Goal: Task Accomplishment & Management: Manage account settings

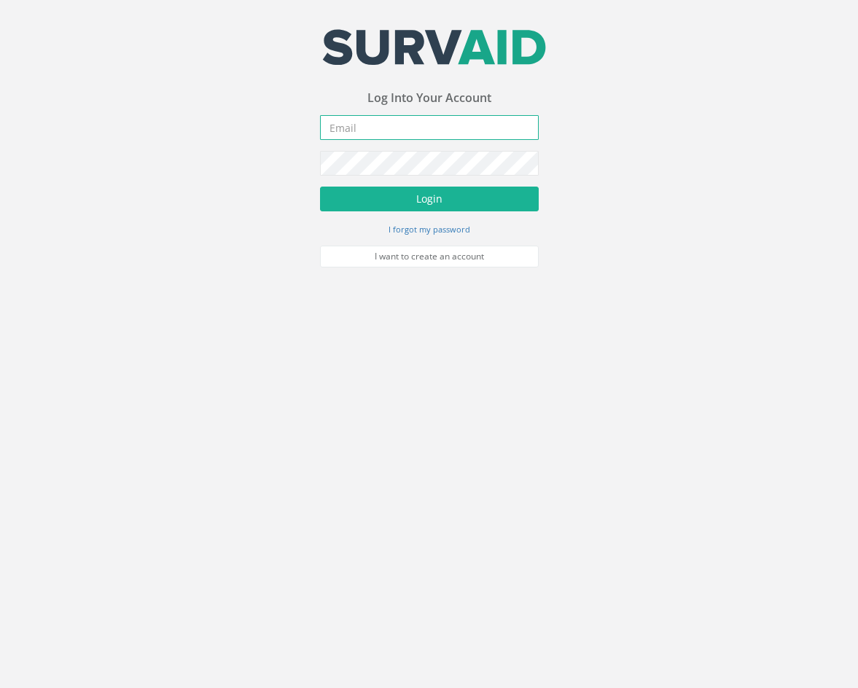
click at [430, 129] on input "email" at bounding box center [429, 127] width 219 height 25
type input "[EMAIL_ADDRESS][PERSON_NAME][DOMAIN_NAME]"
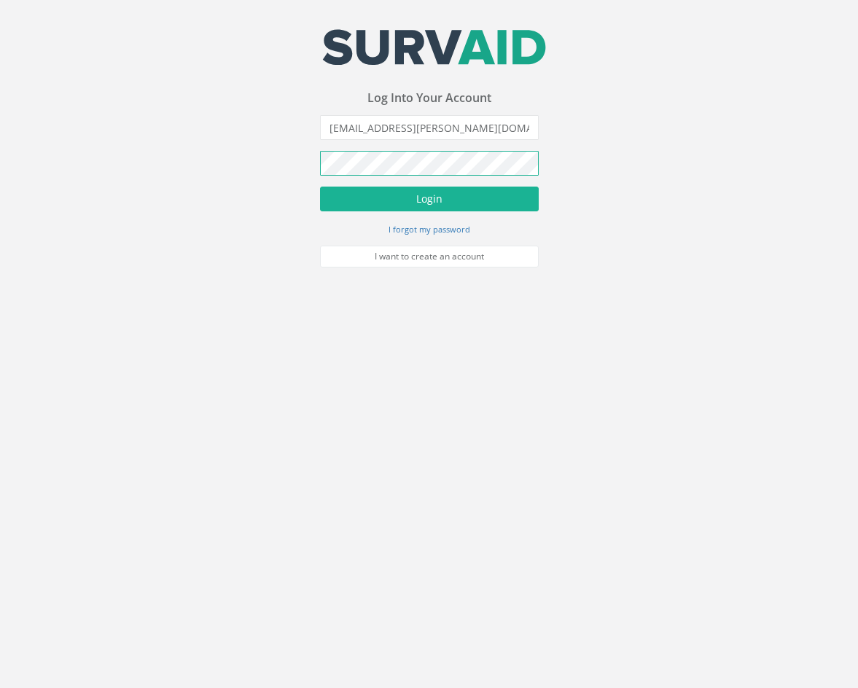
click at [320, 187] on button "Login" at bounding box center [429, 199] width 219 height 25
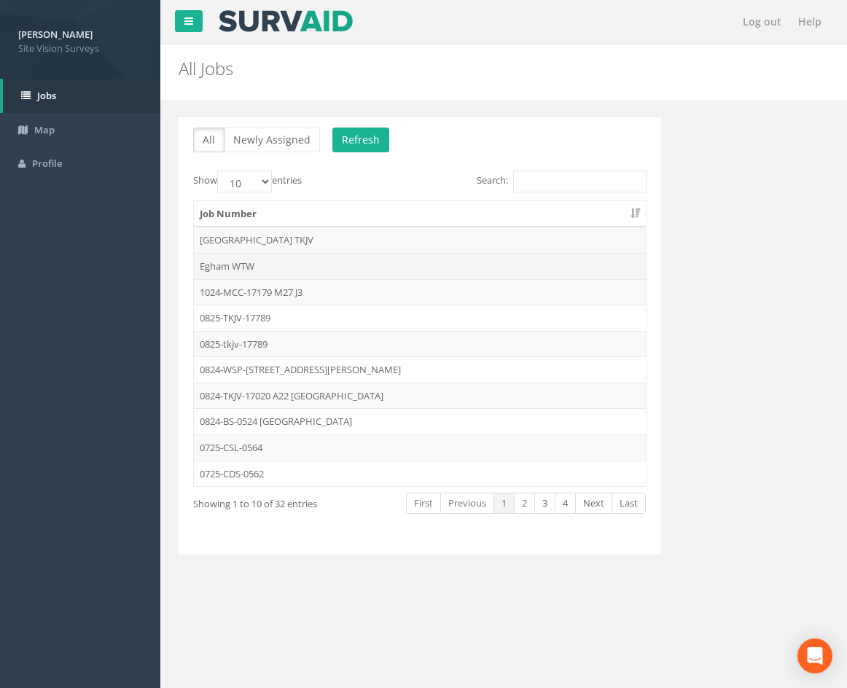
click at [294, 266] on td "Egham WTW" at bounding box center [420, 266] width 452 height 26
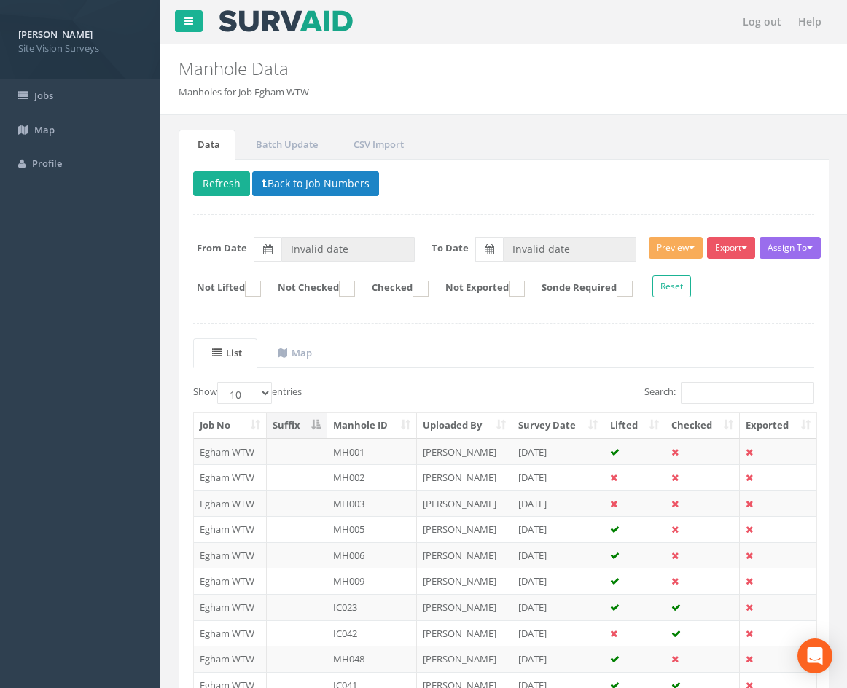
type input "[DATE]"
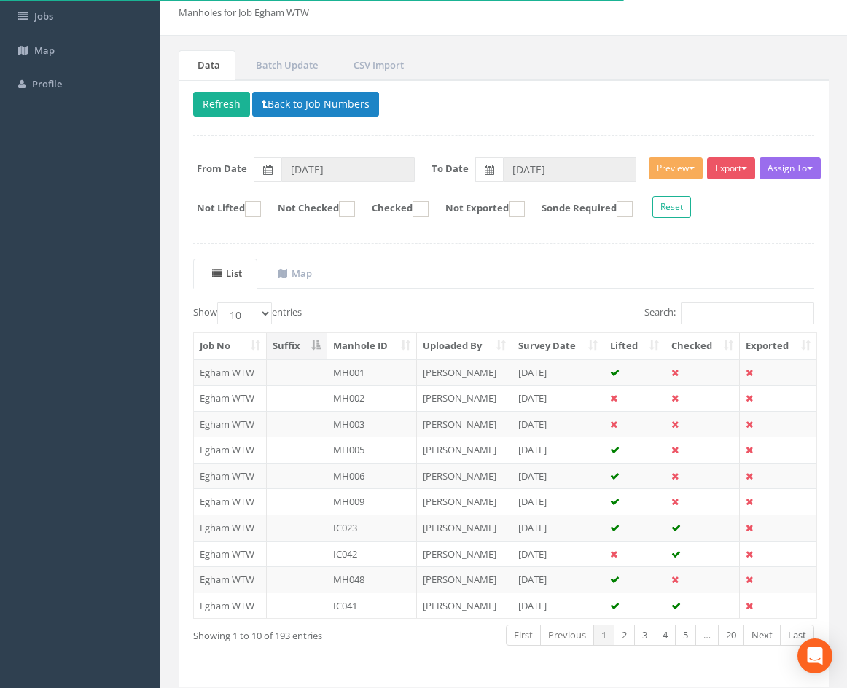
scroll to position [125, 0]
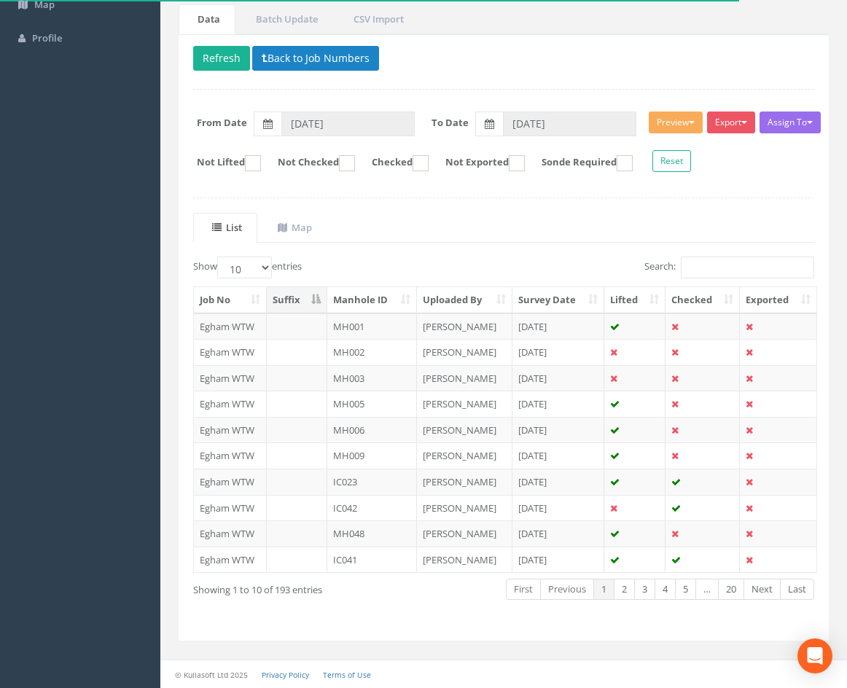
click at [356, 291] on th "Manhole ID" at bounding box center [372, 300] width 90 height 26
click at [686, 591] on link "5" at bounding box center [685, 589] width 21 height 21
click at [761, 592] on link "Next" at bounding box center [761, 589] width 37 height 21
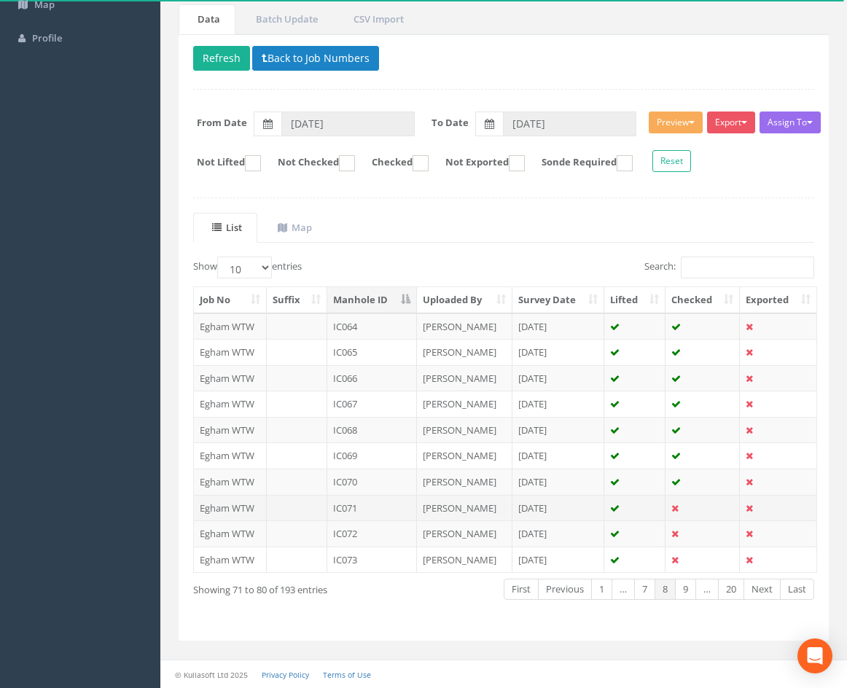
click at [579, 511] on td "[DATE]" at bounding box center [558, 508] width 92 height 26
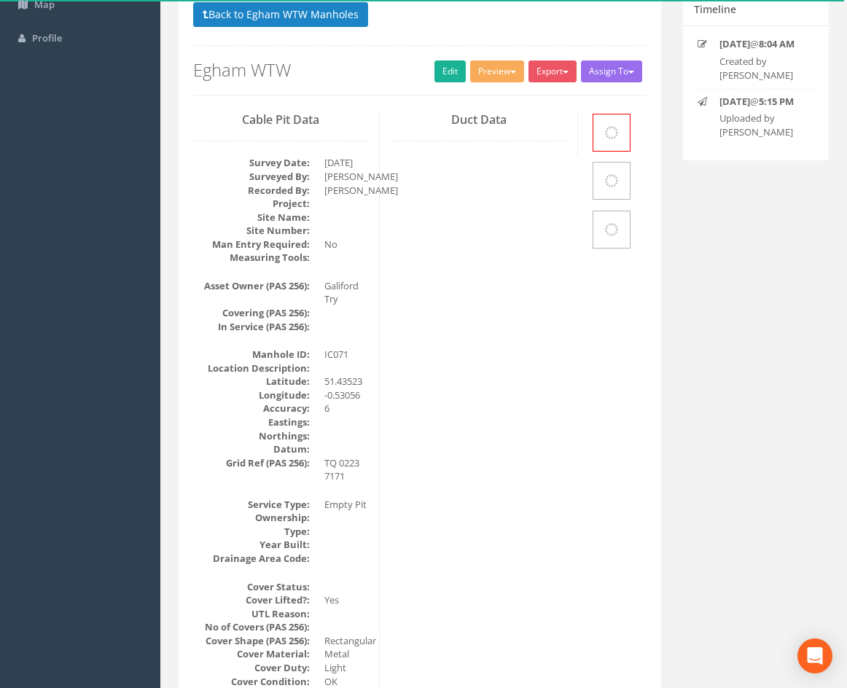
scroll to position [0, 0]
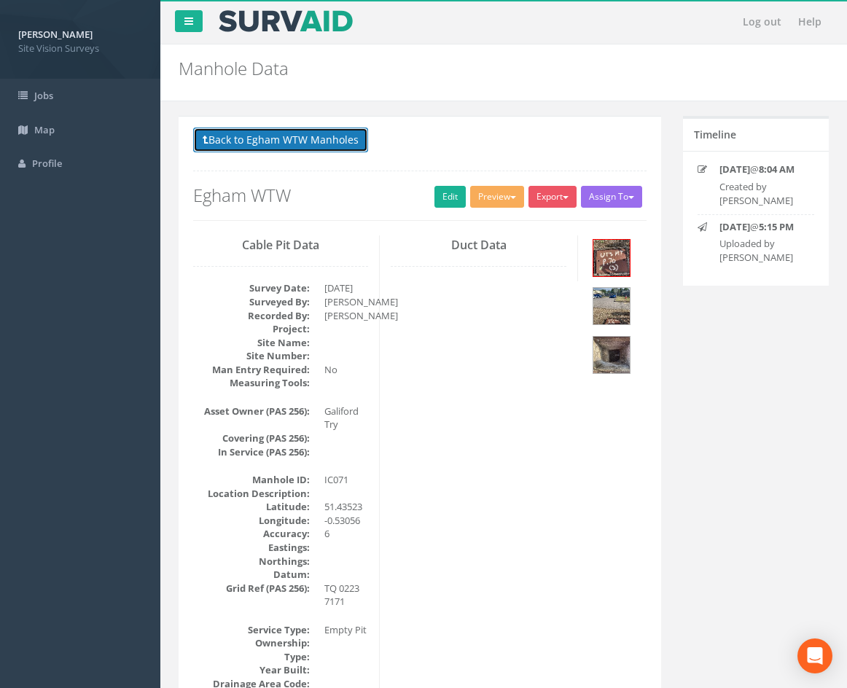
click at [308, 147] on button "Back to Egham WTW Manholes" at bounding box center [280, 140] width 175 height 25
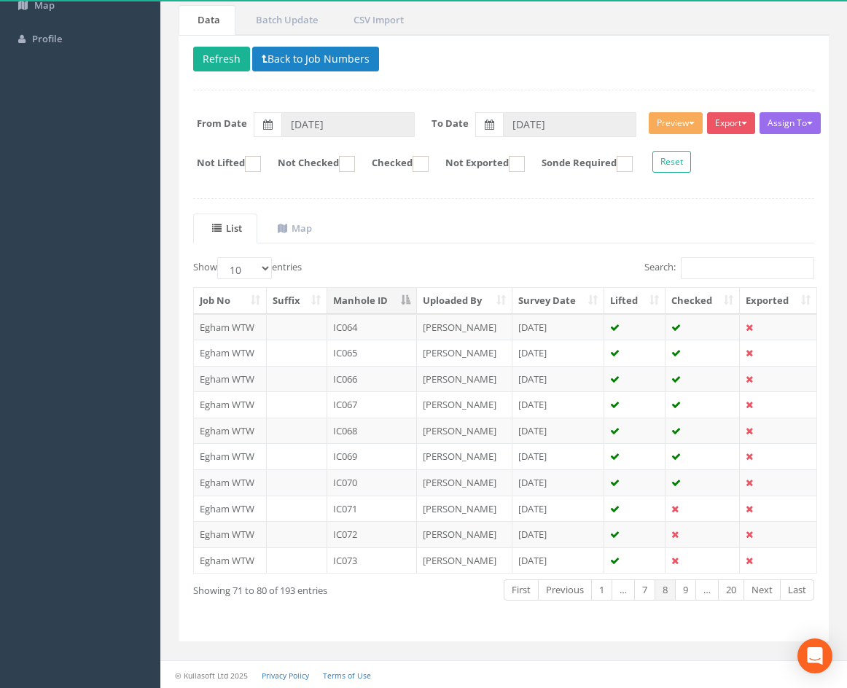
scroll to position [125, 0]
click at [592, 485] on td "[DATE]" at bounding box center [558, 481] width 92 height 26
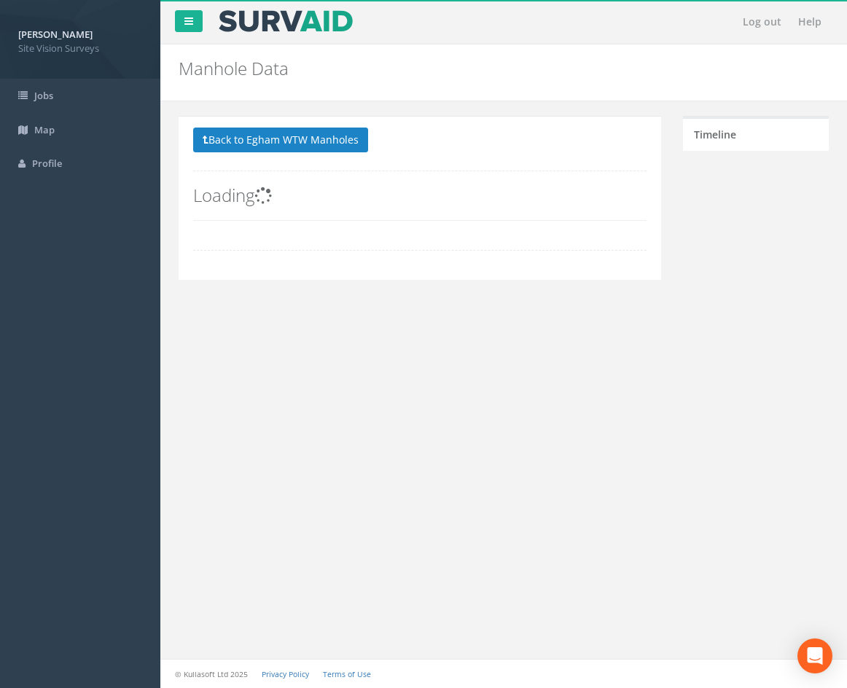
scroll to position [0, 0]
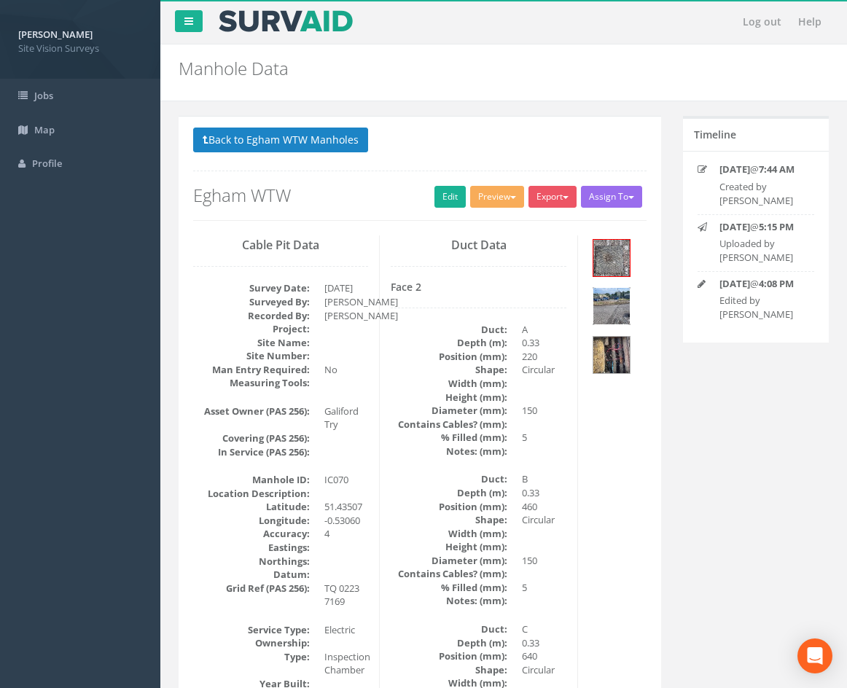
click at [619, 306] on img at bounding box center [611, 306] width 36 height 36
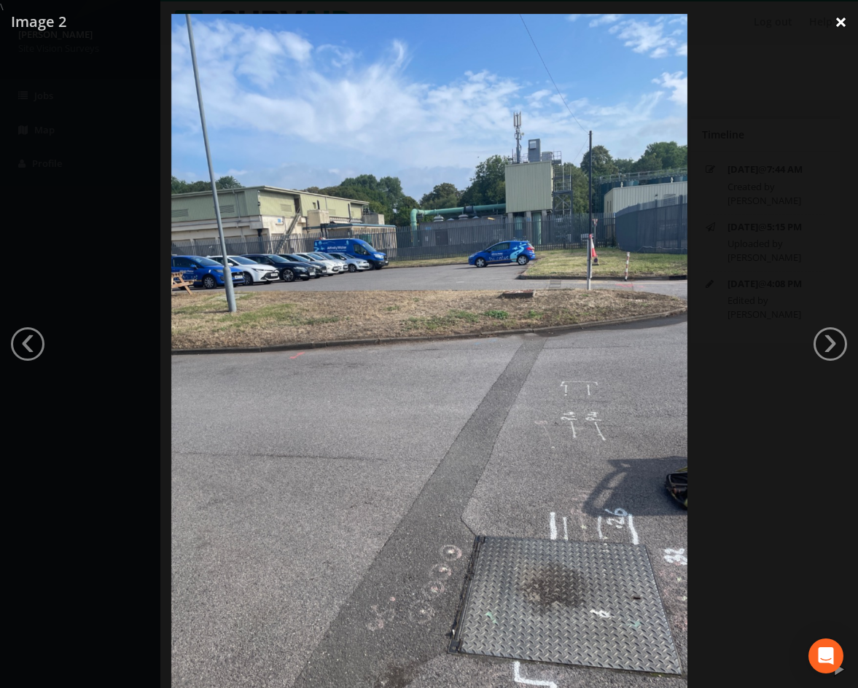
click at [844, 27] on link "×" at bounding box center [840, 22] width 34 height 44
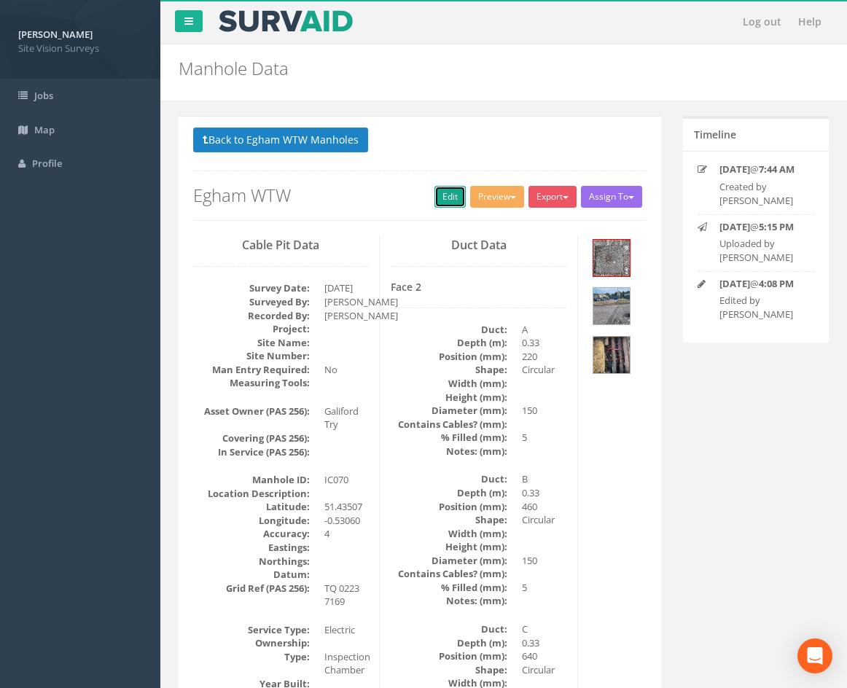
drag, startPoint x: 442, startPoint y: 194, endPoint x: 254, endPoint y: 32, distance: 247.4
click at [442, 194] on link "Edit" at bounding box center [449, 197] width 31 height 22
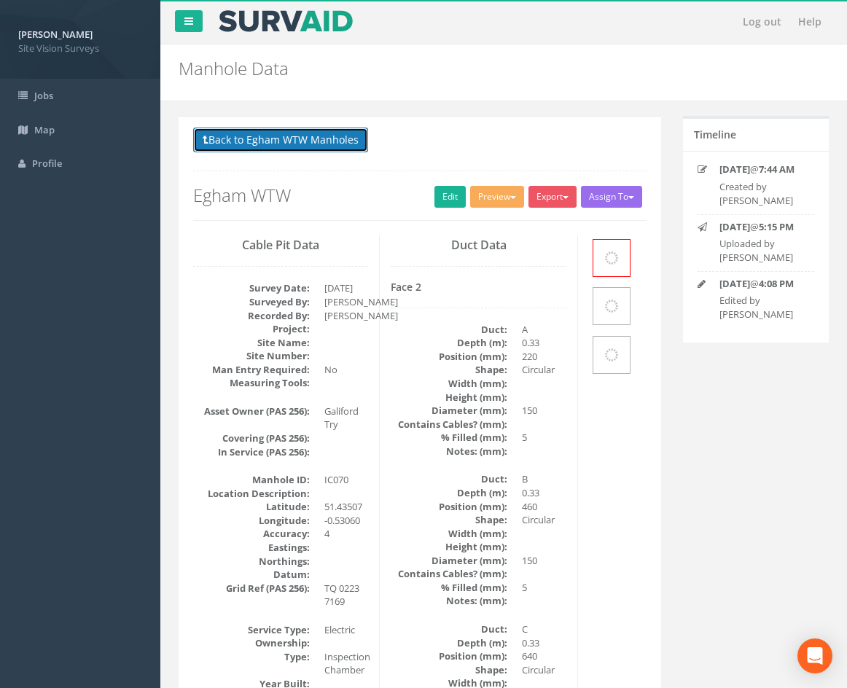
drag, startPoint x: 290, startPoint y: 133, endPoint x: 393, endPoint y: 178, distance: 112.2
click at [291, 133] on button "Back to Egham WTW Manholes" at bounding box center [280, 140] width 175 height 25
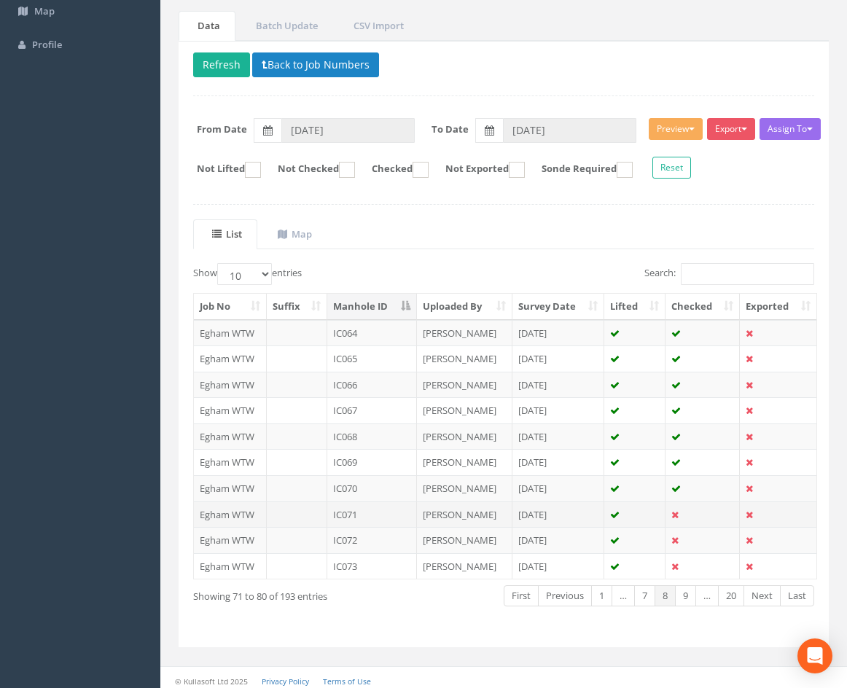
scroll to position [125, 0]
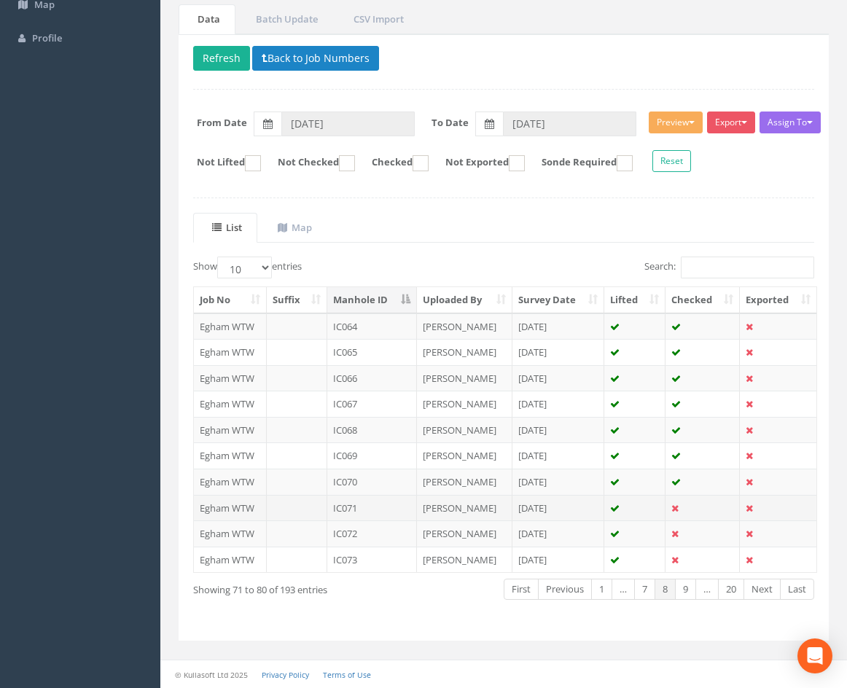
click at [480, 507] on td "[PERSON_NAME]" at bounding box center [464, 508] width 95 height 26
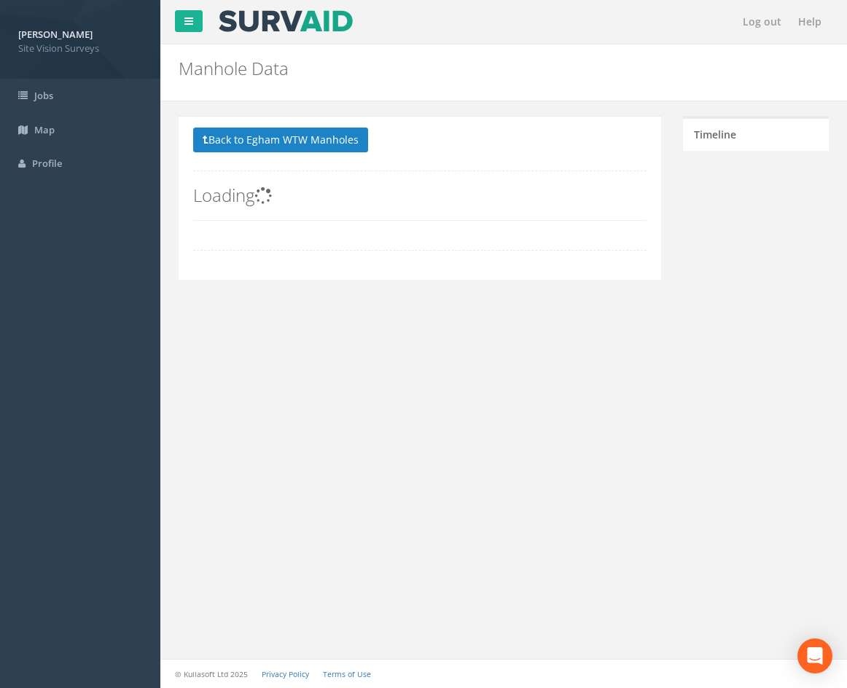
scroll to position [0, 0]
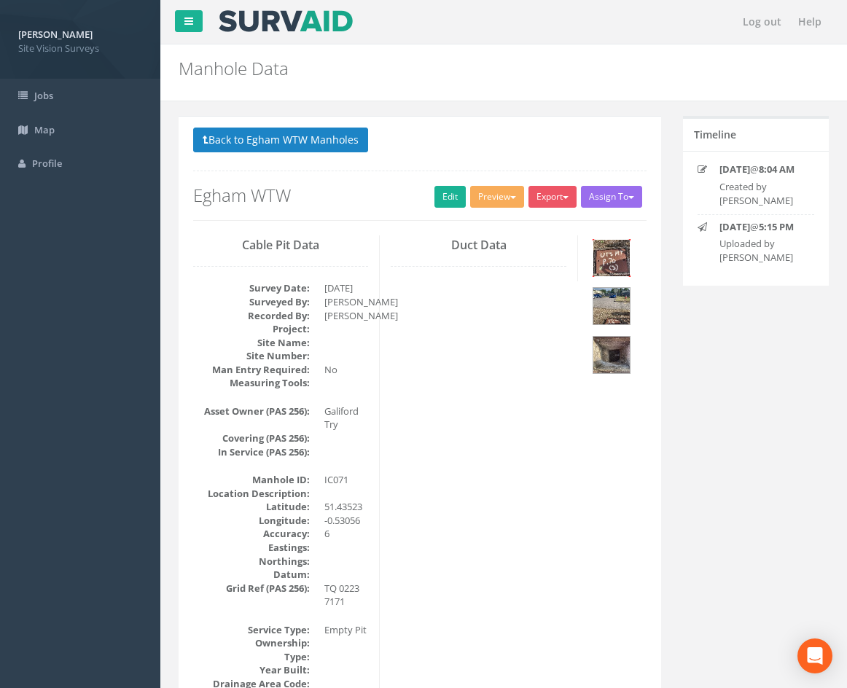
click at [623, 252] on img at bounding box center [611, 258] width 36 height 36
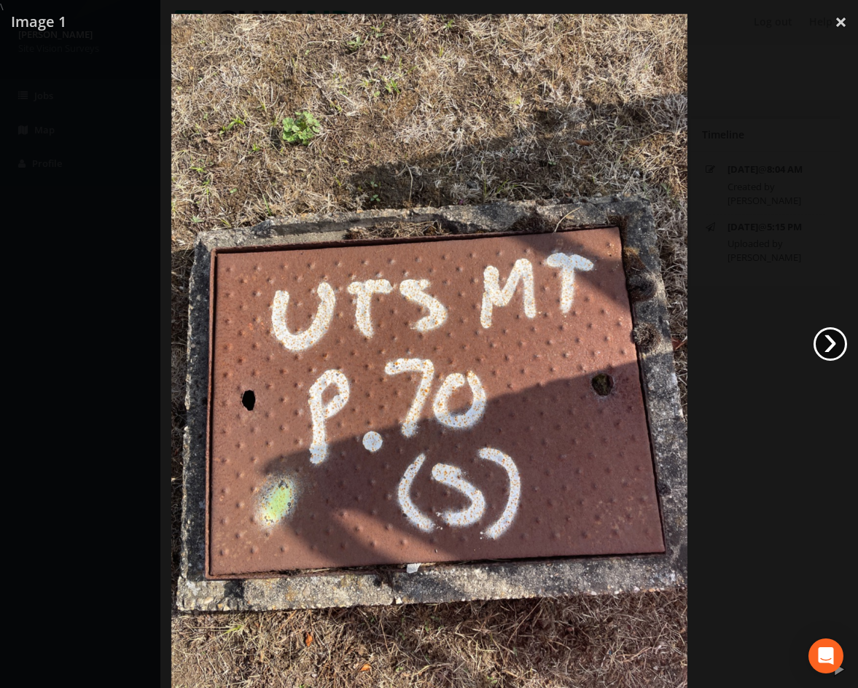
click at [824, 343] on link "›" at bounding box center [830, 344] width 34 height 34
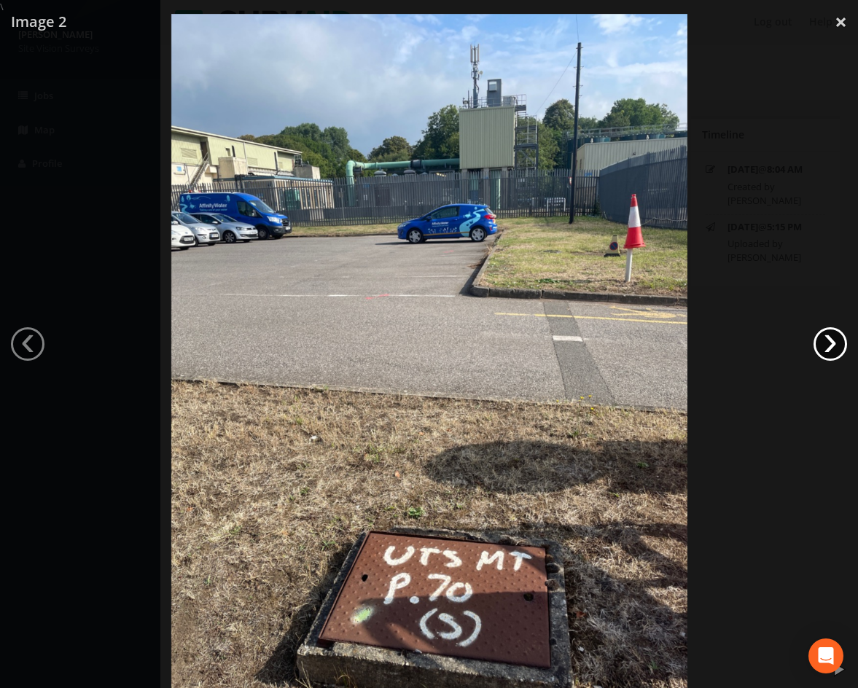
click at [833, 343] on link "›" at bounding box center [830, 344] width 34 height 34
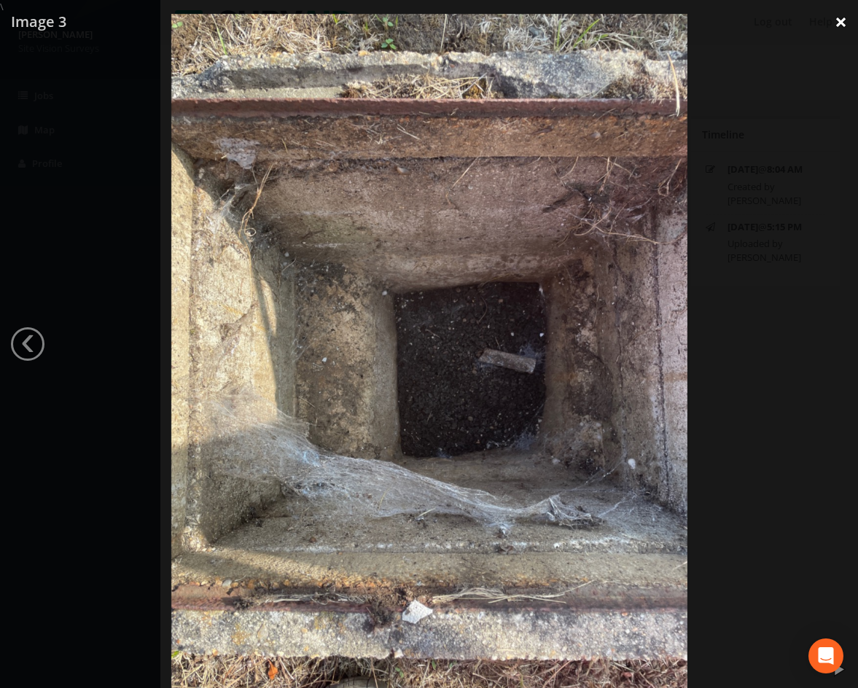
click at [842, 23] on link "×" at bounding box center [840, 22] width 34 height 44
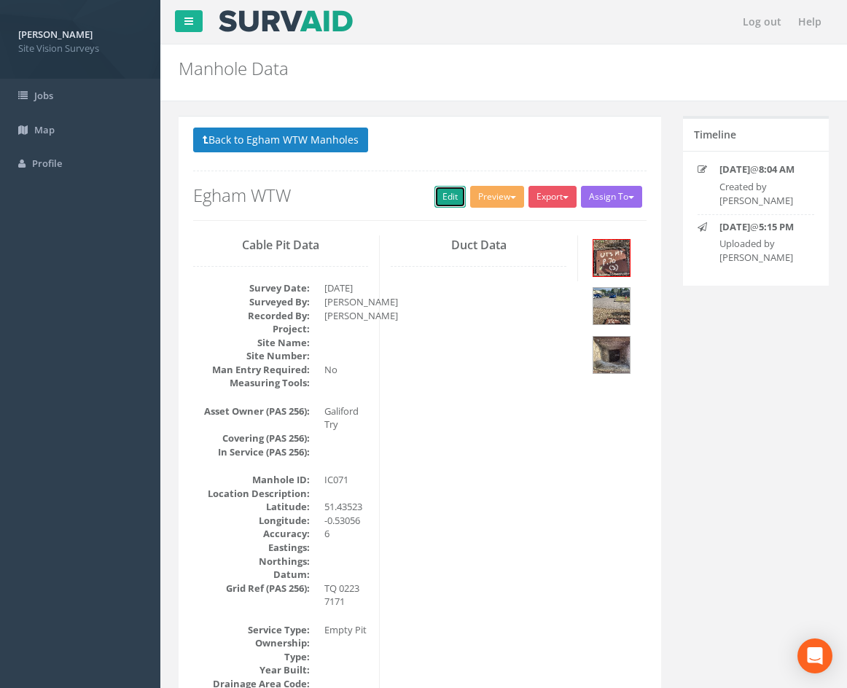
click at [441, 192] on link "Edit" at bounding box center [449, 197] width 31 height 22
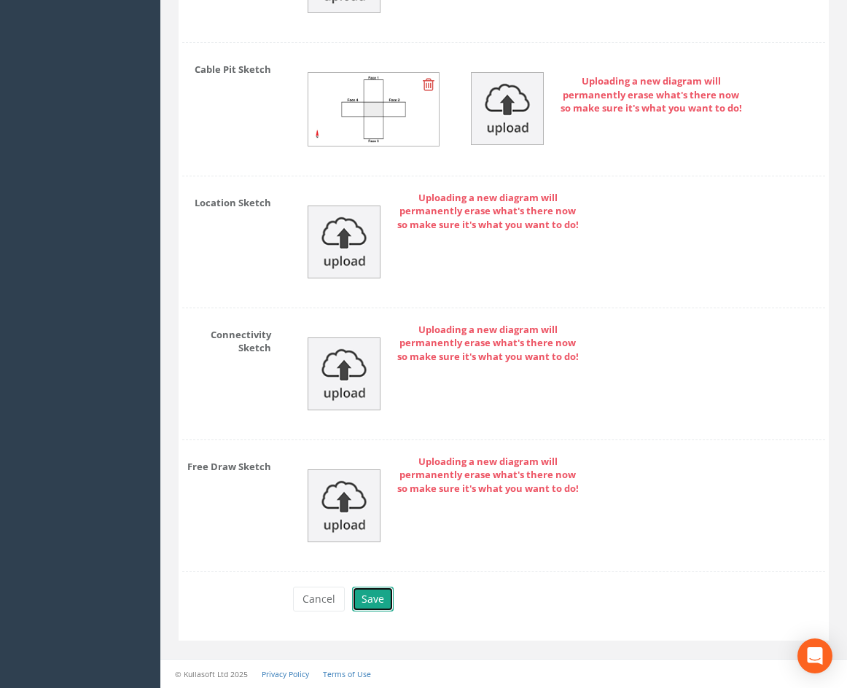
click at [391, 593] on button "Save" at bounding box center [373, 599] width 42 height 25
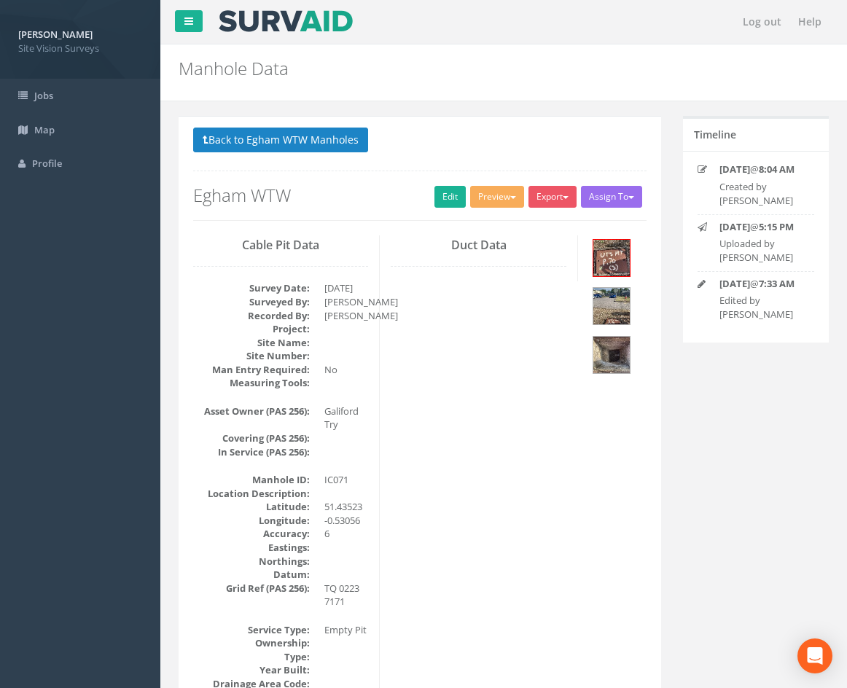
drag, startPoint x: 527, startPoint y: 426, endPoint x: 570, endPoint y: 98, distance: 331.4
click at [343, 146] on button "Back to Egham WTW Manholes" at bounding box center [280, 140] width 175 height 25
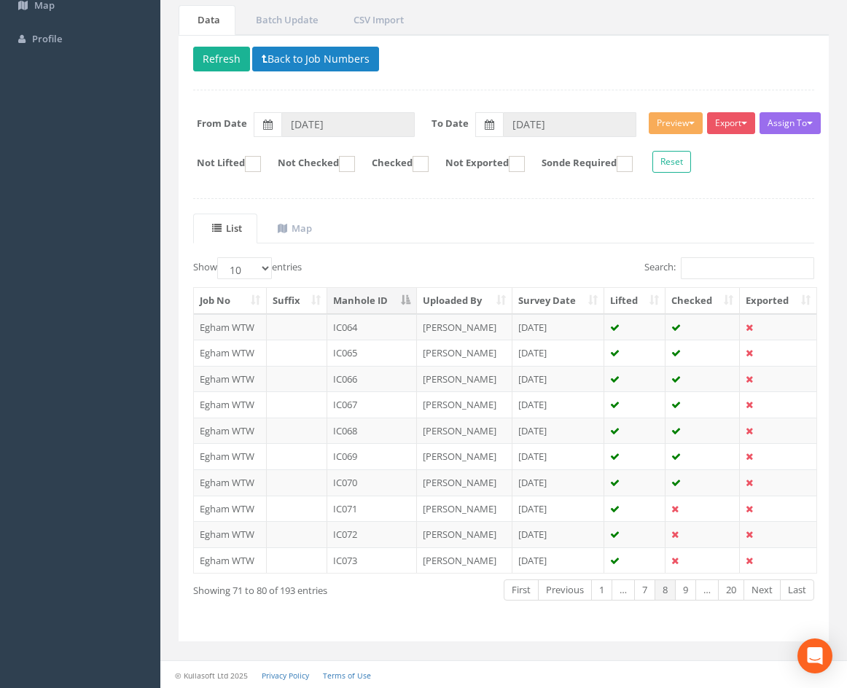
scroll to position [125, 0]
click at [381, 534] on td "IC072" at bounding box center [372, 533] width 90 height 26
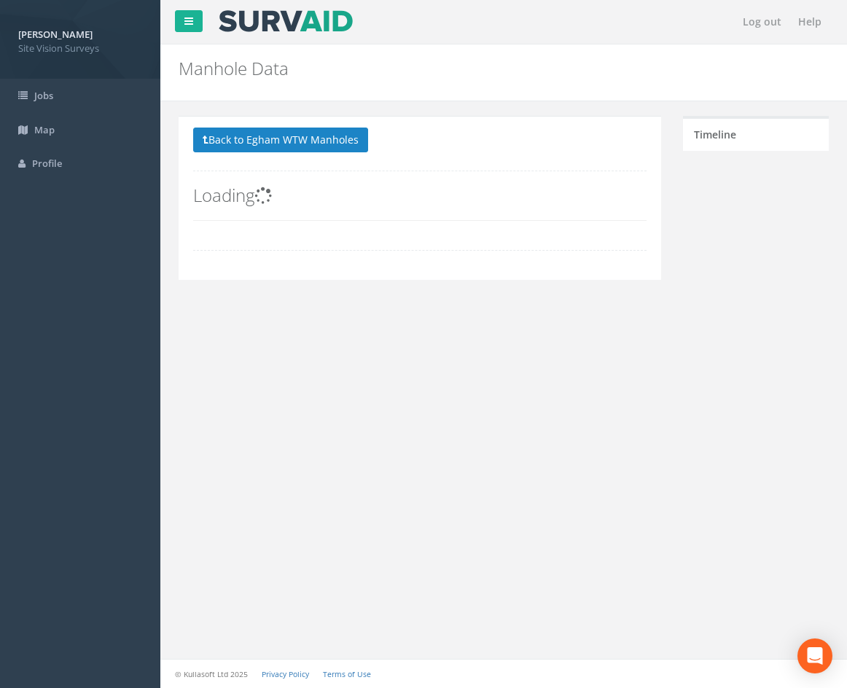
scroll to position [0, 0]
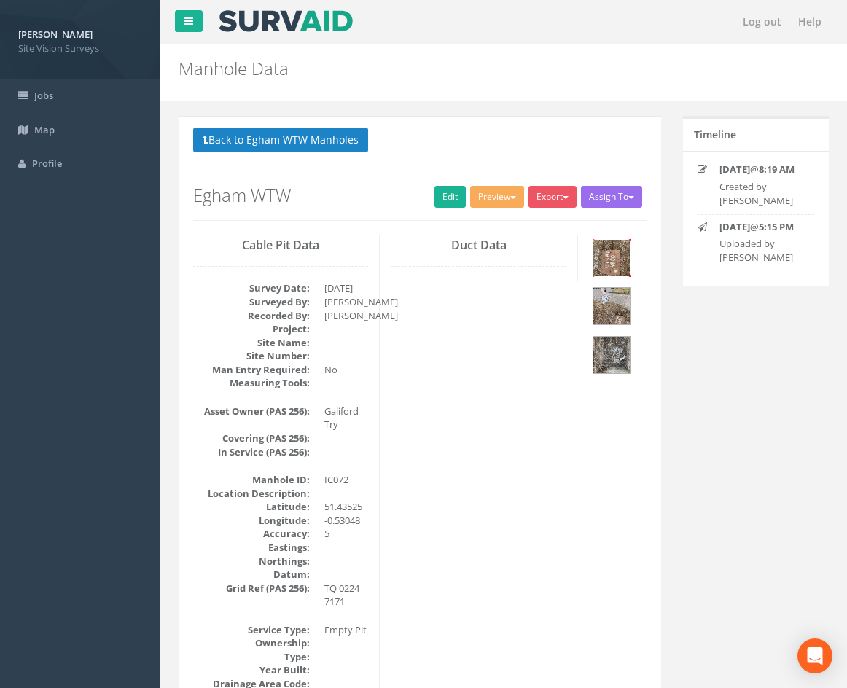
click at [610, 248] on img at bounding box center [611, 258] width 36 height 36
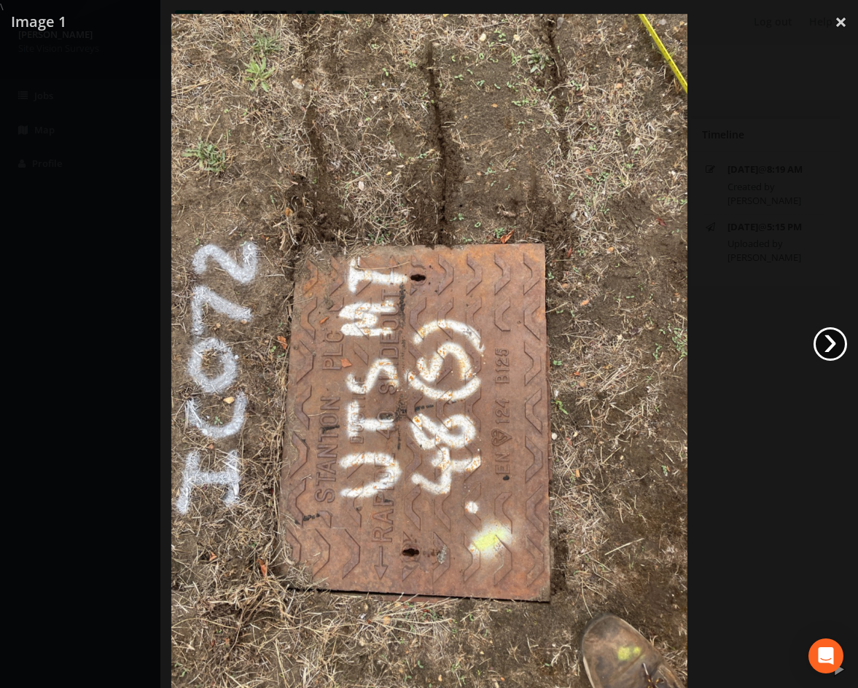
click at [836, 345] on link "›" at bounding box center [830, 344] width 34 height 34
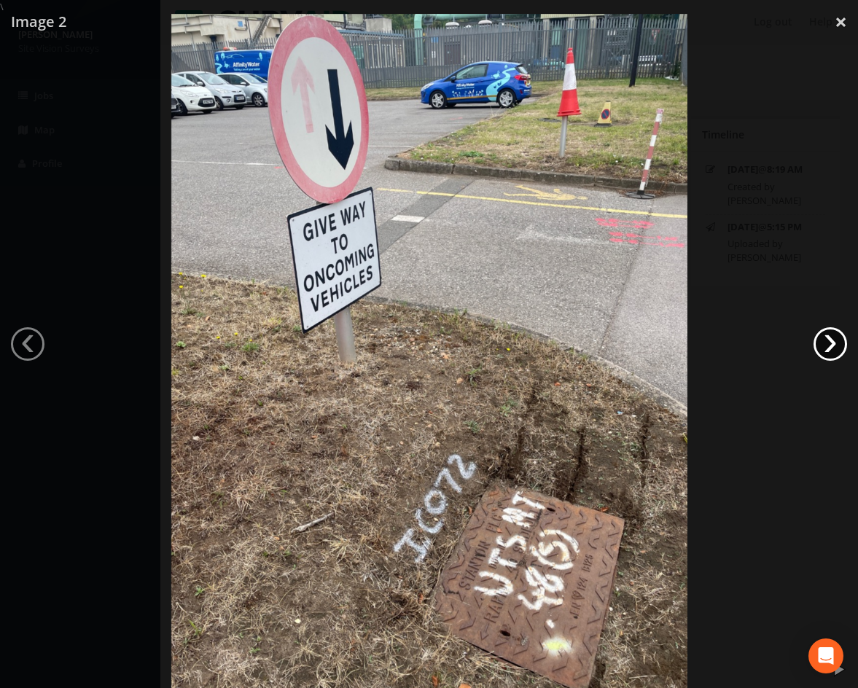
click at [836, 345] on link "›" at bounding box center [830, 344] width 34 height 34
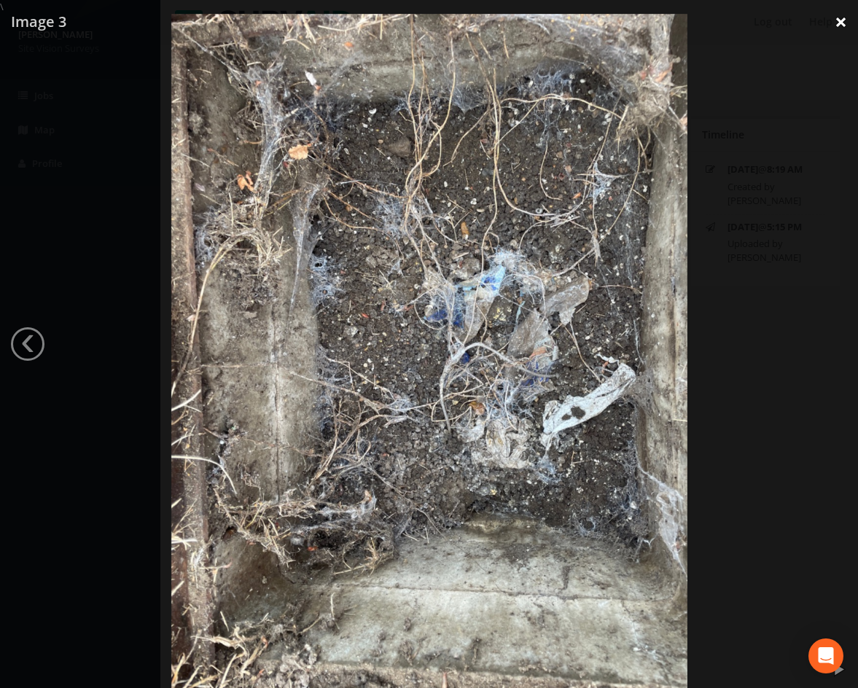
click at [838, 20] on link "×" at bounding box center [840, 22] width 34 height 44
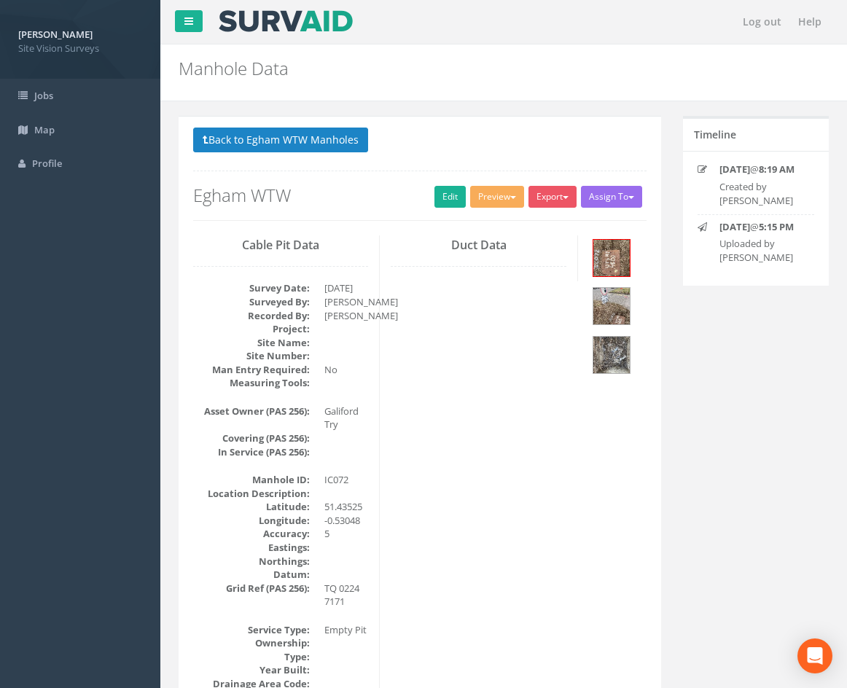
click at [611, 327] on div at bounding box center [618, 308] width 58 height 146
click at [611, 324] on img at bounding box center [611, 306] width 36 height 36
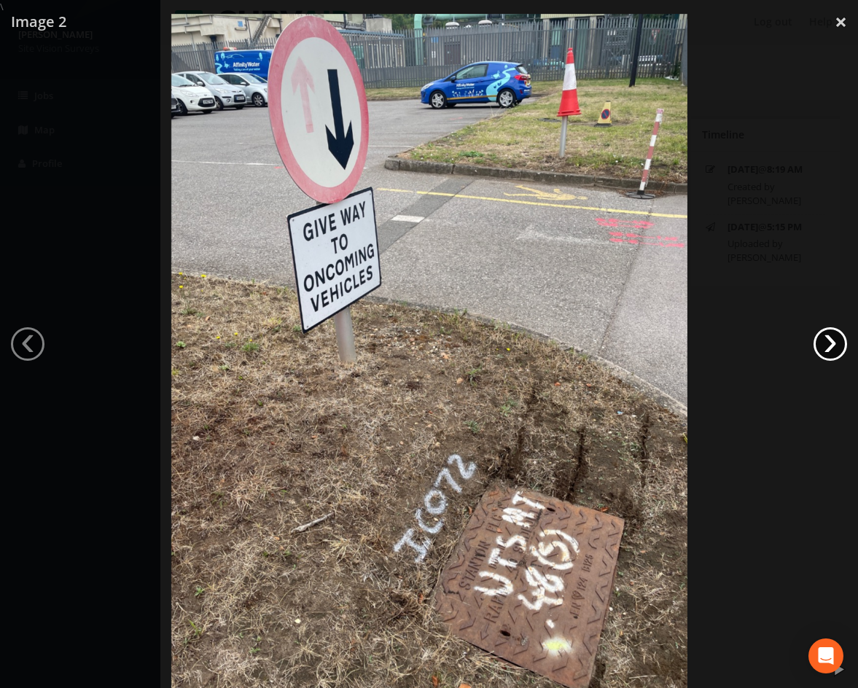
click at [824, 345] on link "›" at bounding box center [830, 344] width 34 height 34
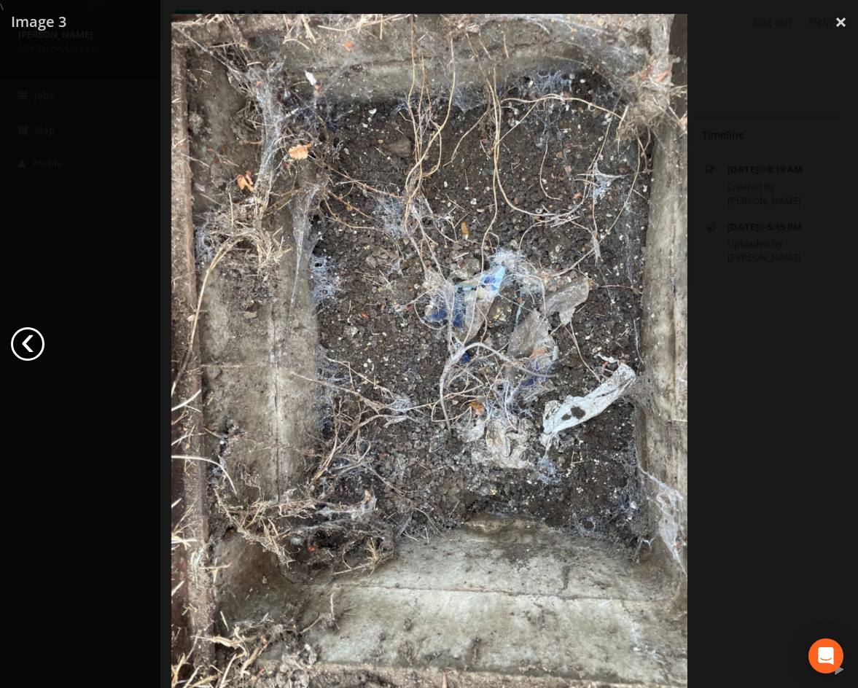
click at [20, 334] on link "‹" at bounding box center [28, 344] width 34 height 34
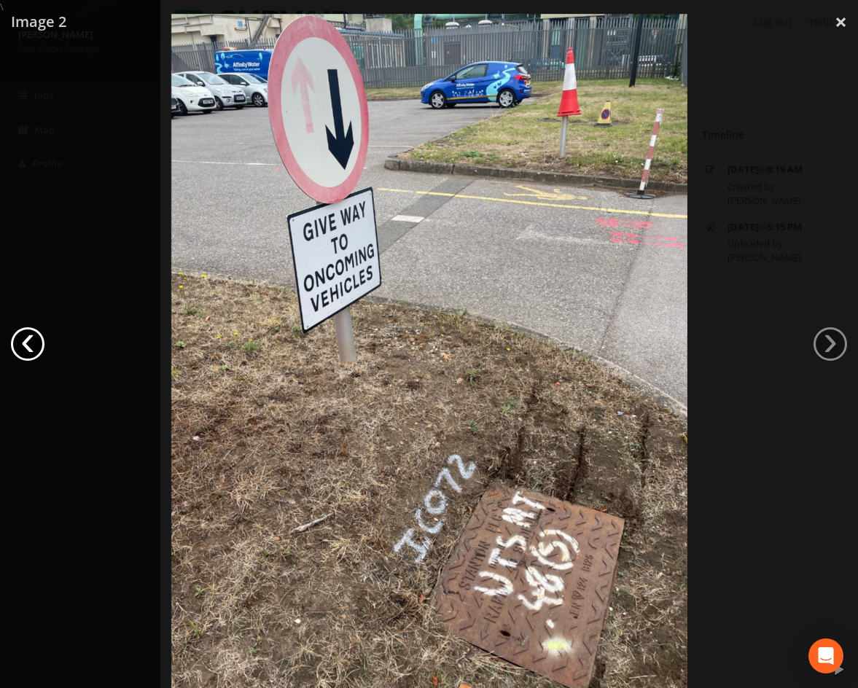
click at [23, 336] on link "‹" at bounding box center [28, 344] width 34 height 34
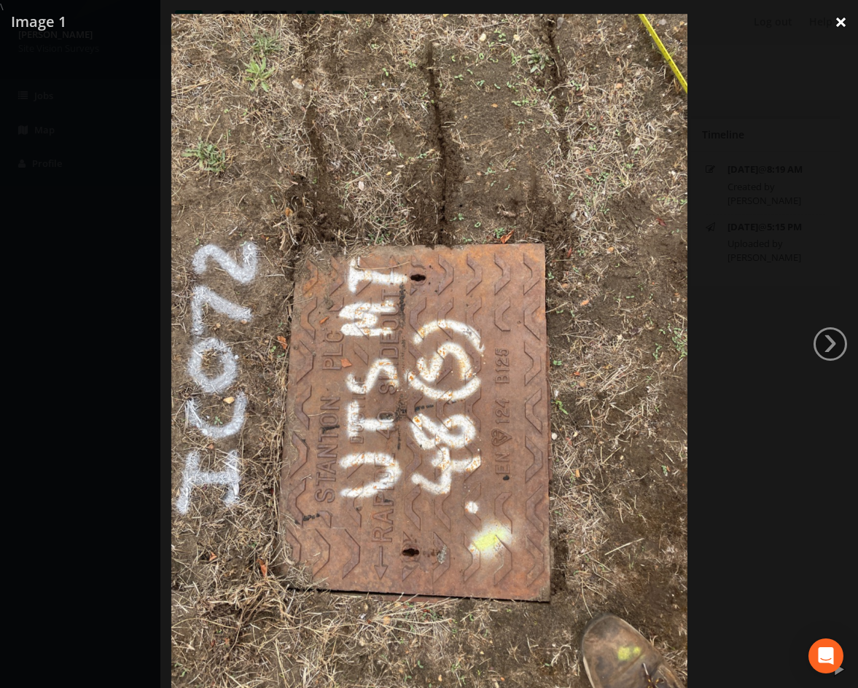
click at [839, 21] on link "×" at bounding box center [840, 22] width 34 height 44
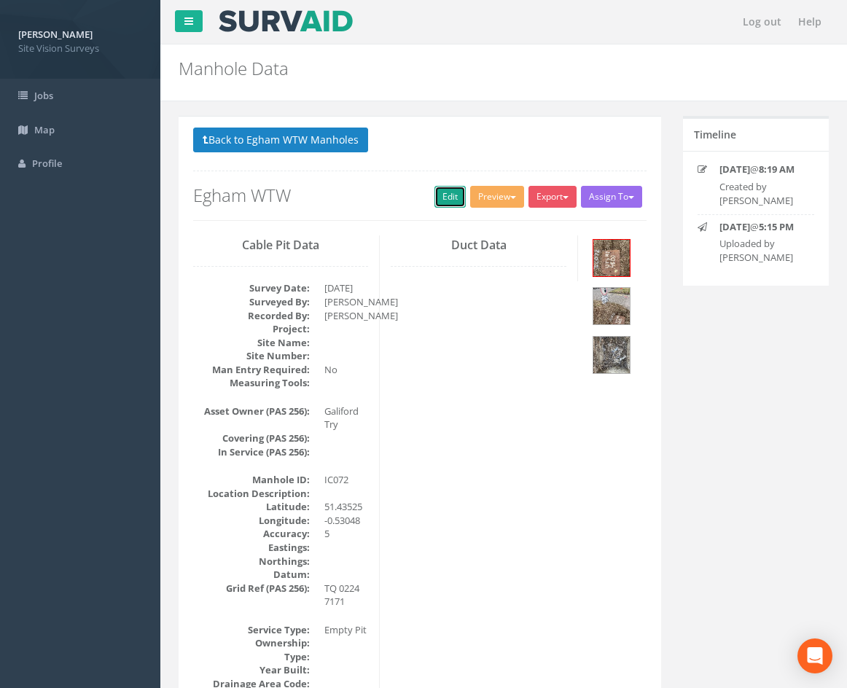
click at [445, 198] on link "Edit" at bounding box center [449, 197] width 31 height 22
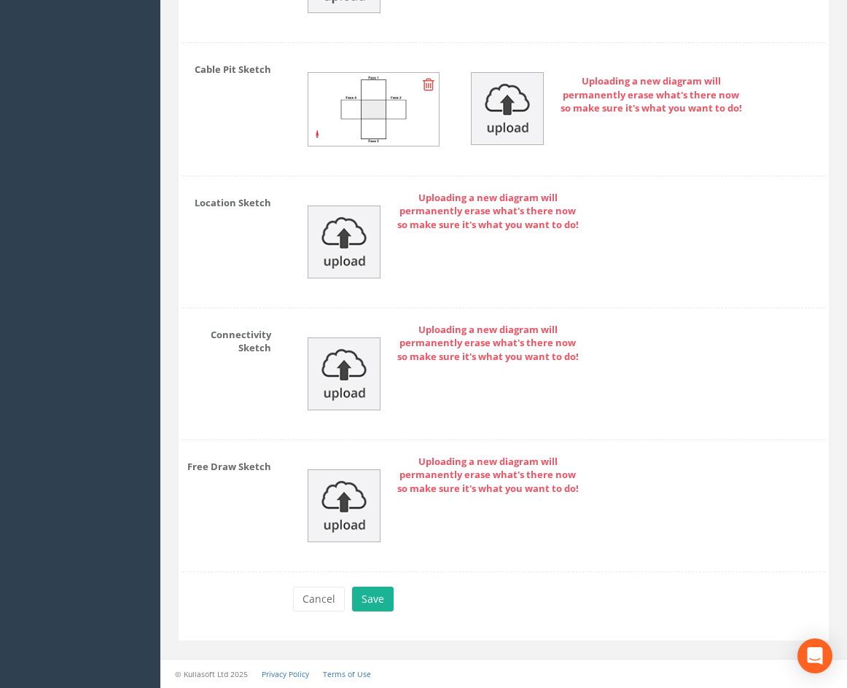
scroll to position [3303, 0]
click at [383, 592] on button "Save" at bounding box center [373, 599] width 42 height 25
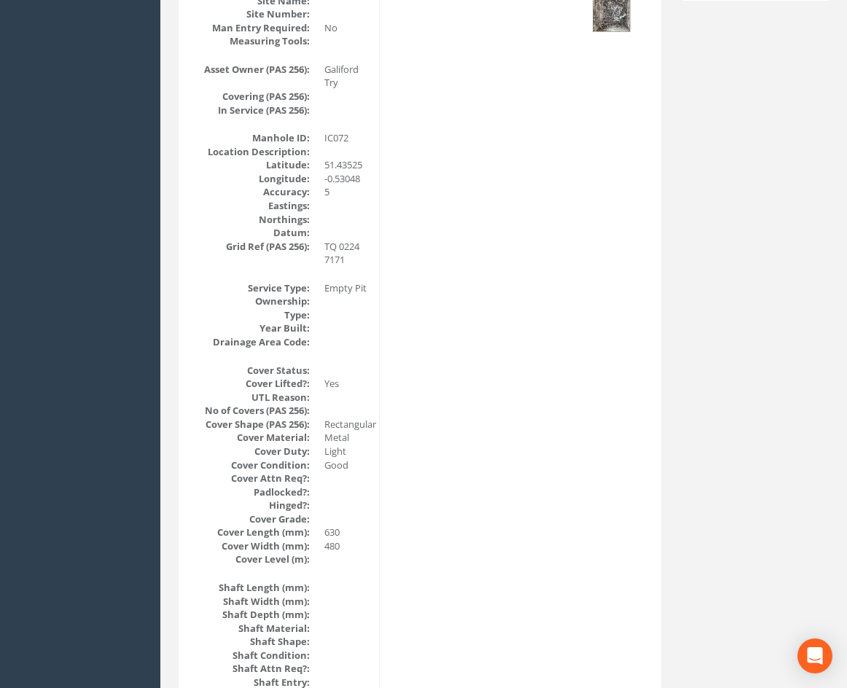
scroll to position [0, 0]
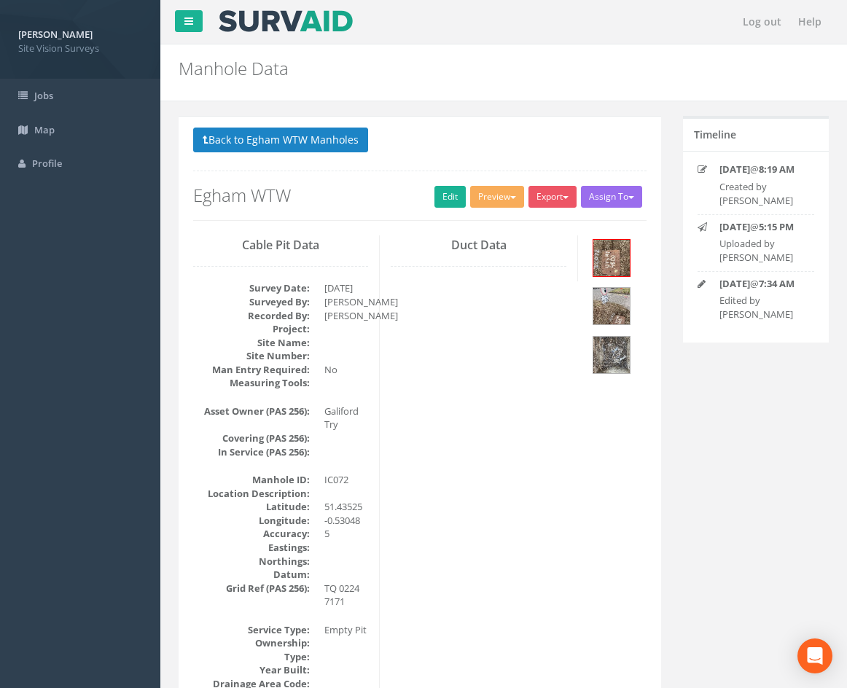
drag, startPoint x: 536, startPoint y: 444, endPoint x: 503, endPoint y: 222, distance: 223.9
click at [235, 137] on button "Back to Egham WTW Manholes" at bounding box center [280, 140] width 175 height 25
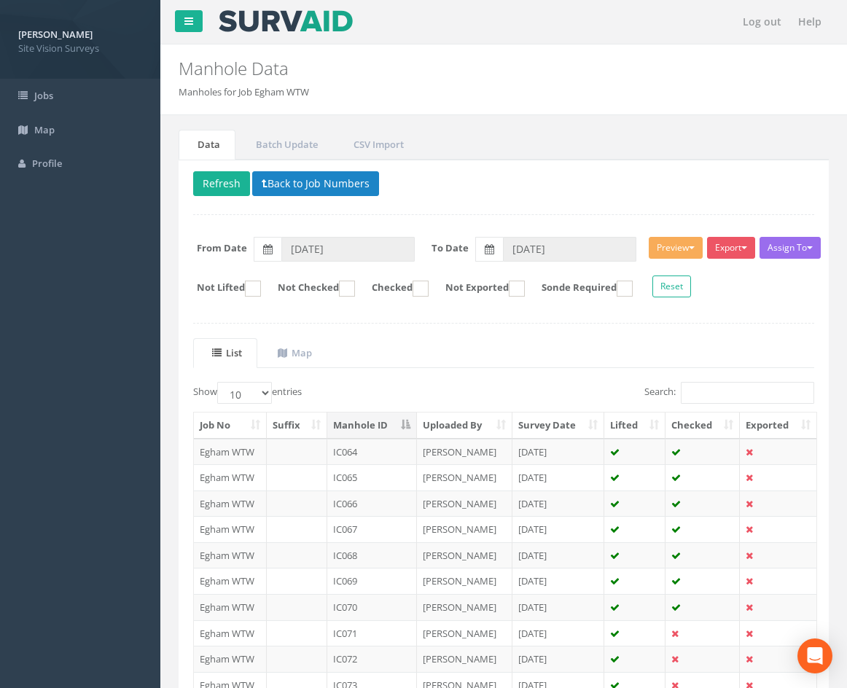
scroll to position [125, 0]
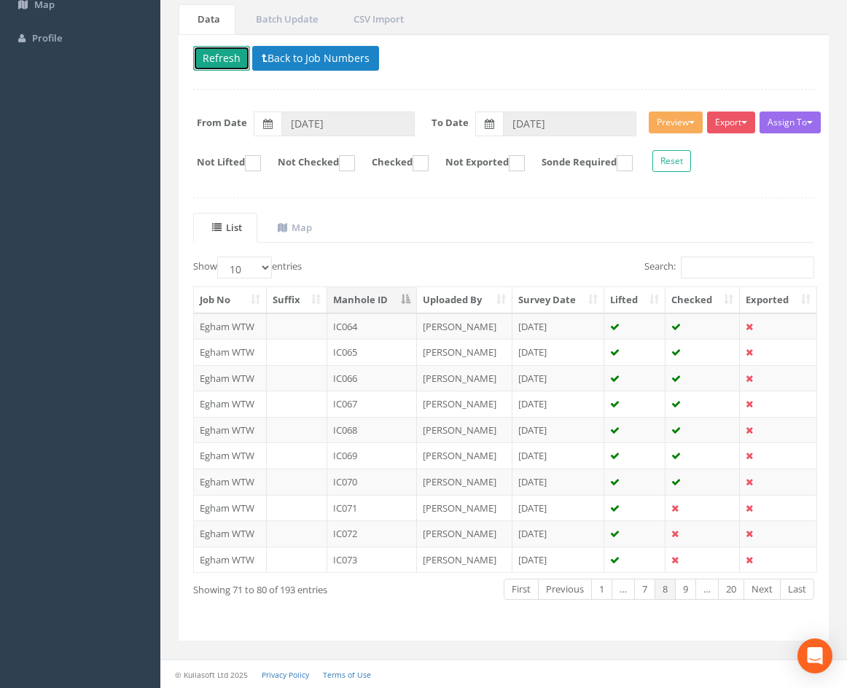
click at [233, 54] on button "Refresh" at bounding box center [221, 58] width 57 height 25
click at [496, 530] on td "[PERSON_NAME]" at bounding box center [464, 533] width 95 height 26
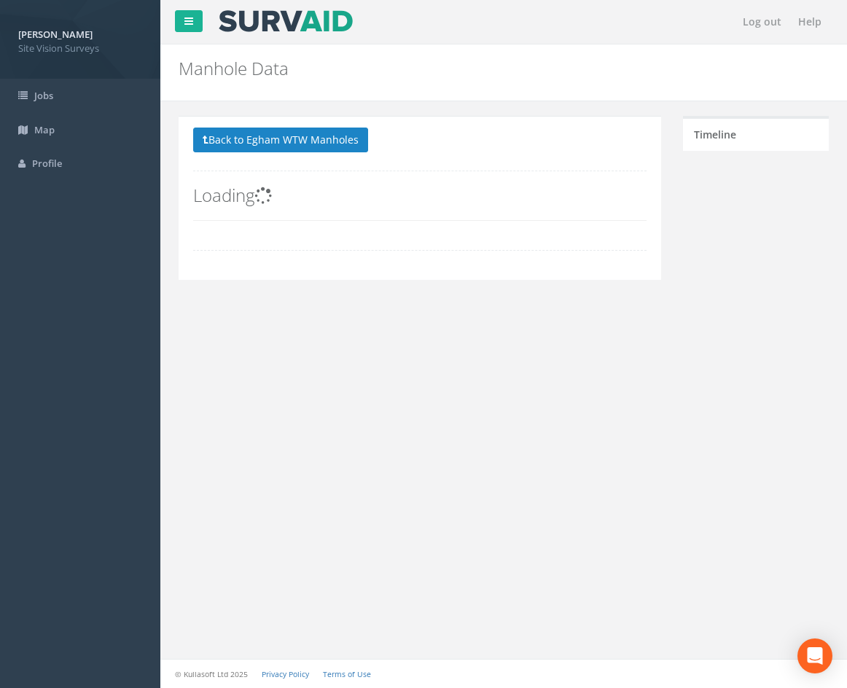
scroll to position [0, 0]
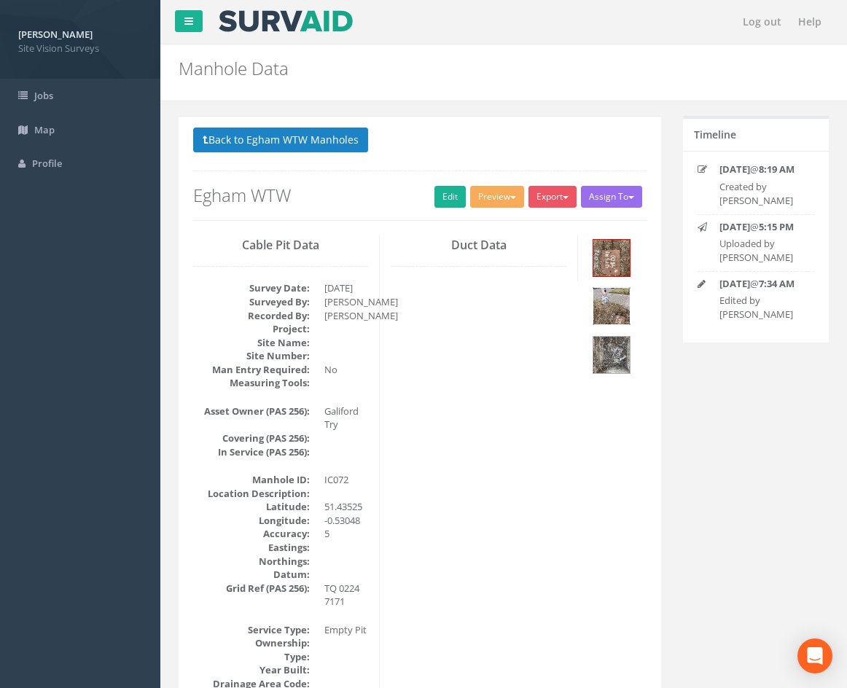
click at [611, 307] on img at bounding box center [611, 306] width 36 height 36
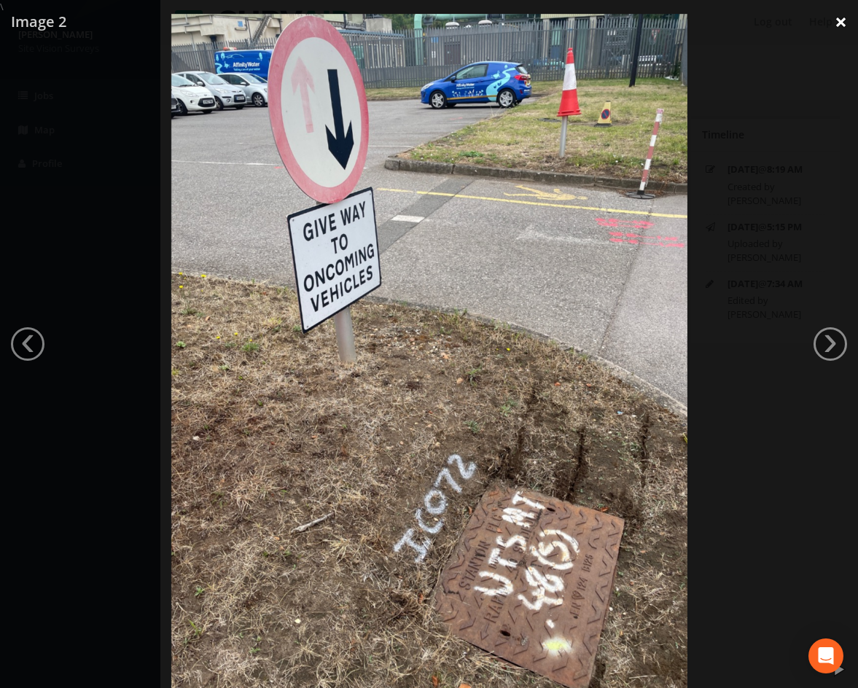
click at [837, 21] on link "×" at bounding box center [840, 22] width 34 height 44
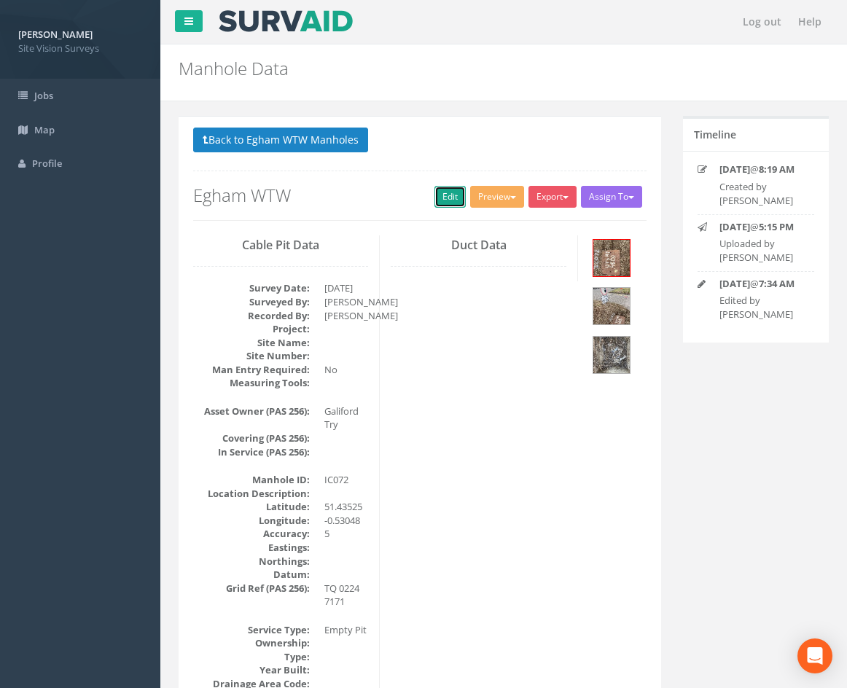
click at [445, 197] on link "Edit" at bounding box center [449, 197] width 31 height 22
drag, startPoint x: 579, startPoint y: 602, endPoint x: 479, endPoint y: 256, distance: 360.4
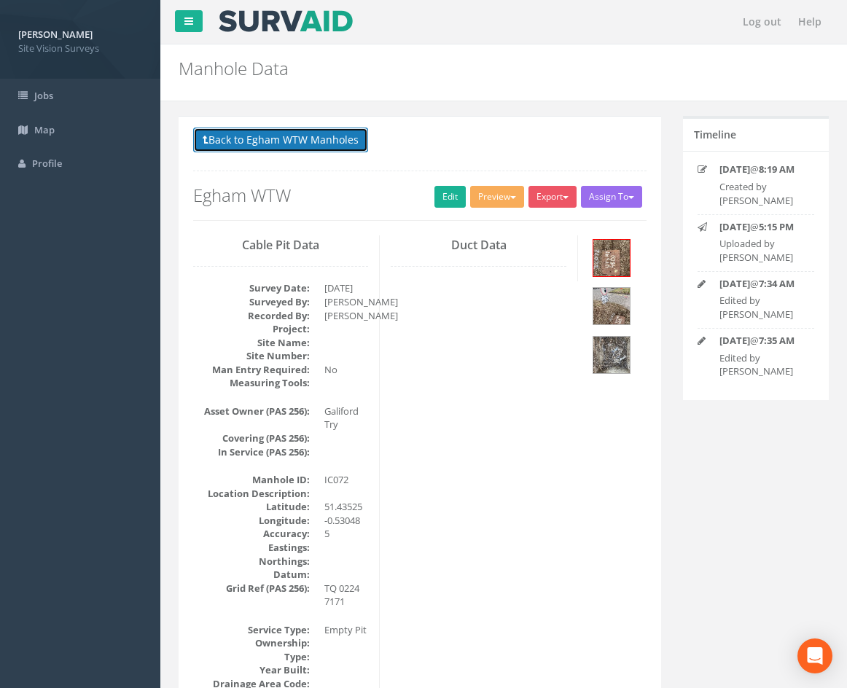
click at [300, 150] on button "Back to Egham WTW Manholes" at bounding box center [280, 140] width 175 height 25
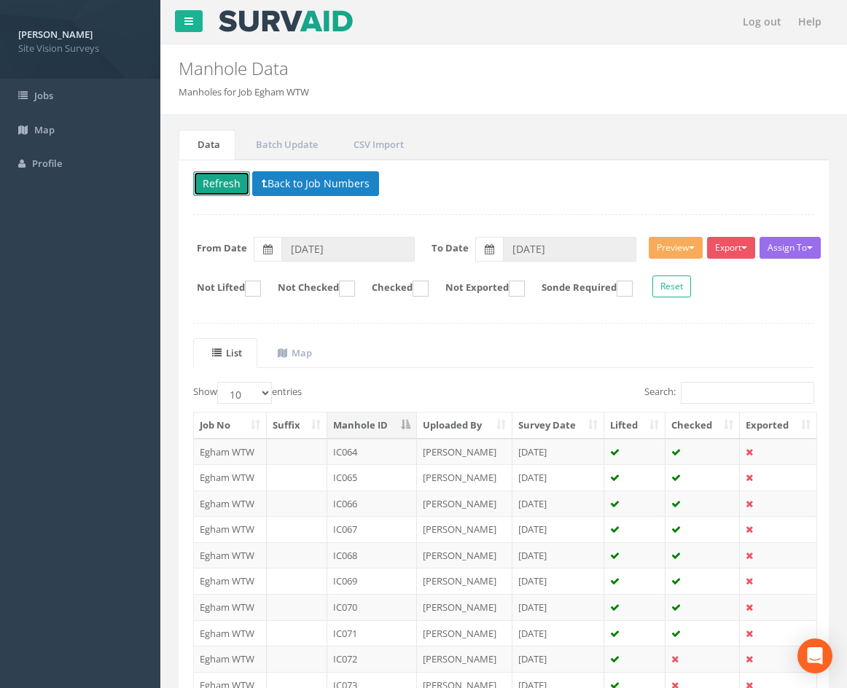
click at [229, 190] on button "Refresh" at bounding box center [221, 183] width 57 height 25
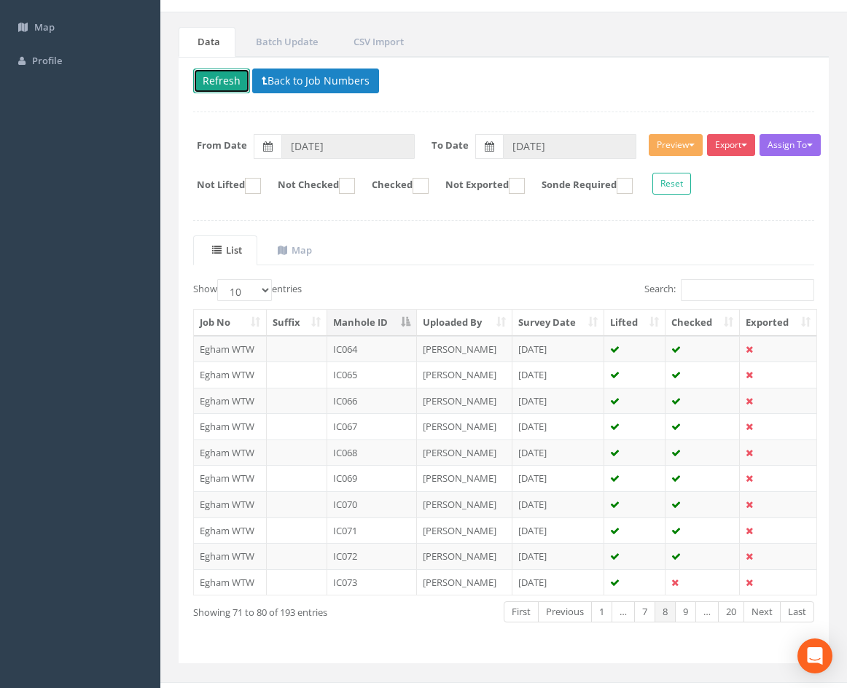
scroll to position [125, 0]
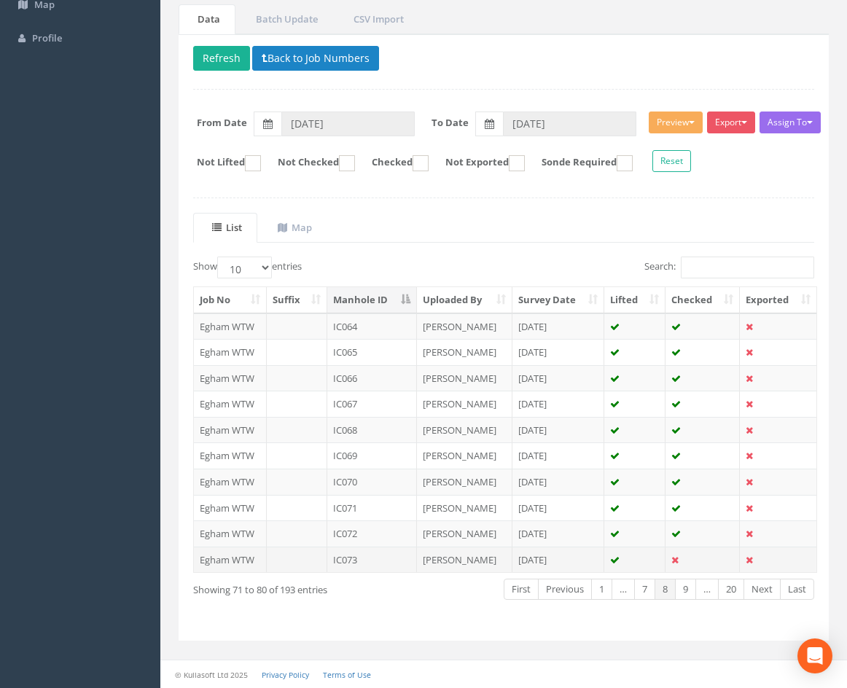
click at [498, 560] on td "[PERSON_NAME]" at bounding box center [464, 559] width 95 height 26
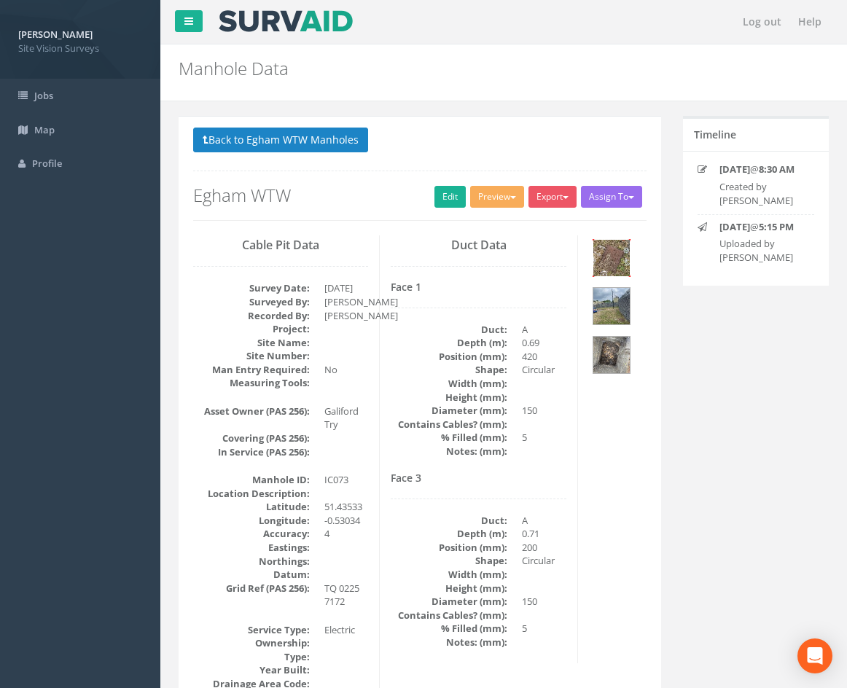
click at [617, 263] on img at bounding box center [611, 258] width 36 height 36
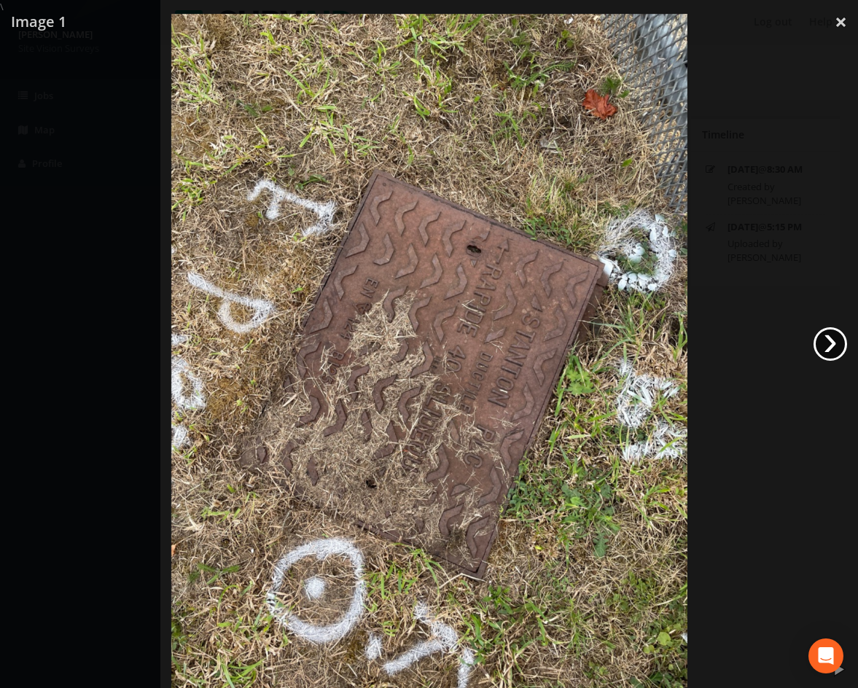
click at [827, 339] on link "›" at bounding box center [830, 344] width 34 height 34
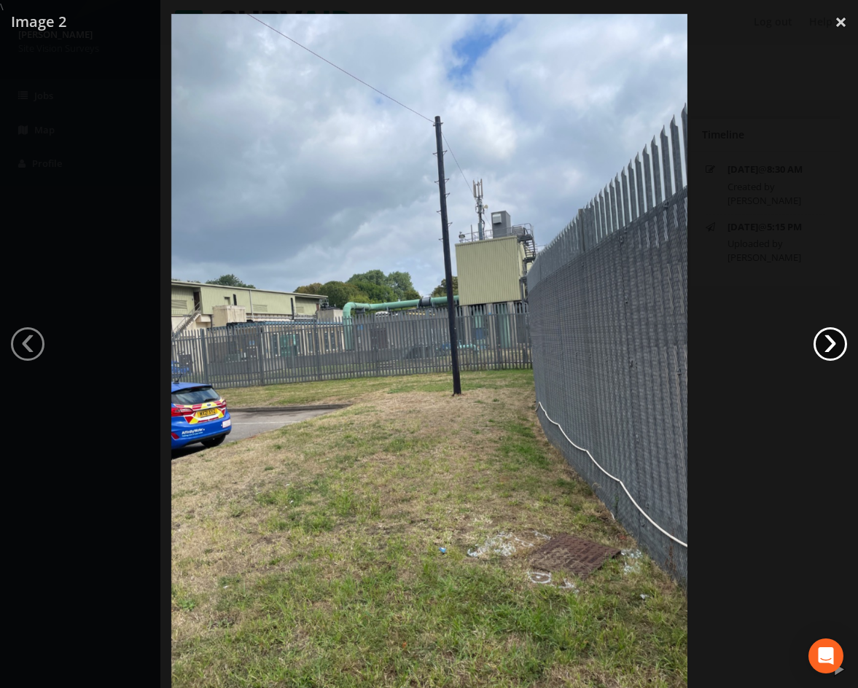
click at [827, 339] on link "›" at bounding box center [830, 344] width 34 height 34
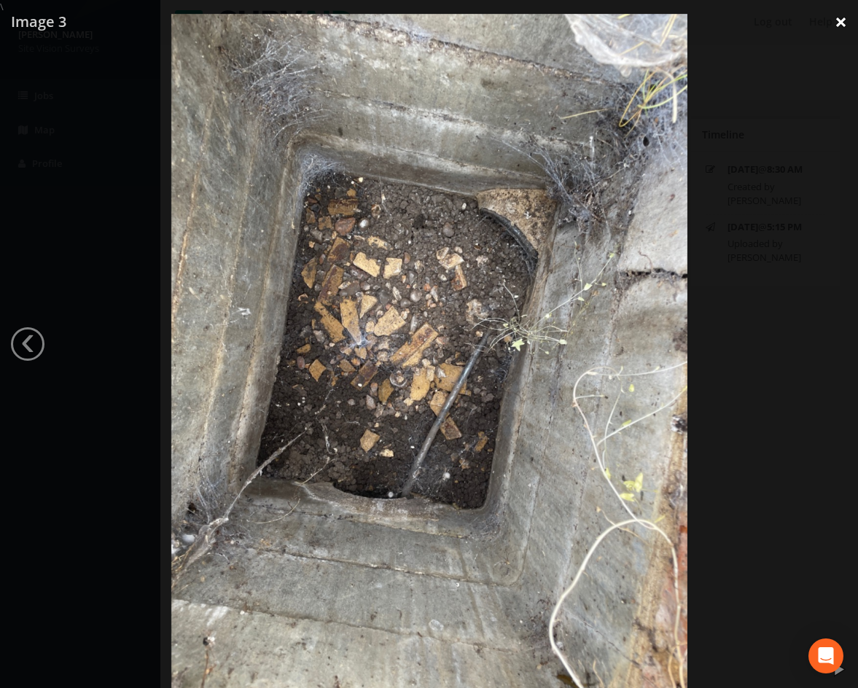
click at [847, 27] on link "×" at bounding box center [840, 22] width 34 height 44
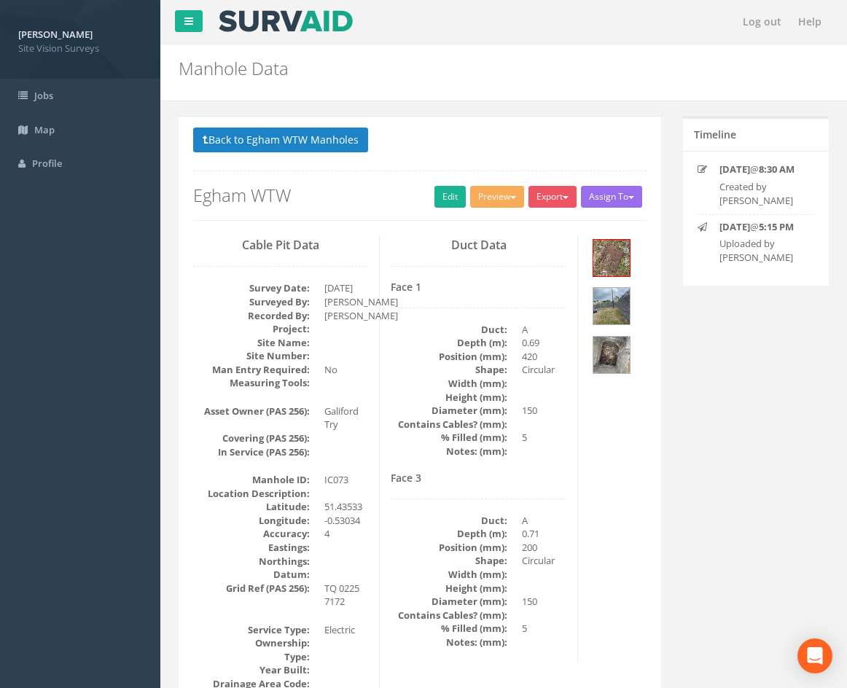
drag, startPoint x: 409, startPoint y: 454, endPoint x: 418, endPoint y: 246, distance: 208.6
click at [442, 199] on link "Edit" at bounding box center [449, 197] width 31 height 22
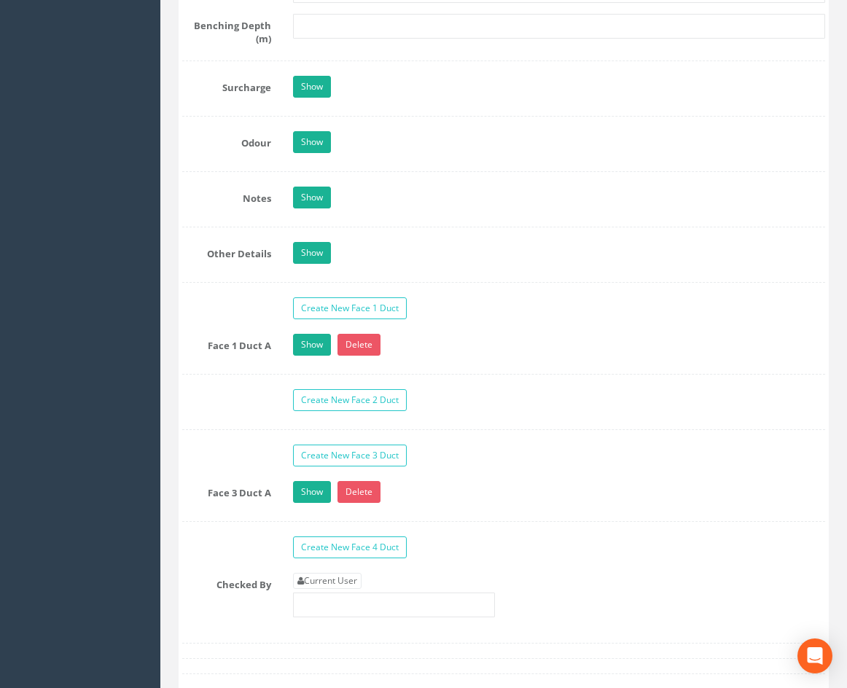
scroll to position [2210, 0]
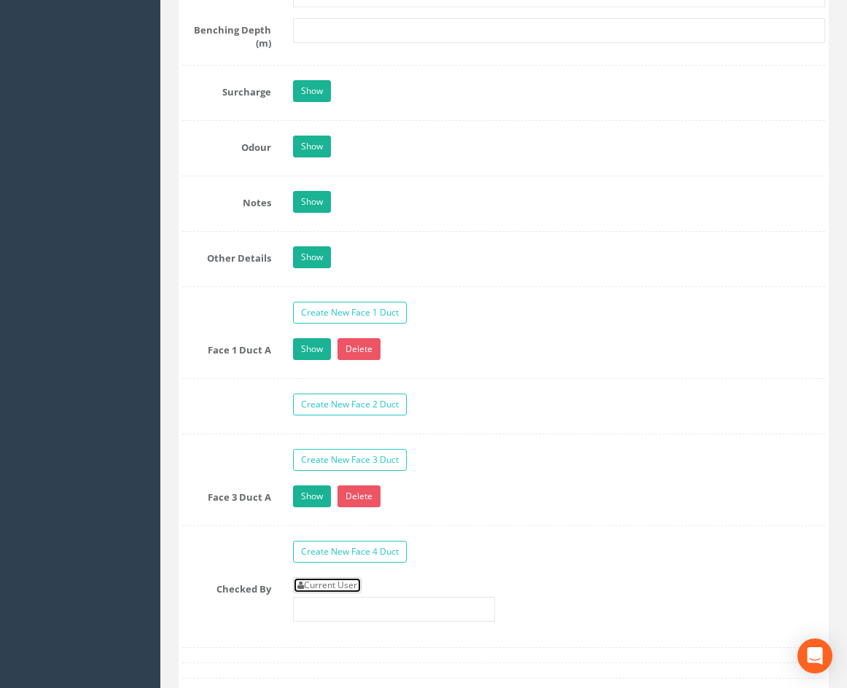
click at [338, 593] on link "Current User" at bounding box center [327, 585] width 68 height 16
type input "[PERSON_NAME]"
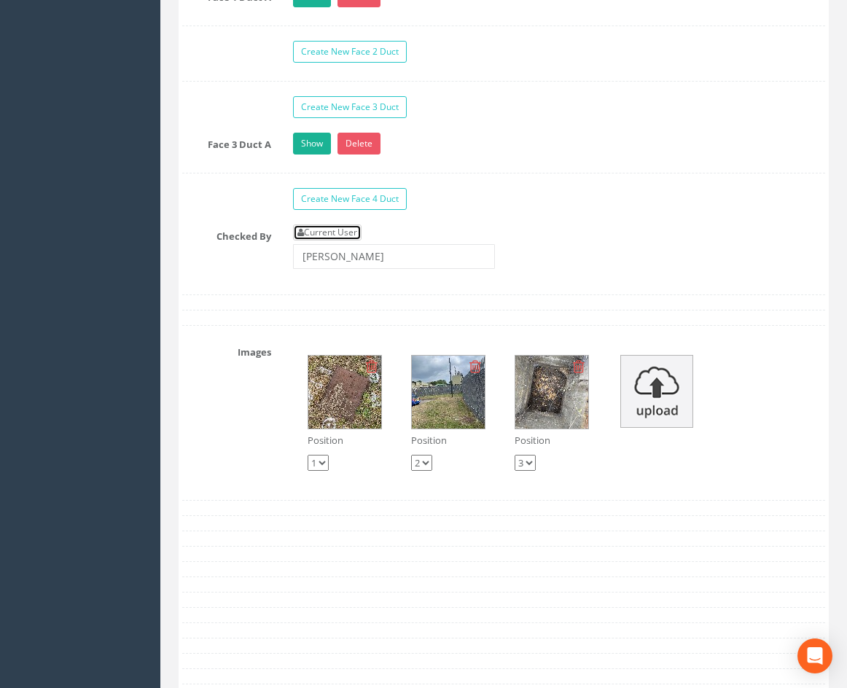
scroll to position [2647, 0]
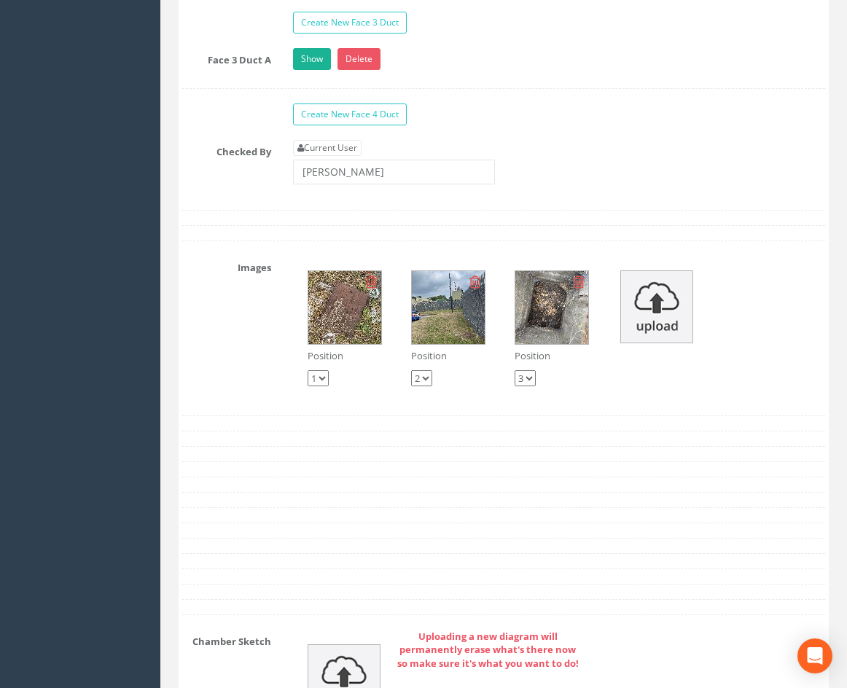
click at [347, 344] on img at bounding box center [344, 307] width 73 height 73
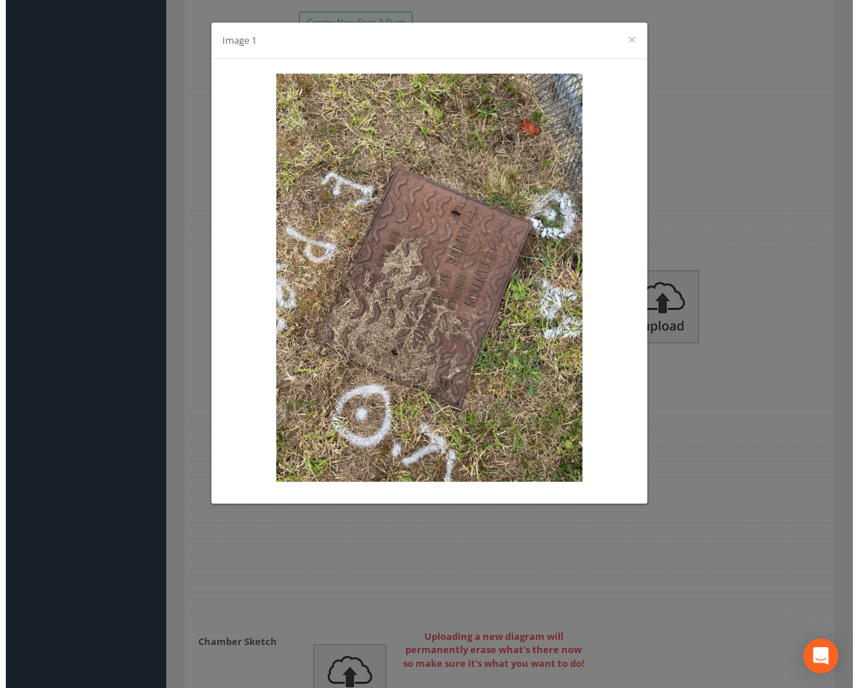
scroll to position [2640, 0]
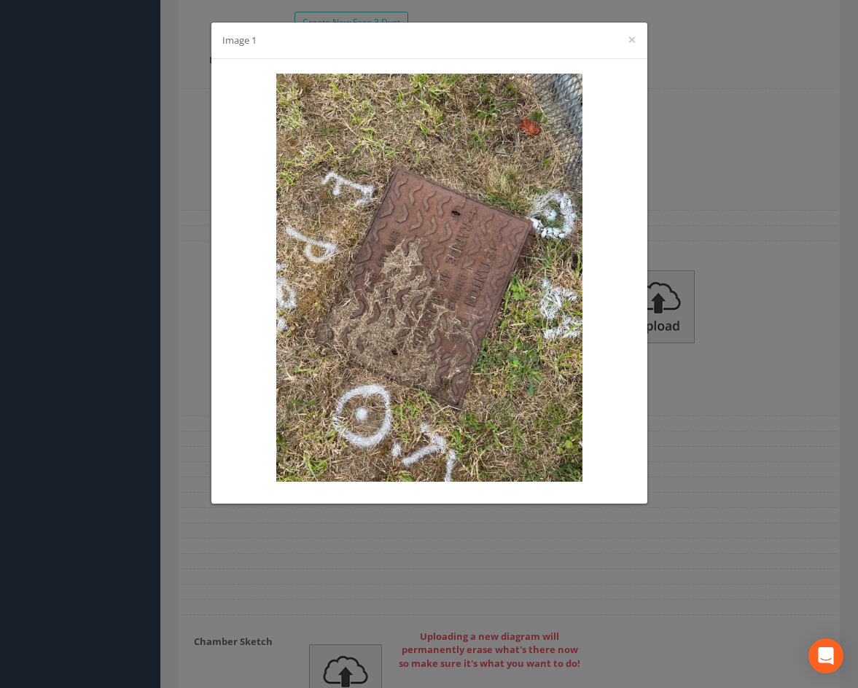
click at [740, 392] on div "Image 1 ×" at bounding box center [429, 344] width 858 height 688
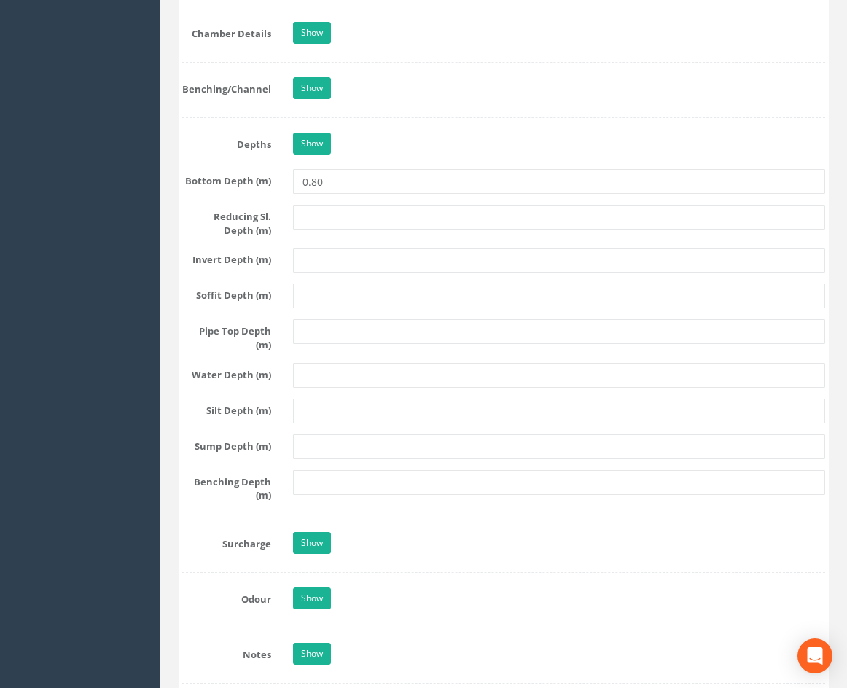
scroll to position [1725, 0]
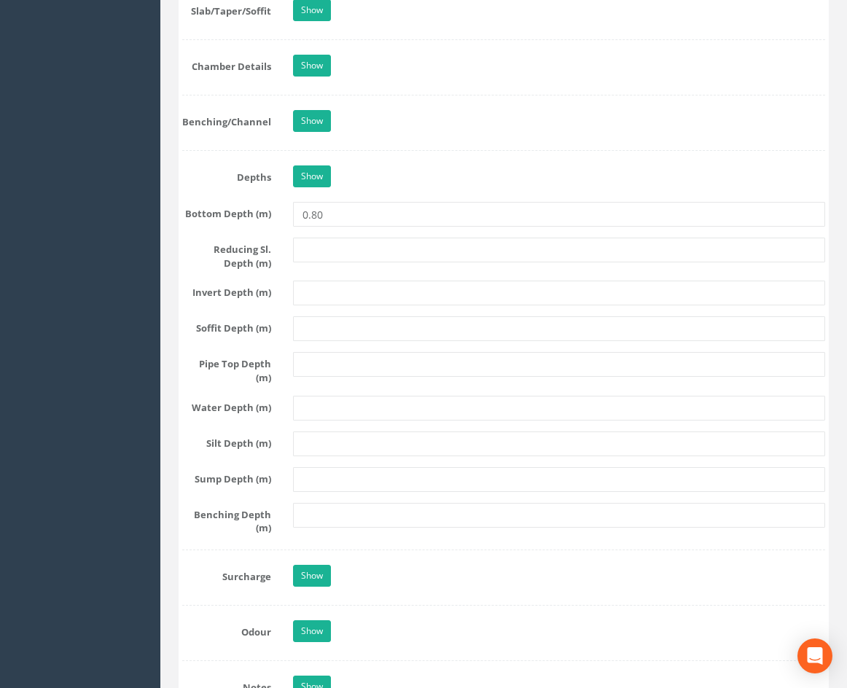
drag, startPoint x: 721, startPoint y: 459, endPoint x: 678, endPoint y: 420, distance: 57.8
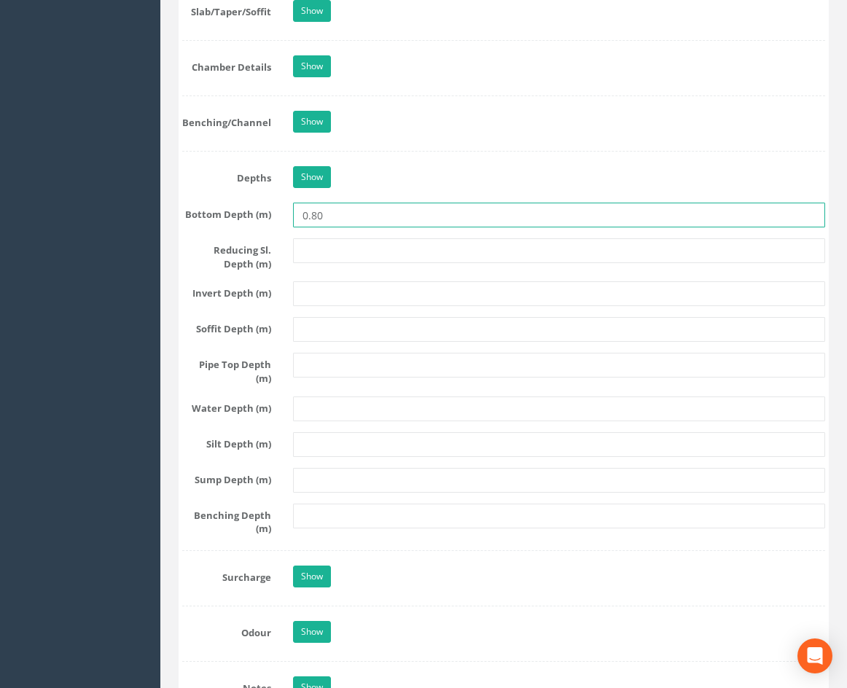
click at [366, 227] on input "0.80" at bounding box center [559, 215] width 532 height 25
type input "0.83"
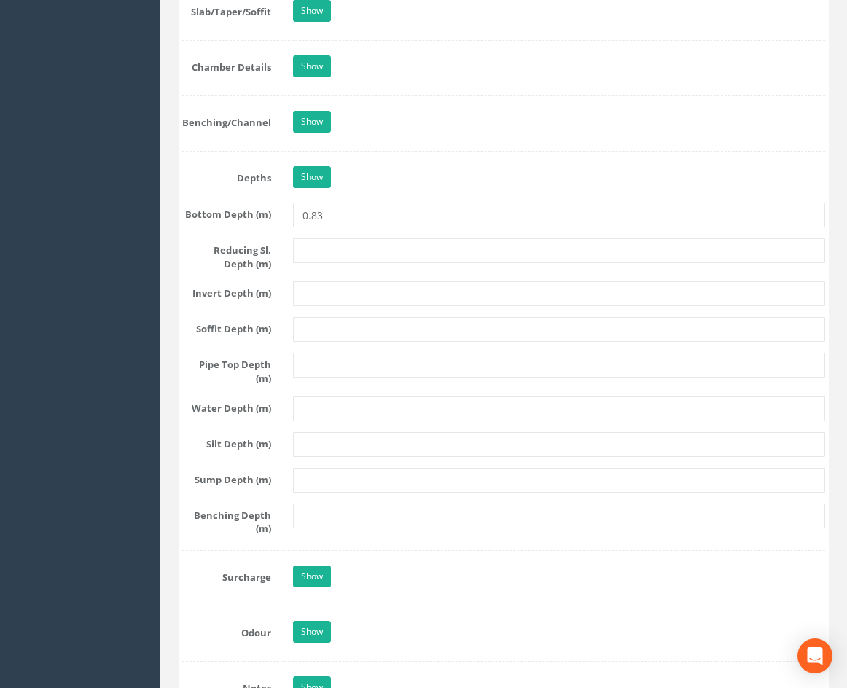
click at [379, 192] on div "Show" at bounding box center [559, 179] width 554 height 26
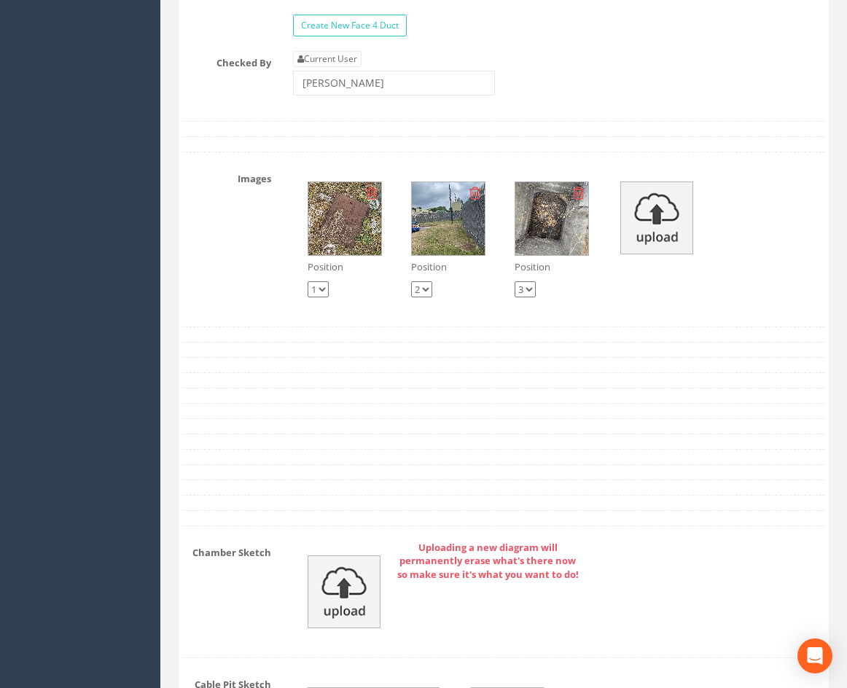
drag, startPoint x: 675, startPoint y: 342, endPoint x: 647, endPoint y: 592, distance: 251.5
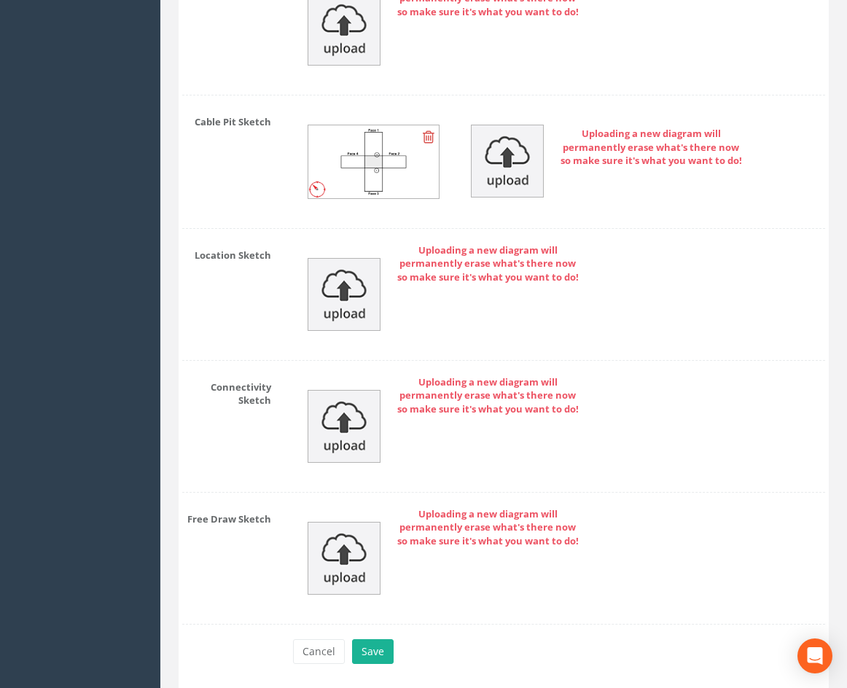
scroll to position [3376, 0]
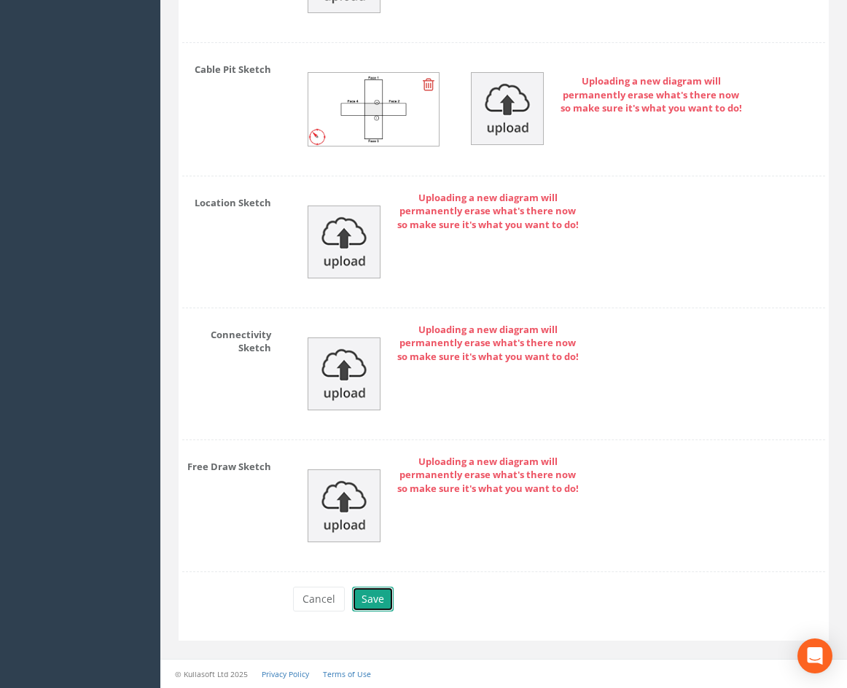
click at [377, 599] on button "Save" at bounding box center [373, 599] width 42 height 25
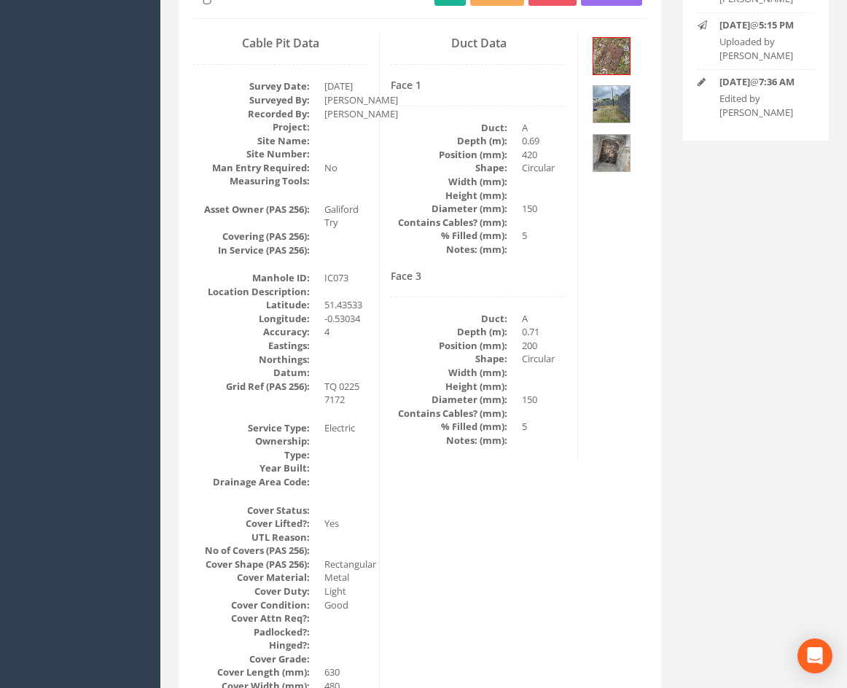
scroll to position [0, 0]
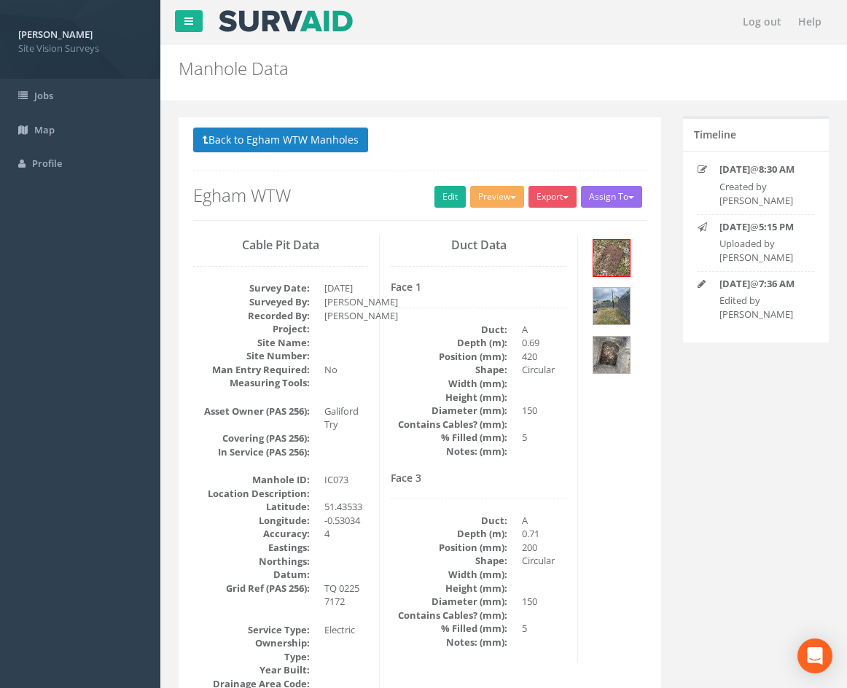
drag, startPoint x: 608, startPoint y: 535, endPoint x: 606, endPoint y: 262, distance: 273.2
click at [323, 143] on button "Back to Egham WTW Manholes" at bounding box center [280, 140] width 175 height 25
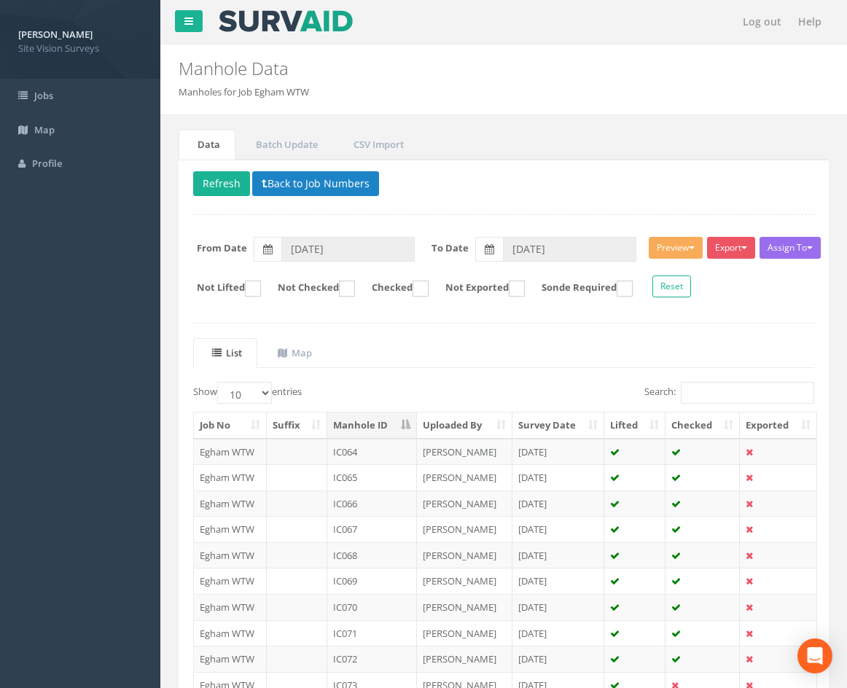
scroll to position [125, 0]
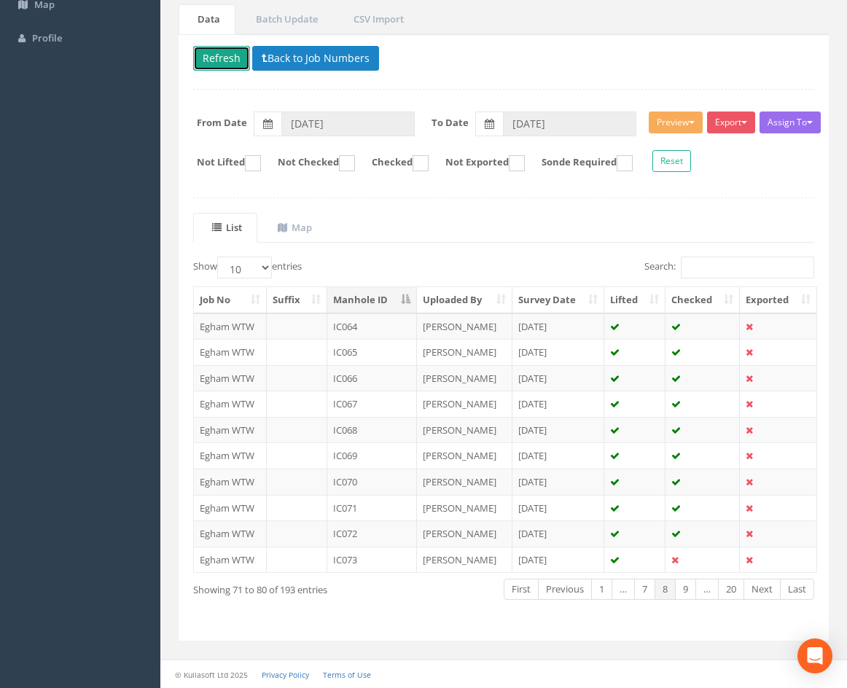
click at [226, 57] on button "Refresh" at bounding box center [221, 58] width 57 height 25
click at [767, 592] on link "Next" at bounding box center [761, 589] width 37 height 21
click at [482, 324] on td "[PERSON_NAME]" at bounding box center [464, 326] width 95 height 26
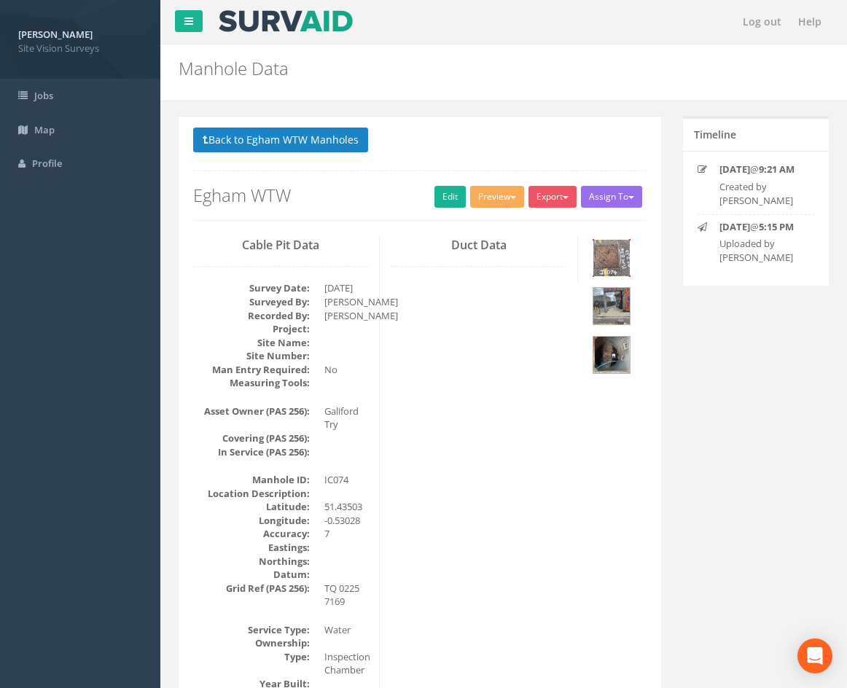
click at [629, 266] on img at bounding box center [611, 258] width 36 height 36
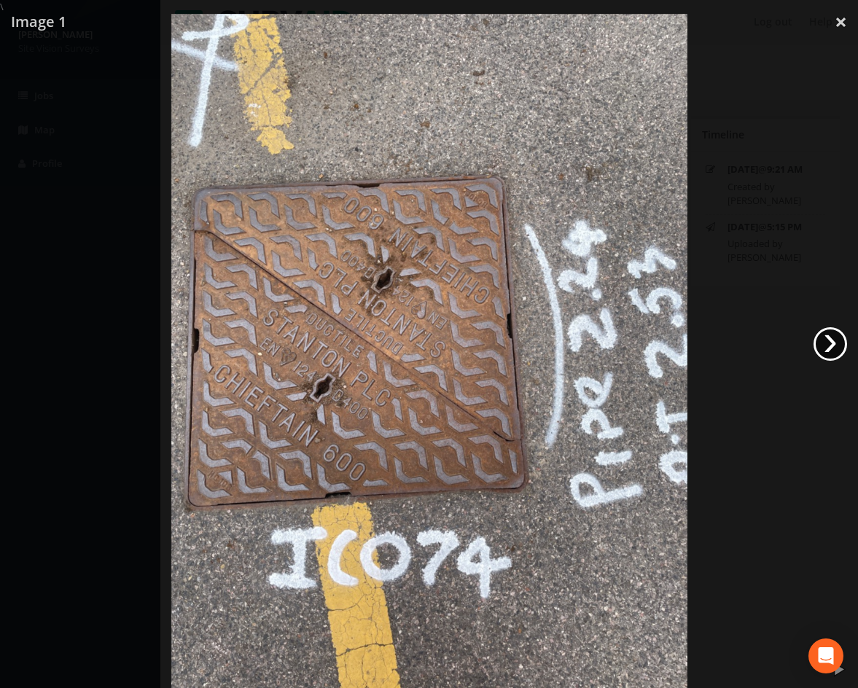
click at [828, 344] on link "›" at bounding box center [830, 344] width 34 height 34
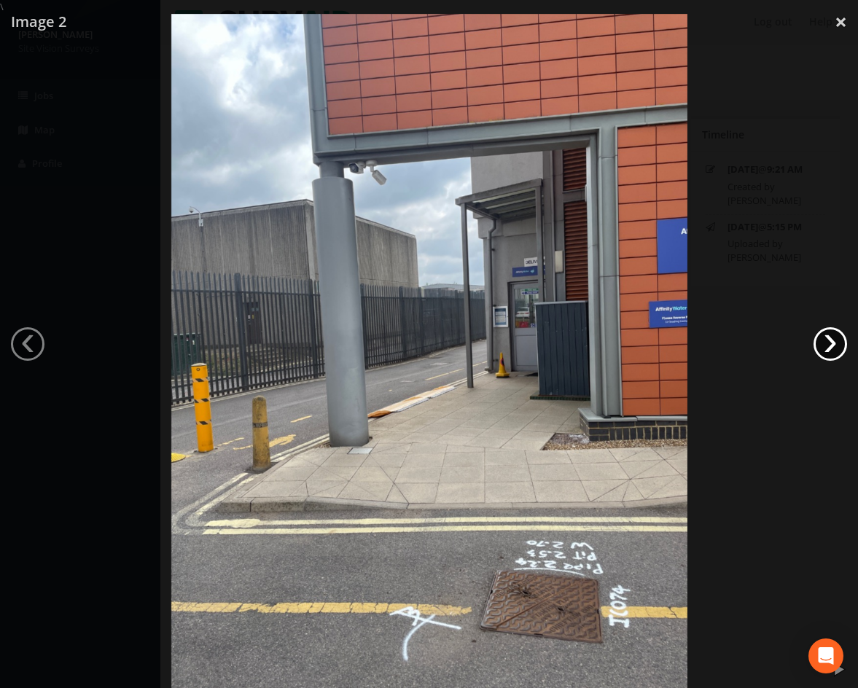
click at [837, 345] on link "›" at bounding box center [830, 344] width 34 height 34
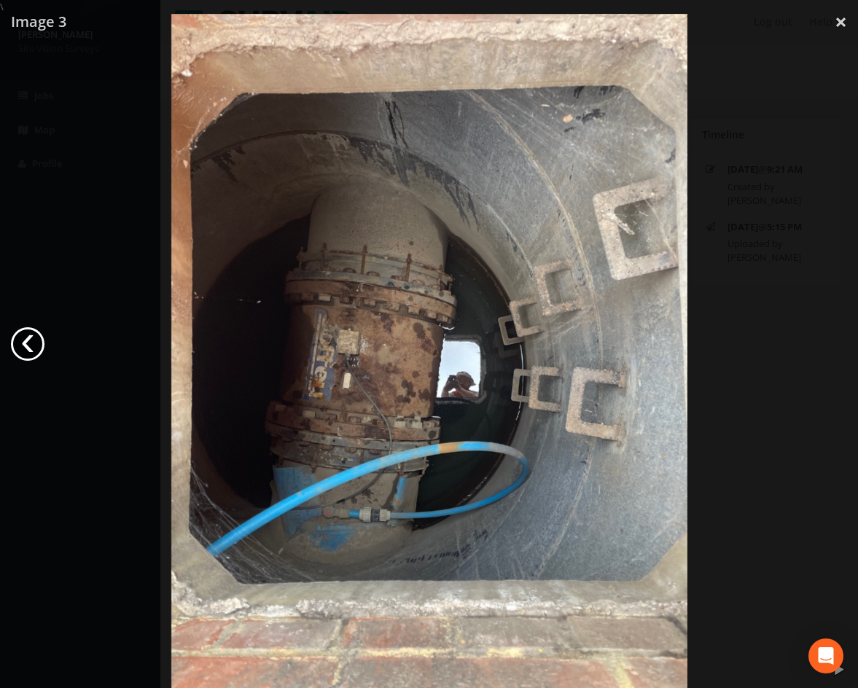
click at [26, 348] on link "‹" at bounding box center [28, 344] width 34 height 34
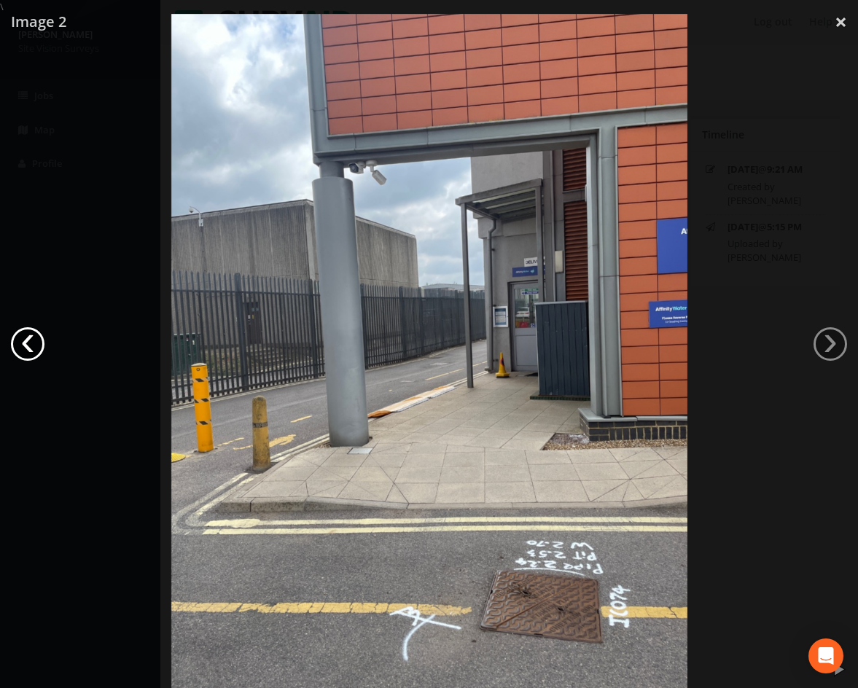
click at [26, 348] on link "‹" at bounding box center [28, 344] width 34 height 34
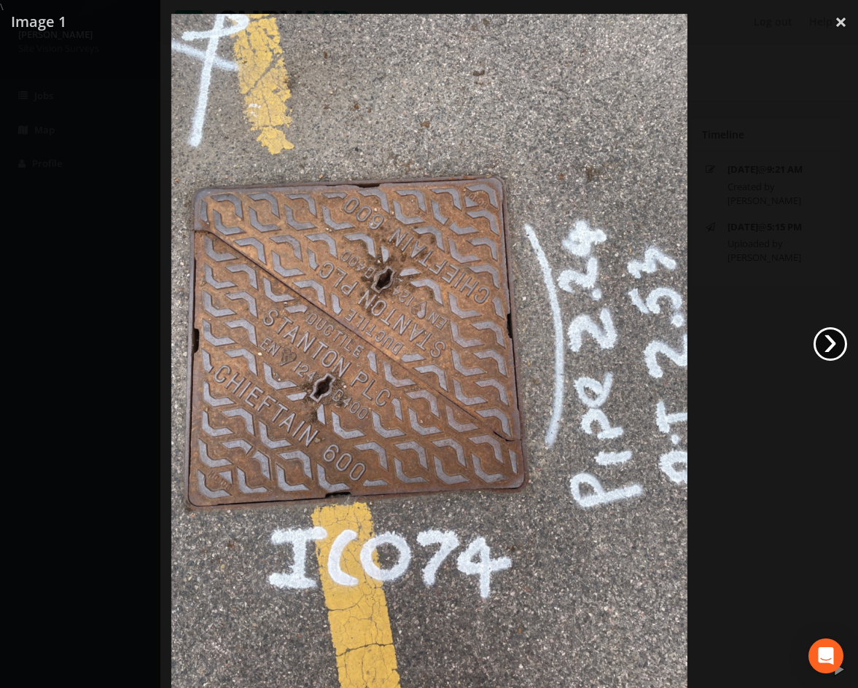
click at [835, 341] on link "›" at bounding box center [830, 344] width 34 height 34
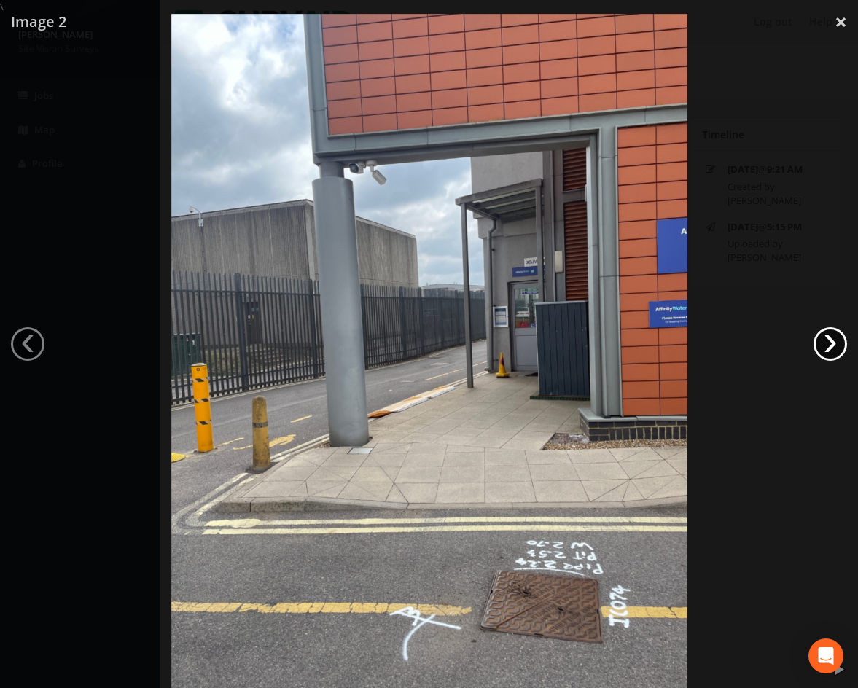
click at [827, 351] on link "›" at bounding box center [830, 344] width 34 height 34
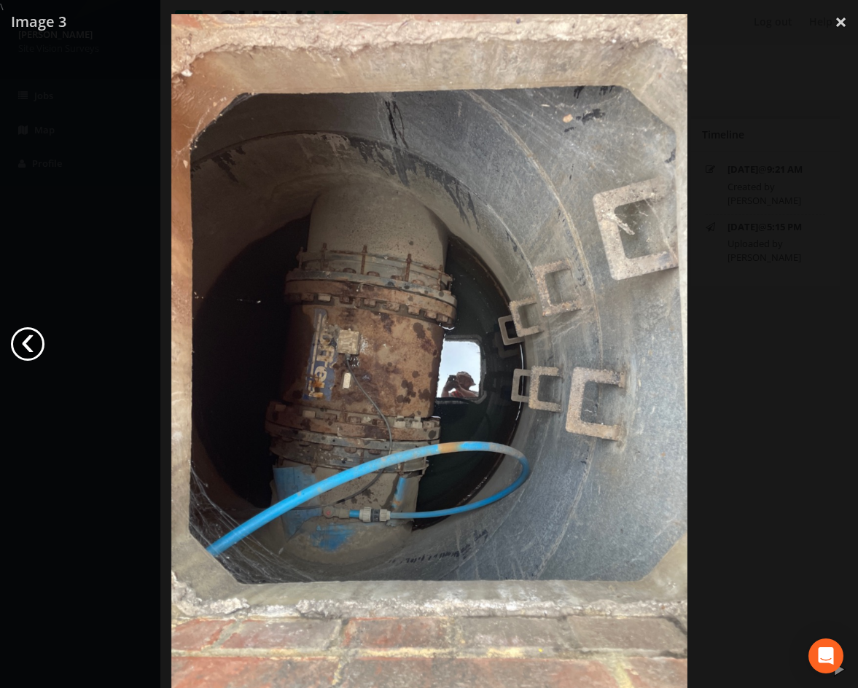
click at [21, 346] on link "‹" at bounding box center [28, 344] width 34 height 34
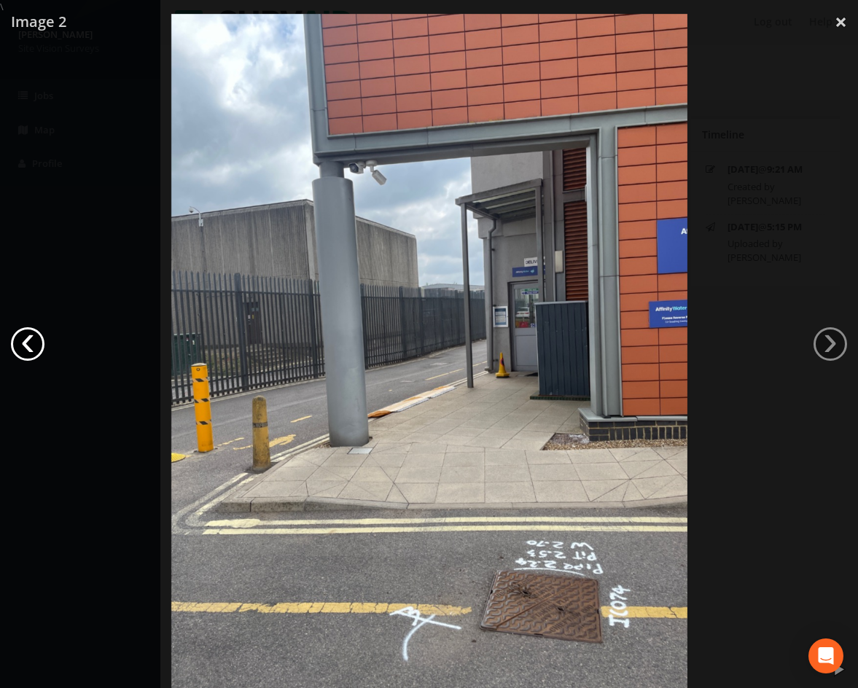
click at [21, 346] on link "‹" at bounding box center [28, 344] width 34 height 34
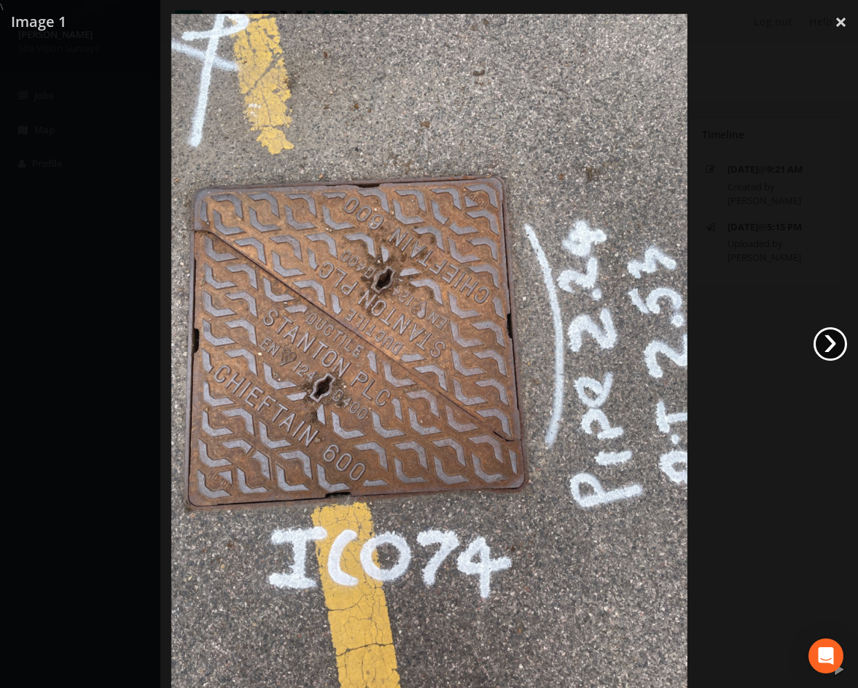
click at [830, 340] on link "›" at bounding box center [830, 344] width 34 height 34
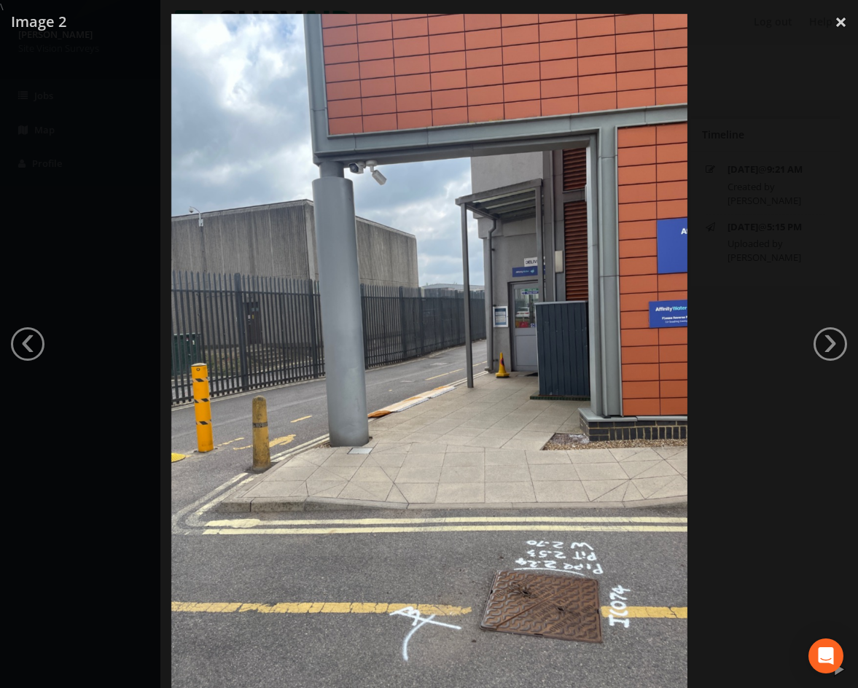
click at [803, 55] on div at bounding box center [429, 358] width 858 height 688
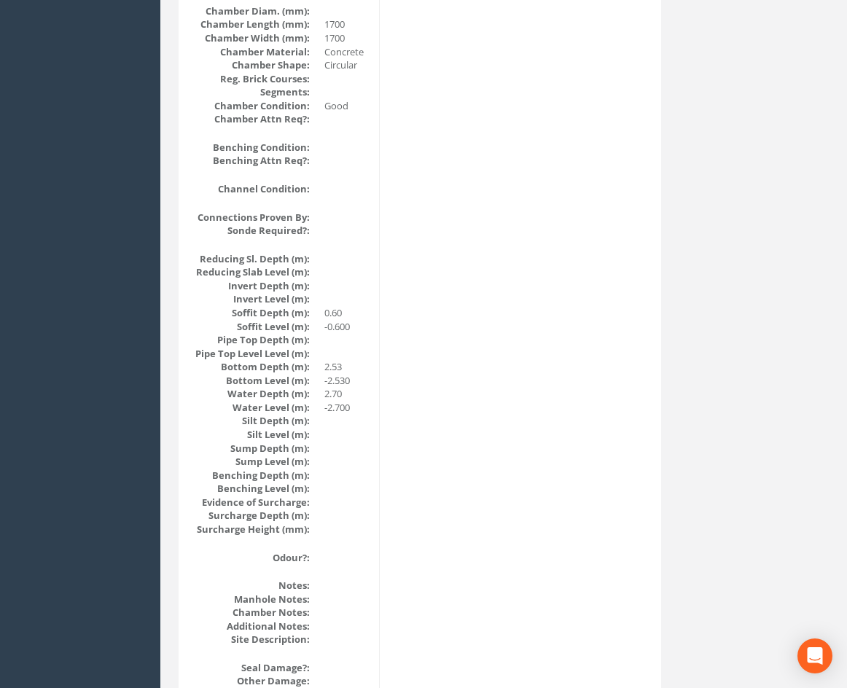
drag, startPoint x: 512, startPoint y: 349, endPoint x: 501, endPoint y: 489, distance: 140.4
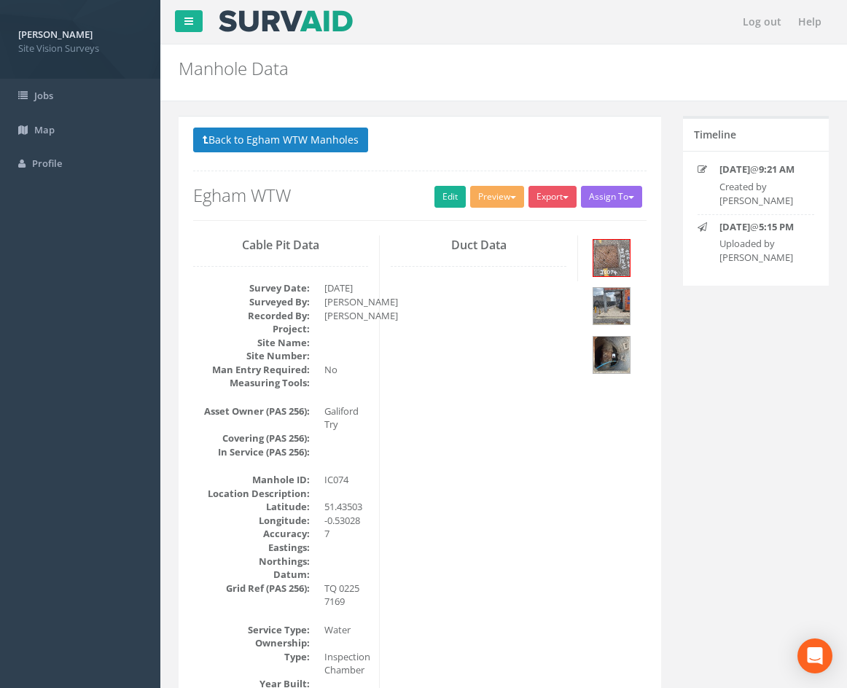
drag, startPoint x: 681, startPoint y: 546, endPoint x: 568, endPoint y: 283, distance: 285.6
click at [613, 357] on img at bounding box center [611, 355] width 36 height 36
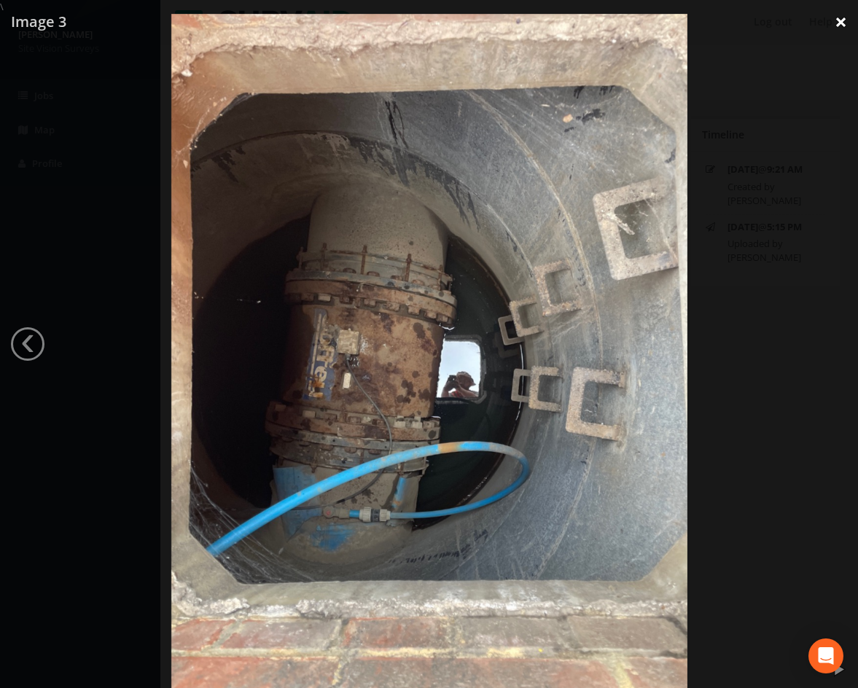
click at [835, 21] on link "×" at bounding box center [840, 22] width 34 height 44
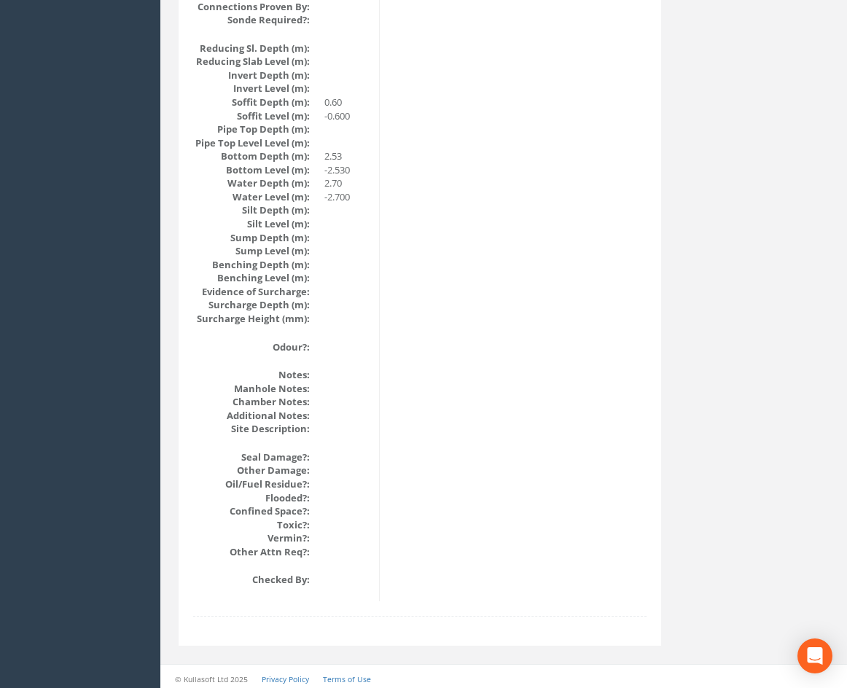
scroll to position [1462, 0]
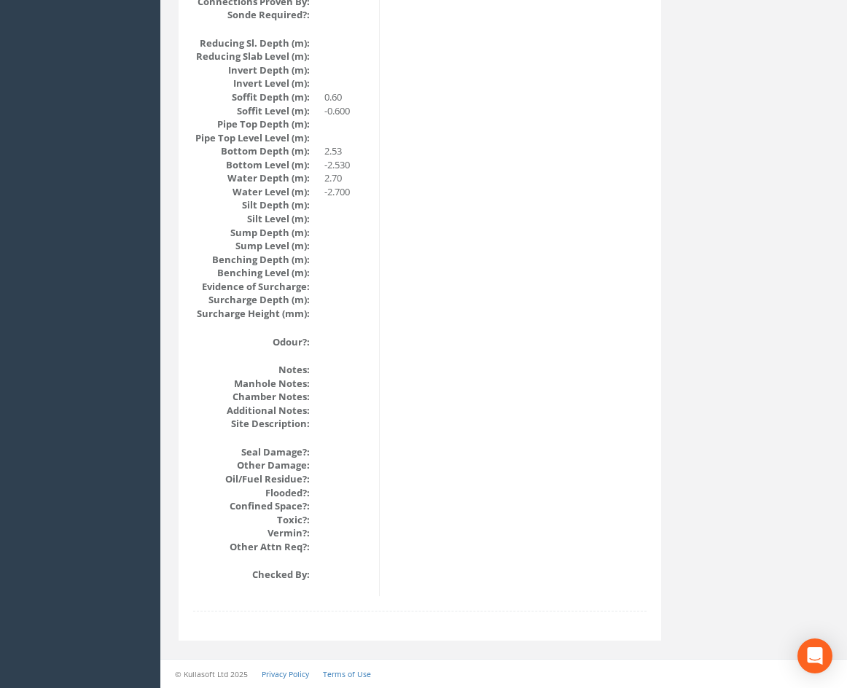
drag, startPoint x: 677, startPoint y: 339, endPoint x: 681, endPoint y: 388, distance: 49.0
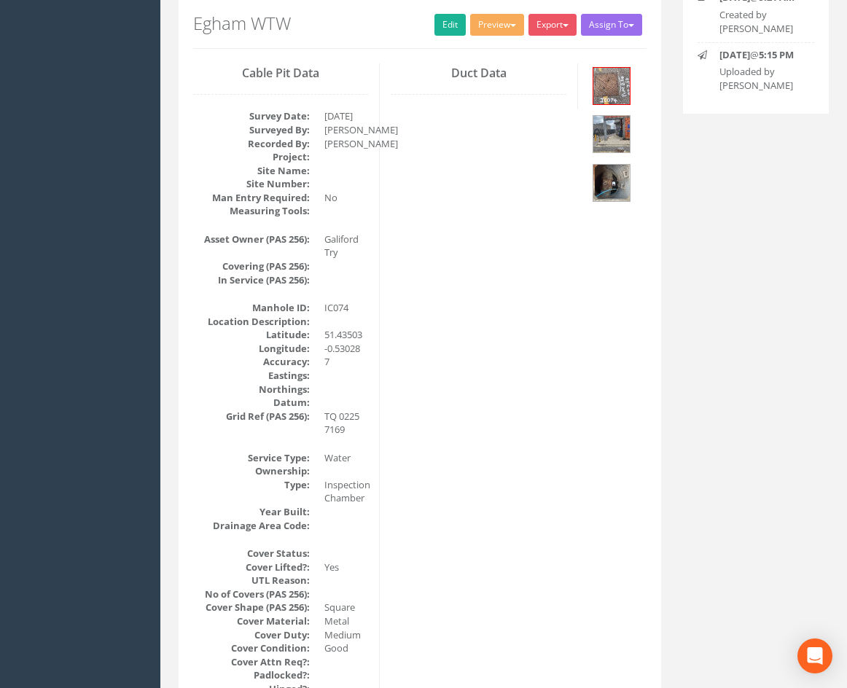
scroll to position [0, 0]
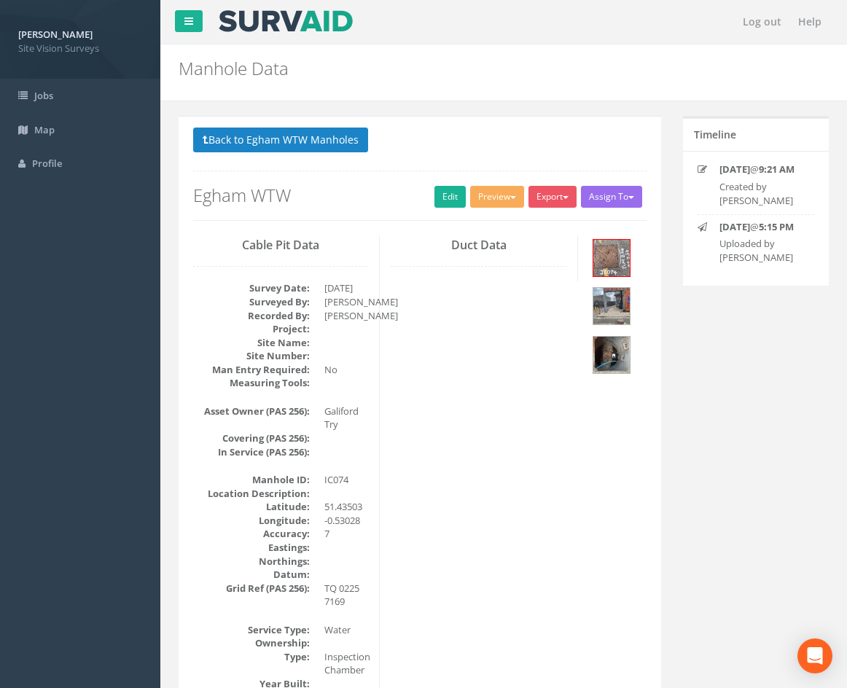
drag, startPoint x: 685, startPoint y: 490, endPoint x: 686, endPoint y: 450, distance: 40.1
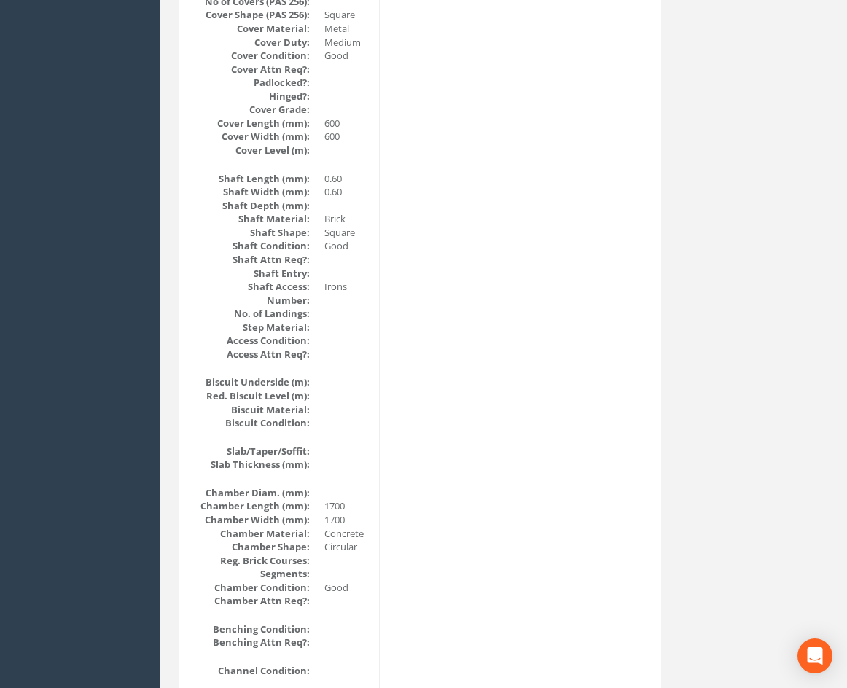
scroll to position [1462, 0]
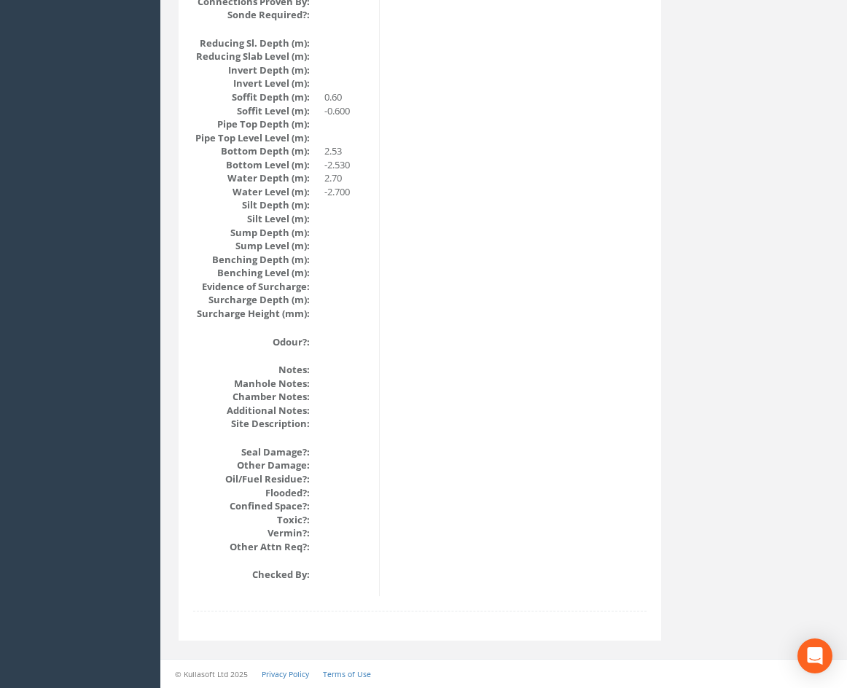
drag, startPoint x: 683, startPoint y: 284, endPoint x: 682, endPoint y: 474, distance: 189.4
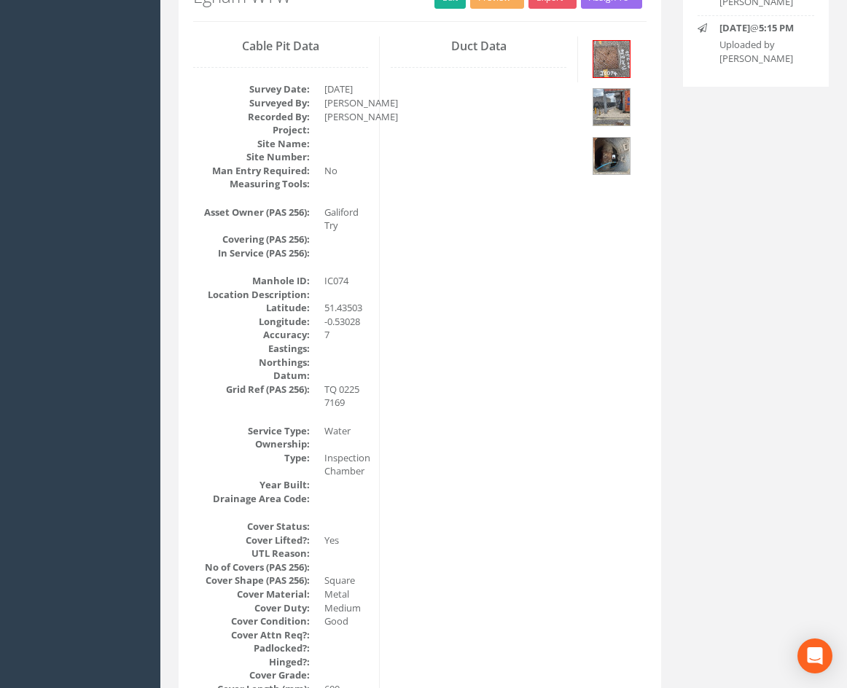
scroll to position [0, 0]
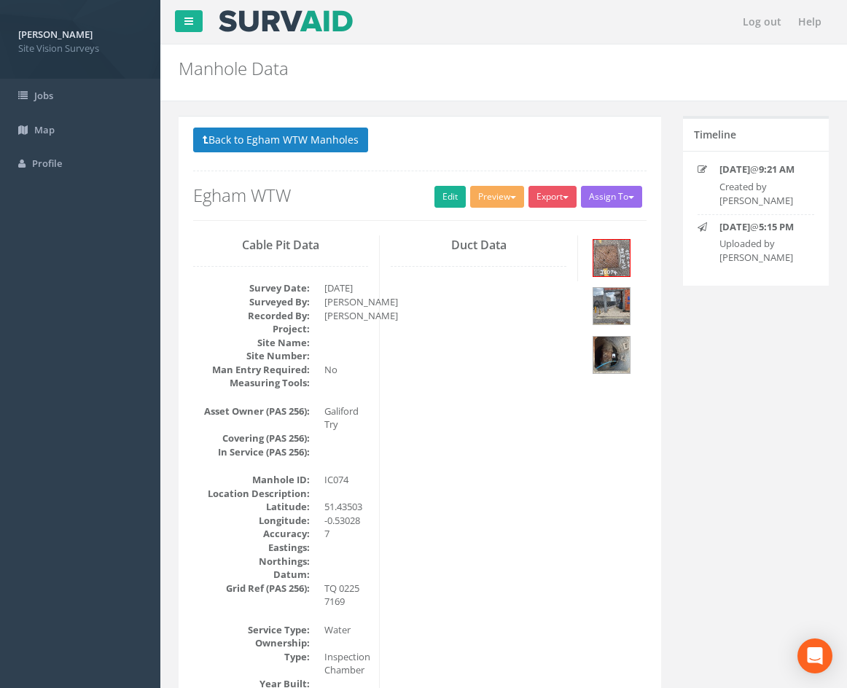
drag, startPoint x: 553, startPoint y: 487, endPoint x: 506, endPoint y: 161, distance: 329.1
click at [308, 139] on button "Back to Egham WTW Manholes" at bounding box center [280, 140] width 175 height 25
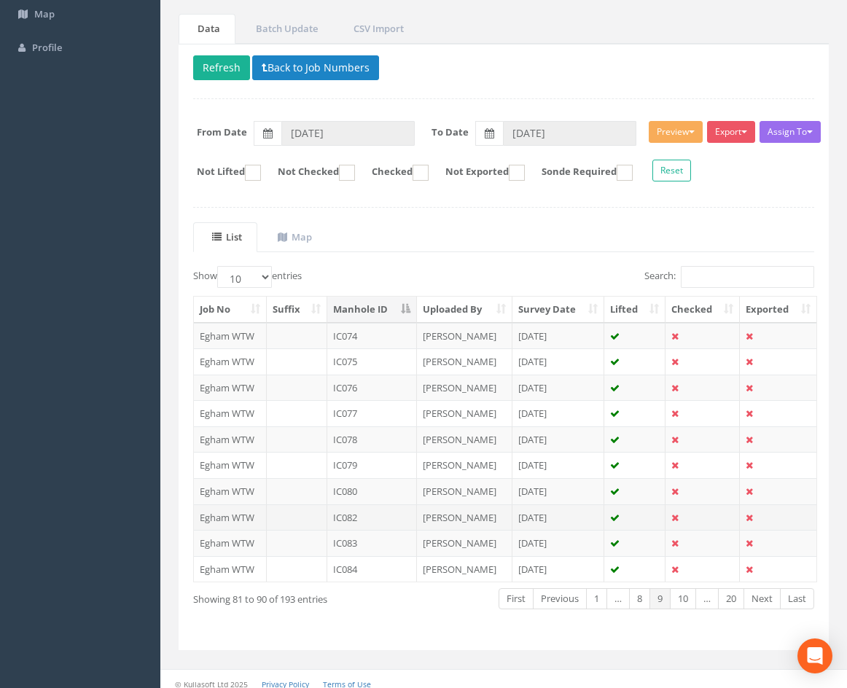
scroll to position [125, 0]
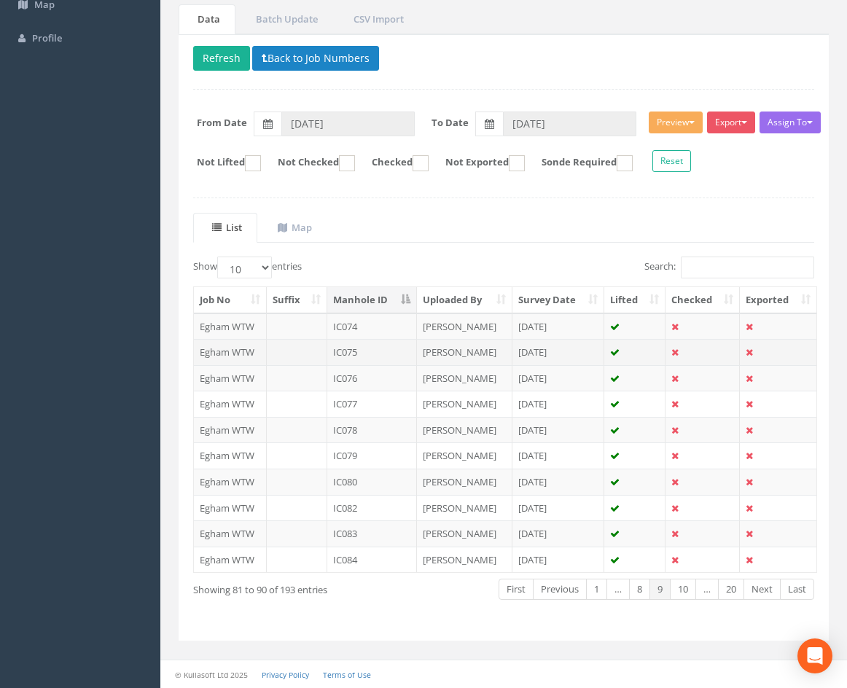
click at [390, 352] on td "IC075" at bounding box center [372, 352] width 90 height 26
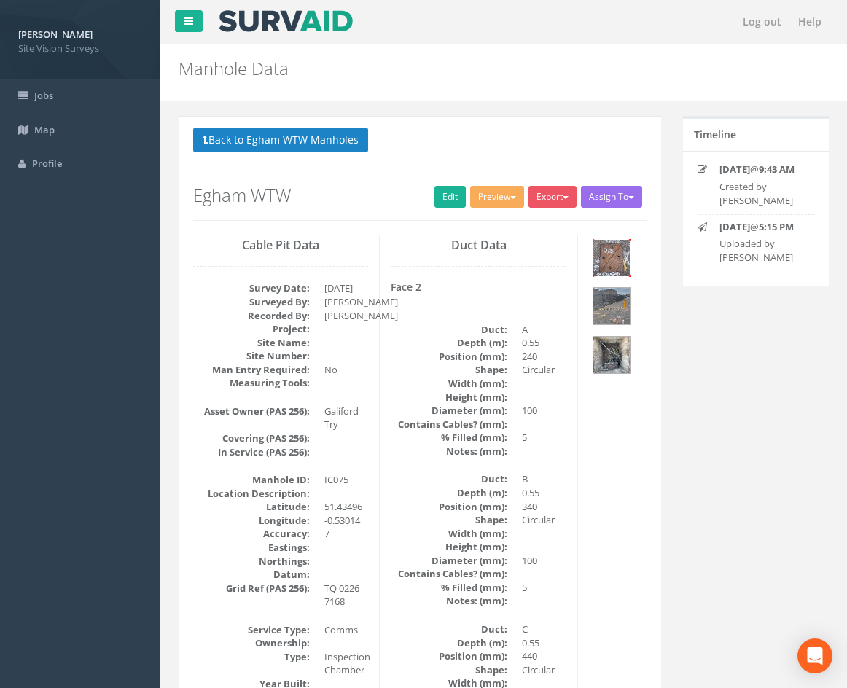
click at [611, 258] on img at bounding box center [611, 258] width 36 height 36
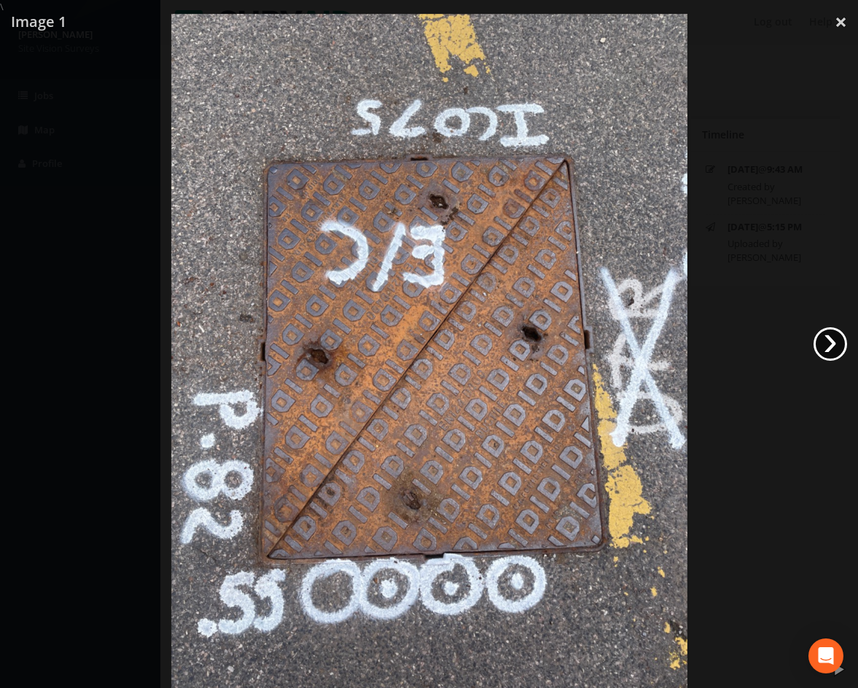
click at [832, 343] on link "›" at bounding box center [830, 344] width 34 height 34
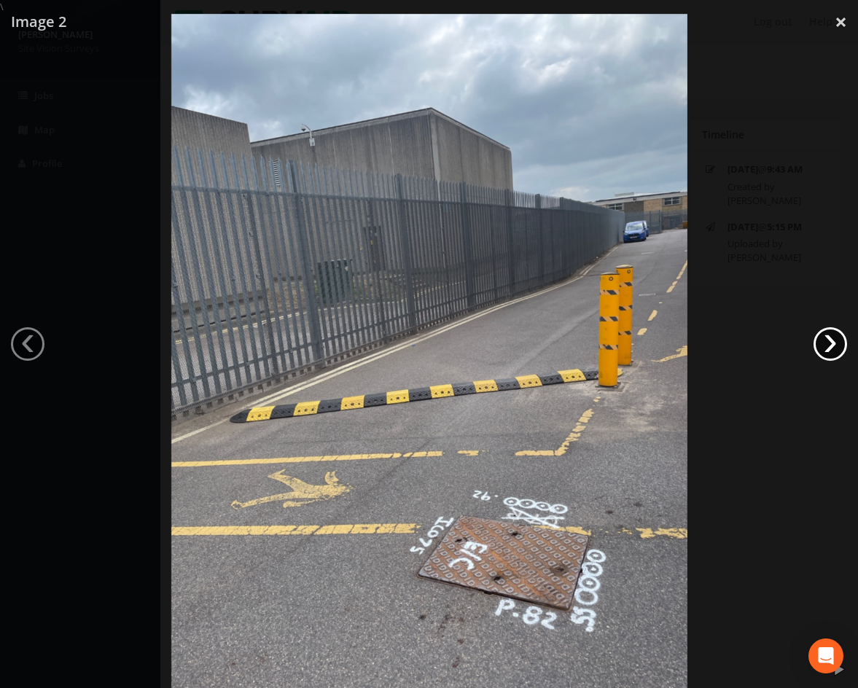
click at [832, 343] on link "›" at bounding box center [830, 344] width 34 height 34
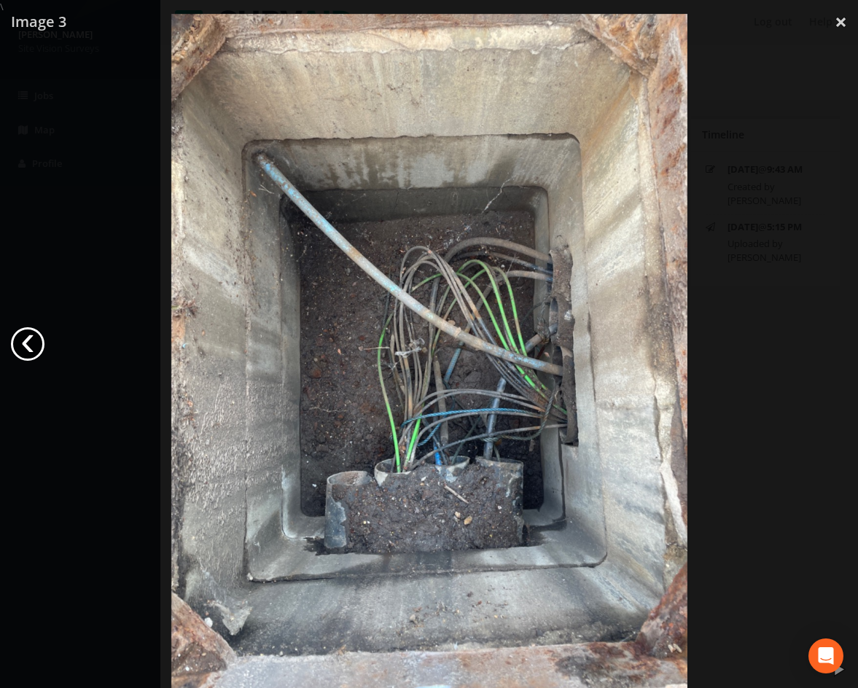
click at [24, 343] on link "‹" at bounding box center [28, 344] width 34 height 34
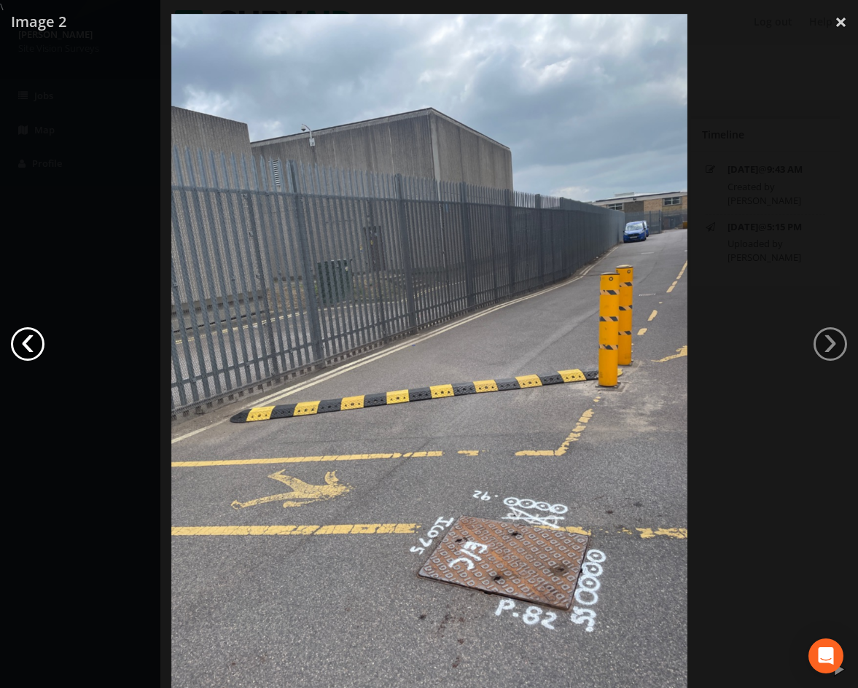
click at [29, 335] on link "‹" at bounding box center [28, 344] width 34 height 34
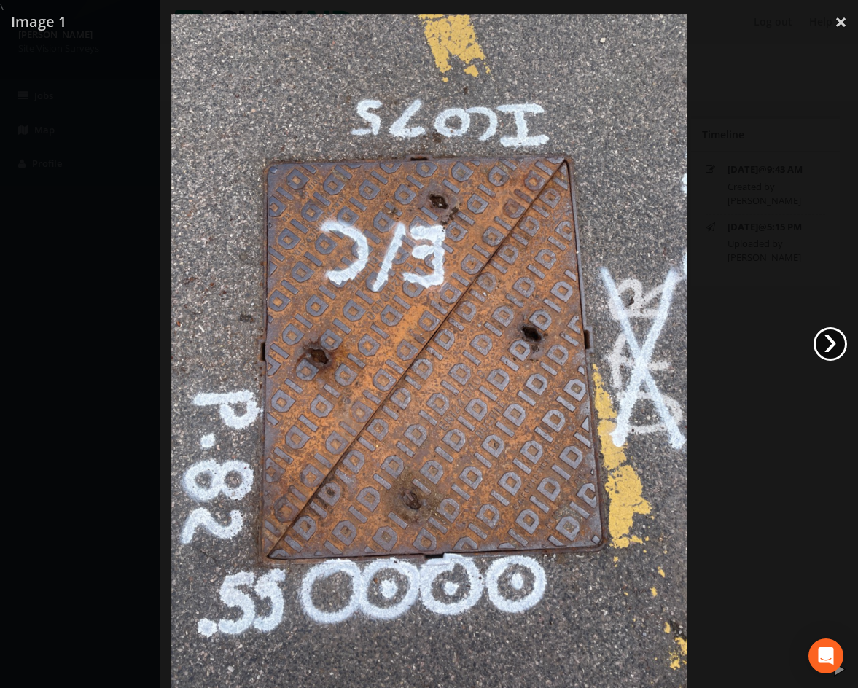
click at [834, 345] on link "›" at bounding box center [830, 344] width 34 height 34
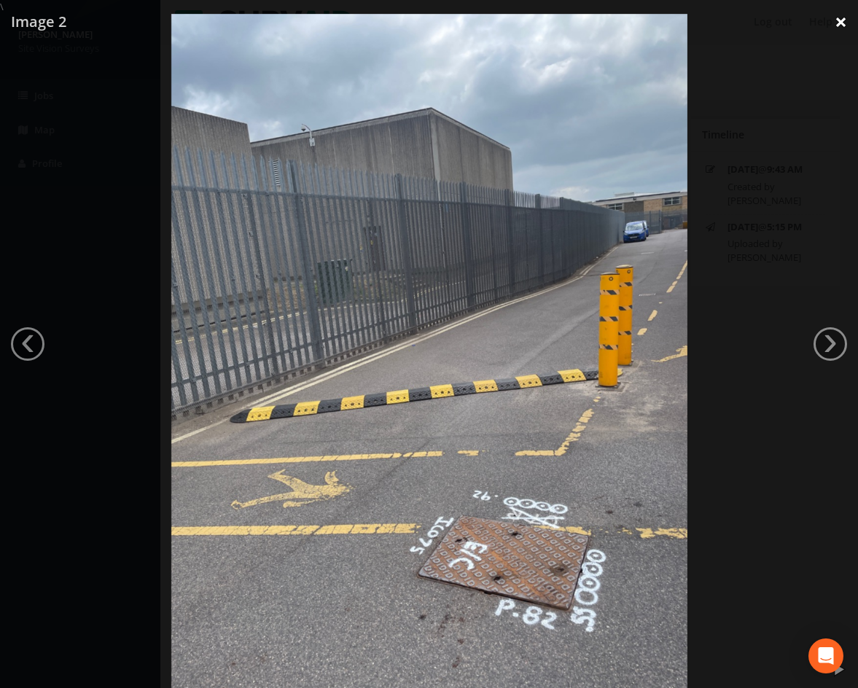
click at [839, 18] on link "×" at bounding box center [840, 22] width 34 height 44
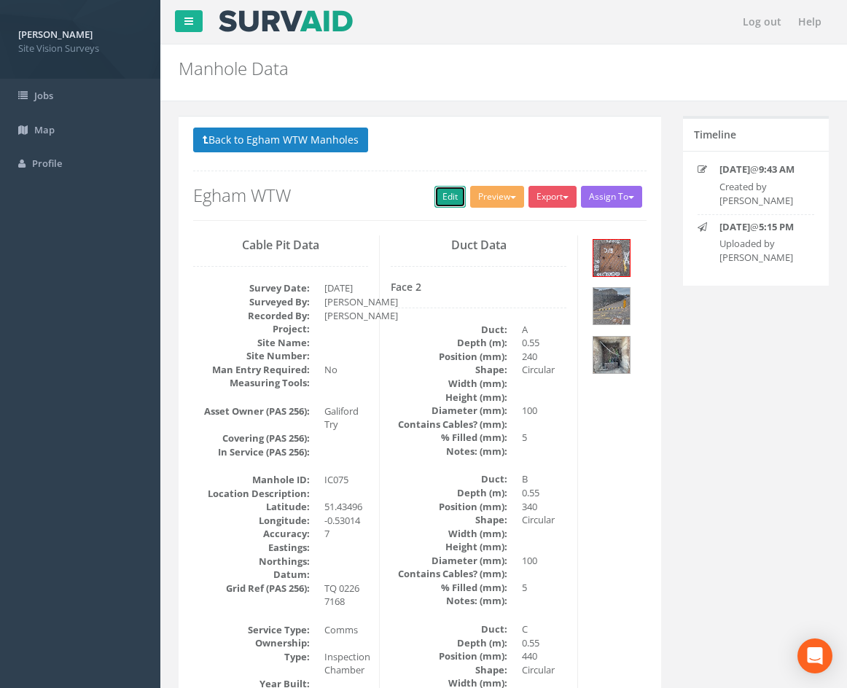
click at [444, 203] on link "Edit" at bounding box center [449, 197] width 31 height 22
drag, startPoint x: 557, startPoint y: 514, endPoint x: 520, endPoint y: 234, distance: 283.0
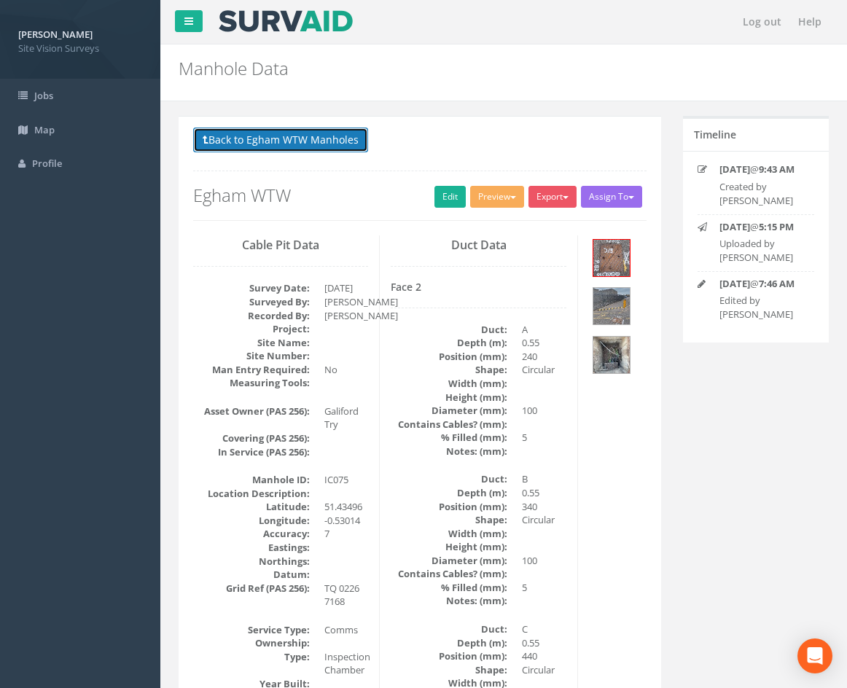
click at [335, 147] on button "Back to Egham WTW Manholes" at bounding box center [280, 140] width 175 height 25
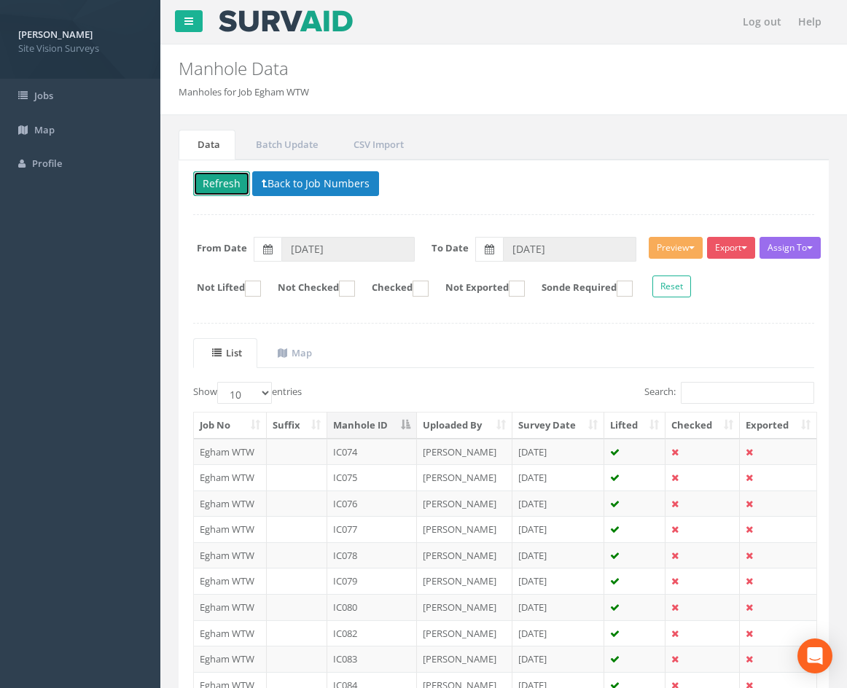
click at [222, 179] on button "Refresh" at bounding box center [221, 183] width 57 height 25
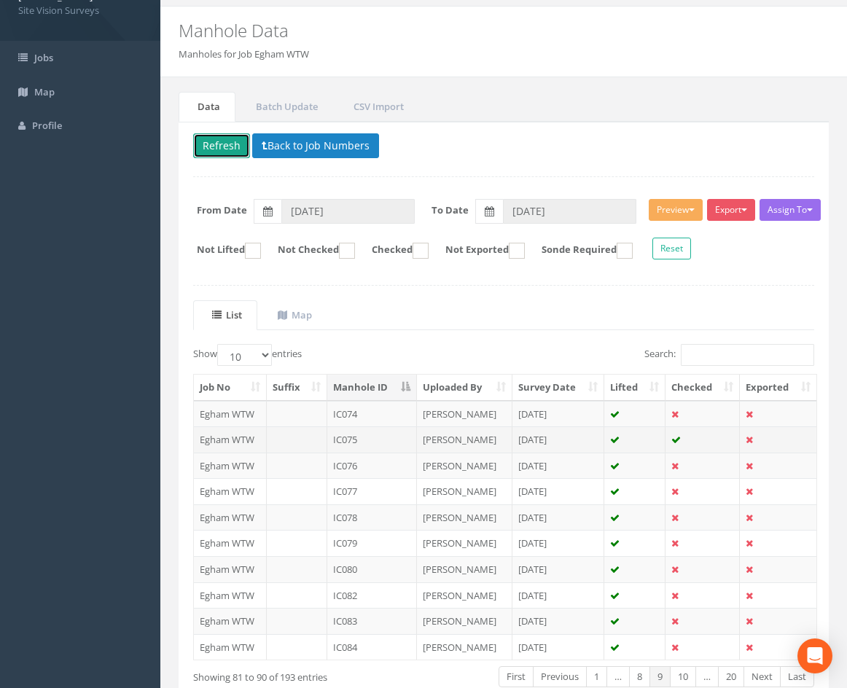
scroll to position [73, 0]
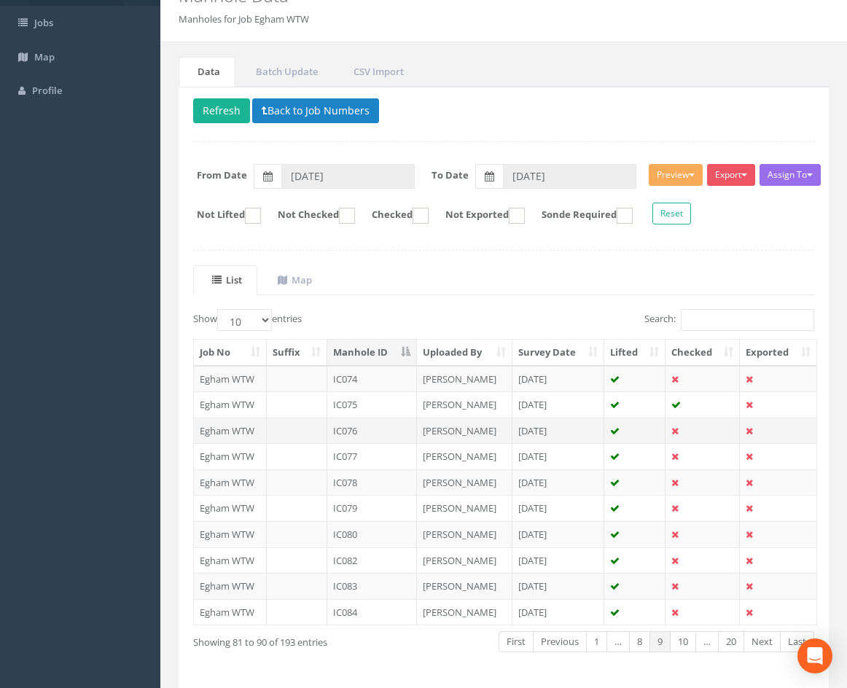
click at [640, 428] on td at bounding box center [634, 430] width 61 height 26
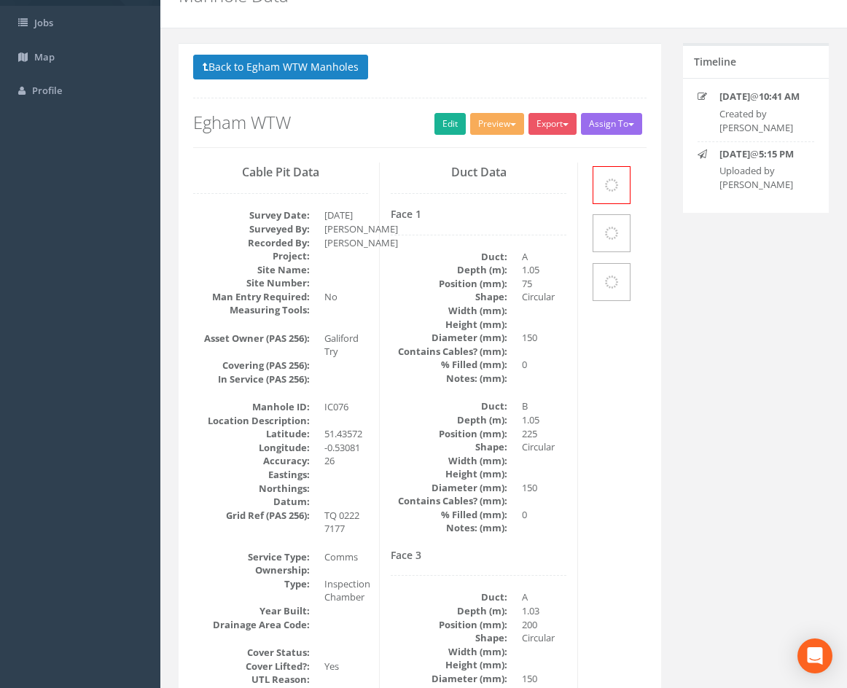
scroll to position [0, 0]
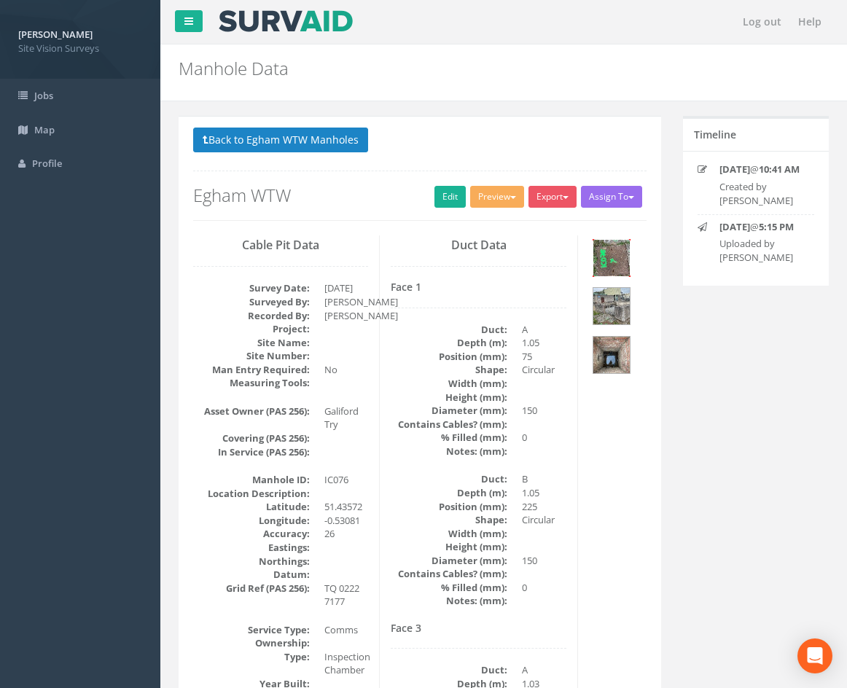
click at [616, 263] on img at bounding box center [611, 258] width 36 height 36
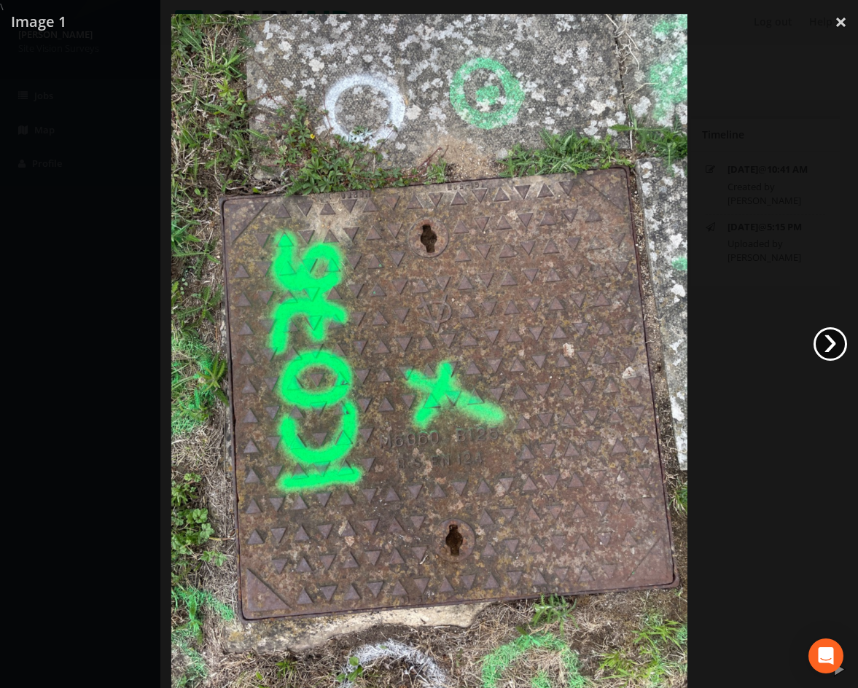
click at [832, 345] on link "›" at bounding box center [830, 344] width 34 height 34
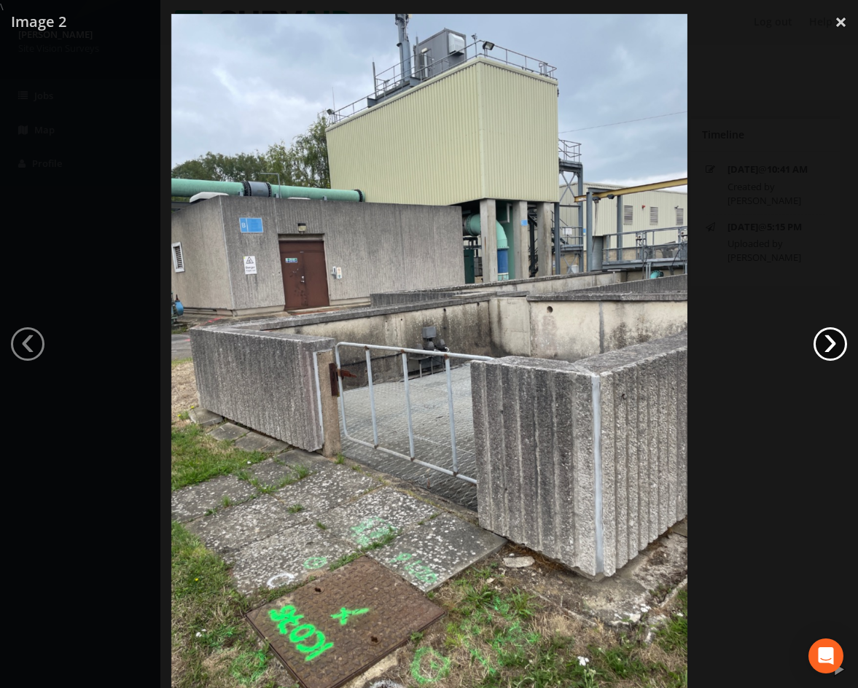
click at [832, 345] on link "›" at bounding box center [830, 344] width 34 height 34
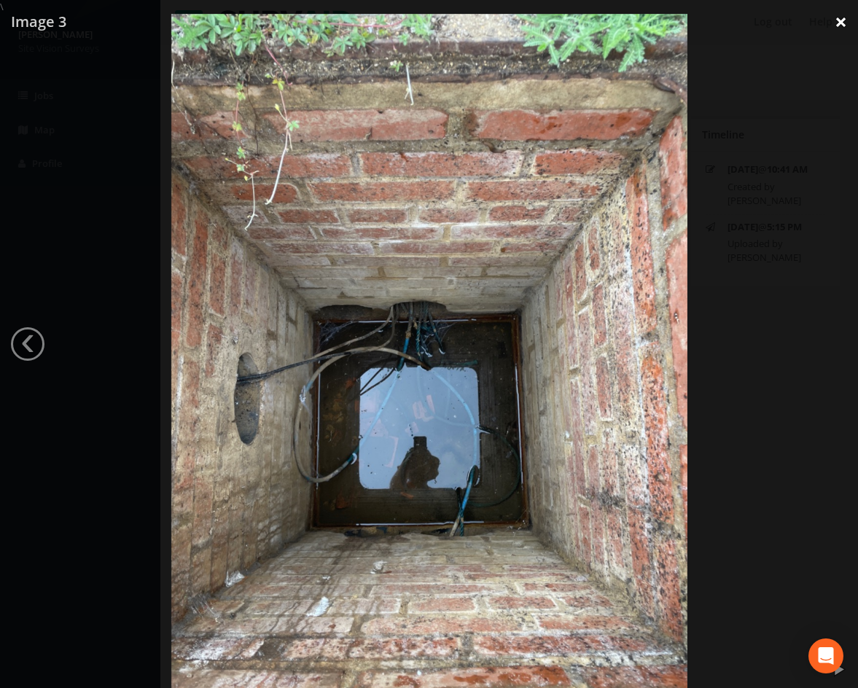
click at [834, 19] on link "×" at bounding box center [840, 22] width 34 height 44
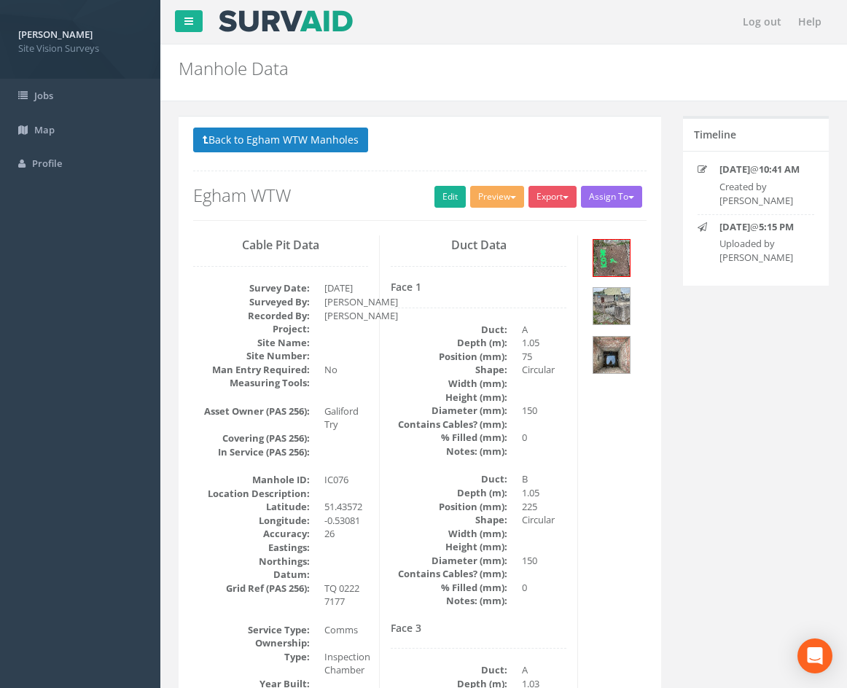
drag, startPoint x: 659, startPoint y: 523, endPoint x: 654, endPoint y: 462, distance: 61.4
click at [321, 139] on button "Back to Egham WTW Manholes" at bounding box center [280, 140] width 175 height 25
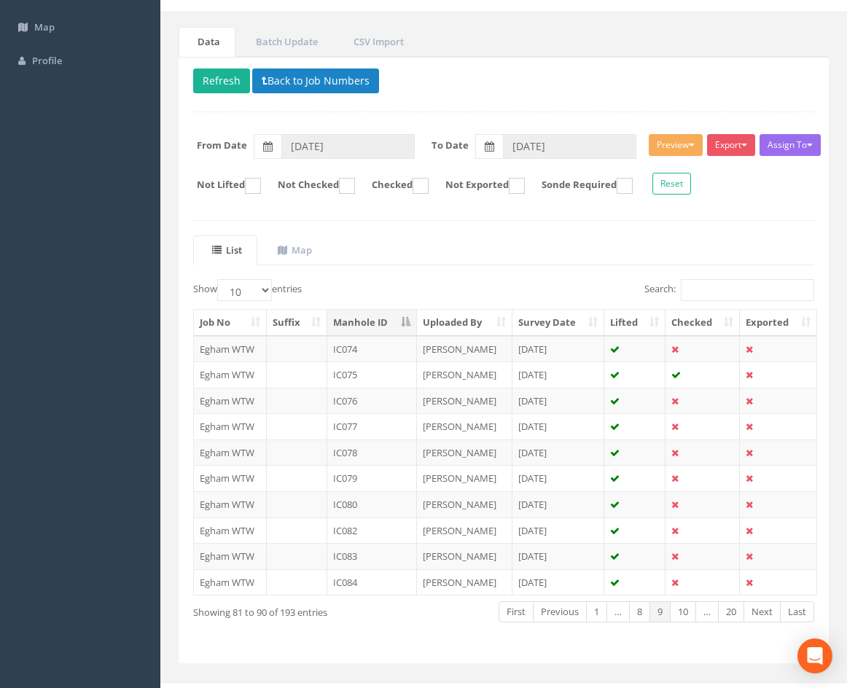
drag, startPoint x: 543, startPoint y: 357, endPoint x: 543, endPoint y: 394, distance: 37.2
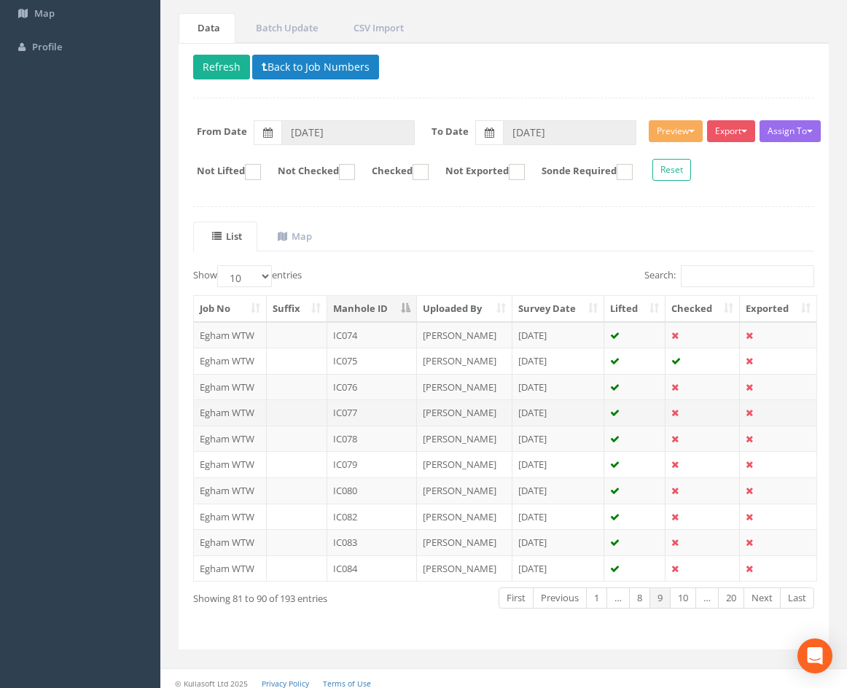
click at [495, 414] on td "[PERSON_NAME]" at bounding box center [464, 412] width 95 height 26
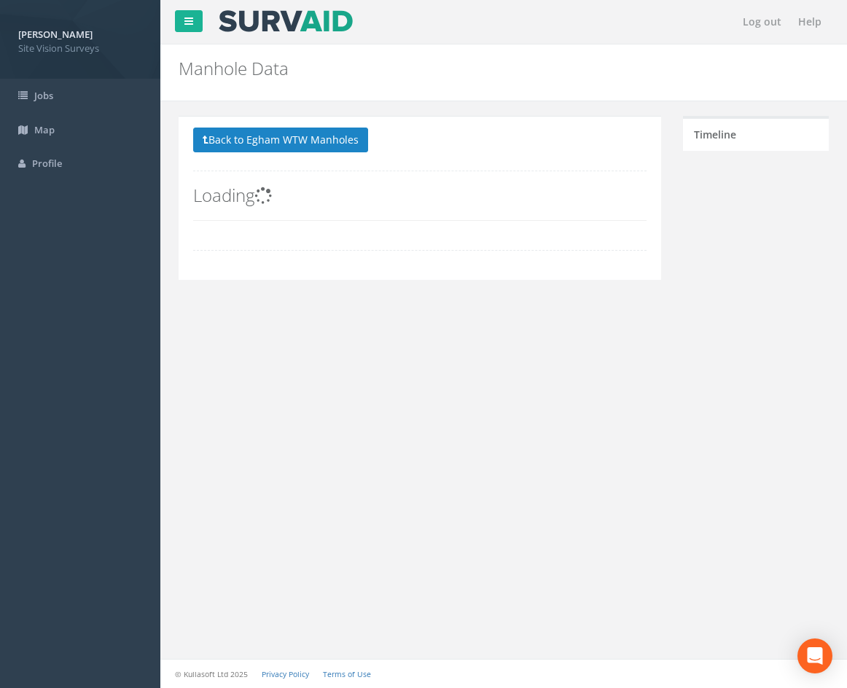
scroll to position [0, 0]
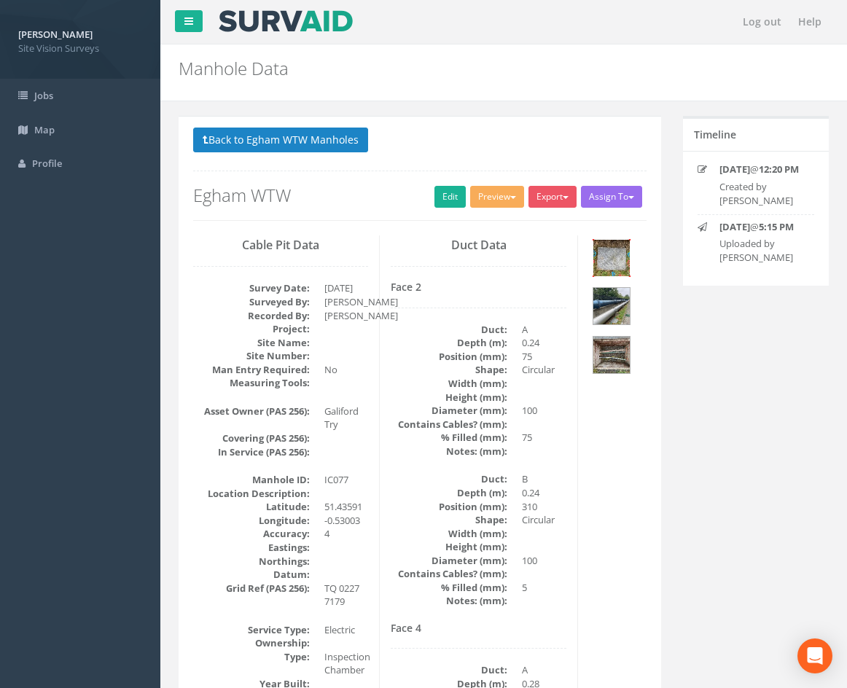
click at [616, 249] on img at bounding box center [611, 258] width 36 height 36
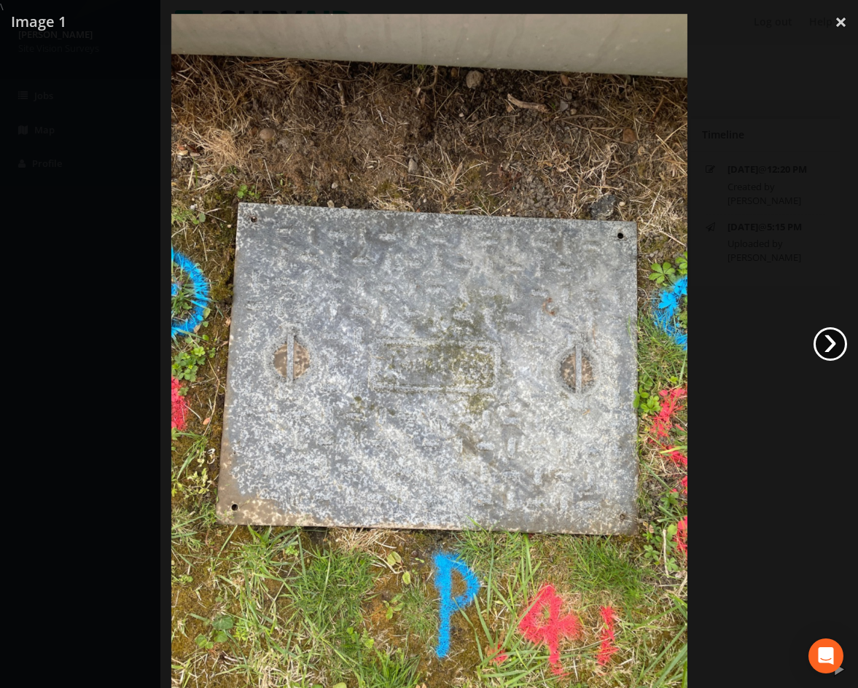
click at [831, 344] on link "›" at bounding box center [830, 344] width 34 height 34
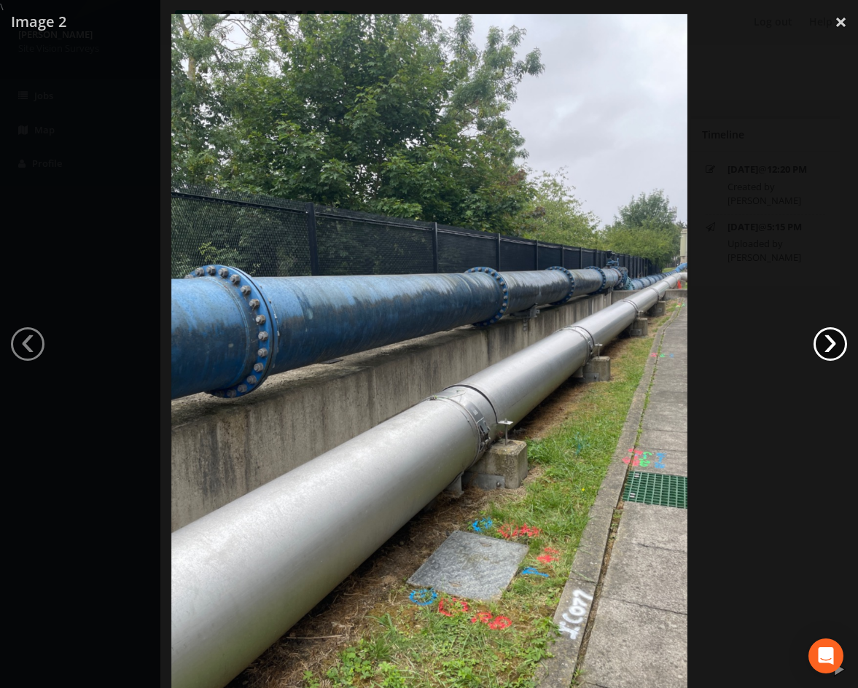
click at [831, 344] on link "›" at bounding box center [830, 344] width 34 height 34
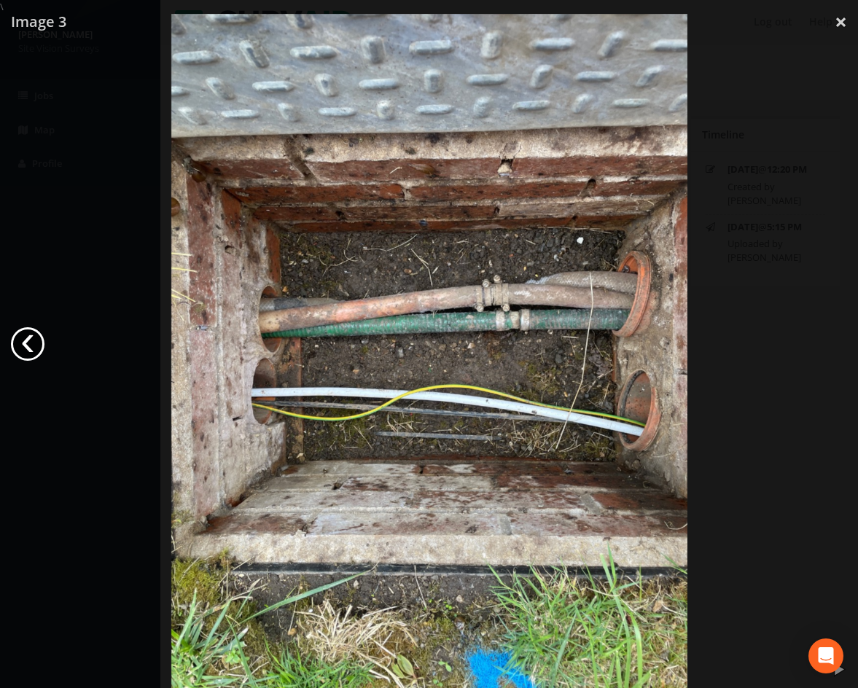
click at [18, 339] on link "‹" at bounding box center [28, 344] width 34 height 34
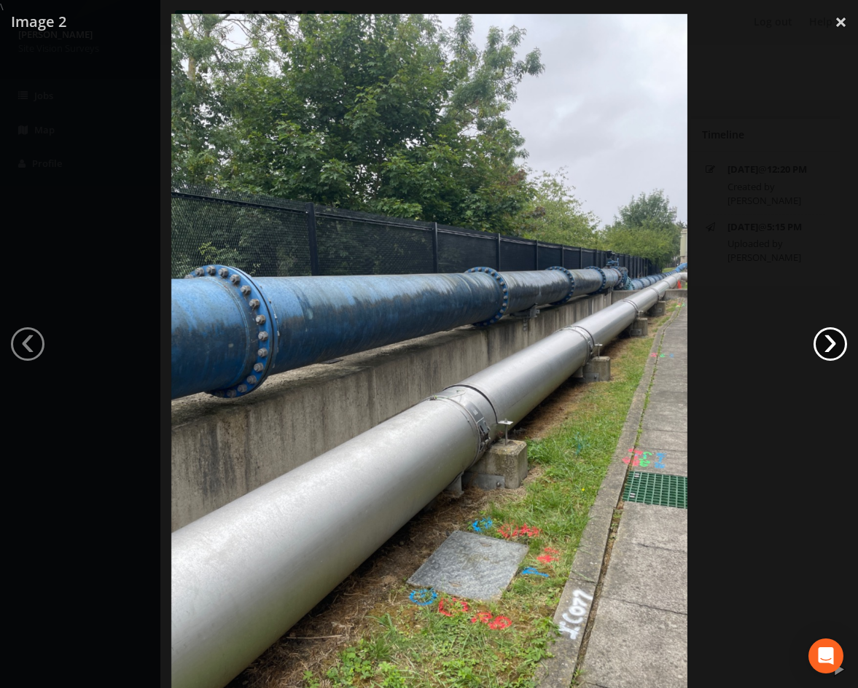
click at [830, 342] on link "›" at bounding box center [830, 344] width 34 height 34
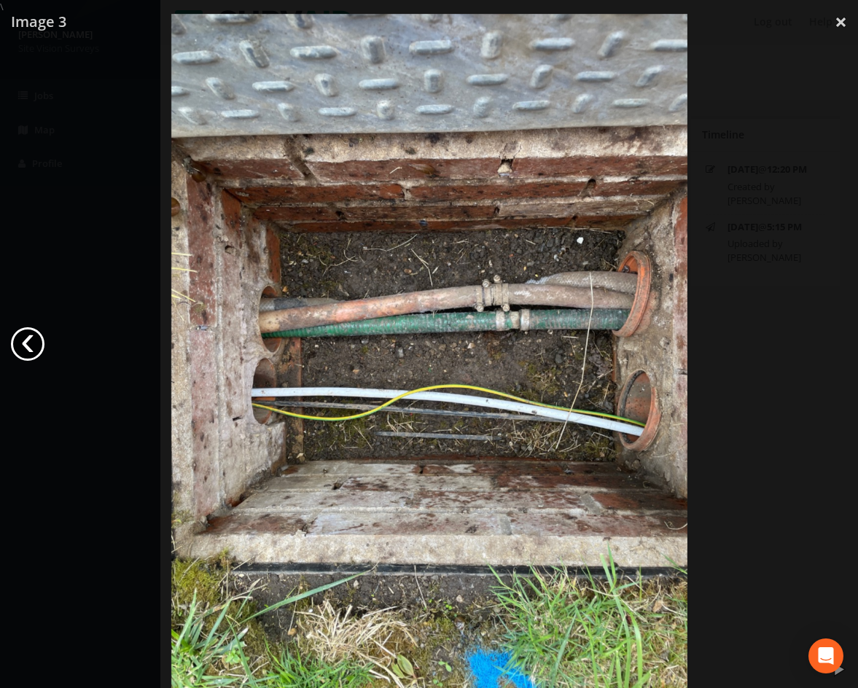
click at [38, 341] on link "‹" at bounding box center [28, 344] width 34 height 34
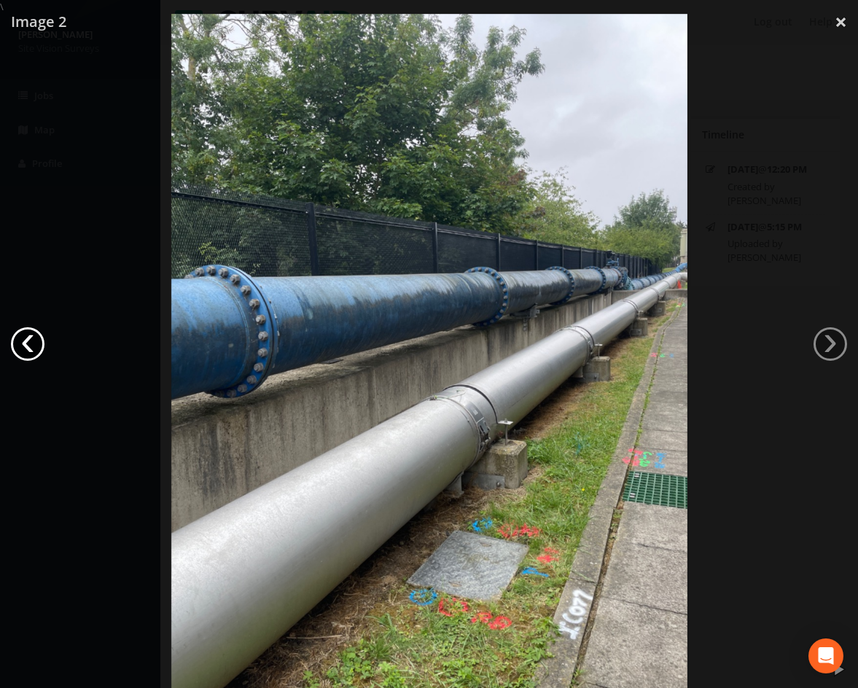
click at [37, 341] on link "‹" at bounding box center [28, 344] width 34 height 34
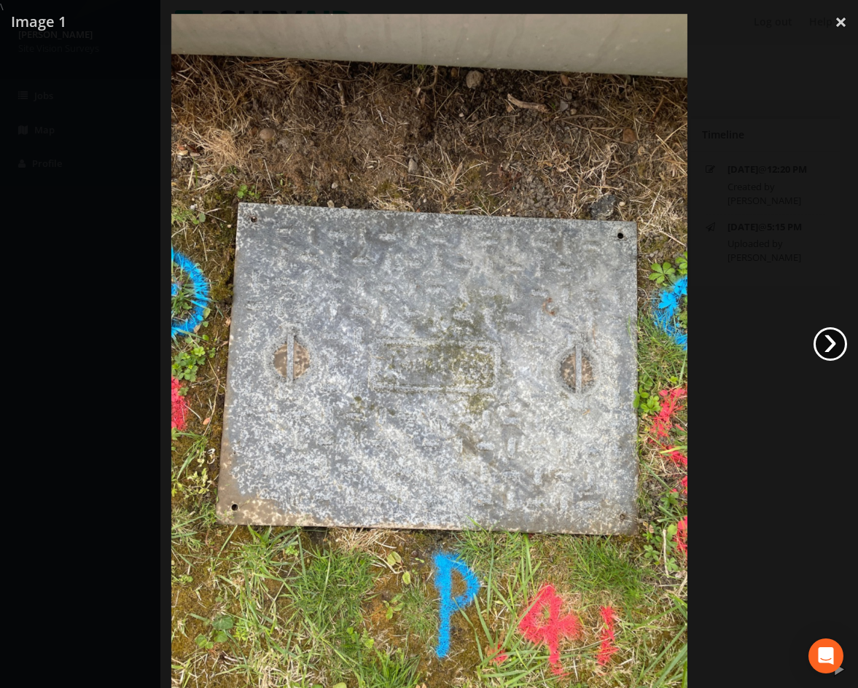
click at [826, 351] on link "›" at bounding box center [830, 344] width 34 height 34
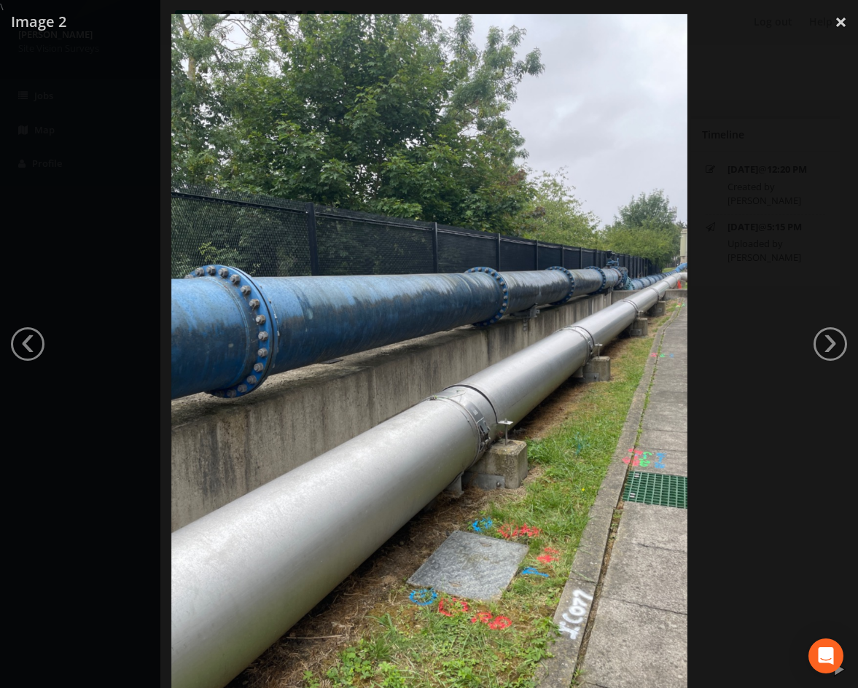
click at [732, 366] on div at bounding box center [429, 358] width 858 height 688
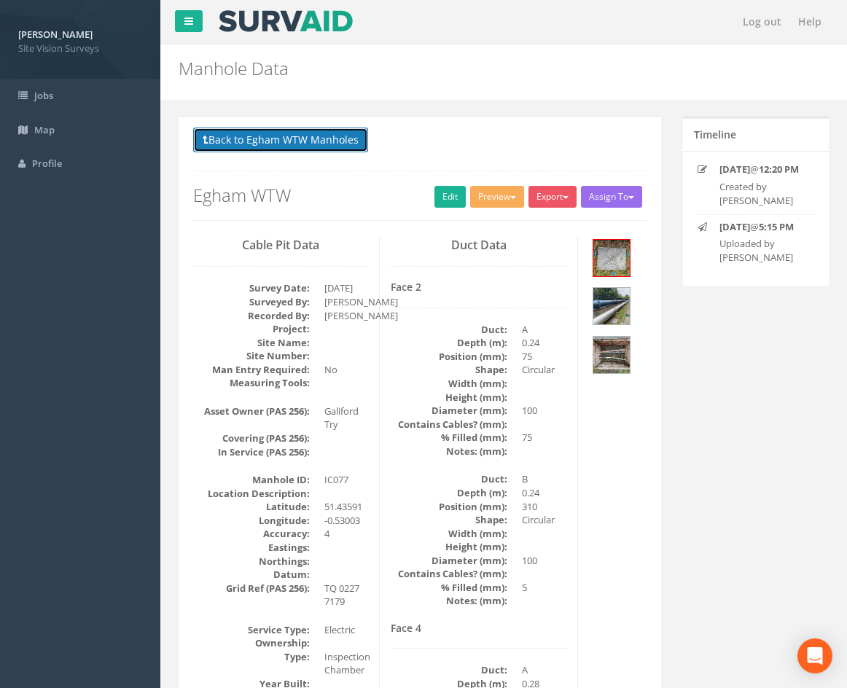
click at [305, 134] on button "Back to Egham WTW Manholes" at bounding box center [280, 140] width 175 height 25
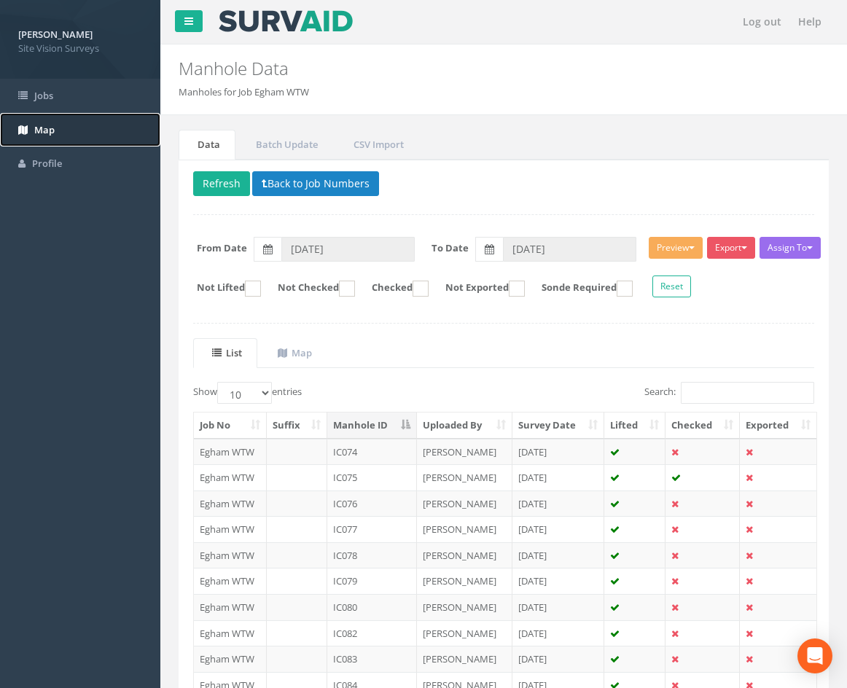
click at [63, 124] on link "Map" at bounding box center [80, 130] width 160 height 34
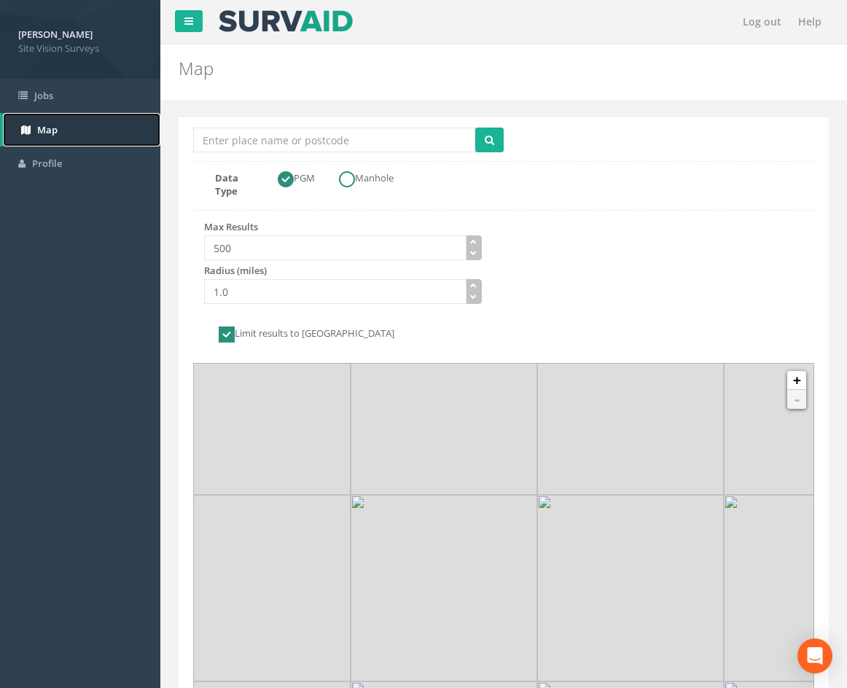
click at [355, 181] on ins at bounding box center [347, 179] width 16 height 16
radio input "false"
radio input "true"
click at [121, 92] on link "Jobs" at bounding box center [80, 96] width 160 height 34
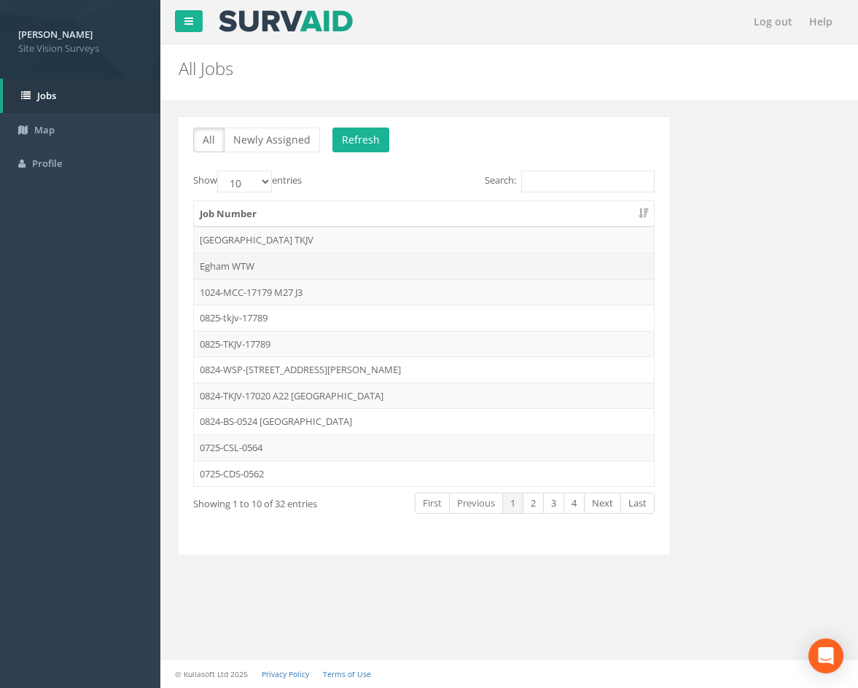
click at [338, 269] on td "Egham WTW" at bounding box center [424, 266] width 460 height 26
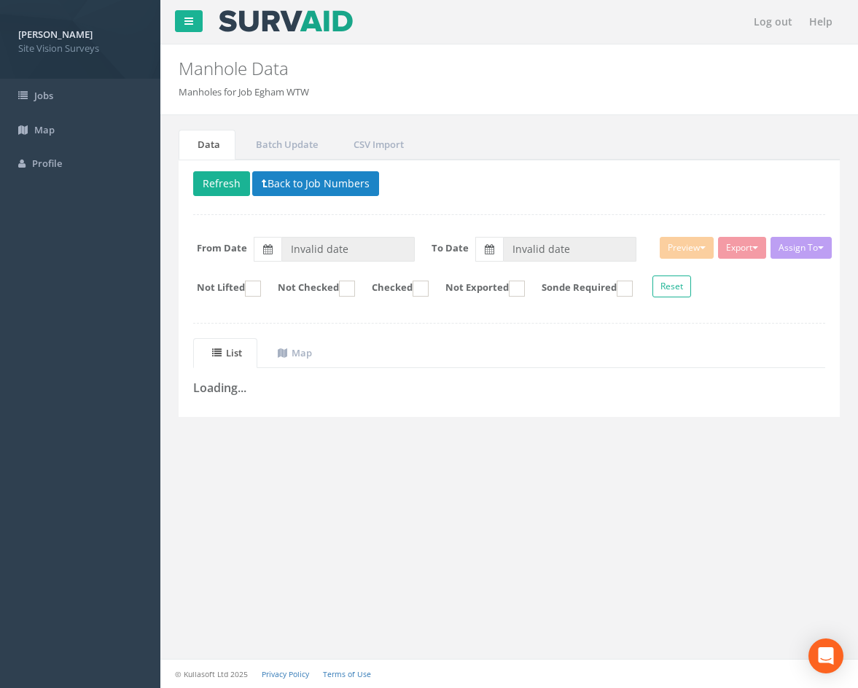
type input "[DATE]"
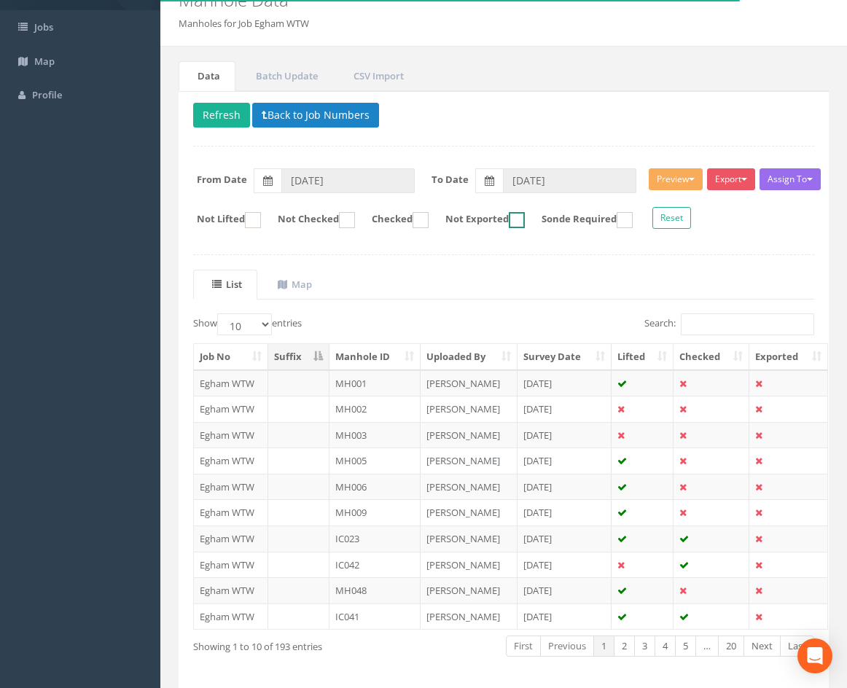
scroll to position [125, 0]
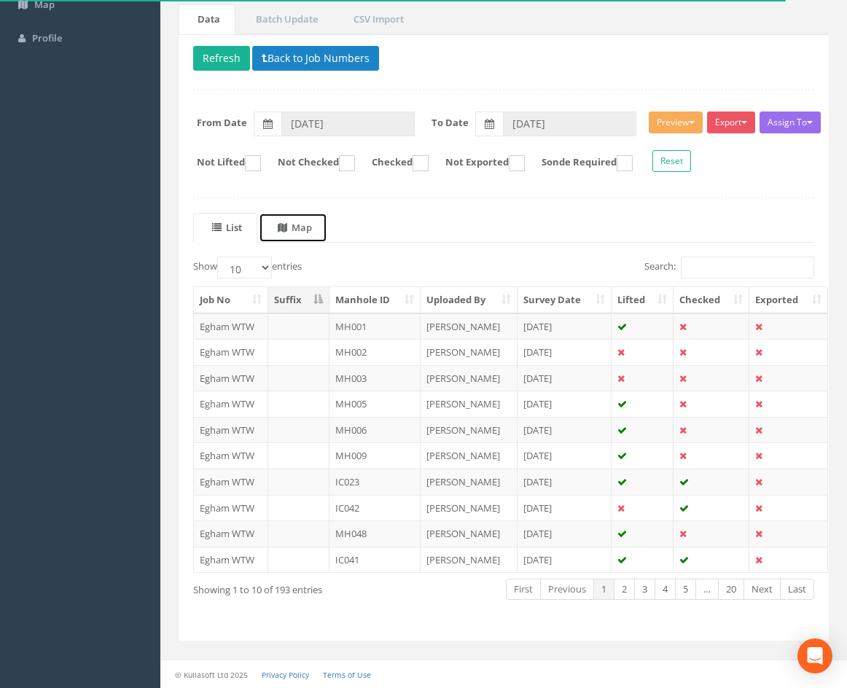
click at [312, 229] on uib-tab-heading "Map" at bounding box center [295, 227] width 34 height 13
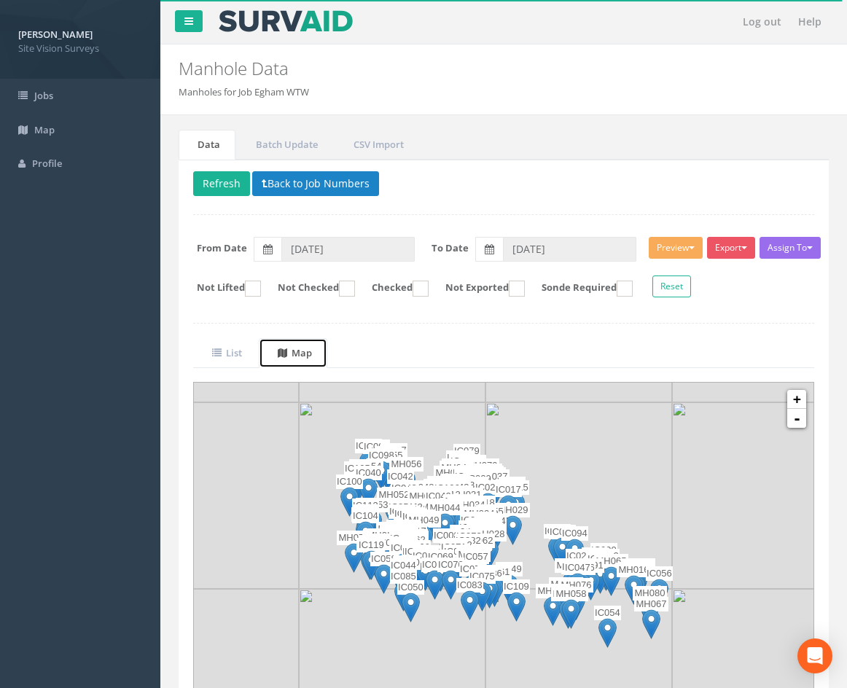
scroll to position [122, 0]
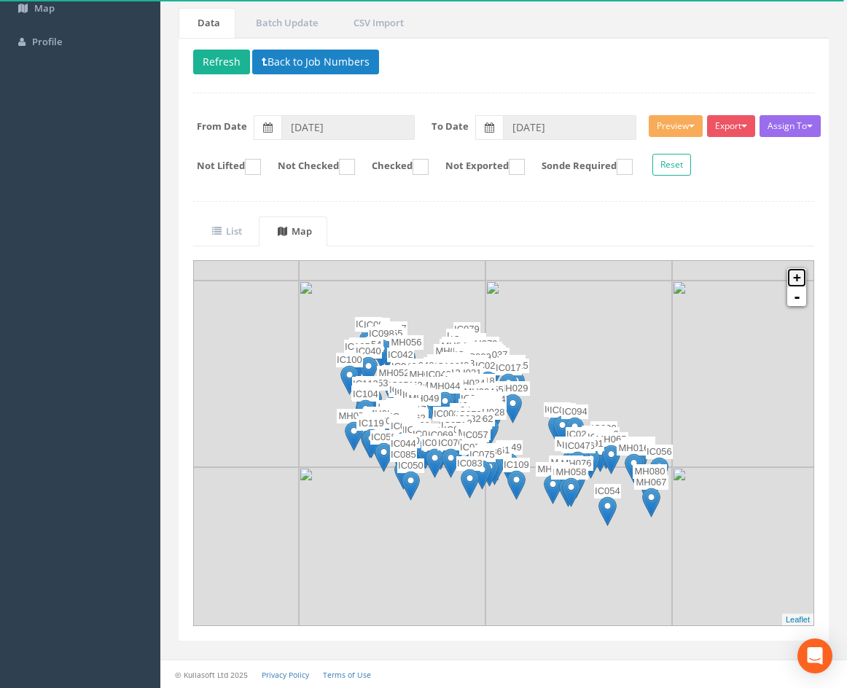
click at [796, 280] on link "+" at bounding box center [796, 277] width 19 height 19
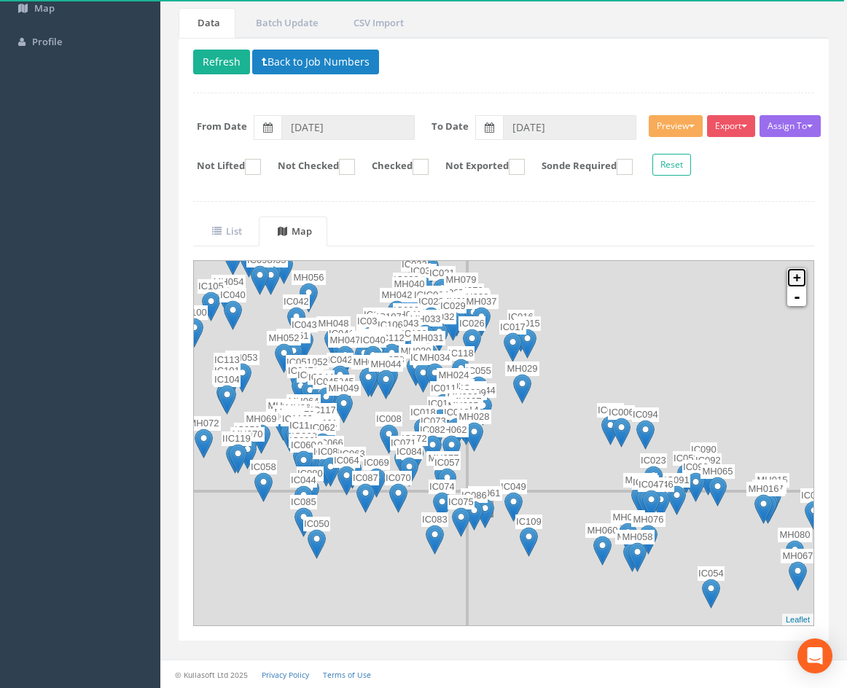
click at [796, 280] on link "+" at bounding box center [796, 277] width 19 height 19
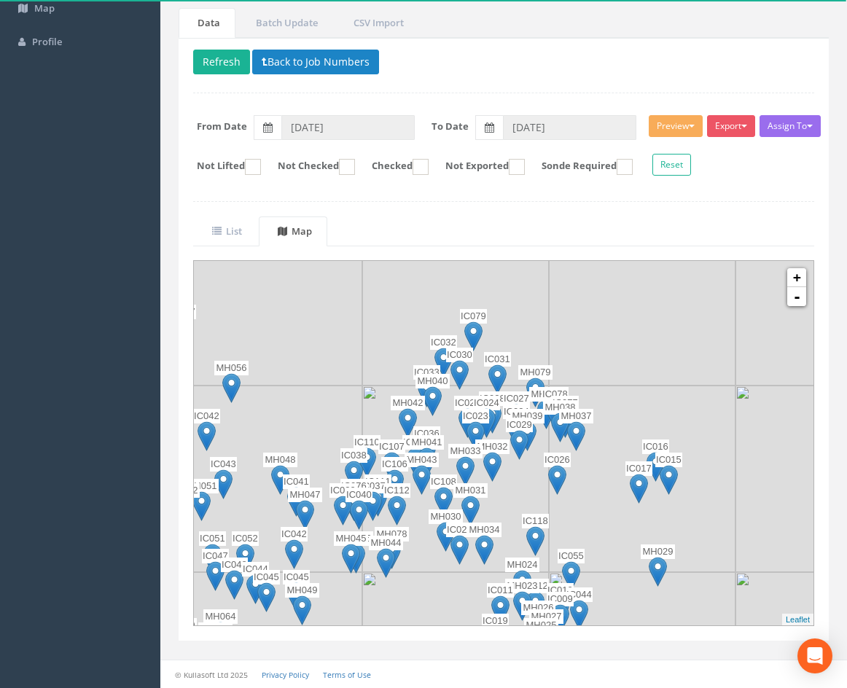
drag, startPoint x: 597, startPoint y: 334, endPoint x: 715, endPoint y: 555, distance: 250.7
click at [715, 555] on img at bounding box center [642, 478] width 187 height 187
click at [804, 274] on link "+" at bounding box center [796, 277] width 19 height 19
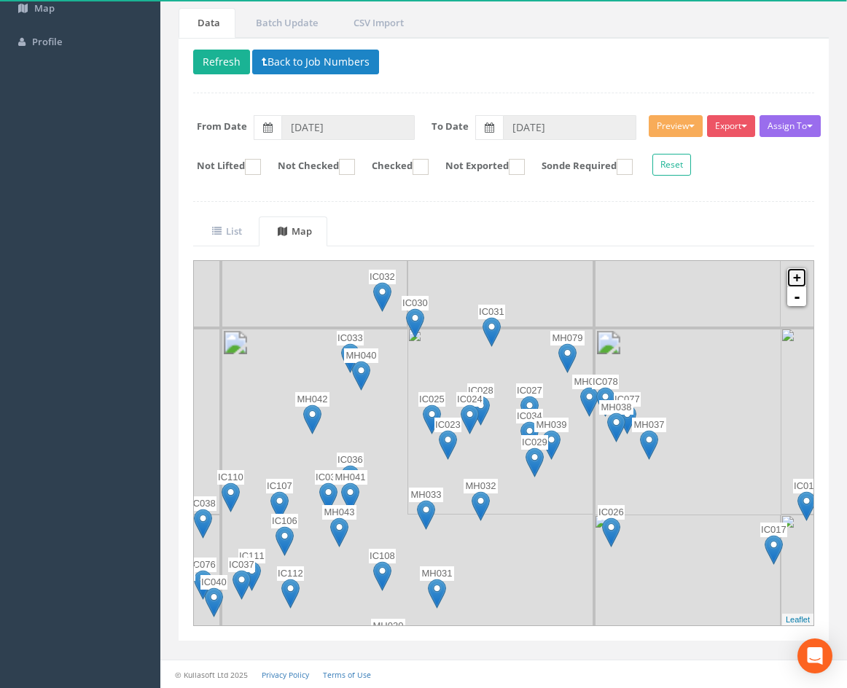
click at [804, 274] on link "+" at bounding box center [796, 277] width 19 height 19
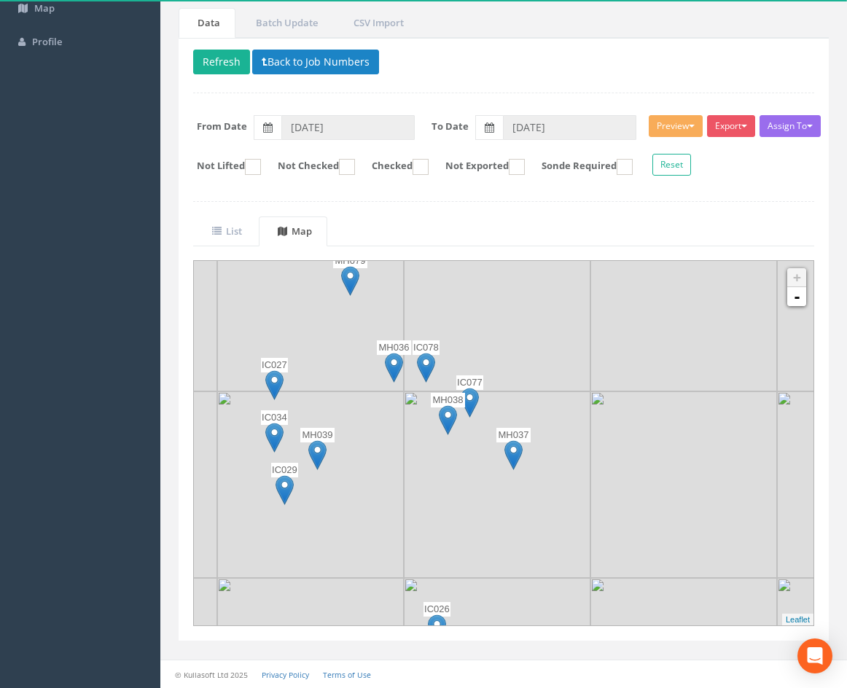
drag, startPoint x: 788, startPoint y: 383, endPoint x: 507, endPoint y: 375, distance: 281.4
click at [507, 375] on img at bounding box center [497, 298] width 187 height 187
click at [471, 399] on img at bounding box center [469, 403] width 18 height 30
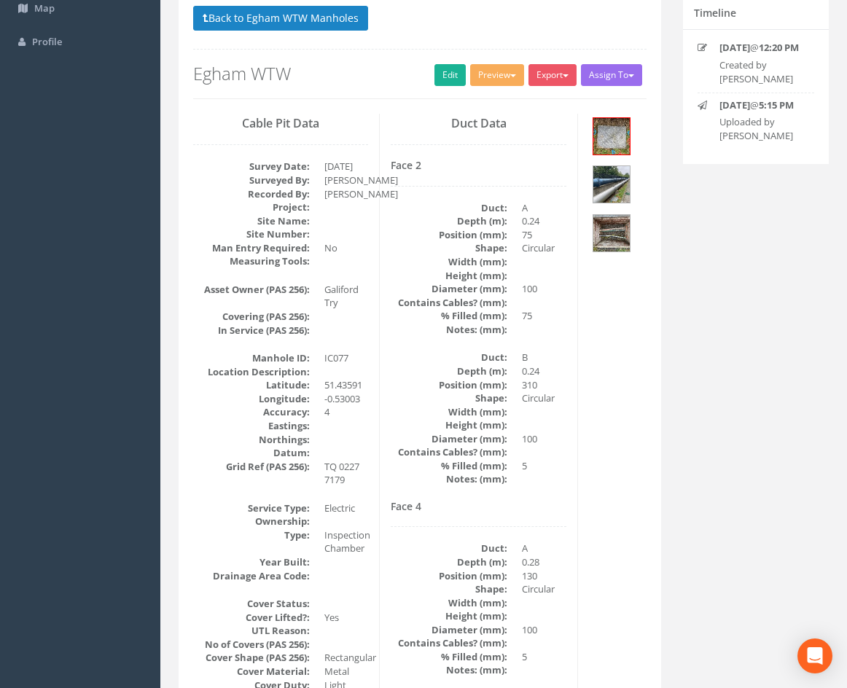
scroll to position [108, 0]
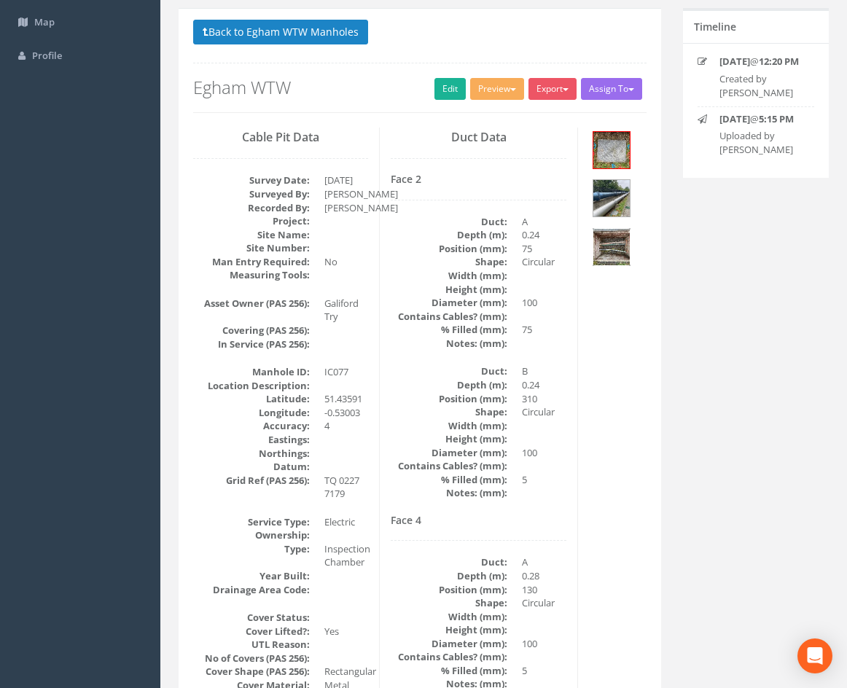
click at [613, 236] on img at bounding box center [611, 247] width 36 height 36
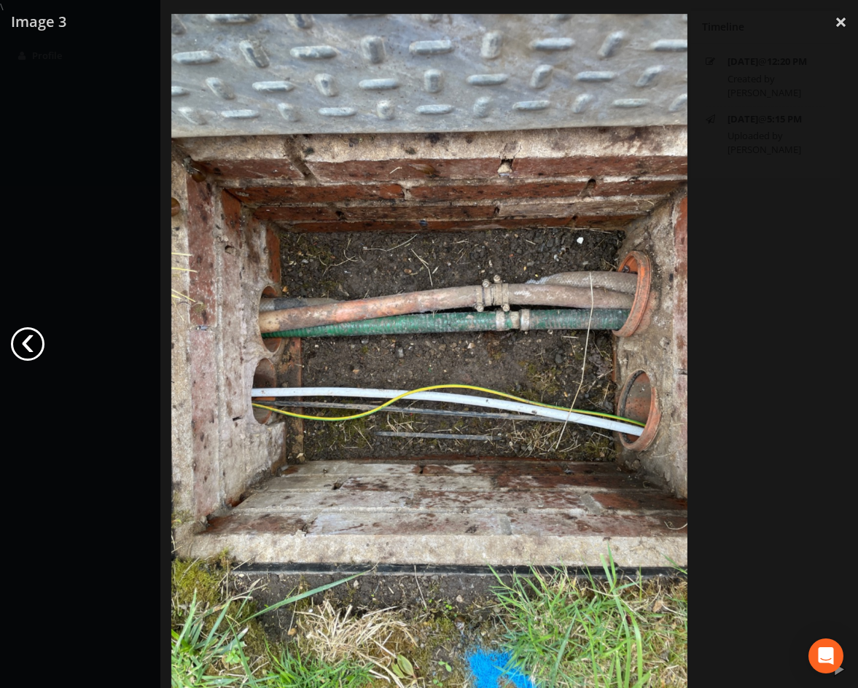
click at [26, 345] on link "‹" at bounding box center [28, 344] width 34 height 34
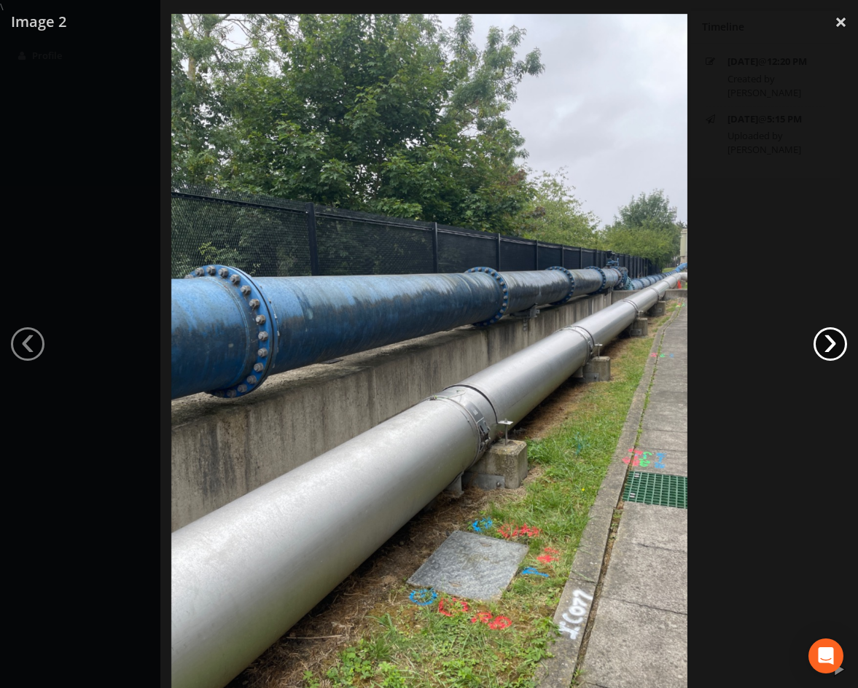
click at [833, 348] on link "›" at bounding box center [830, 344] width 34 height 34
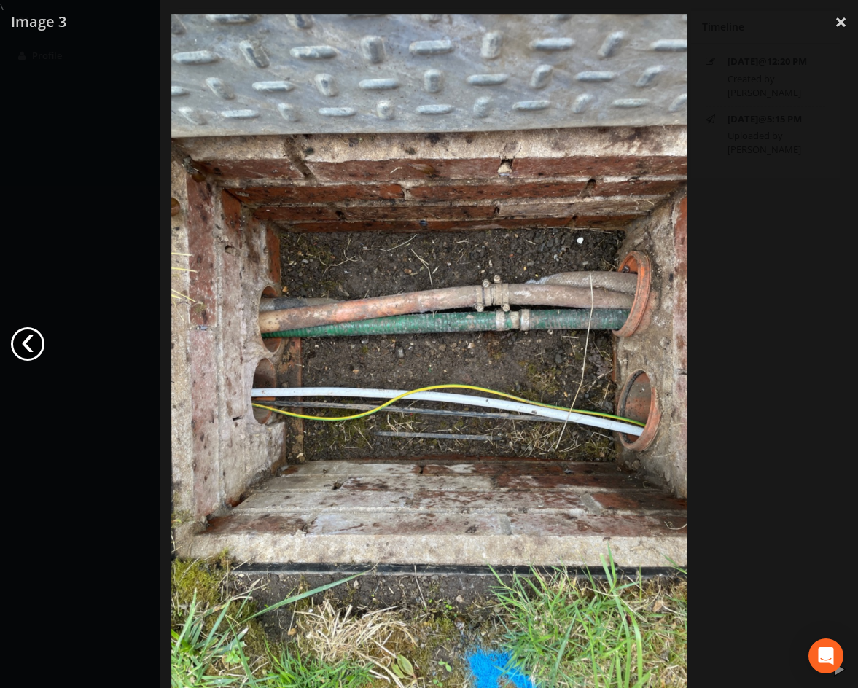
click at [31, 336] on link "‹" at bounding box center [28, 344] width 34 height 34
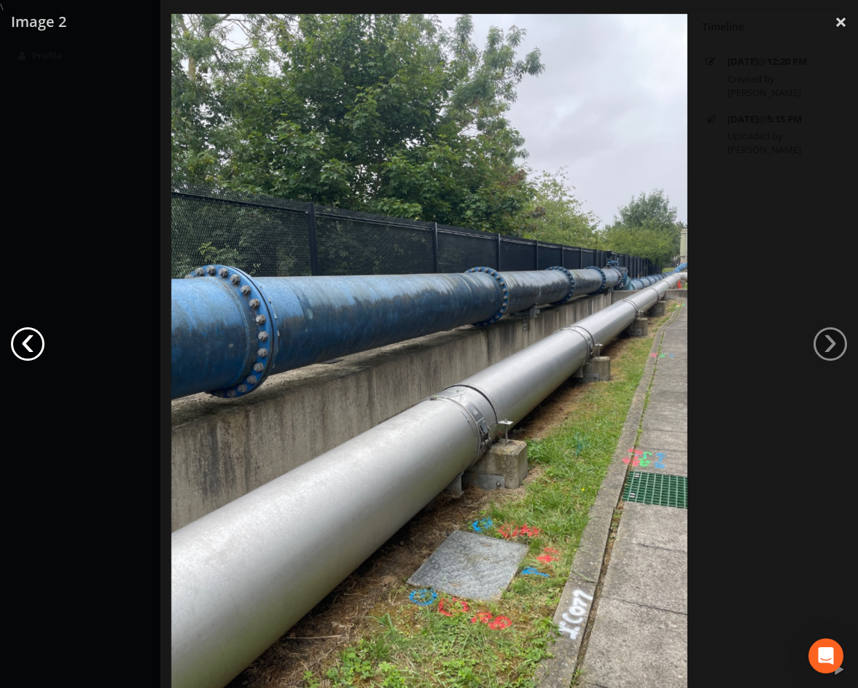
click at [31, 336] on link "‹" at bounding box center [28, 344] width 34 height 34
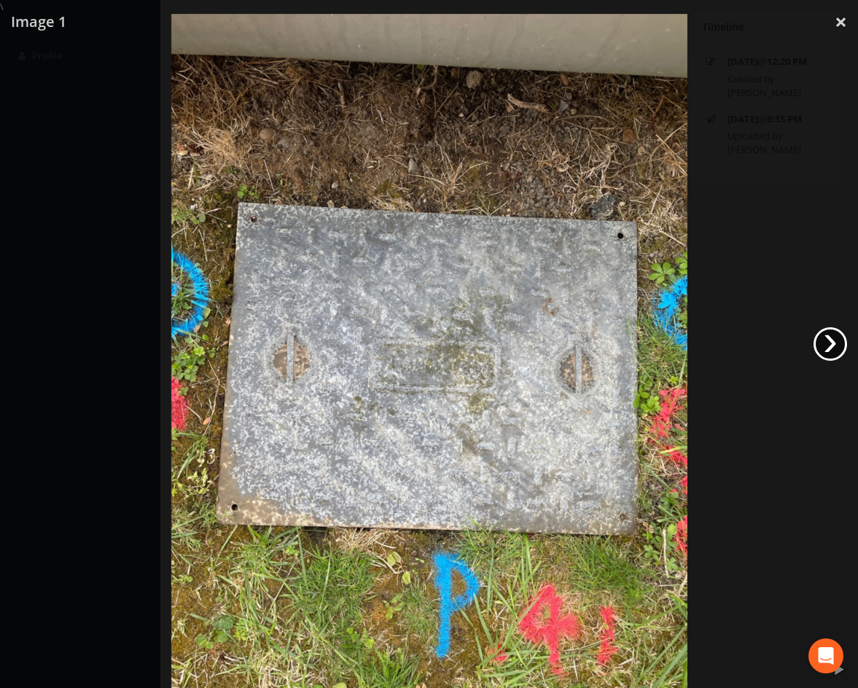
click at [831, 347] on link "›" at bounding box center [830, 344] width 34 height 34
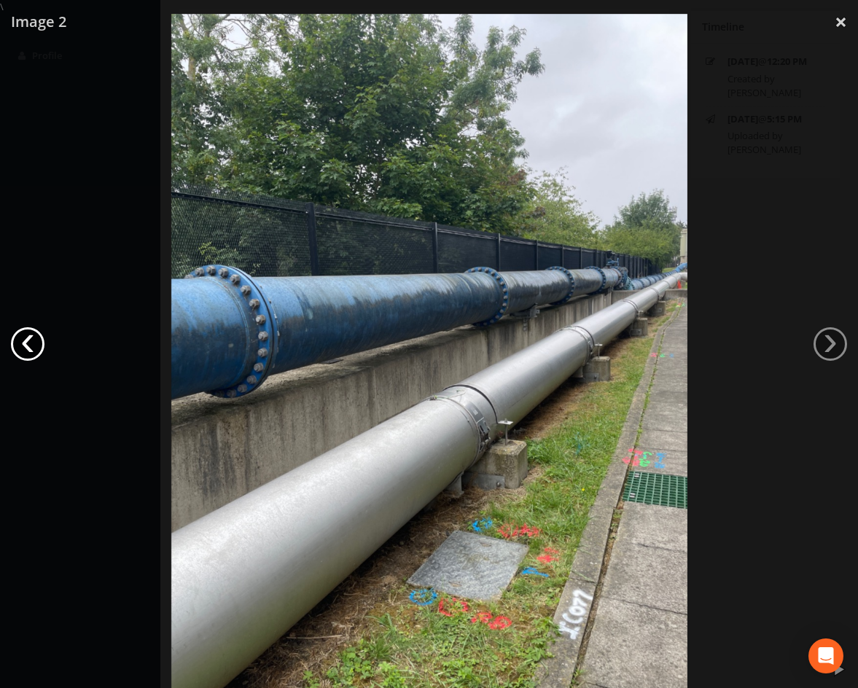
click at [32, 342] on link "‹" at bounding box center [28, 344] width 34 height 34
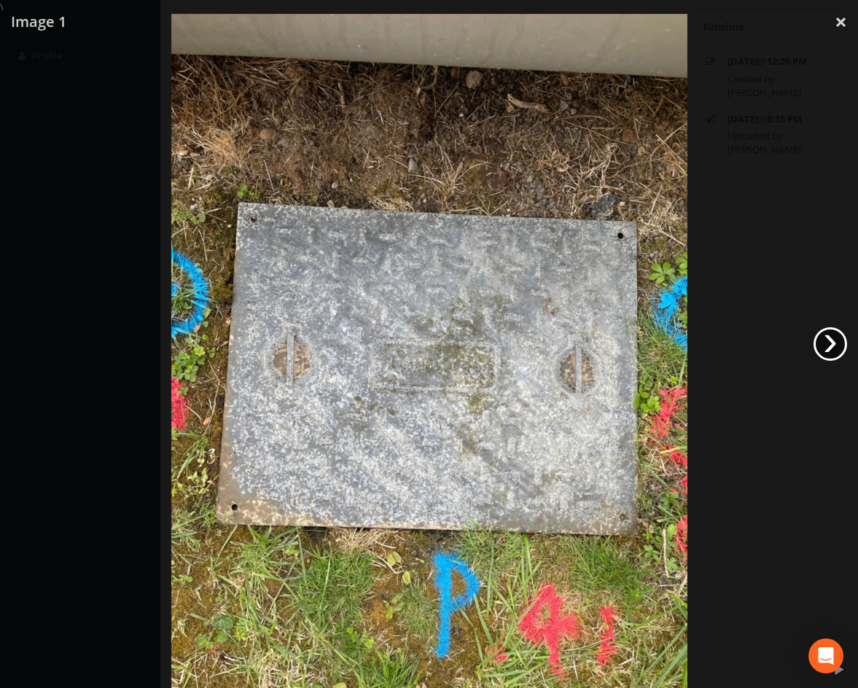
click at [825, 343] on link "›" at bounding box center [830, 344] width 34 height 34
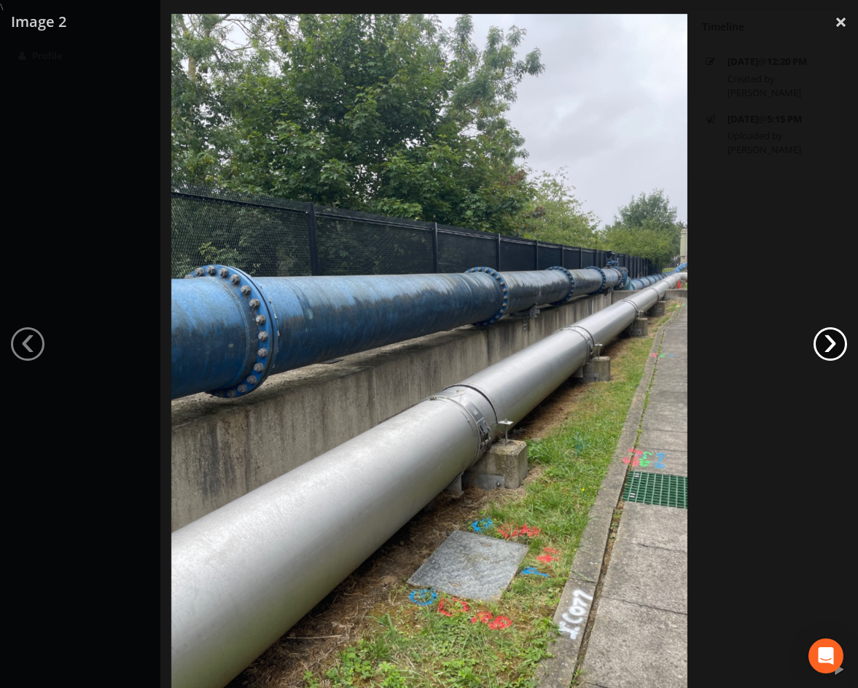
click at [825, 343] on link "›" at bounding box center [830, 344] width 34 height 34
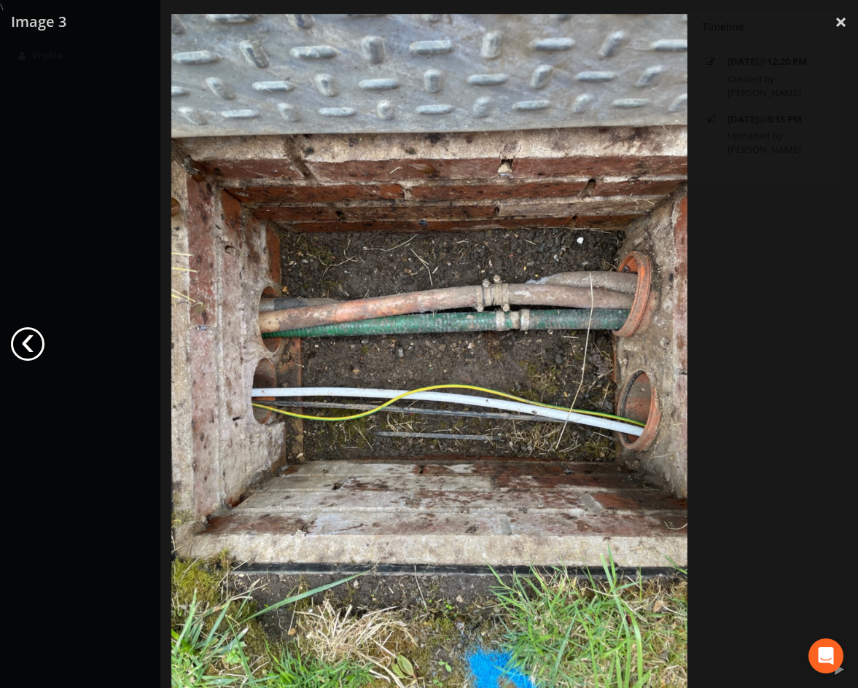
click at [18, 346] on link "‹" at bounding box center [28, 344] width 34 height 34
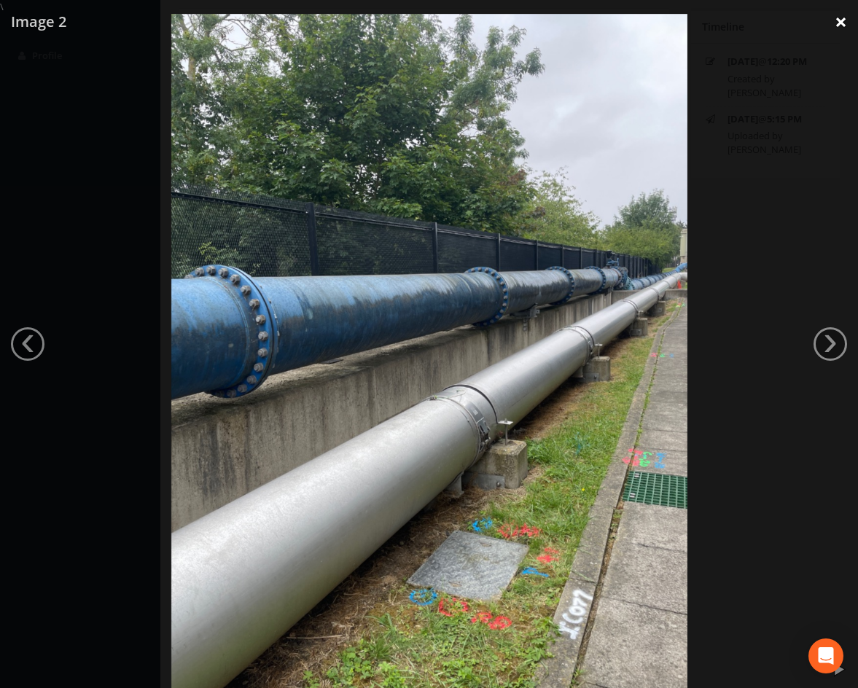
click at [835, 22] on link "×" at bounding box center [840, 22] width 34 height 44
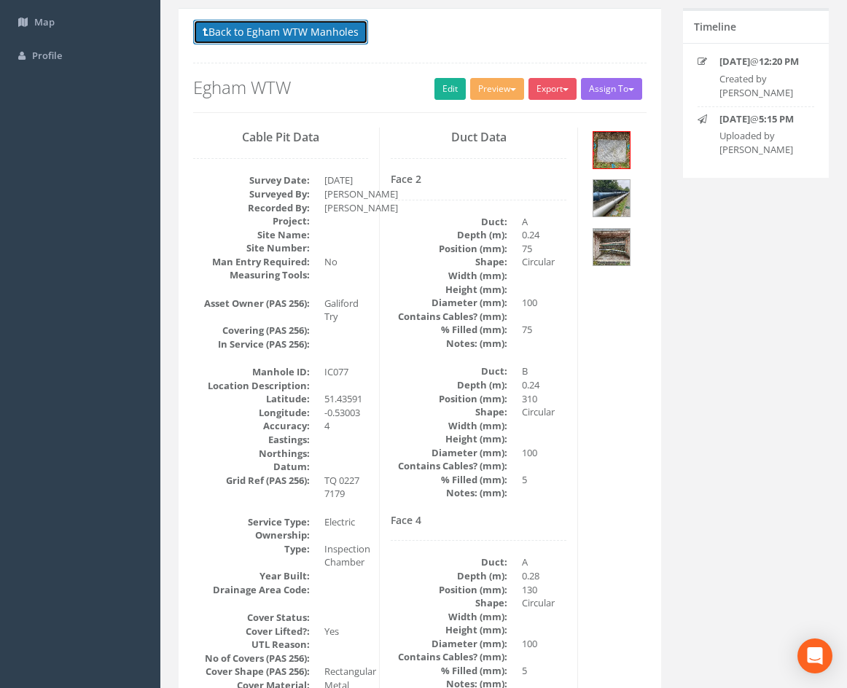
click at [323, 30] on button "Back to Egham WTW Manholes" at bounding box center [280, 32] width 175 height 25
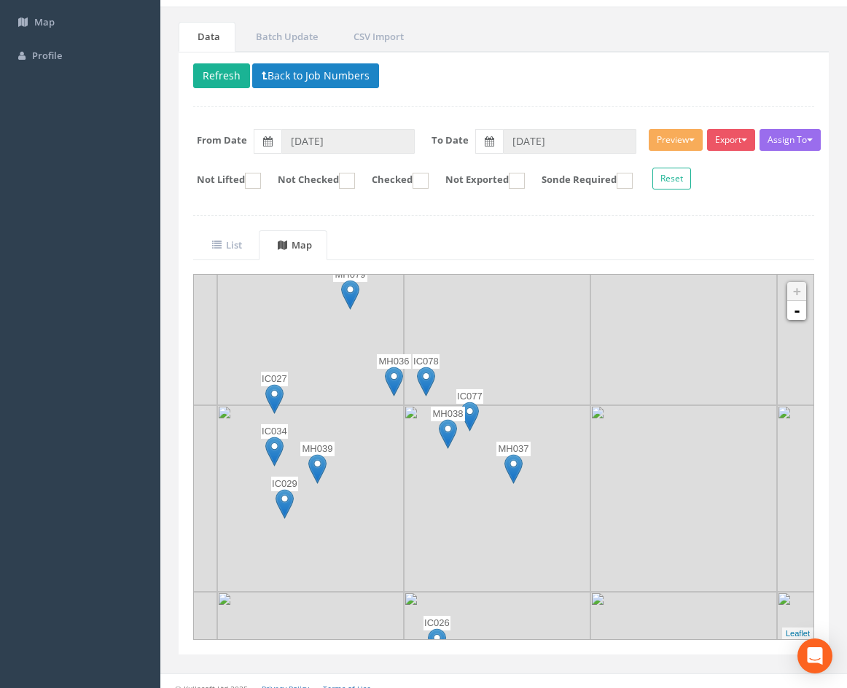
scroll to position [122, 0]
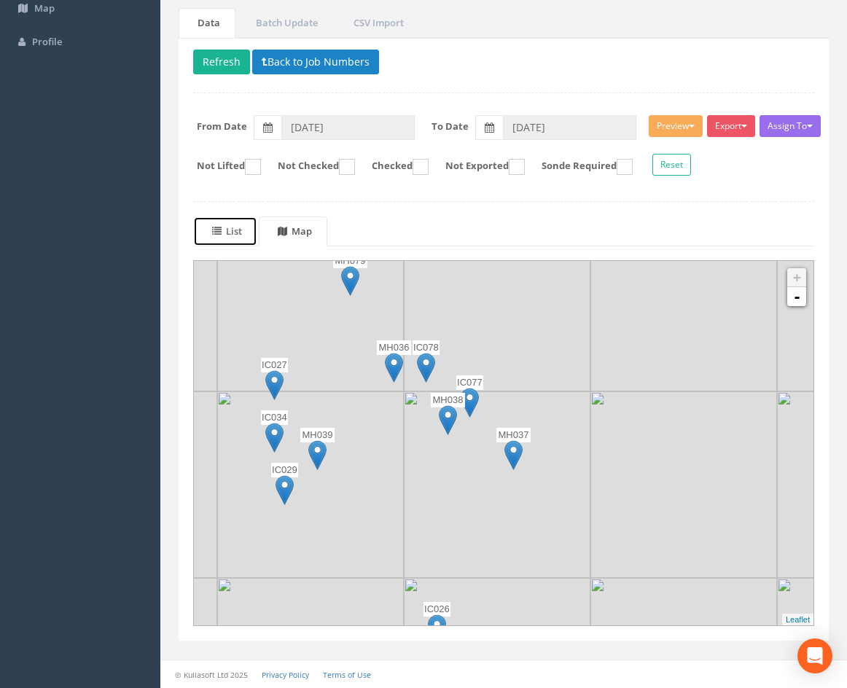
click at [238, 232] on uib-tab-heading "List" at bounding box center [227, 230] width 30 height 13
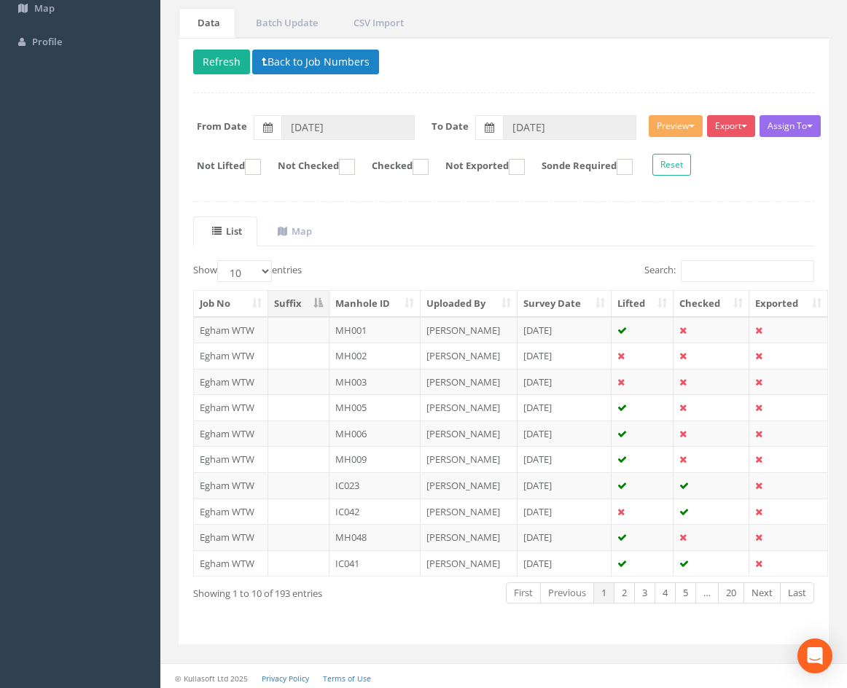
click at [369, 302] on th "Manhole ID" at bounding box center [374, 304] width 91 height 26
click at [682, 592] on link "5" at bounding box center [685, 592] width 21 height 21
click at [765, 595] on link "Next" at bounding box center [761, 592] width 37 height 21
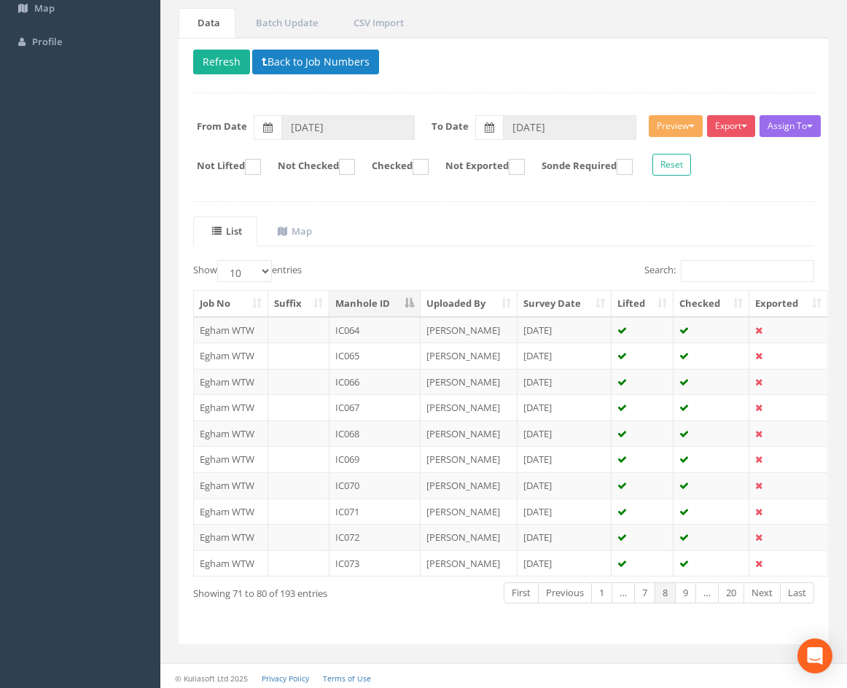
click at [765, 595] on link "Next" at bounding box center [761, 592] width 37 height 21
click at [383, 434] on td "IC078" at bounding box center [374, 433] width 91 height 26
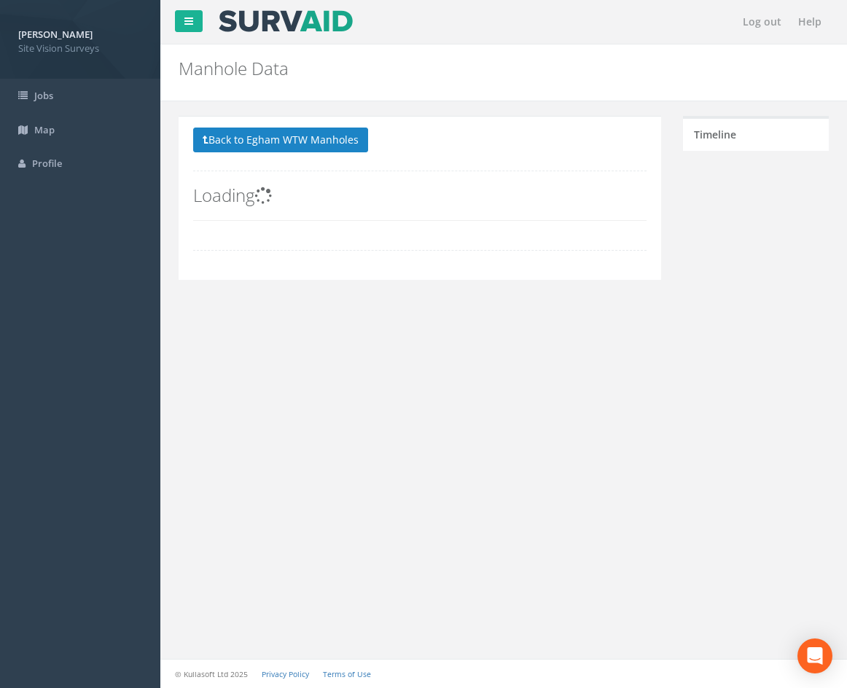
scroll to position [0, 0]
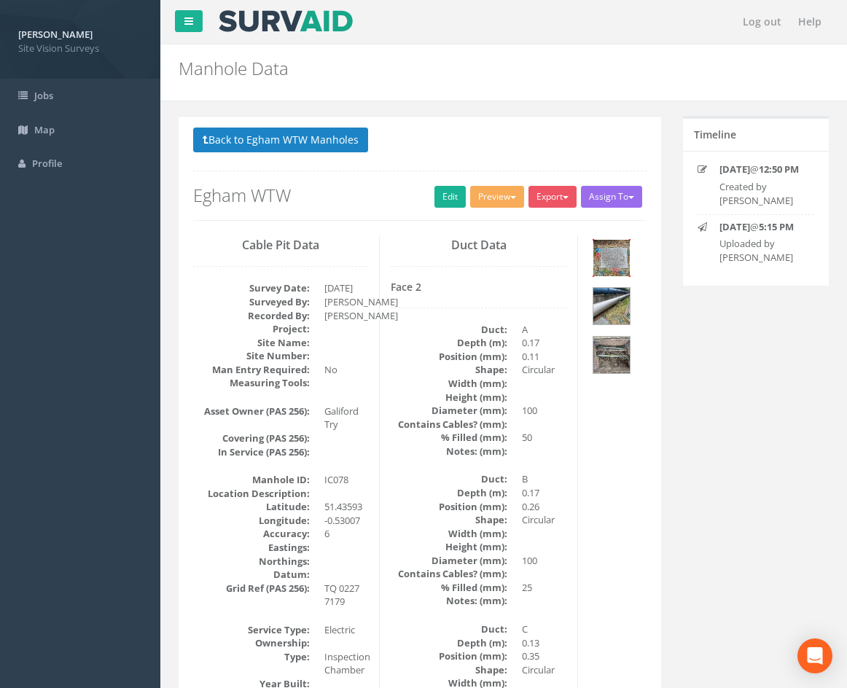
click at [614, 264] on img at bounding box center [611, 258] width 36 height 36
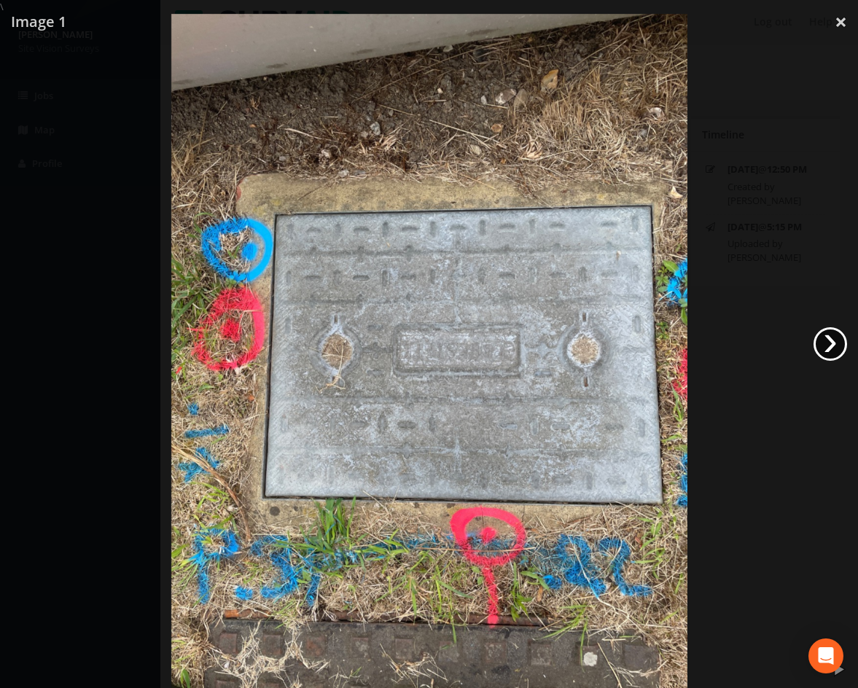
click at [826, 350] on link "›" at bounding box center [830, 344] width 34 height 34
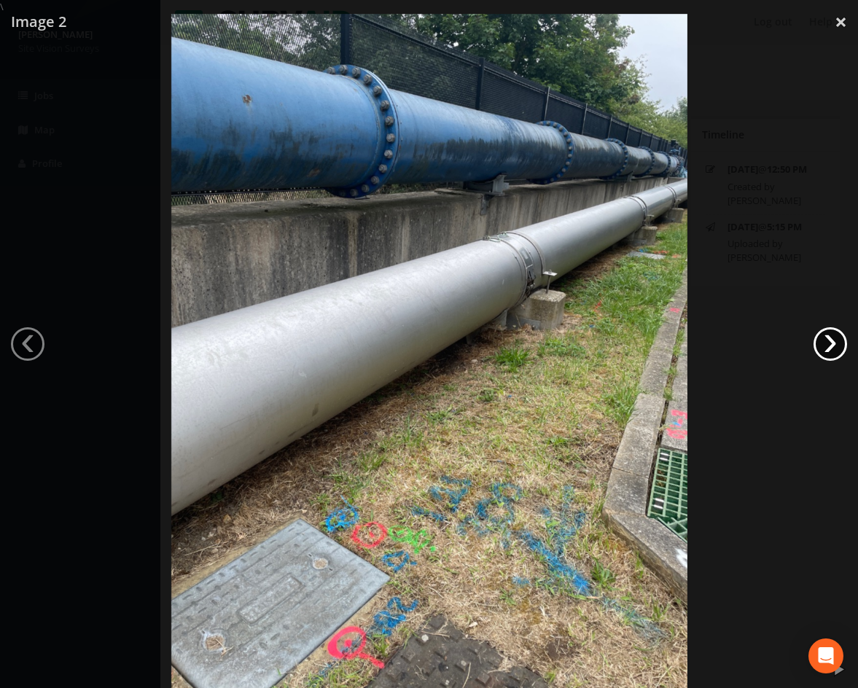
click at [826, 350] on link "›" at bounding box center [830, 344] width 34 height 34
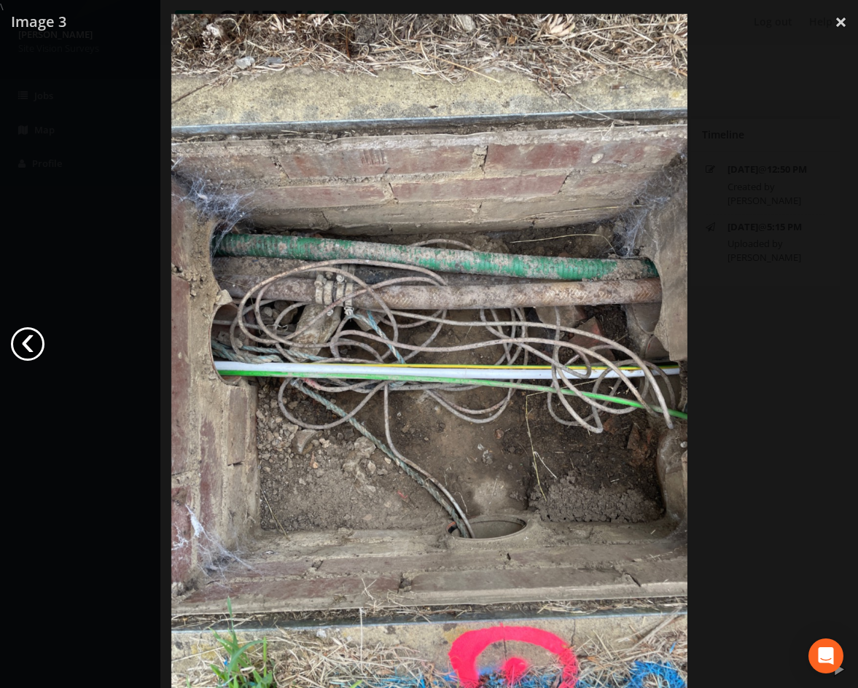
click at [28, 343] on link "‹" at bounding box center [28, 344] width 34 height 34
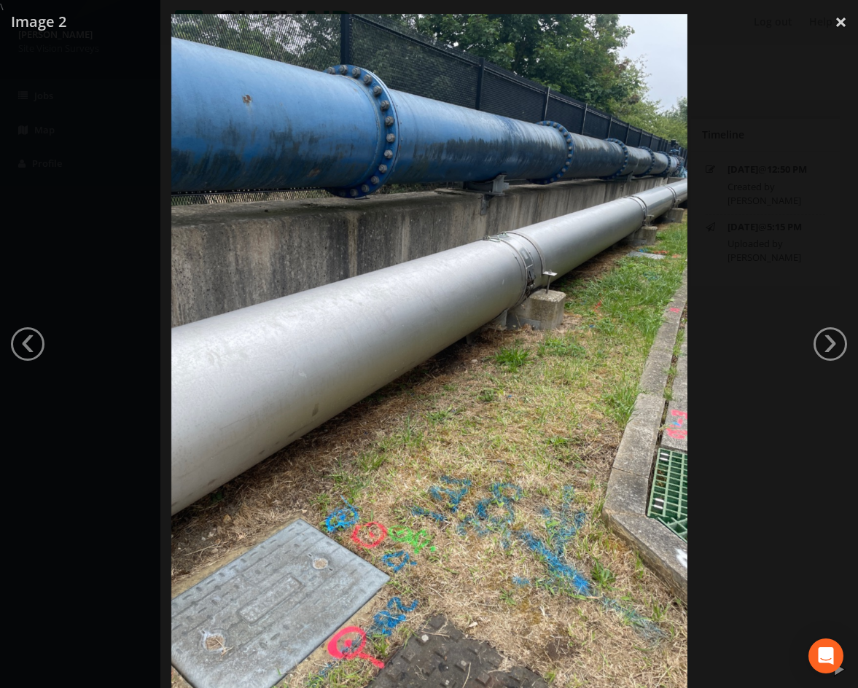
click at [760, 329] on div at bounding box center [429, 358] width 858 height 688
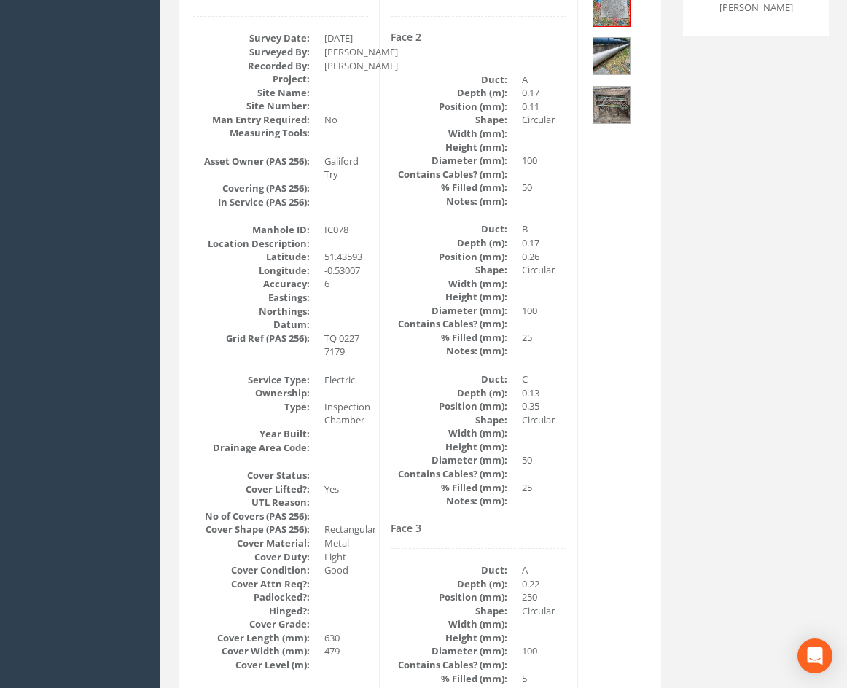
scroll to position [291, 0]
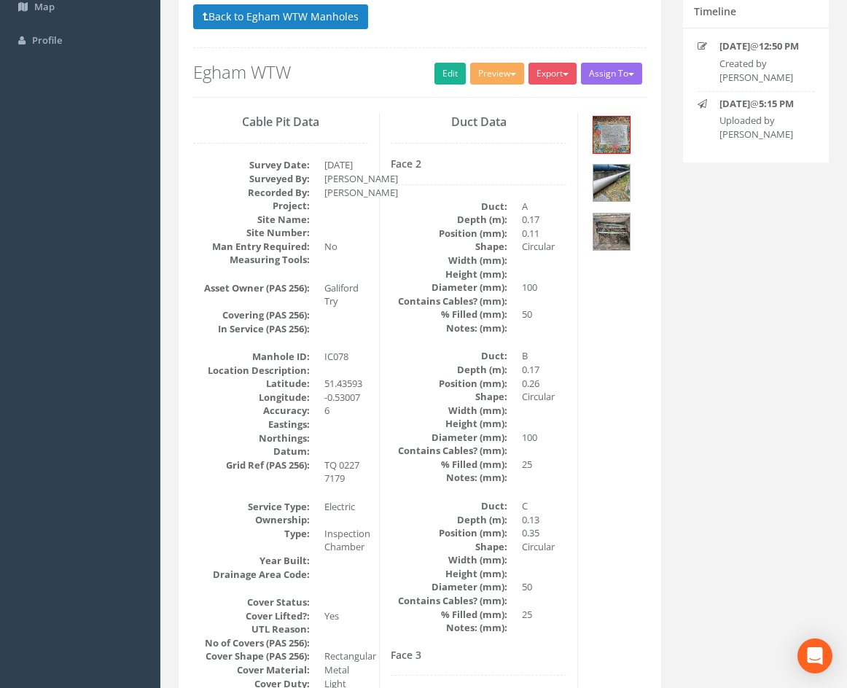
drag, startPoint x: 607, startPoint y: 391, endPoint x: 615, endPoint y: 298, distance: 93.6
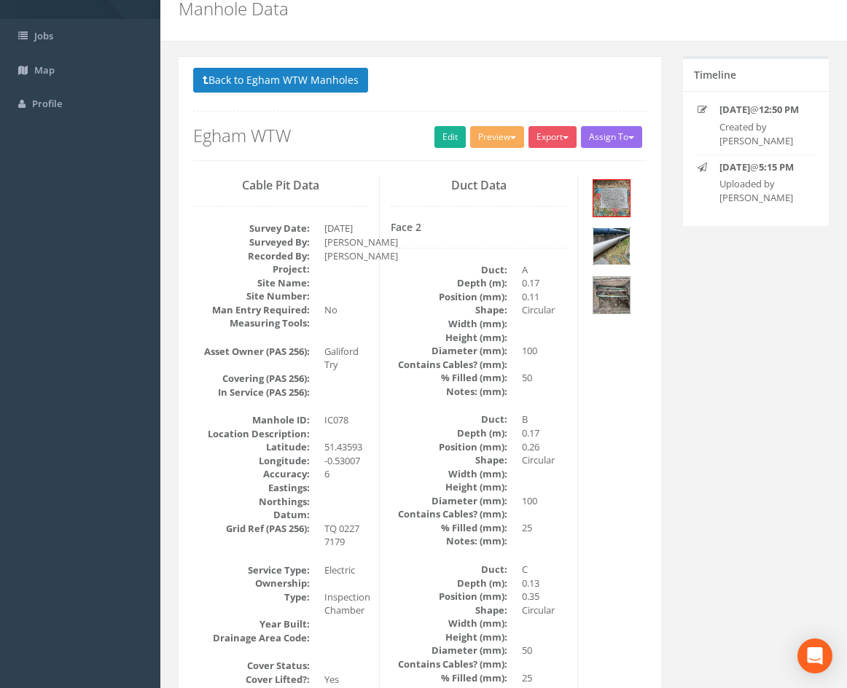
click at [617, 250] on img at bounding box center [611, 246] width 36 height 36
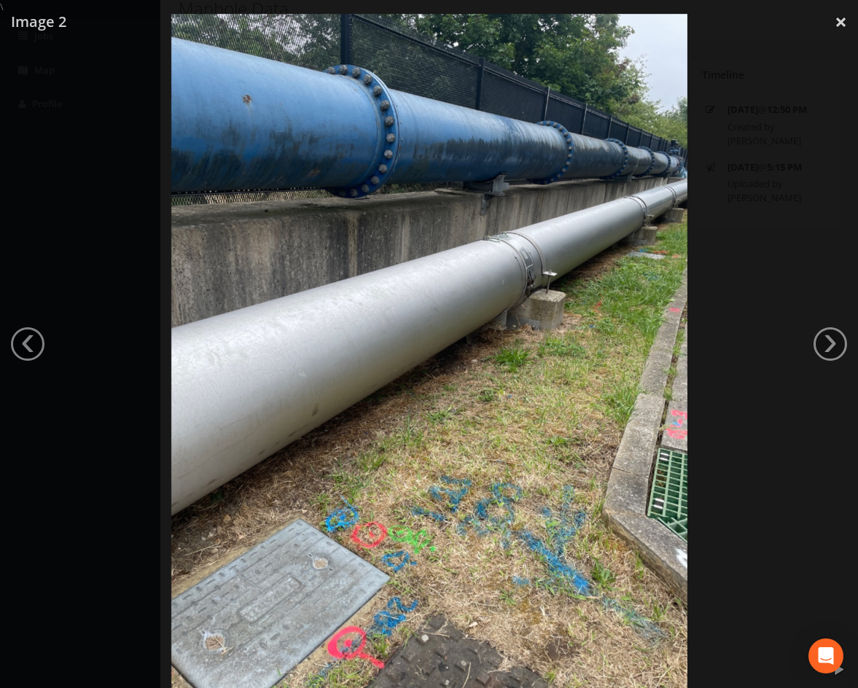
click at [752, 336] on div at bounding box center [429, 358] width 858 height 688
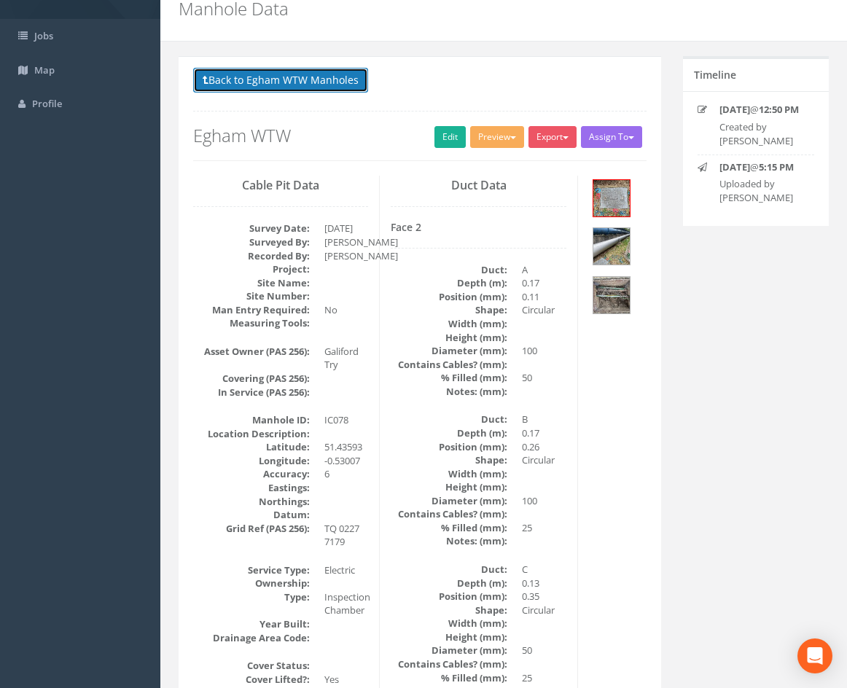
click at [305, 80] on button "Back to Egham WTW Manholes" at bounding box center [280, 80] width 175 height 25
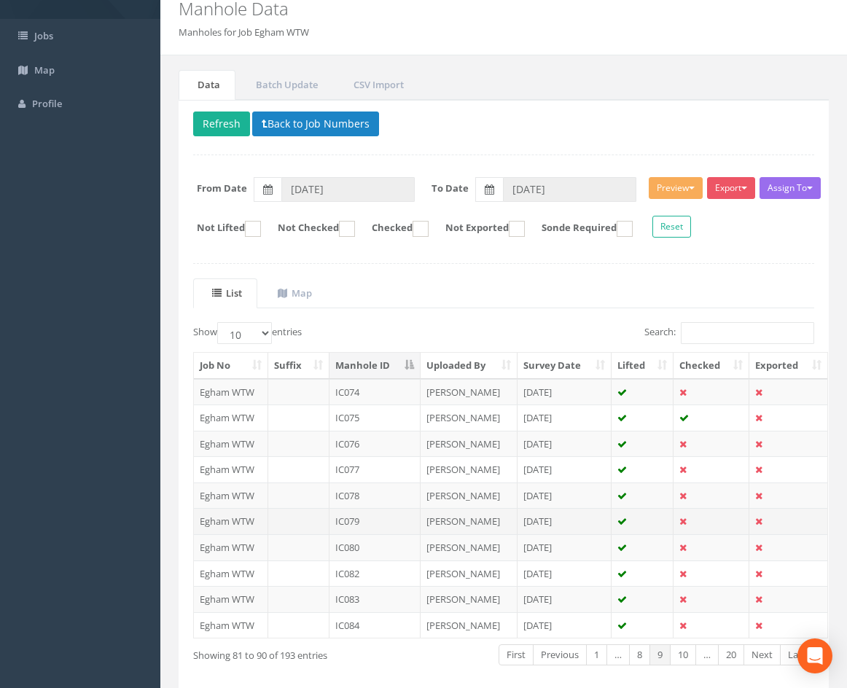
click at [379, 519] on td "IC079" at bounding box center [374, 521] width 91 height 26
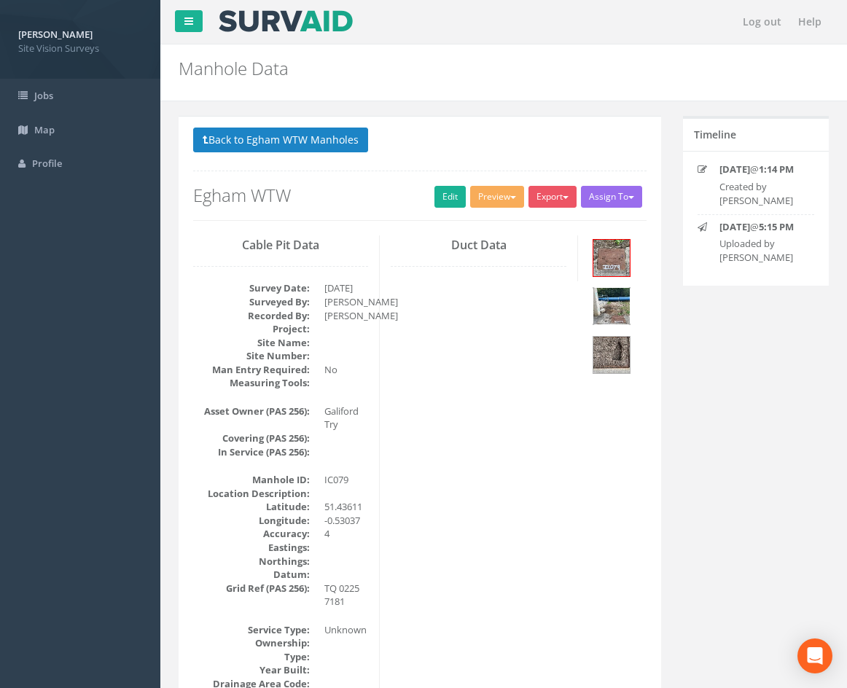
click at [608, 299] on img at bounding box center [611, 306] width 36 height 36
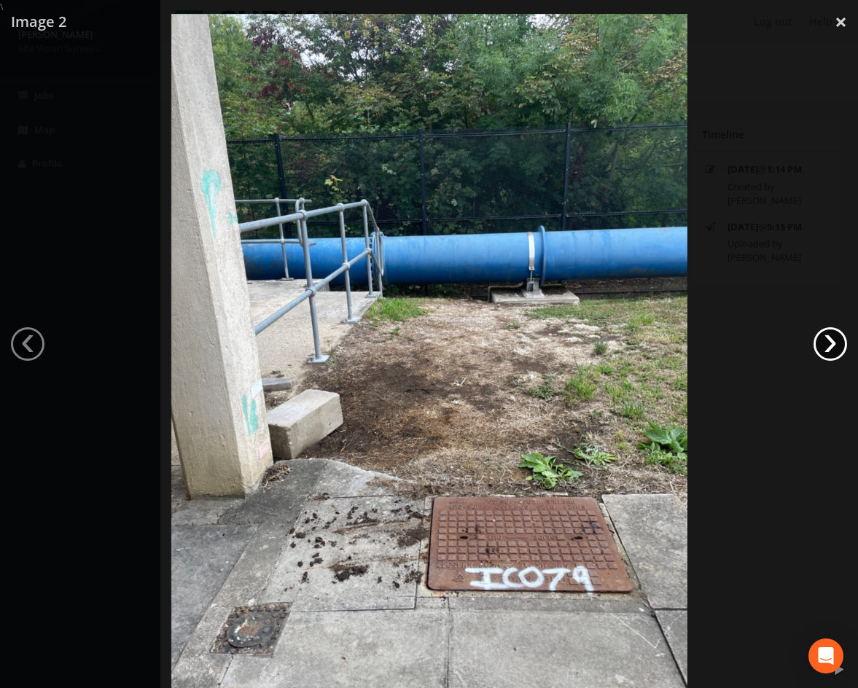
click at [834, 348] on link "›" at bounding box center [830, 344] width 34 height 34
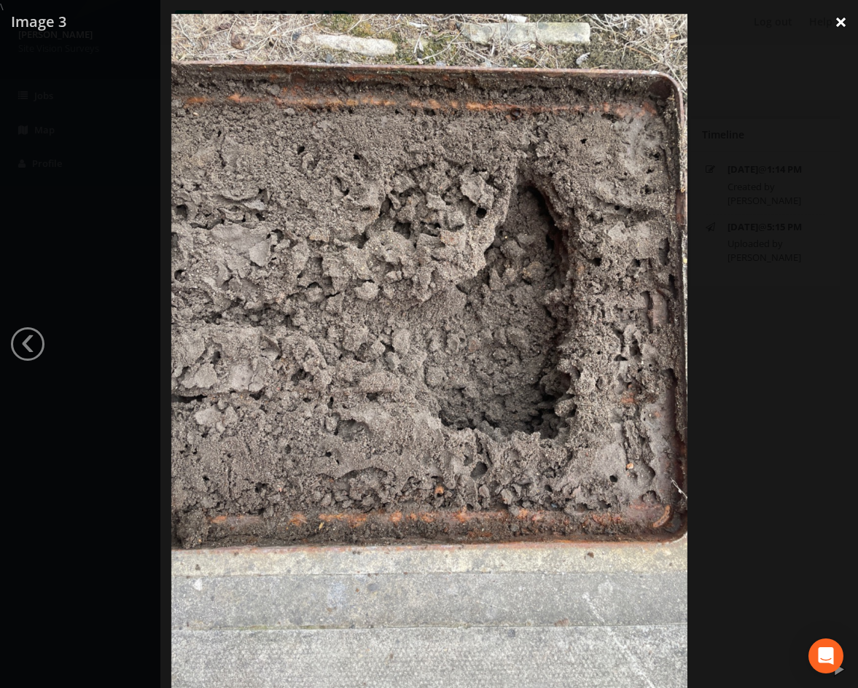
click at [842, 17] on link "×" at bounding box center [840, 22] width 34 height 44
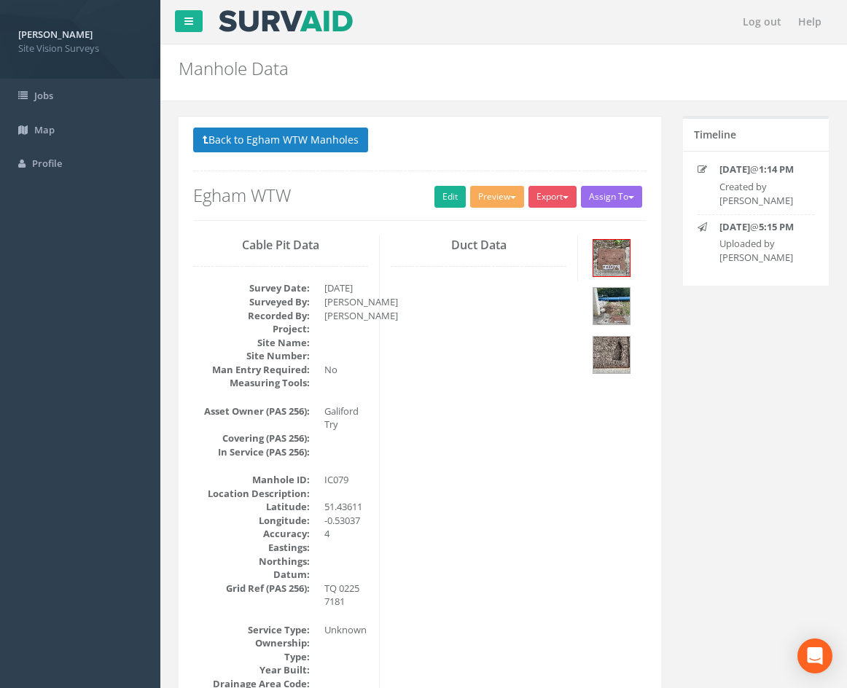
drag, startPoint x: 477, startPoint y: 541, endPoint x: 484, endPoint y: 334, distance: 207.1
click at [426, 198] on h2 "Egham WTW" at bounding box center [419, 195] width 453 height 19
click at [434, 198] on link "Edit" at bounding box center [449, 197] width 31 height 22
drag, startPoint x: 487, startPoint y: 451, endPoint x: 481, endPoint y: 64, distance: 386.9
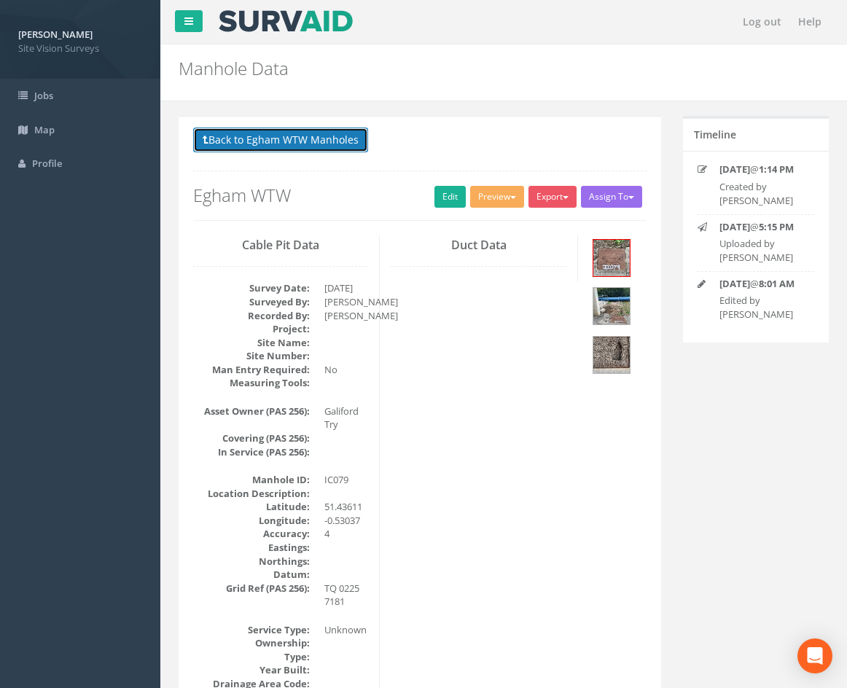
click at [340, 129] on button "Back to Egham WTW Manholes" at bounding box center [280, 140] width 175 height 25
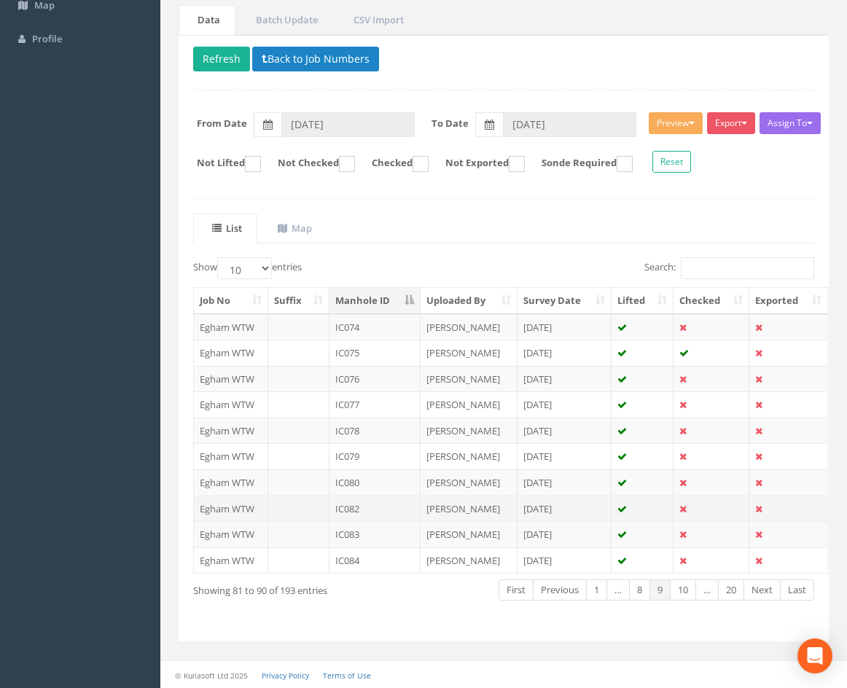
scroll to position [125, 0]
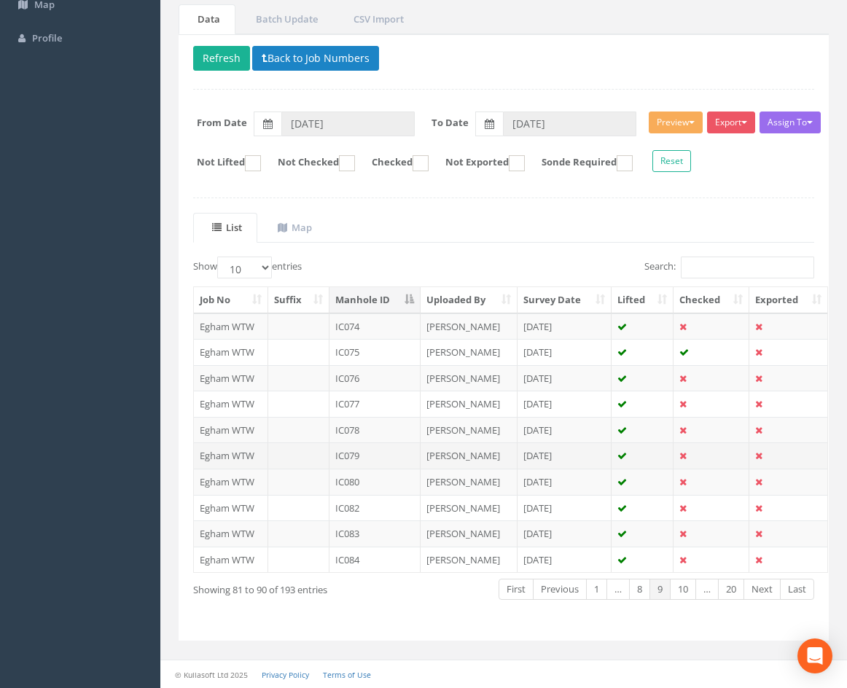
click at [385, 458] on td "IC079" at bounding box center [374, 455] width 91 height 26
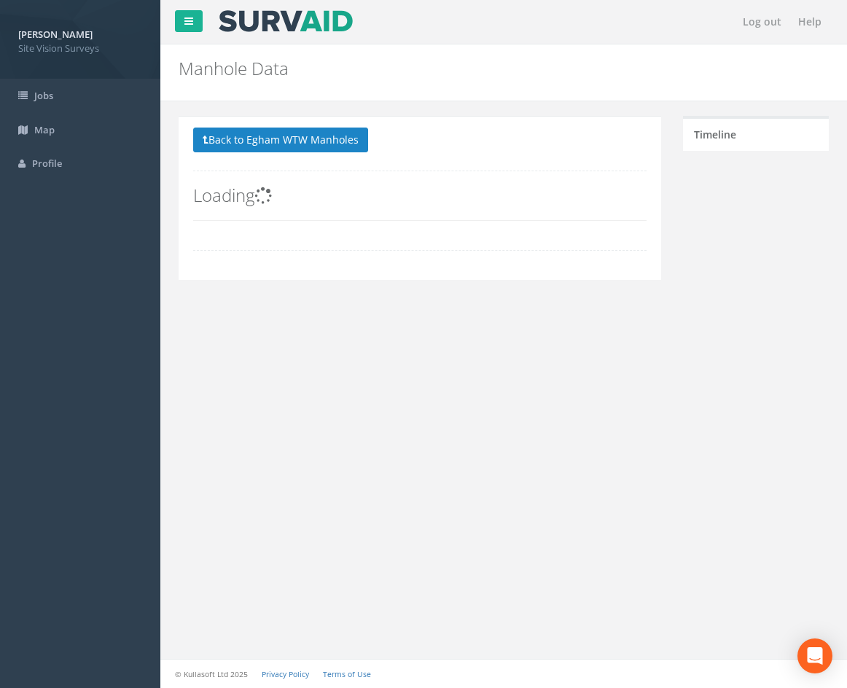
scroll to position [0, 0]
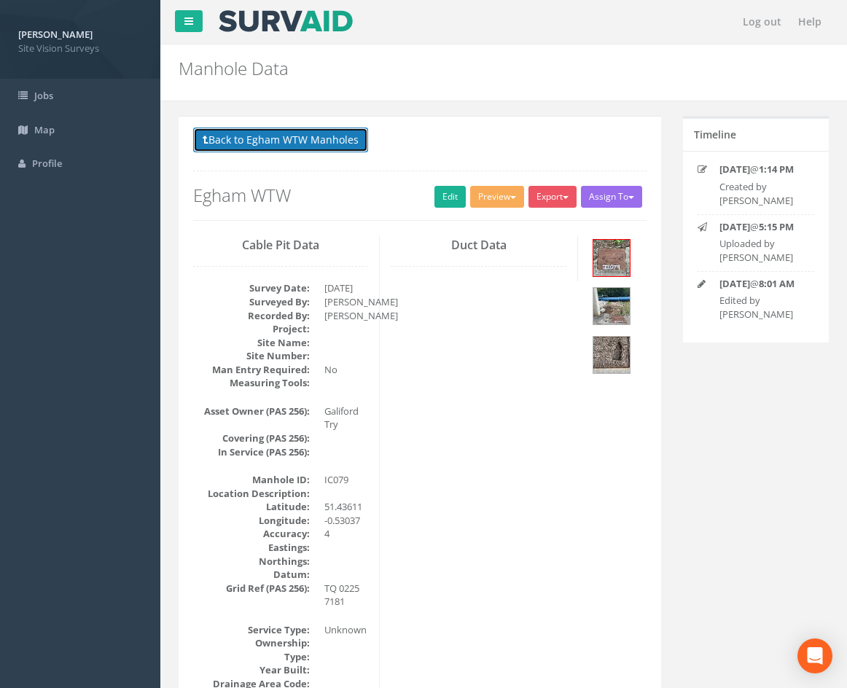
click at [277, 141] on button "Back to Egham WTW Manholes" at bounding box center [280, 140] width 175 height 25
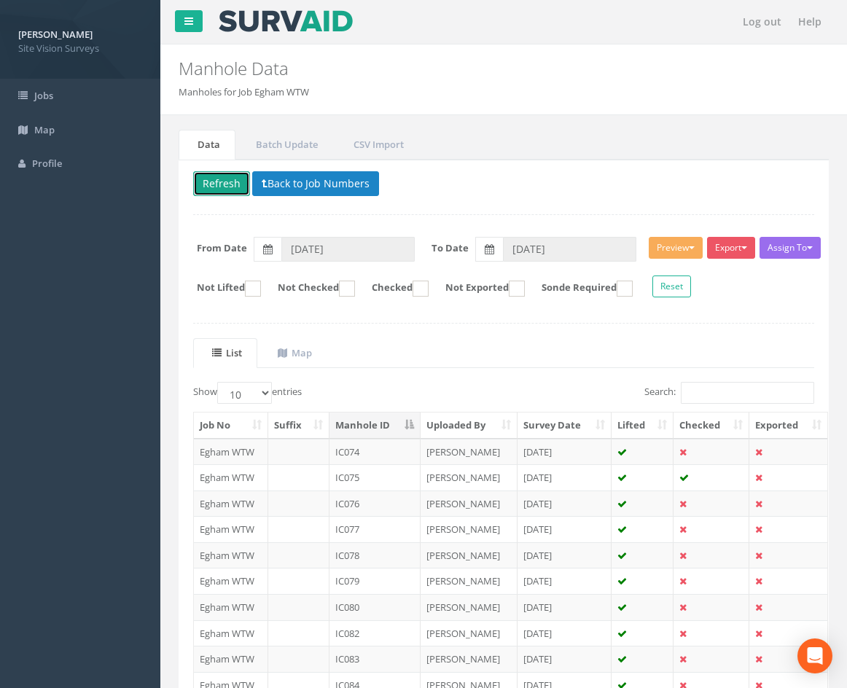
click at [216, 181] on button "Refresh" at bounding box center [221, 183] width 57 height 25
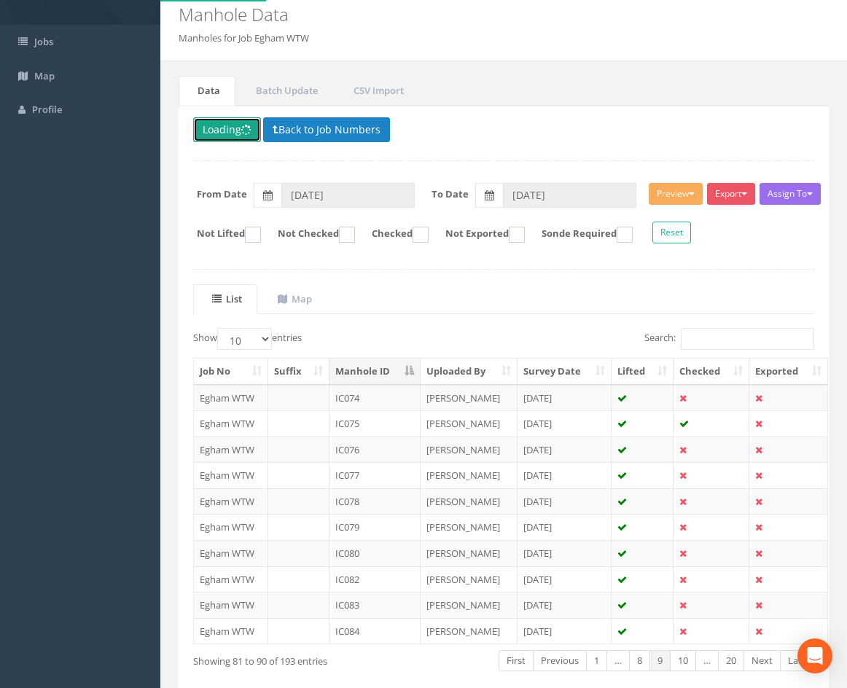
scroll to position [125, 0]
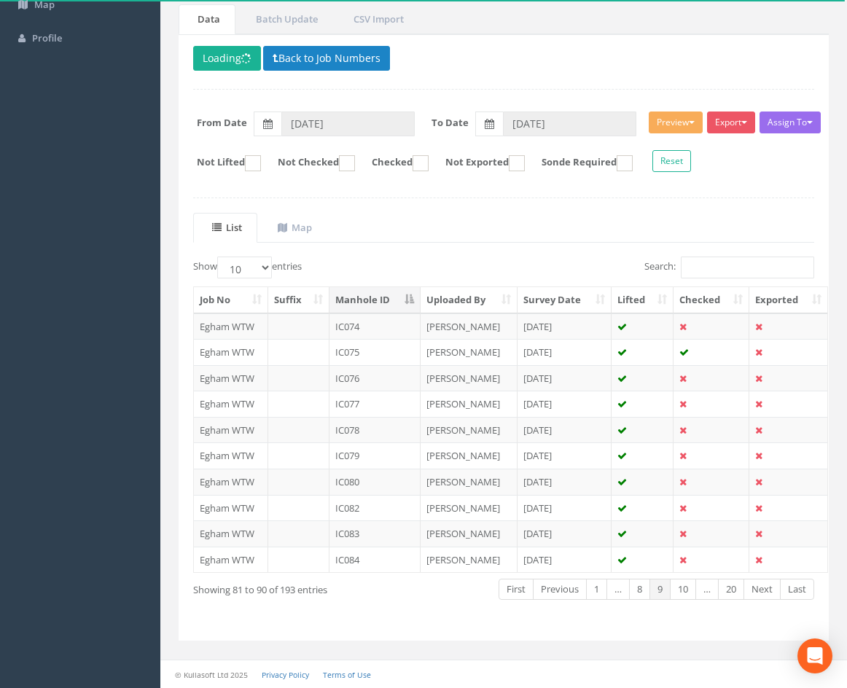
click at [582, 224] on ul "List Map" at bounding box center [503, 228] width 621 height 30
click at [216, 52] on button "Loading" at bounding box center [227, 58] width 68 height 25
click at [654, 223] on ul "List Map" at bounding box center [503, 228] width 621 height 30
click at [568, 216] on ul "List Map" at bounding box center [503, 228] width 621 height 30
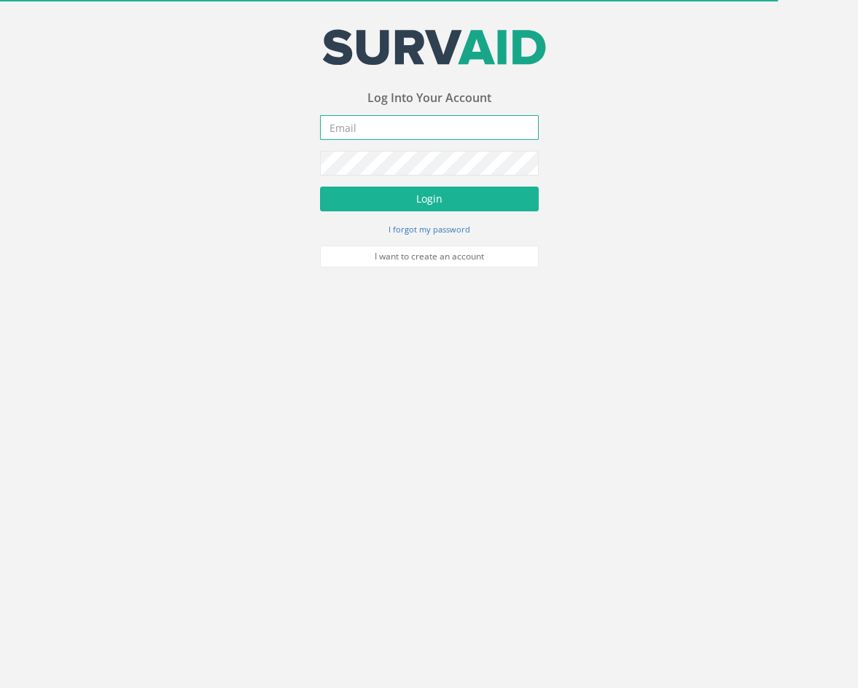
click at [474, 128] on input "email" at bounding box center [429, 127] width 219 height 25
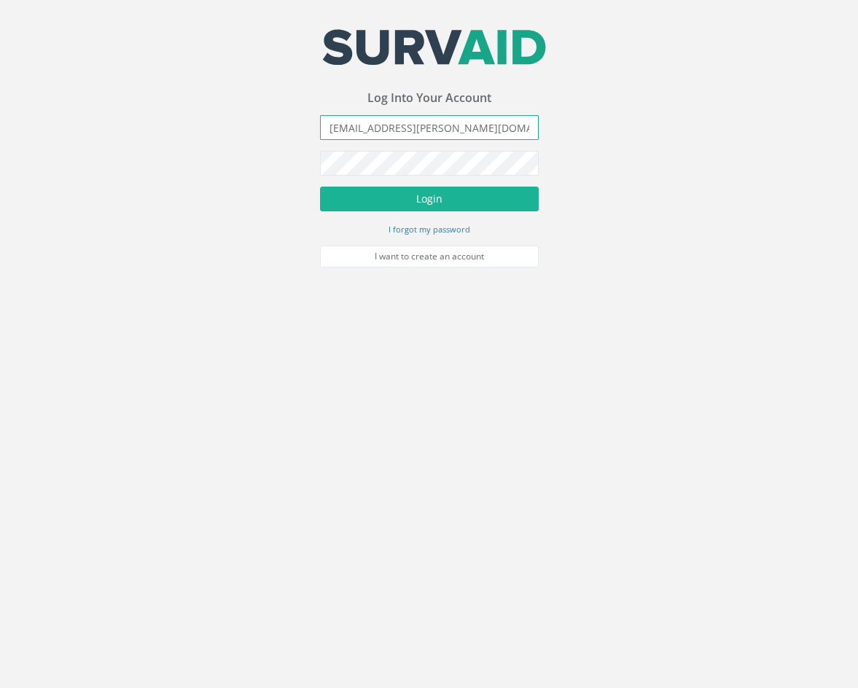
type input "[EMAIL_ADDRESS][PERSON_NAME][DOMAIN_NAME]"
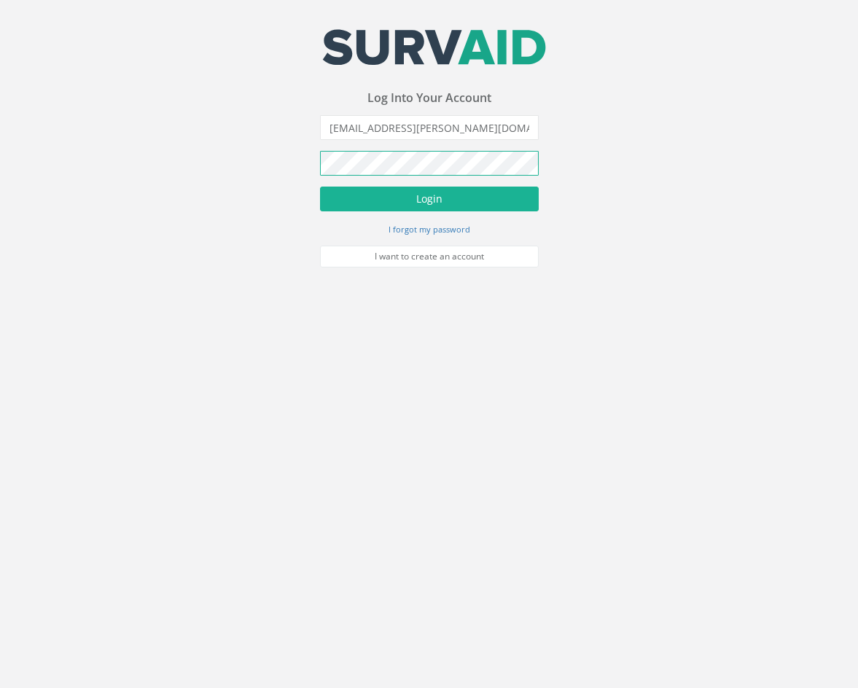
click at [320, 187] on button "Login" at bounding box center [429, 199] width 219 height 25
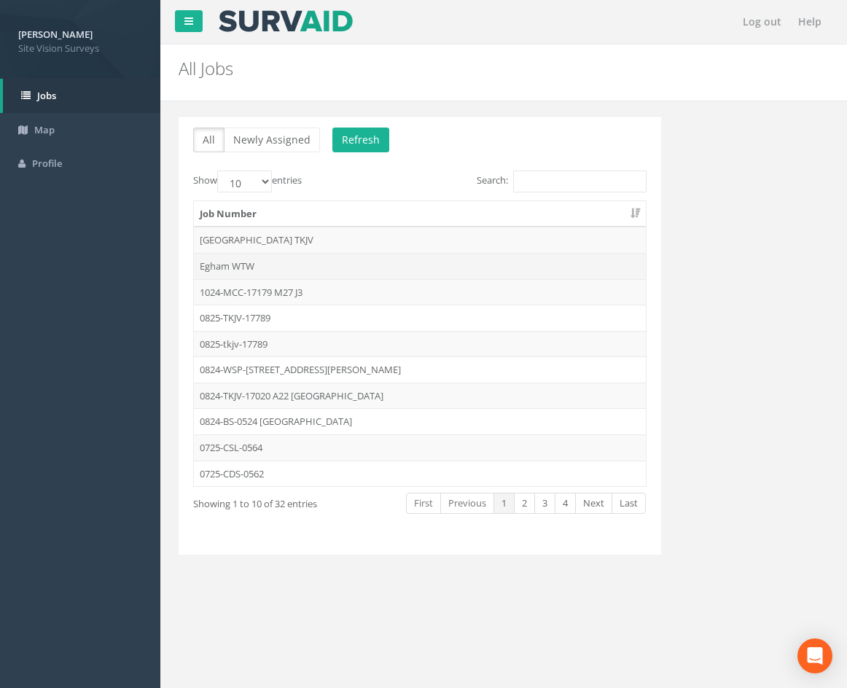
click at [256, 262] on td "Egham WTW" at bounding box center [420, 266] width 452 height 26
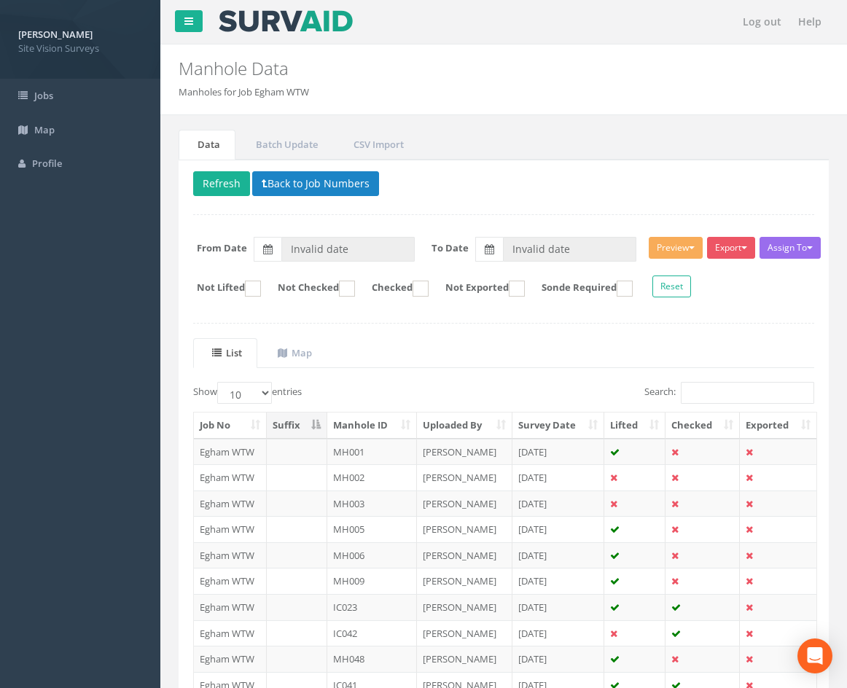
type input "[DATE]"
click at [368, 420] on th "Manhole ID" at bounding box center [372, 425] width 90 height 26
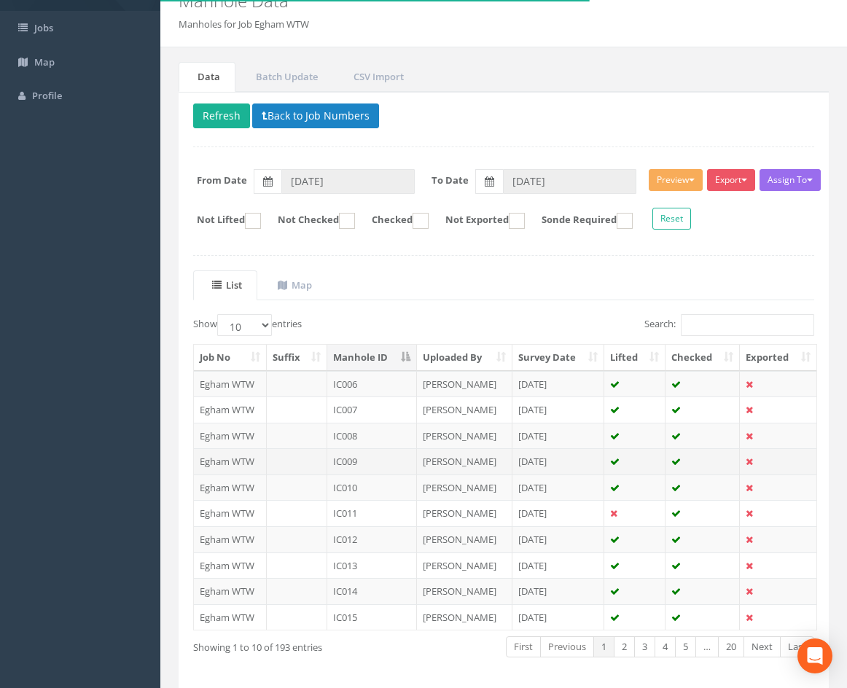
scroll to position [125, 0]
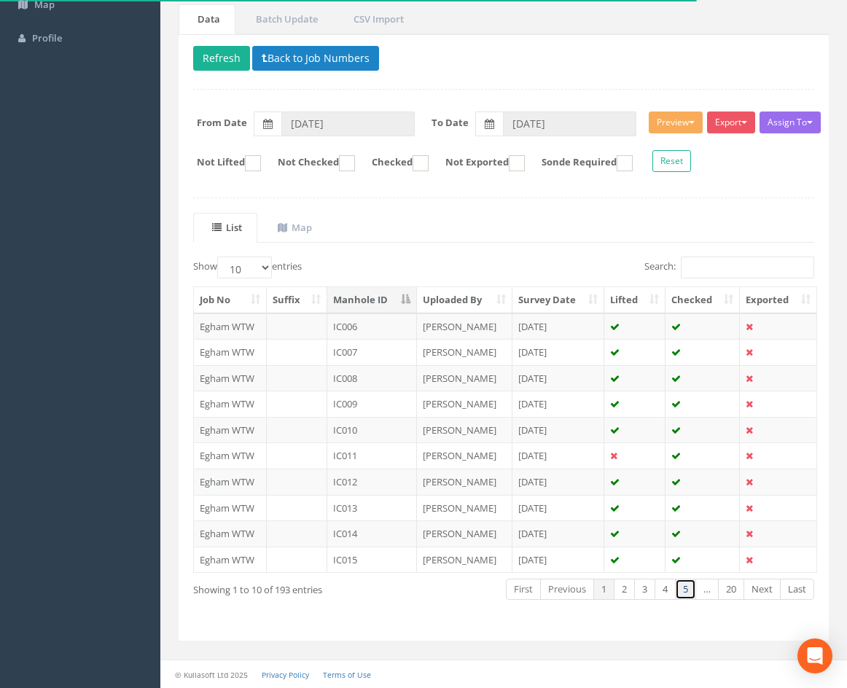
click at [688, 590] on link "5" at bounding box center [685, 589] width 21 height 21
click at [764, 587] on link "Next" at bounding box center [761, 589] width 37 height 21
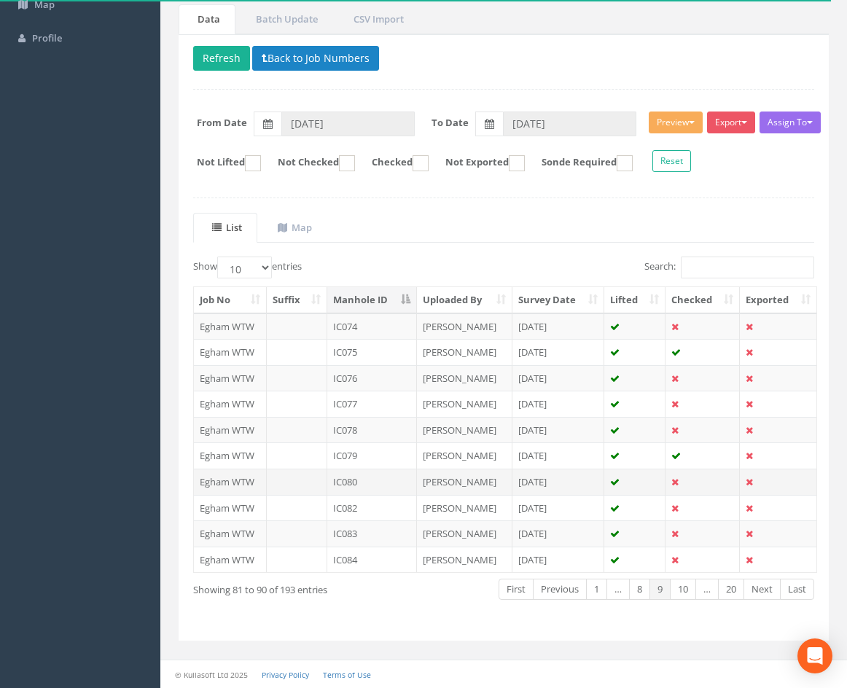
click at [498, 482] on td "[PERSON_NAME]" at bounding box center [464, 481] width 95 height 26
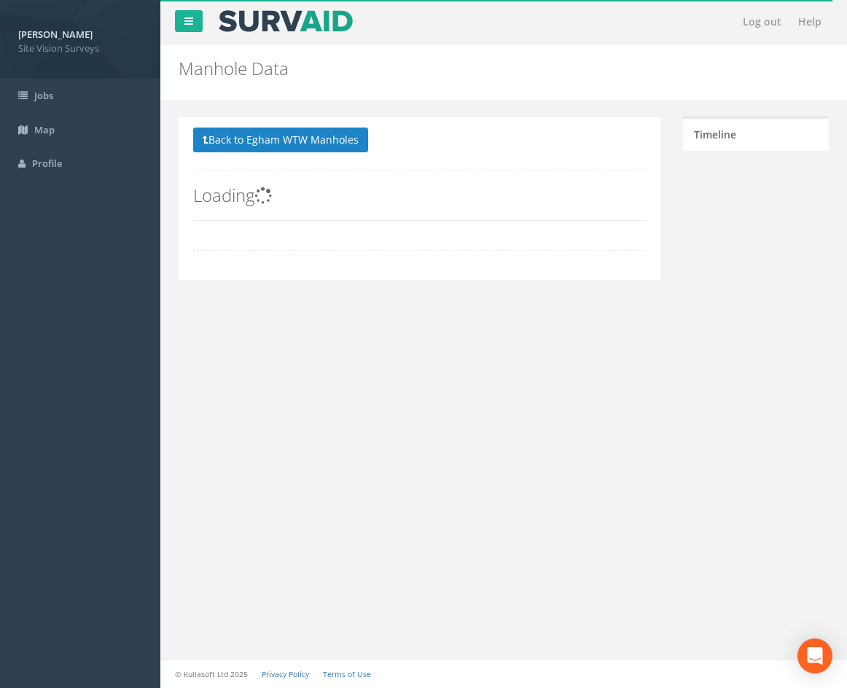
scroll to position [0, 0]
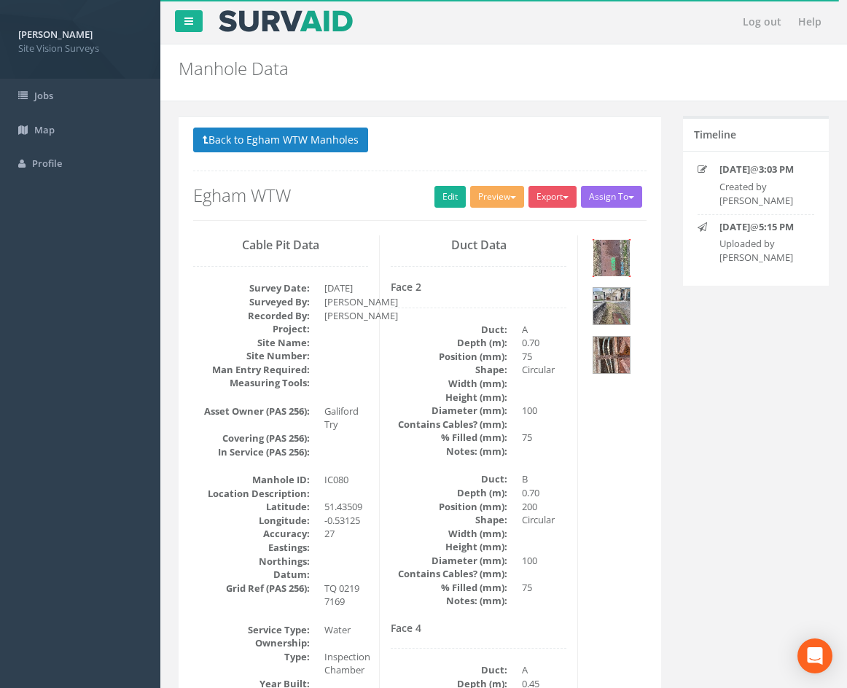
click at [616, 265] on img at bounding box center [611, 258] width 36 height 36
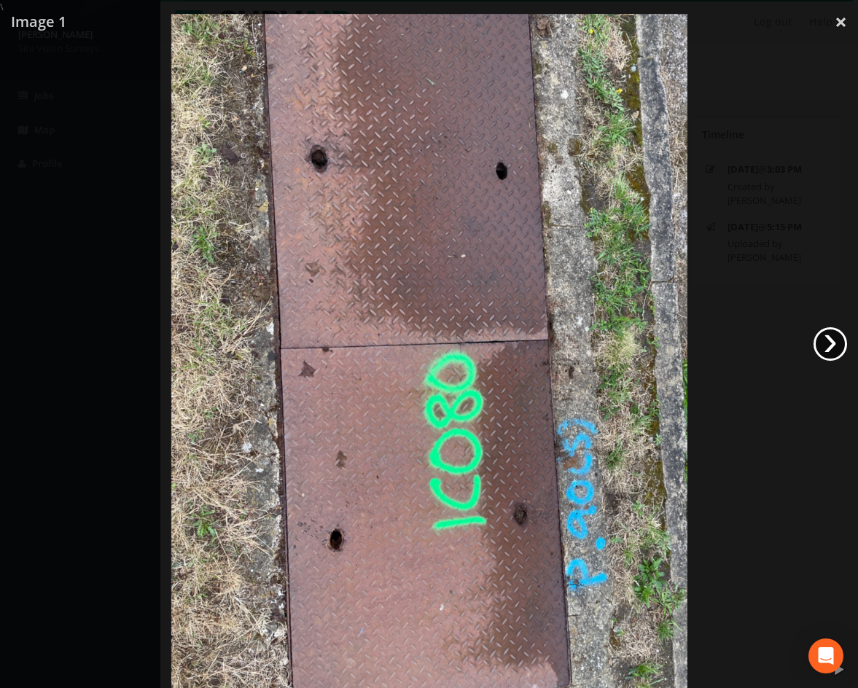
click at [828, 348] on link "›" at bounding box center [830, 344] width 34 height 34
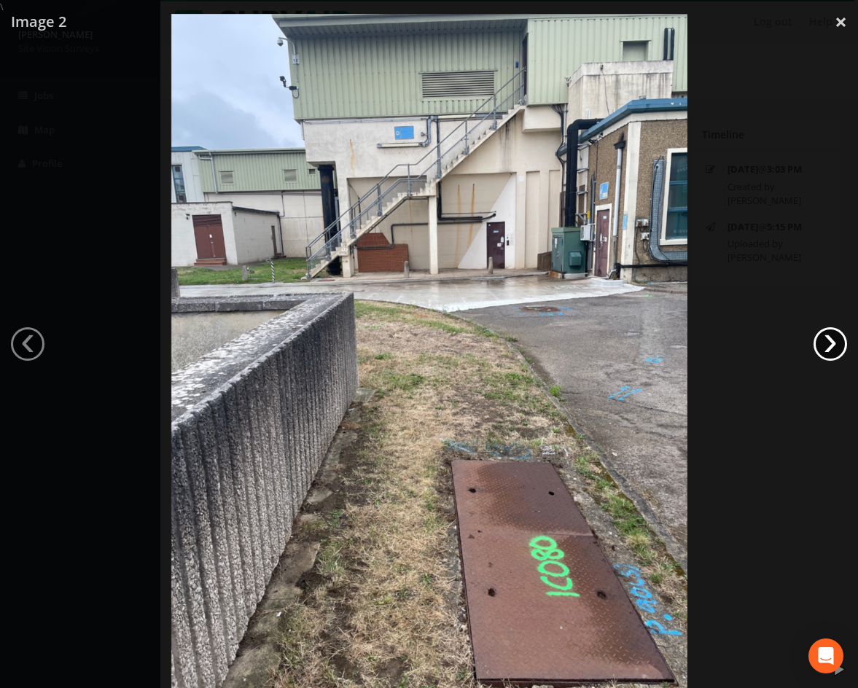
click at [828, 348] on link "›" at bounding box center [830, 344] width 34 height 34
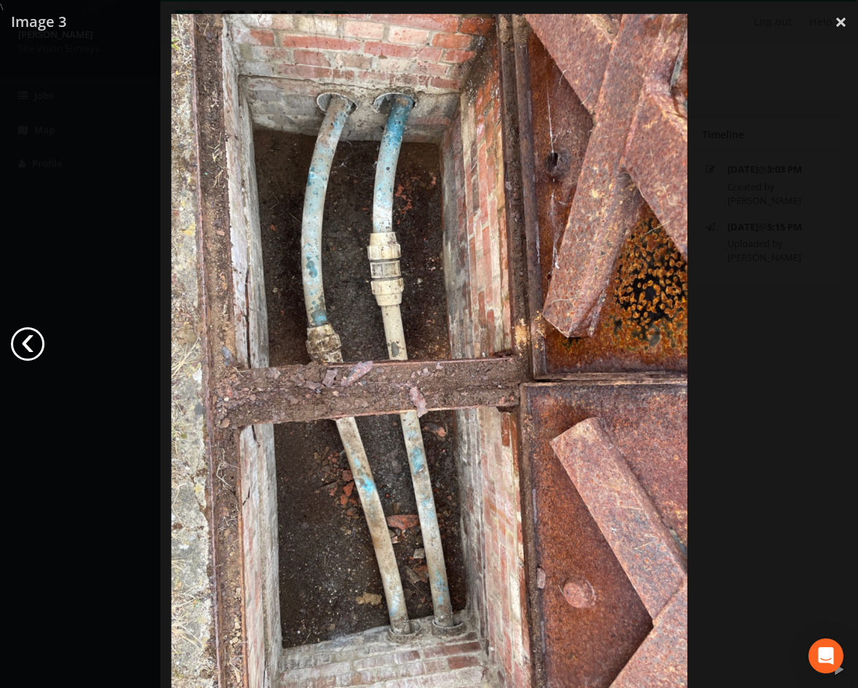
click at [39, 343] on link "‹" at bounding box center [28, 344] width 34 height 34
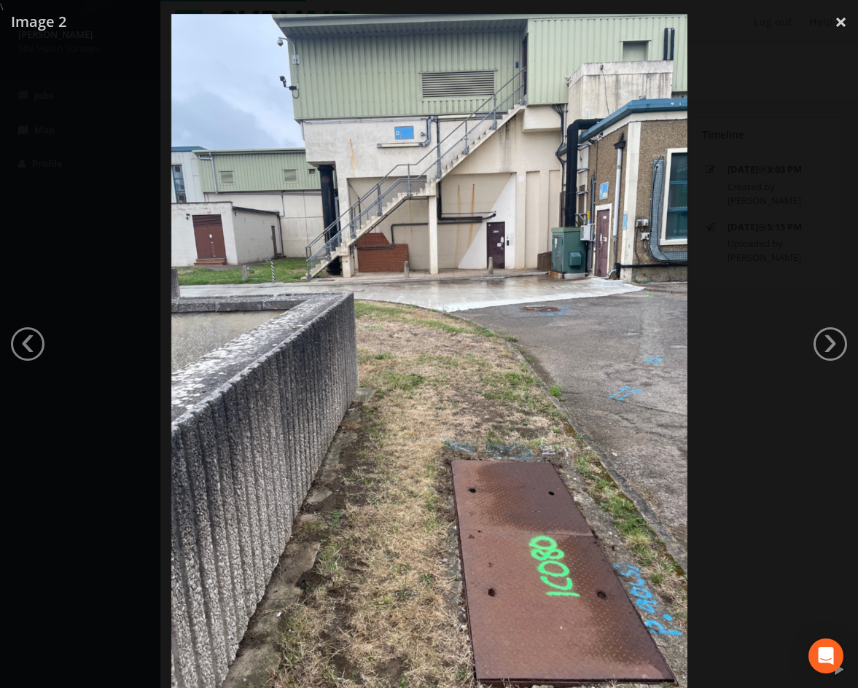
click at [785, 63] on div at bounding box center [429, 358] width 858 height 688
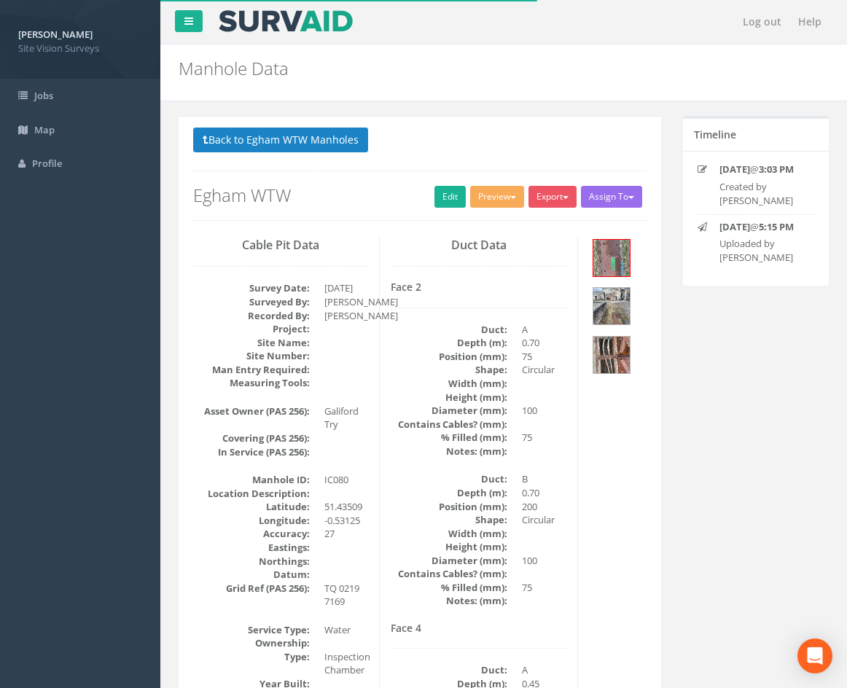
click at [297, 148] on button "Back to Egham WTW Manholes" at bounding box center [280, 140] width 175 height 25
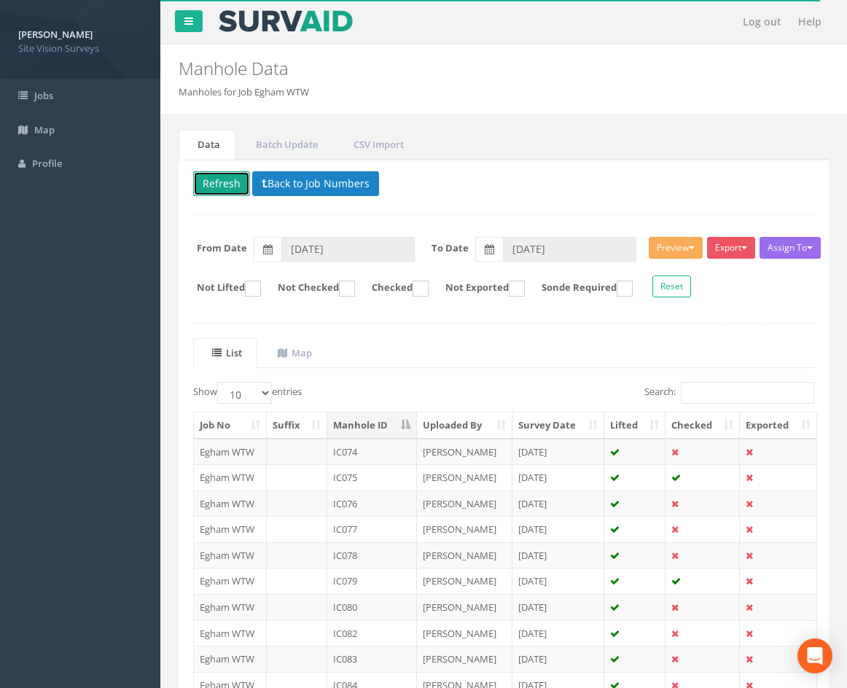
click at [224, 186] on button "Refresh" at bounding box center [221, 183] width 57 height 25
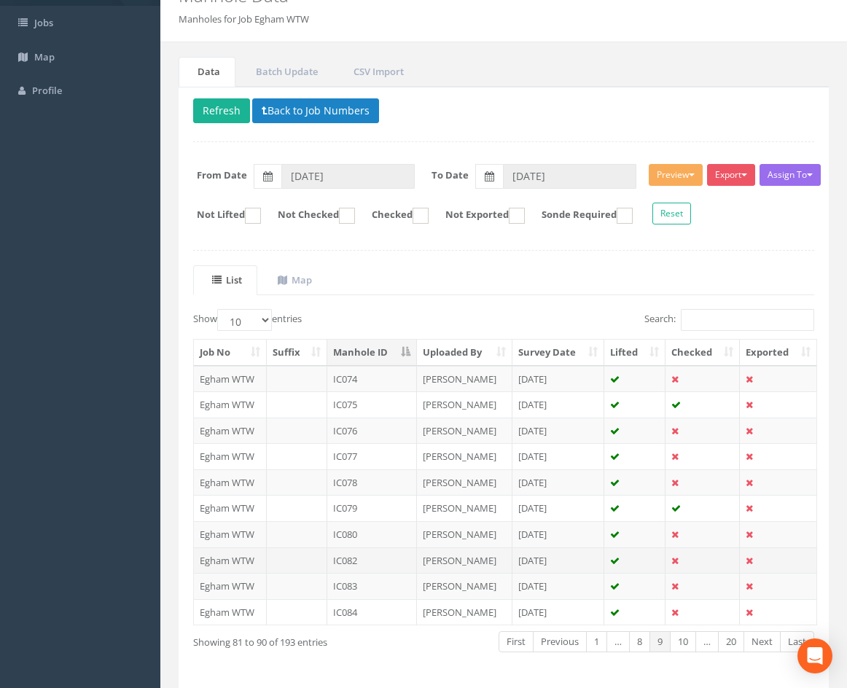
click at [491, 559] on td "[PERSON_NAME]" at bounding box center [464, 560] width 95 height 26
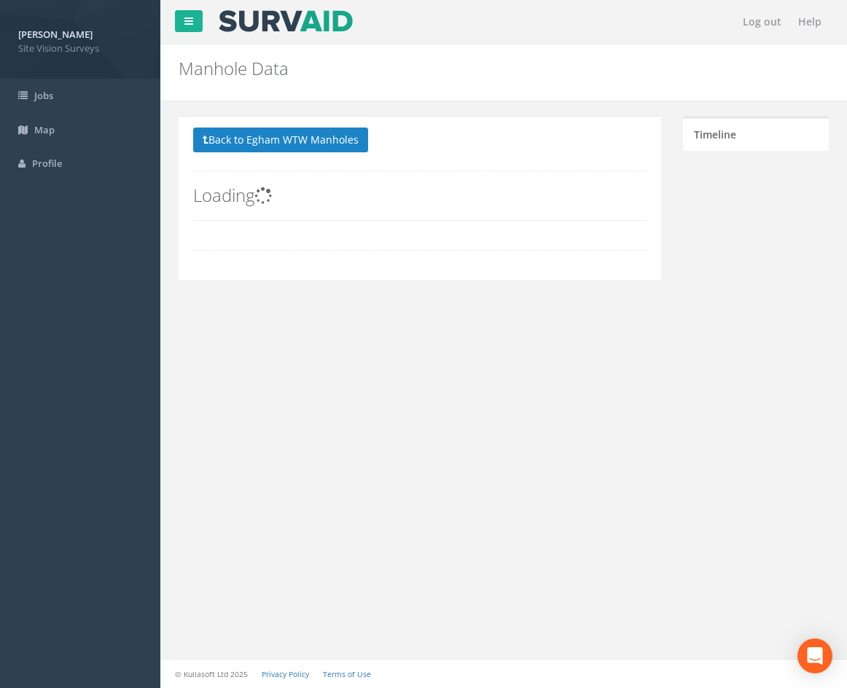
scroll to position [0, 0]
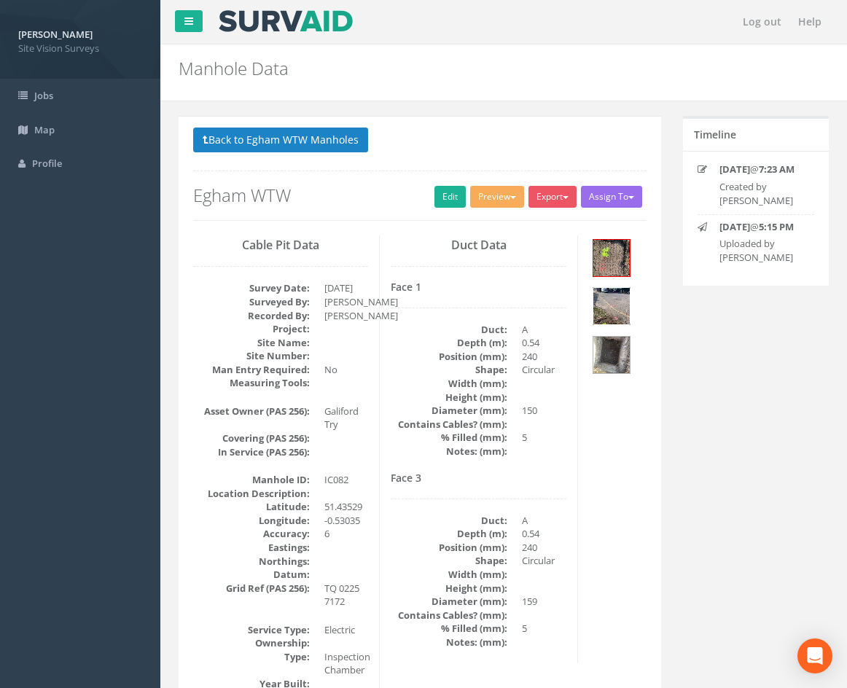
click at [623, 309] on img at bounding box center [611, 306] width 36 height 36
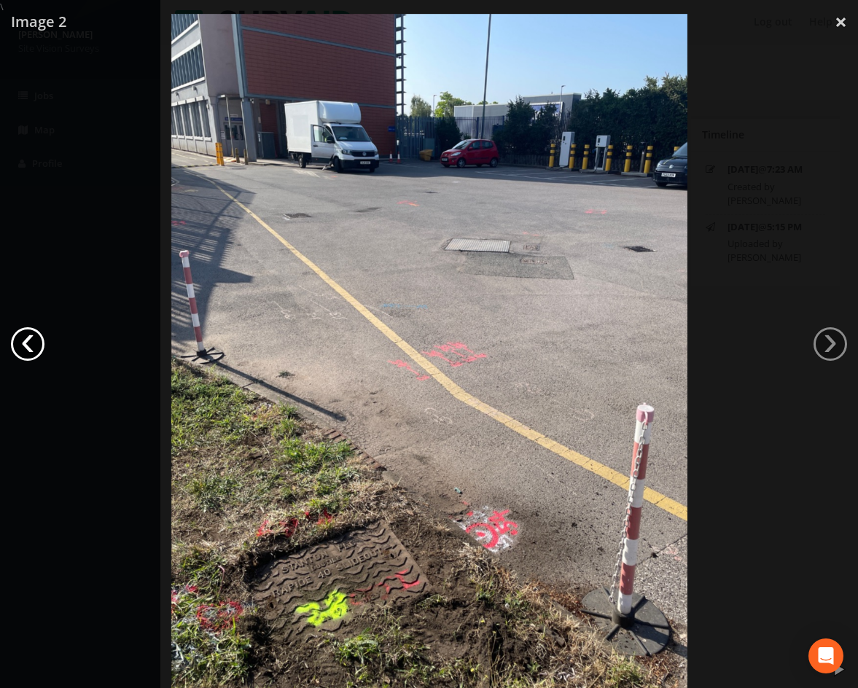
click at [16, 346] on link "‹" at bounding box center [28, 344] width 34 height 34
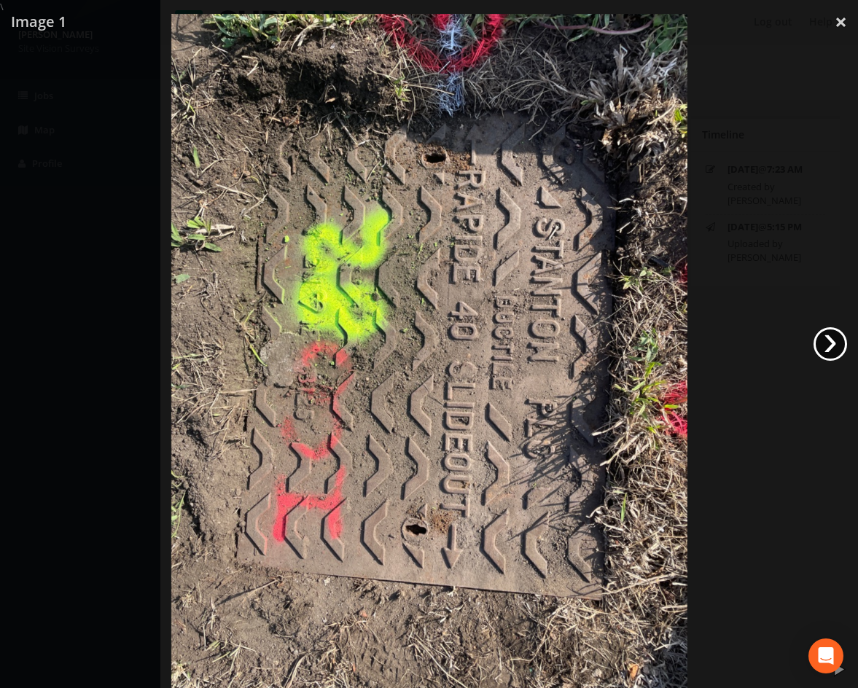
click at [831, 342] on link "›" at bounding box center [830, 344] width 34 height 34
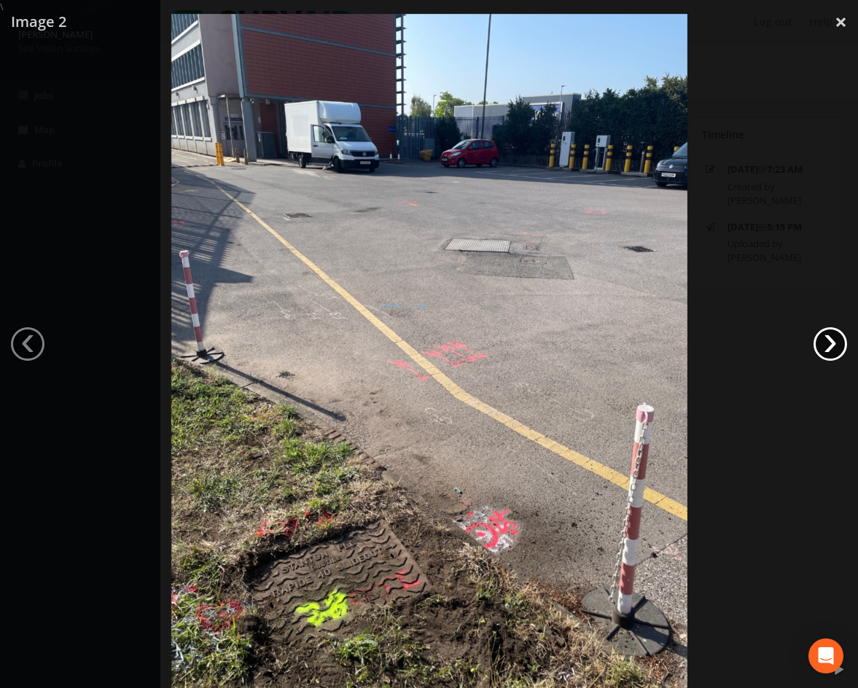
click at [831, 342] on link "›" at bounding box center [830, 344] width 34 height 34
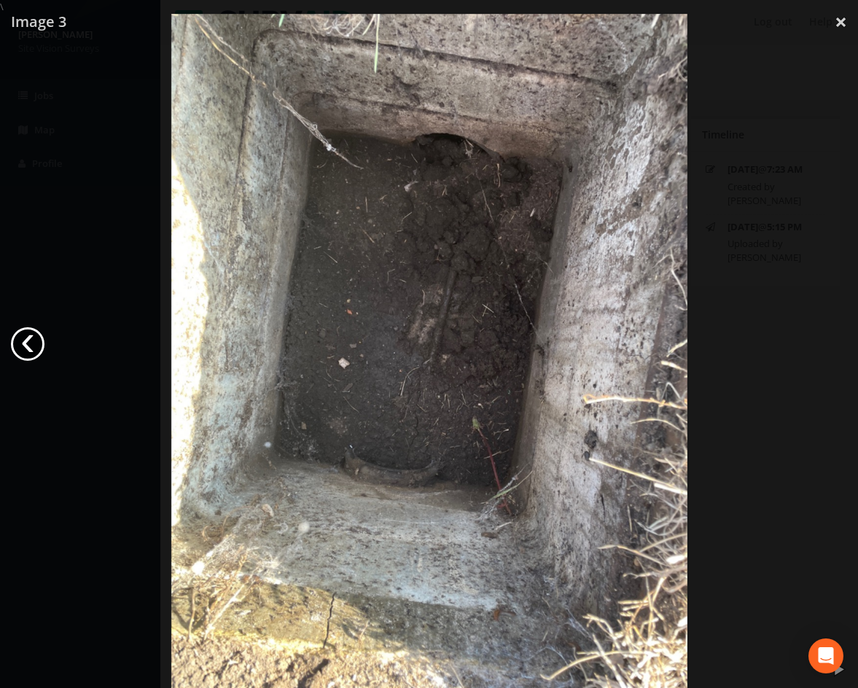
click at [33, 345] on link "‹" at bounding box center [28, 344] width 34 height 34
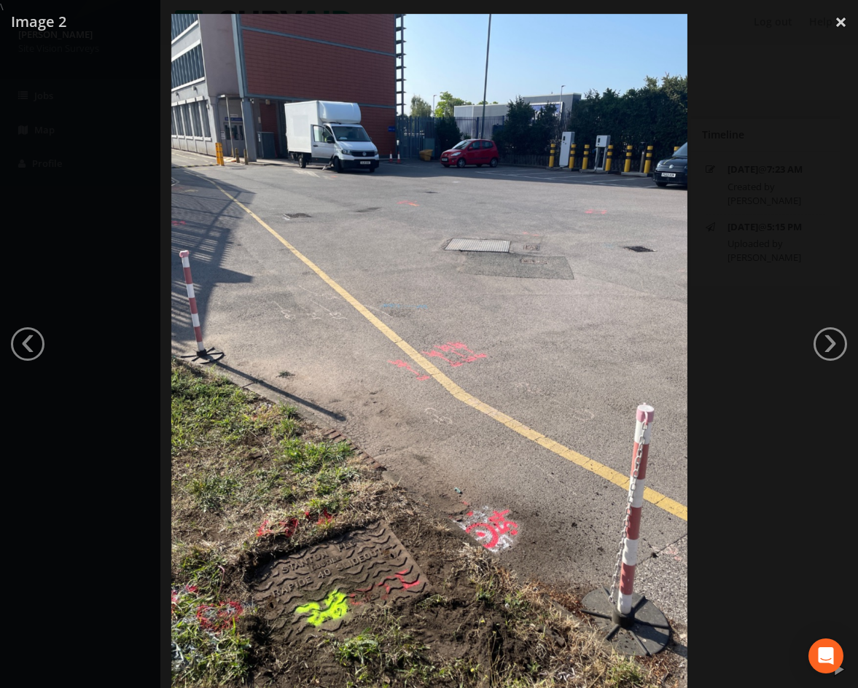
click at [781, 447] on div at bounding box center [429, 358] width 858 height 688
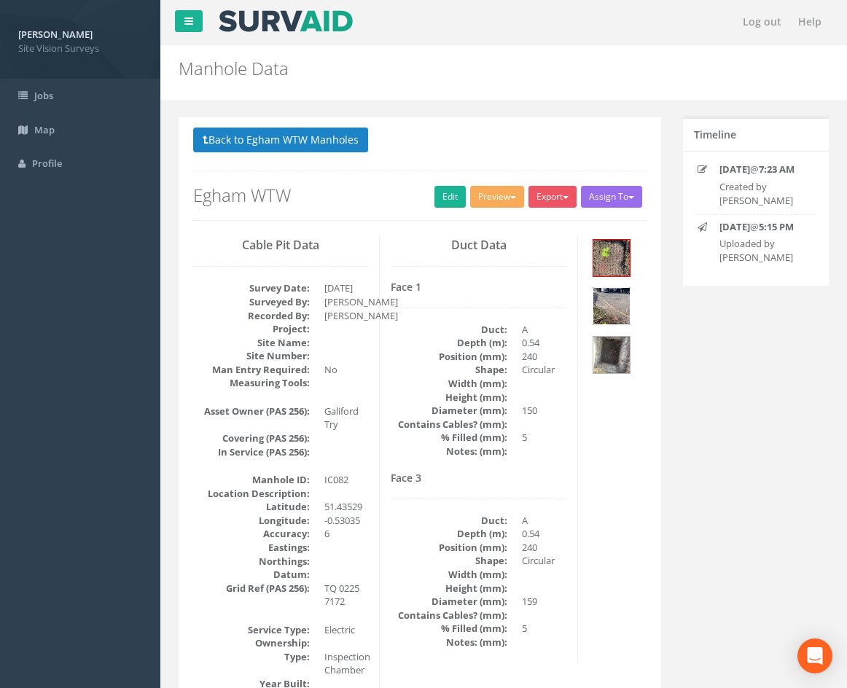
click at [611, 308] on img at bounding box center [611, 306] width 36 height 36
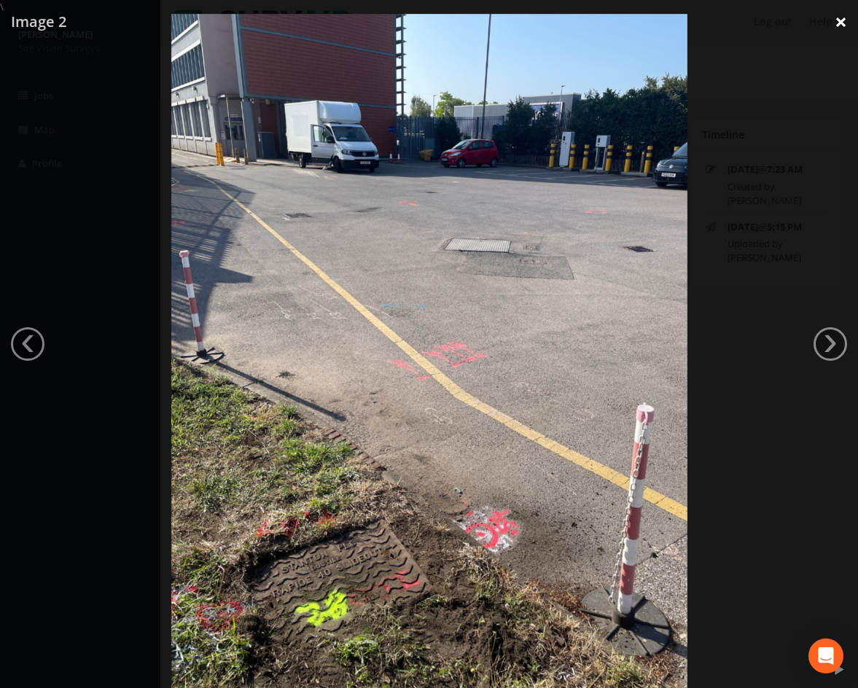
click at [831, 23] on link "×" at bounding box center [840, 22] width 34 height 44
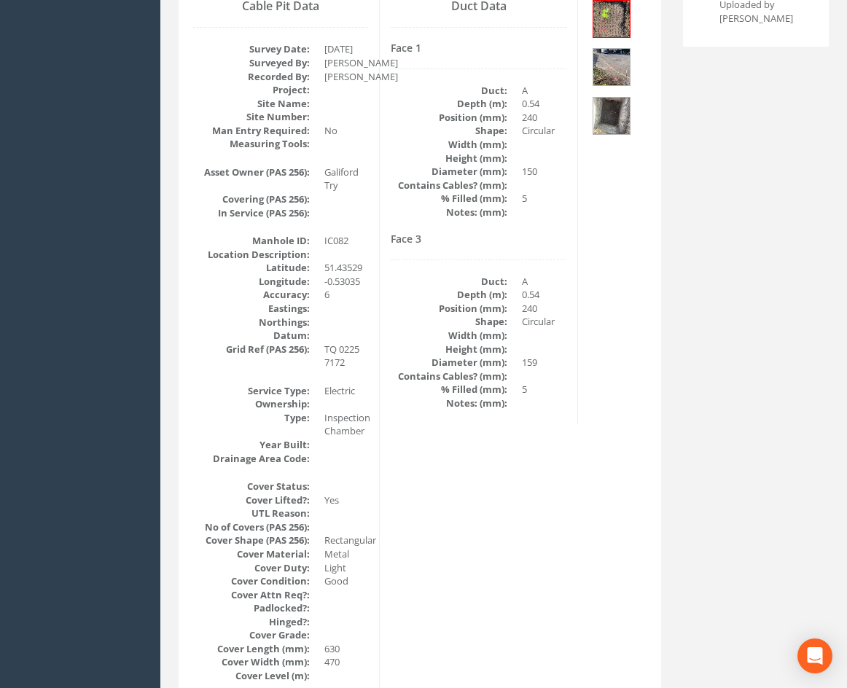
scroll to position [291, 0]
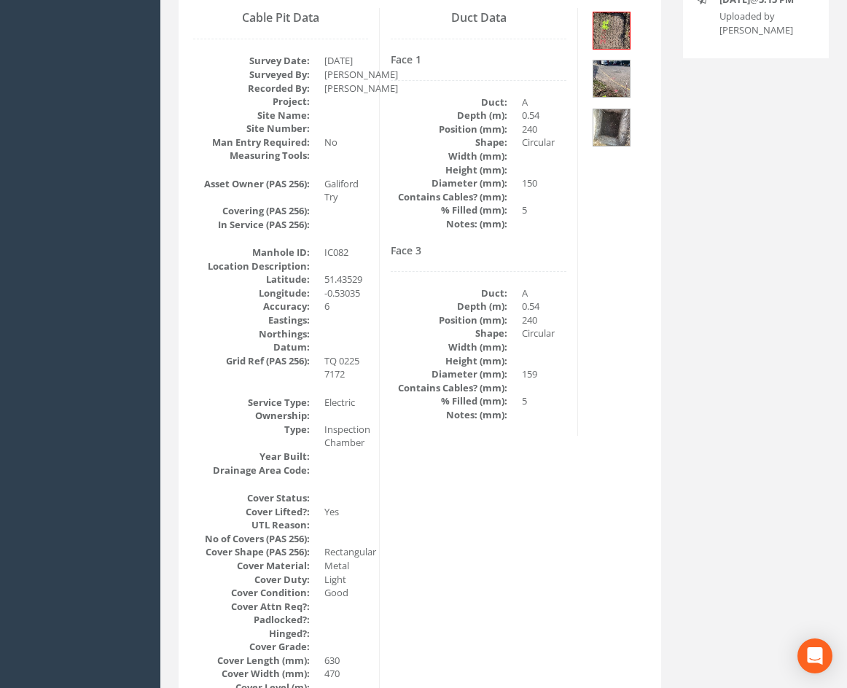
drag, startPoint x: 400, startPoint y: 473, endPoint x: 392, endPoint y: 405, distance: 68.2
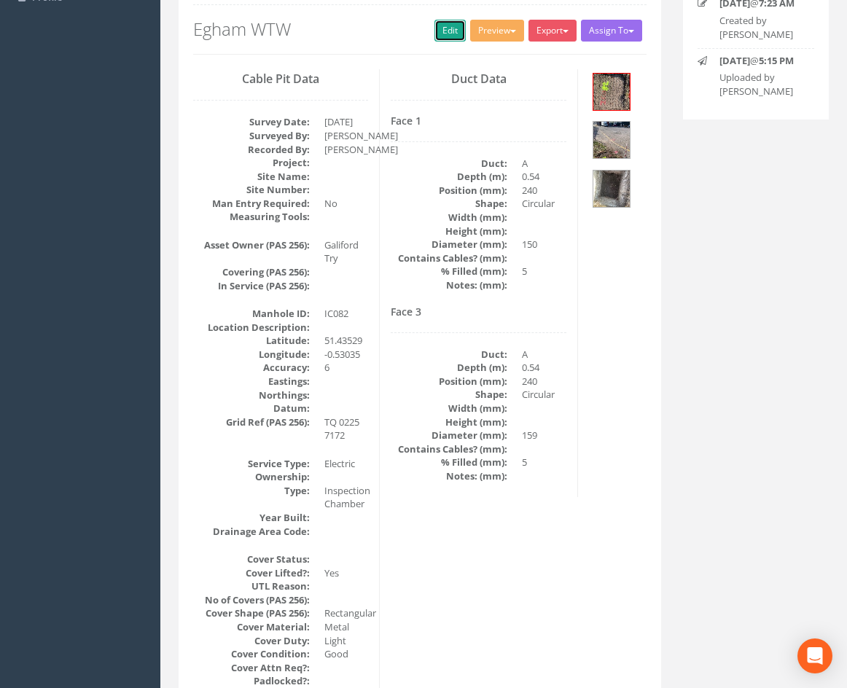
click at [449, 26] on link "Edit" at bounding box center [449, 31] width 31 height 22
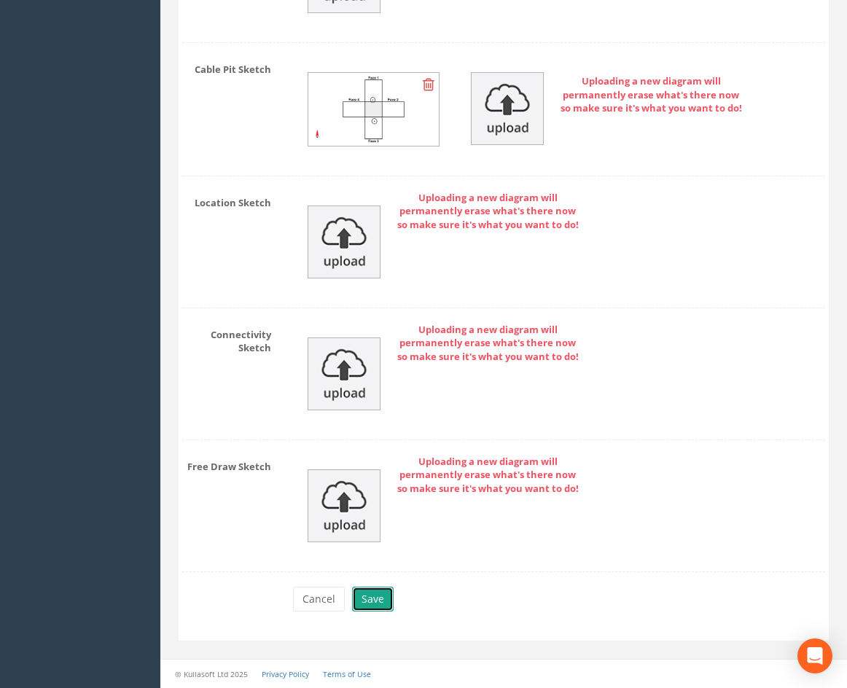
click at [369, 591] on button "Save" at bounding box center [373, 599] width 42 height 25
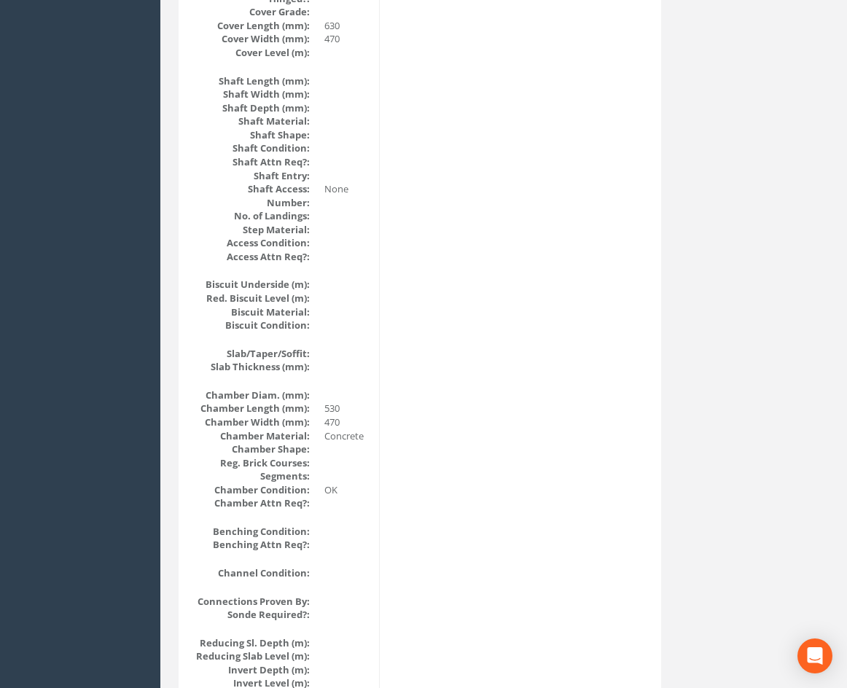
scroll to position [0, 0]
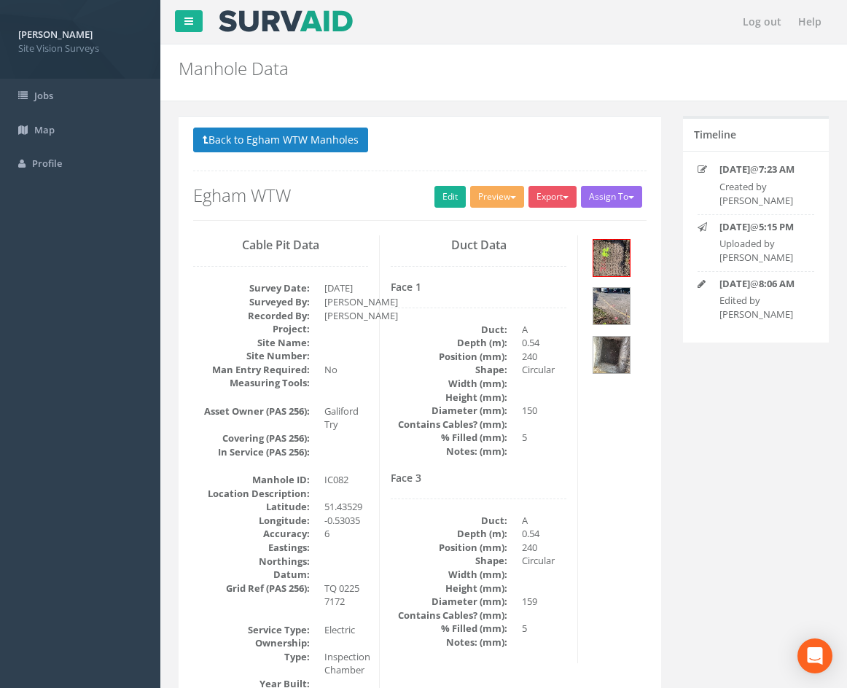
drag, startPoint x: 615, startPoint y: 454, endPoint x: 570, endPoint y: 228, distance: 230.2
click at [286, 141] on button "Back to Egham WTW Manholes" at bounding box center [280, 140] width 175 height 25
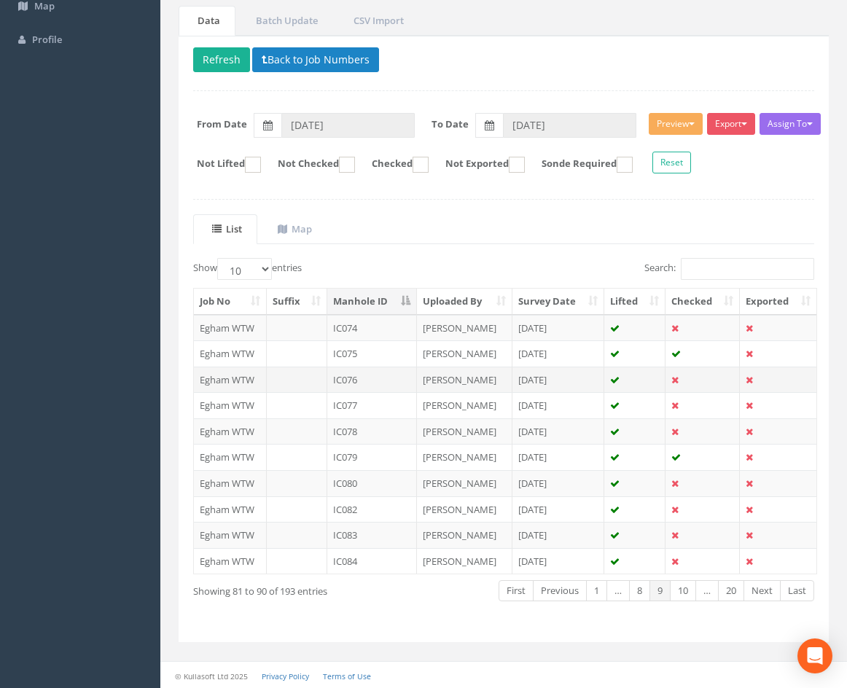
scroll to position [125, 0]
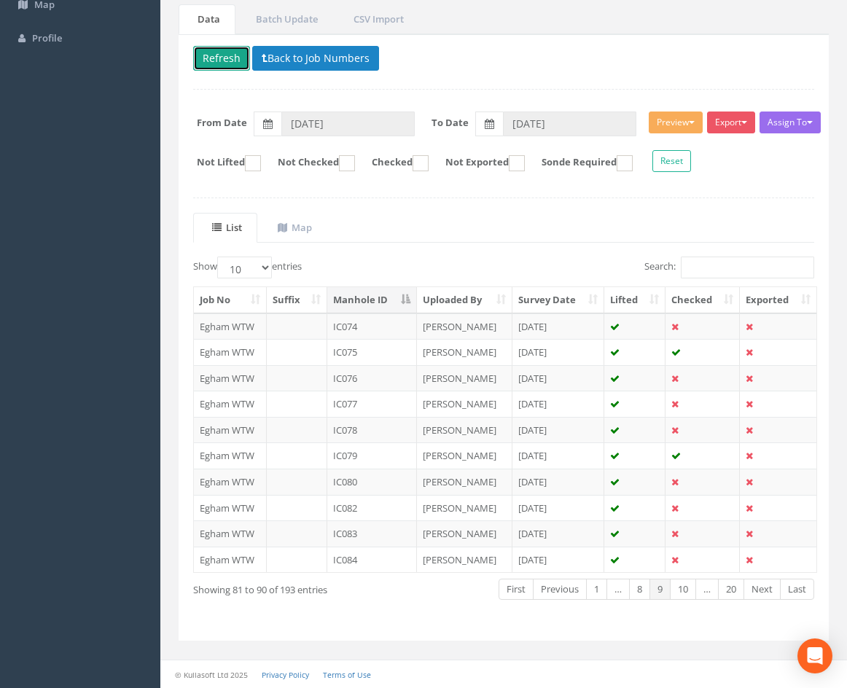
click at [219, 66] on button "Refresh" at bounding box center [221, 58] width 57 height 25
click at [636, 533] on td at bounding box center [634, 533] width 61 height 26
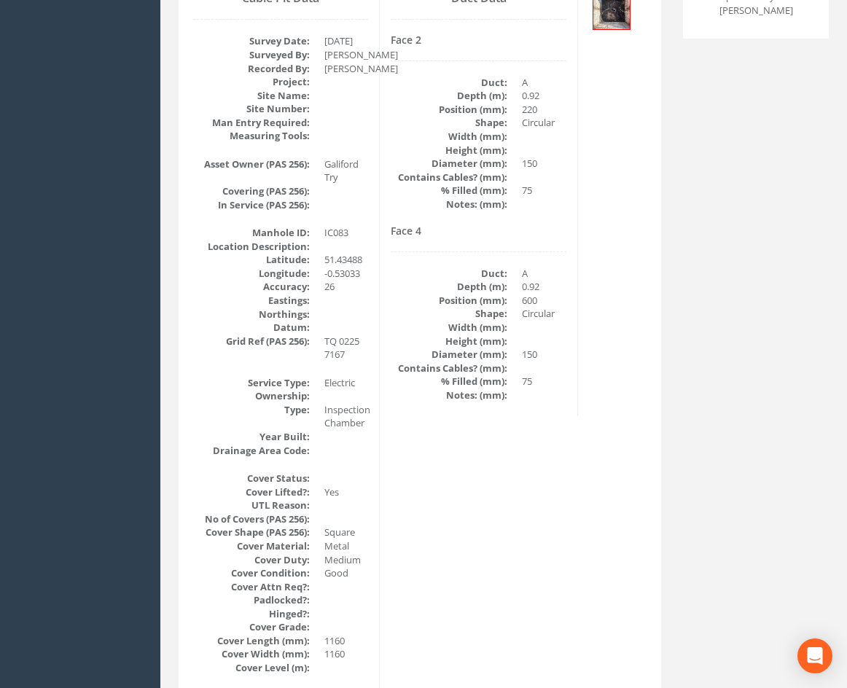
scroll to position [291, 0]
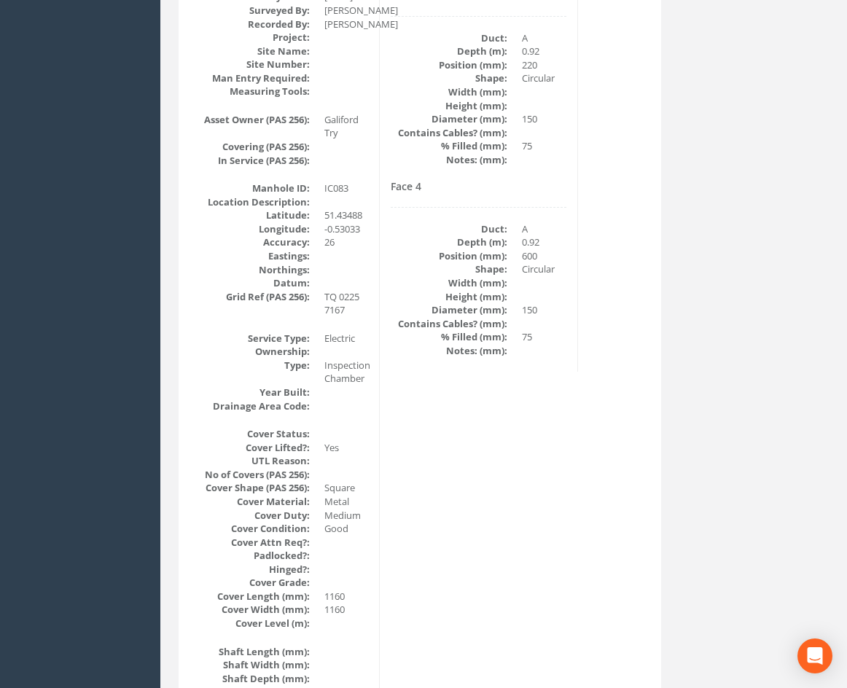
drag, startPoint x: 642, startPoint y: 288, endPoint x: 611, endPoint y: 341, distance: 61.4
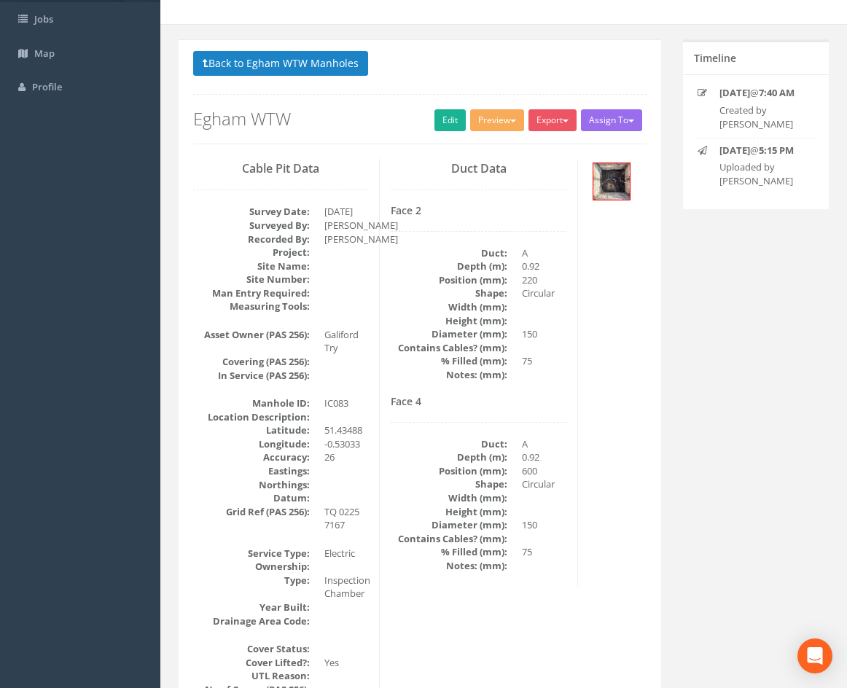
scroll to position [69, 0]
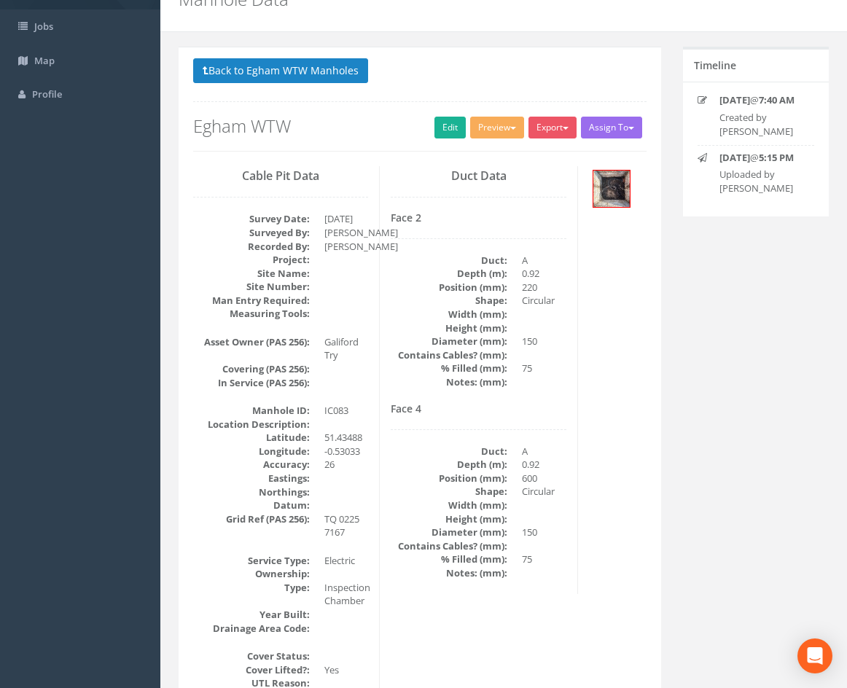
drag, startPoint x: 602, startPoint y: 444, endPoint x: 607, endPoint y: 437, distance: 8.3
click at [613, 199] on img at bounding box center [611, 188] width 36 height 36
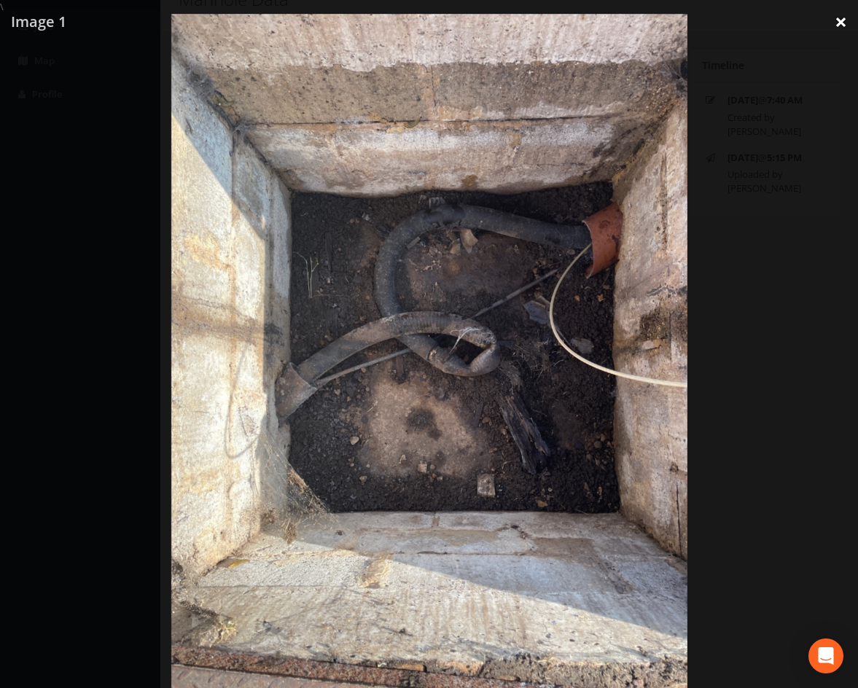
click at [843, 15] on link "×" at bounding box center [840, 22] width 34 height 44
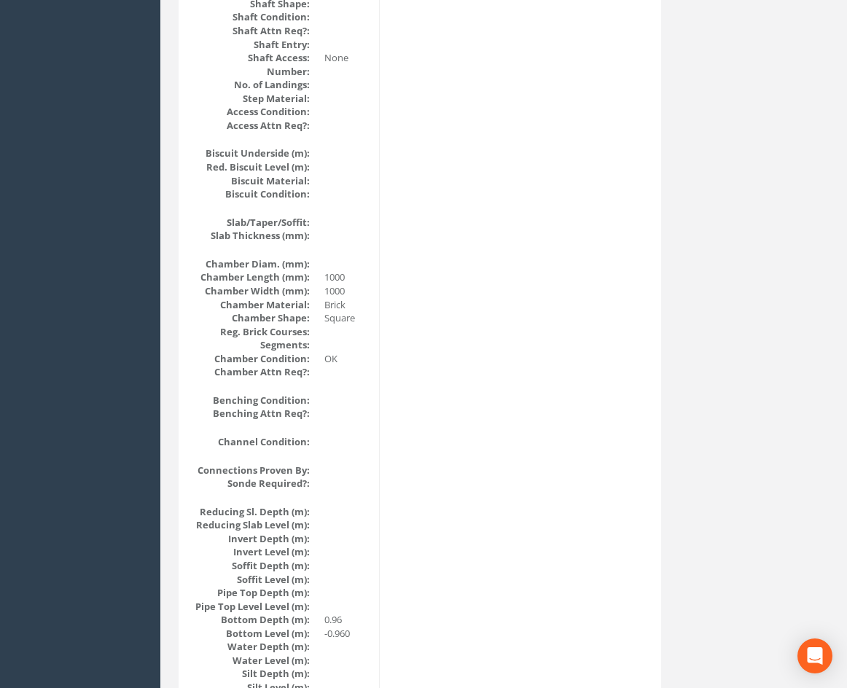
scroll to position [989, 0]
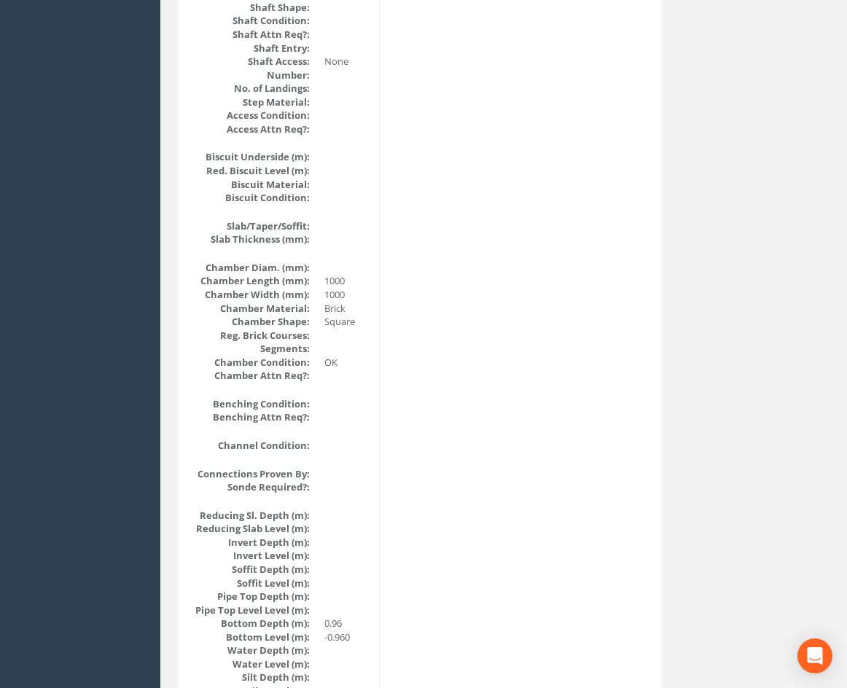
drag, startPoint x: 491, startPoint y: 541, endPoint x: 507, endPoint y: 539, distance: 16.1
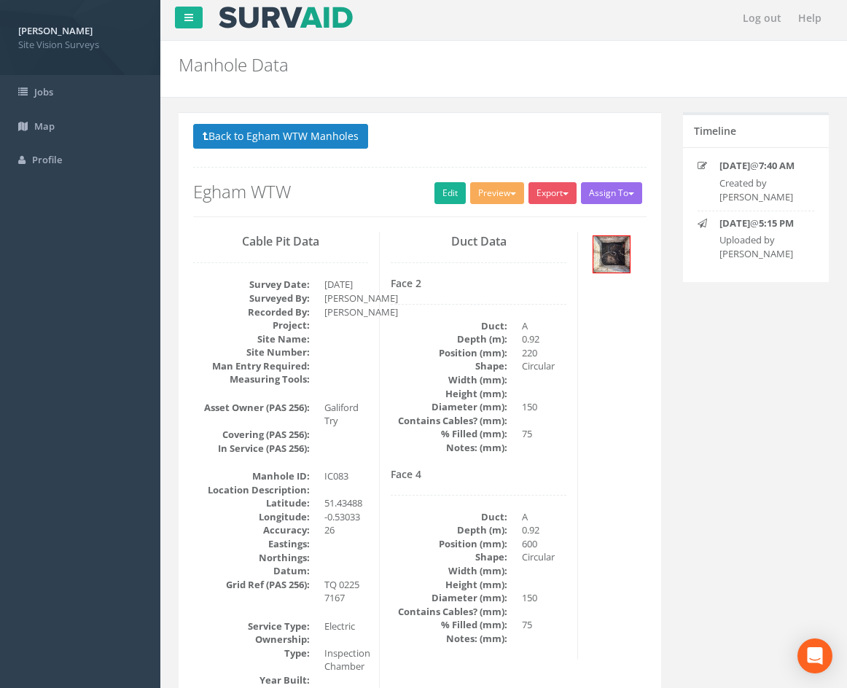
scroll to position [0, 0]
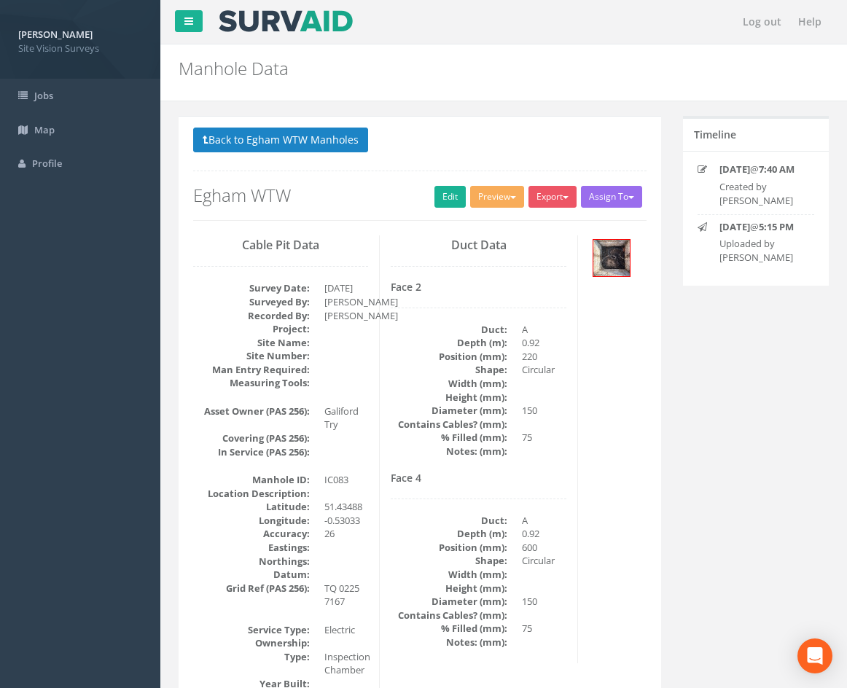
drag, startPoint x: 608, startPoint y: 487, endPoint x: 607, endPoint y: 450, distance: 37.2
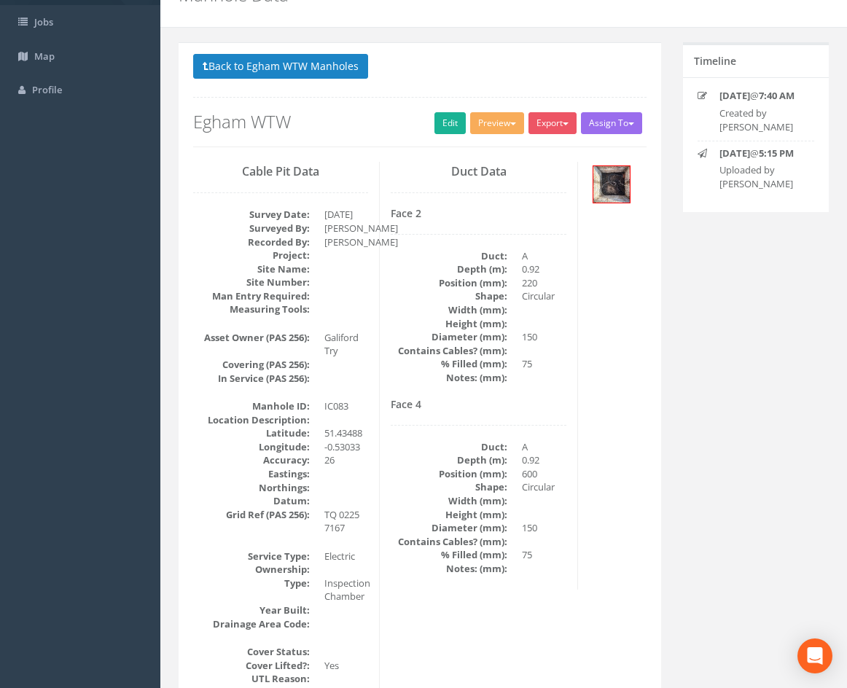
scroll to position [73, 0]
click at [624, 188] on img at bounding box center [611, 185] width 36 height 36
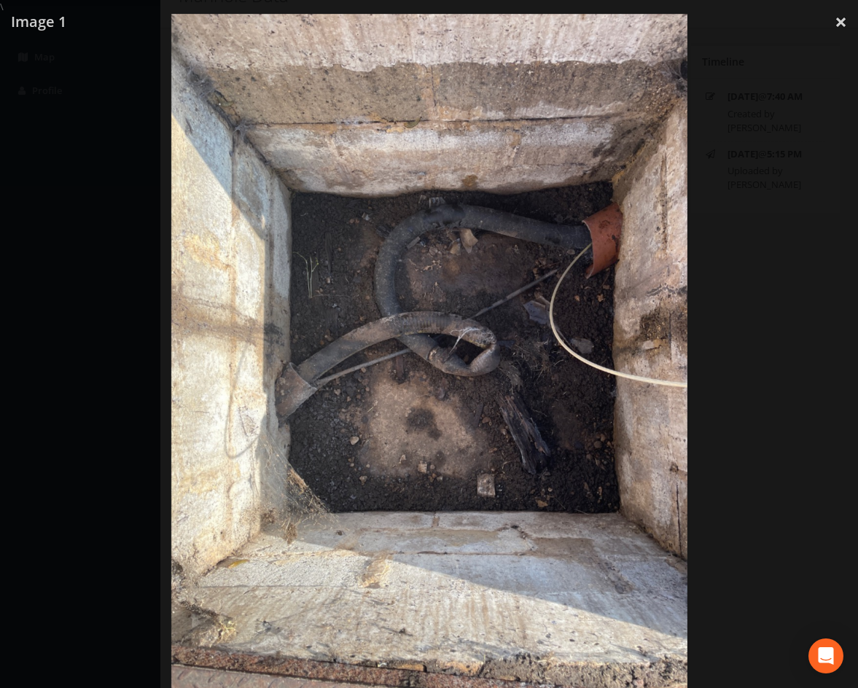
click at [791, 36] on div at bounding box center [429, 358] width 858 height 688
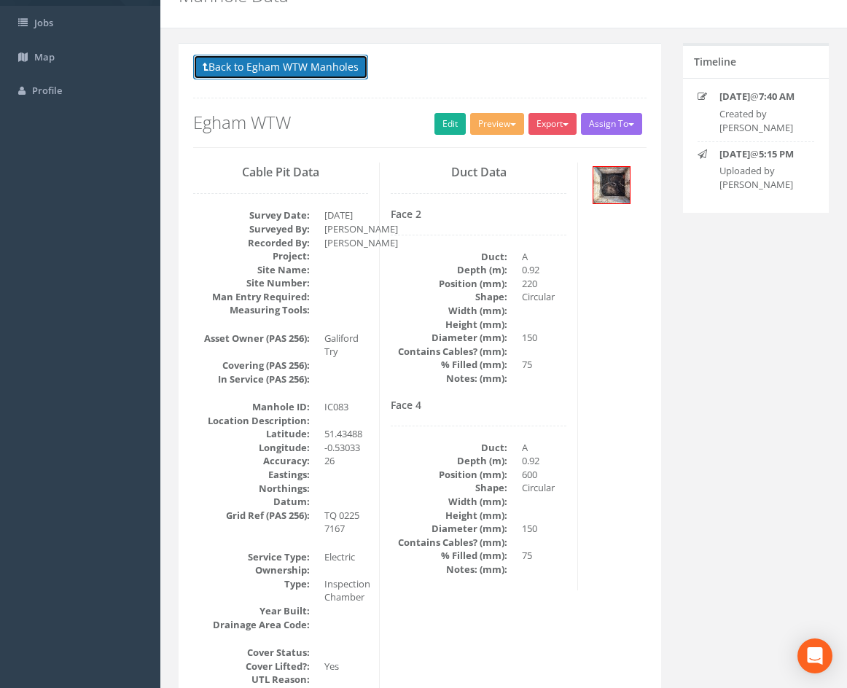
click at [282, 63] on button "Back to Egham WTW Manholes" at bounding box center [280, 67] width 175 height 25
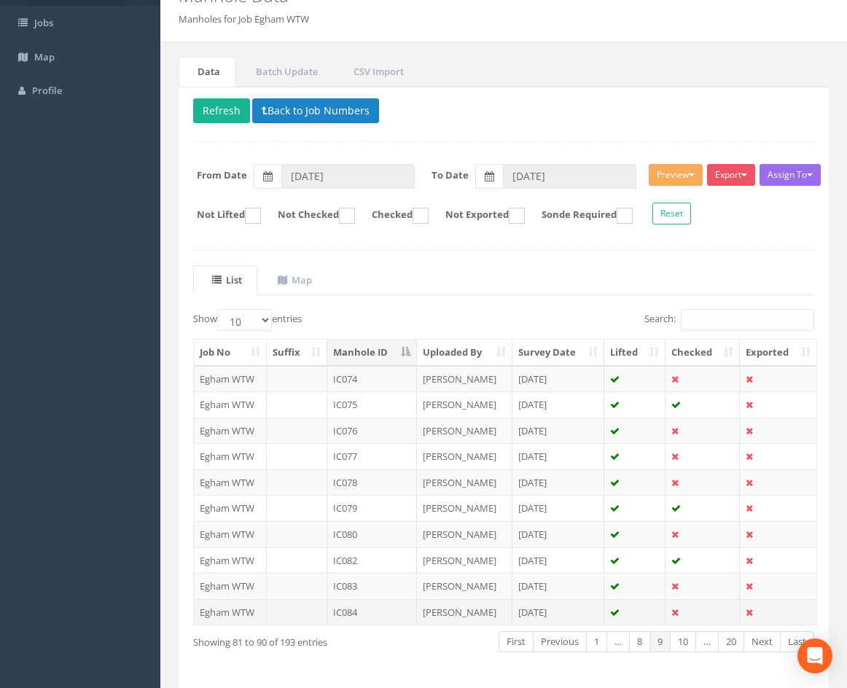
click at [375, 612] on td "IC084" at bounding box center [372, 612] width 90 height 26
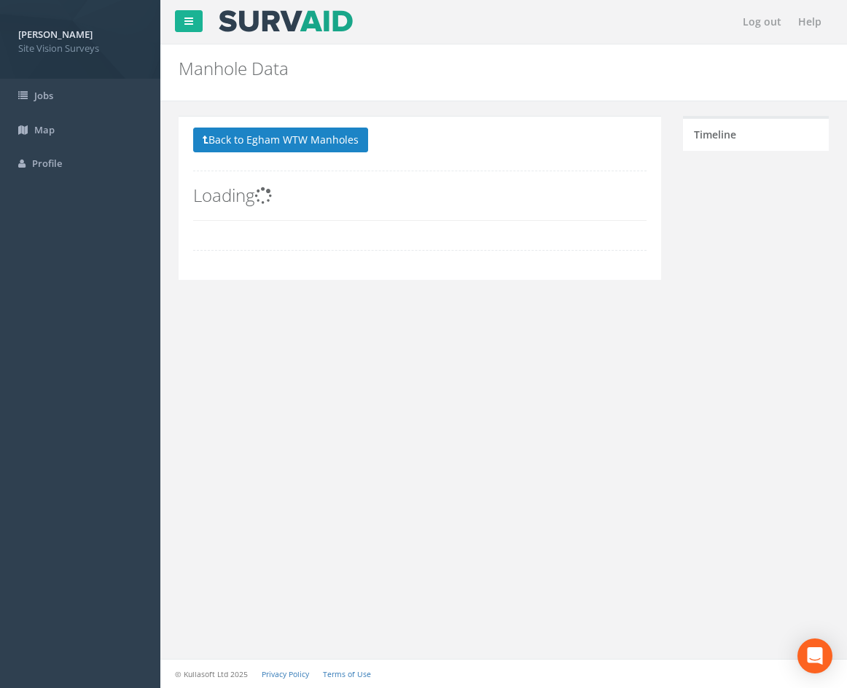
scroll to position [0, 0]
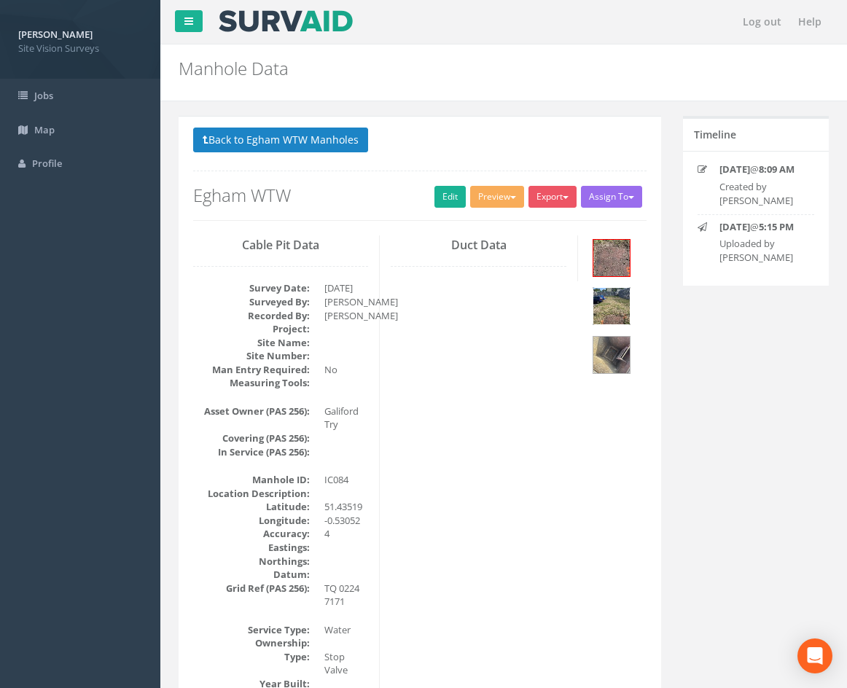
click at [616, 304] on img at bounding box center [611, 306] width 36 height 36
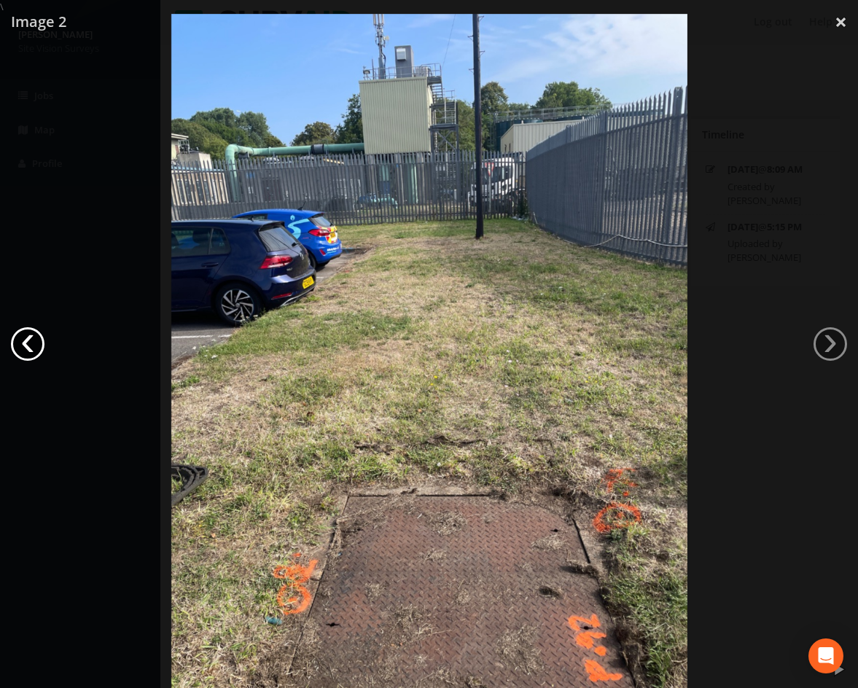
click at [31, 337] on link "‹" at bounding box center [28, 344] width 34 height 34
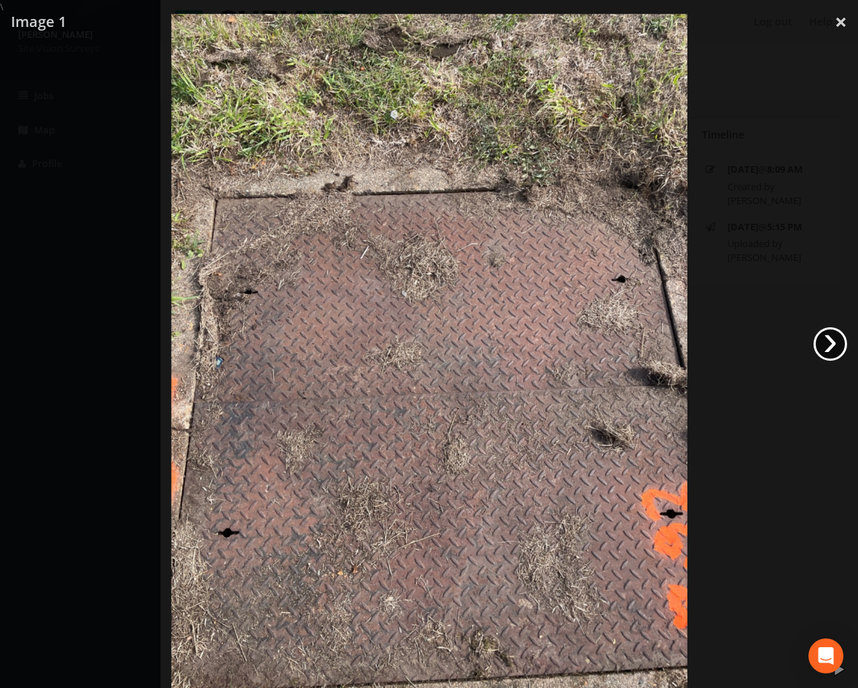
click at [827, 343] on link "›" at bounding box center [830, 344] width 34 height 34
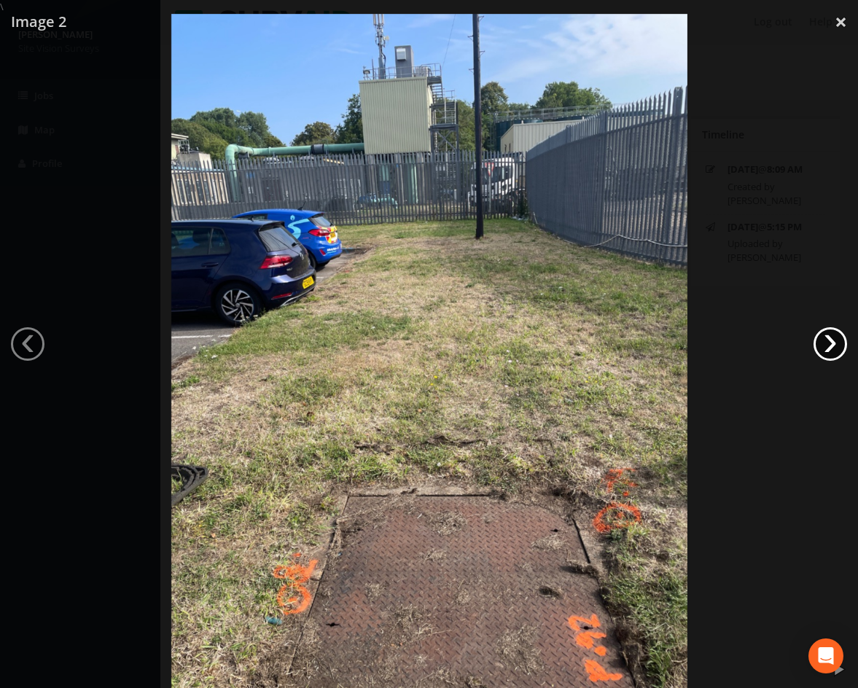
click at [833, 332] on link "›" at bounding box center [830, 344] width 34 height 34
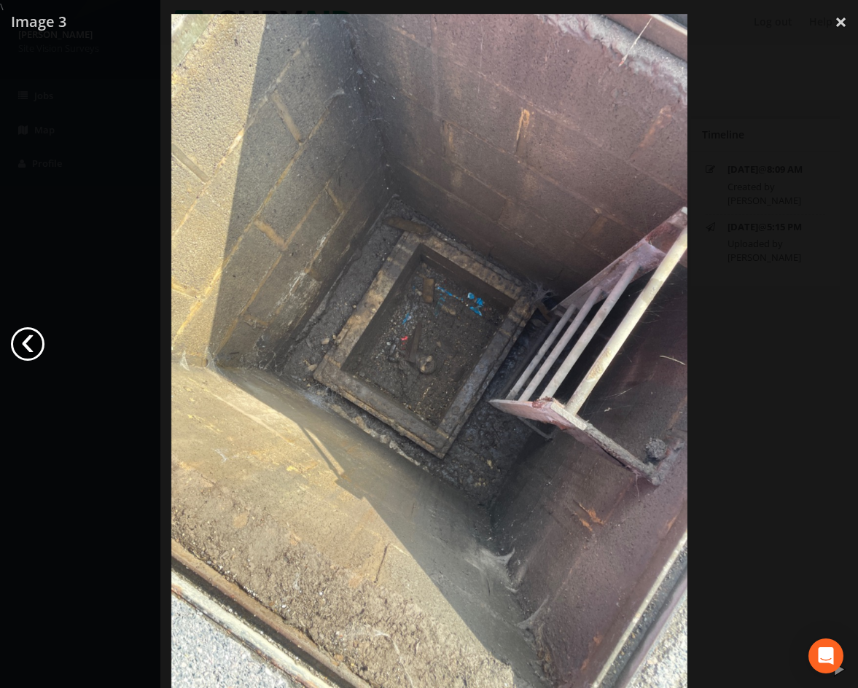
click at [33, 347] on link "‹" at bounding box center [28, 344] width 34 height 34
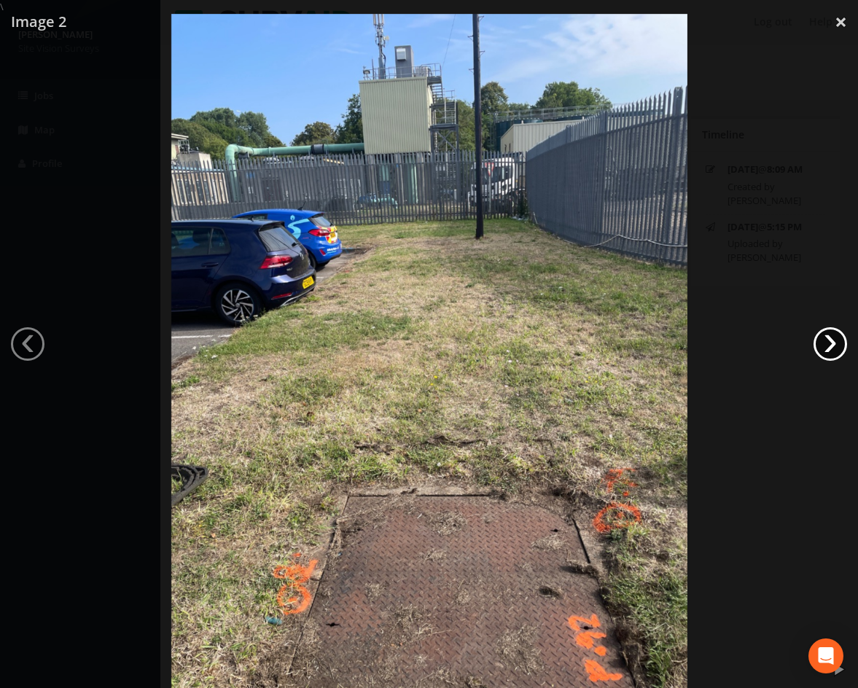
click at [823, 344] on link "›" at bounding box center [830, 344] width 34 height 34
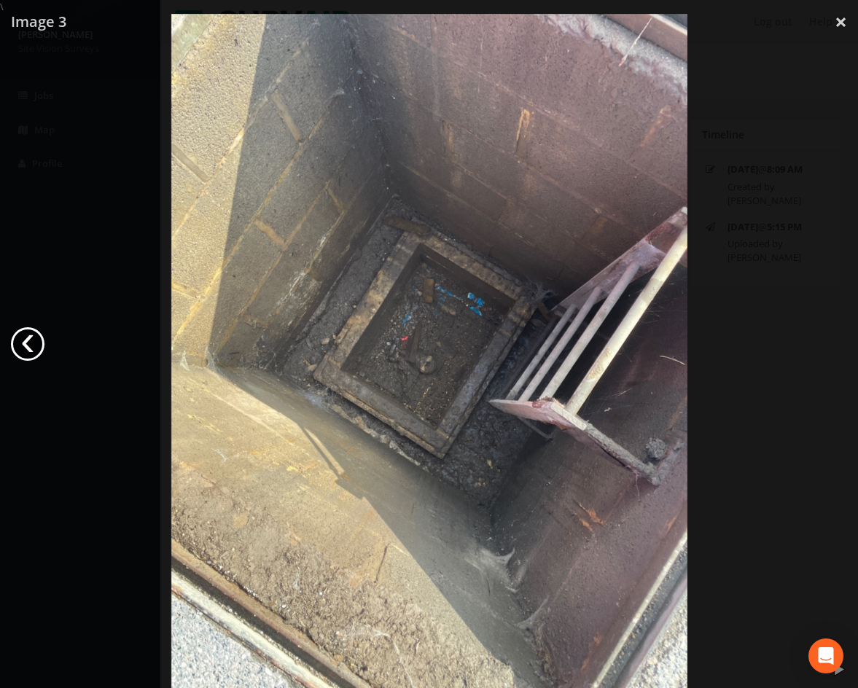
click at [32, 337] on link "‹" at bounding box center [28, 344] width 34 height 34
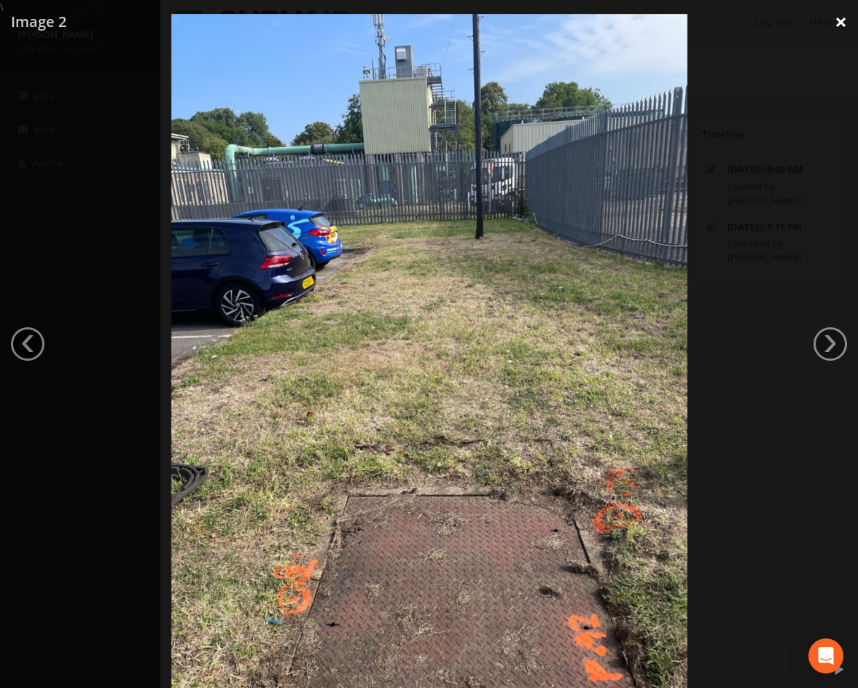
click at [834, 26] on link "×" at bounding box center [840, 22] width 34 height 44
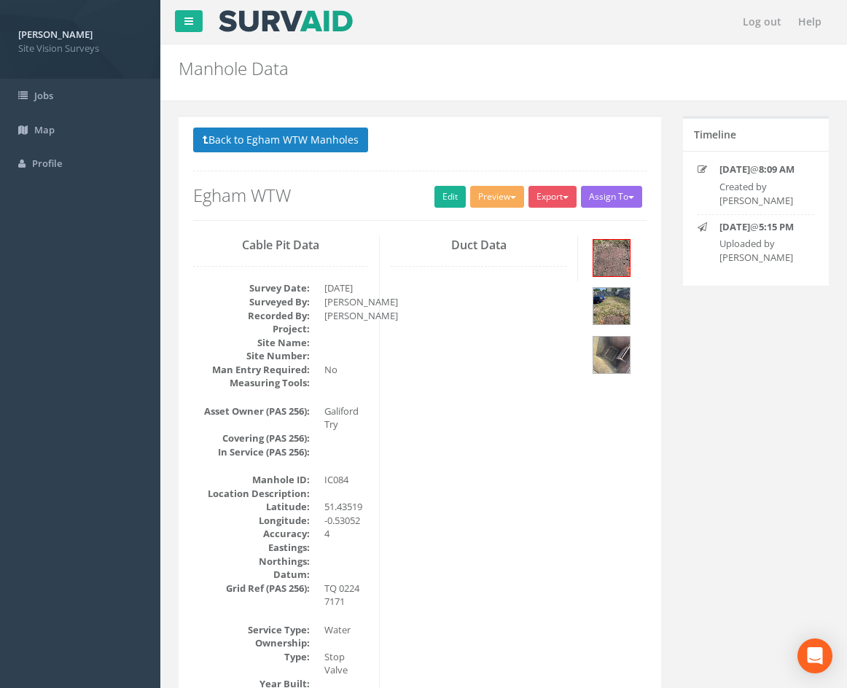
drag, startPoint x: 546, startPoint y: 533, endPoint x: 538, endPoint y: 506, distance: 28.8
click at [621, 304] on img at bounding box center [611, 306] width 36 height 36
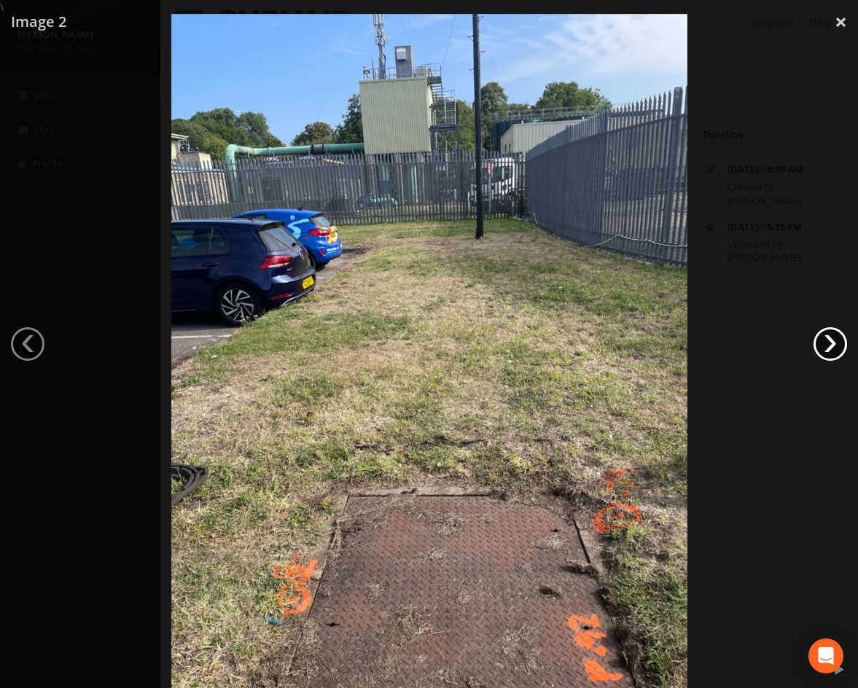
click at [836, 332] on link "›" at bounding box center [830, 344] width 34 height 34
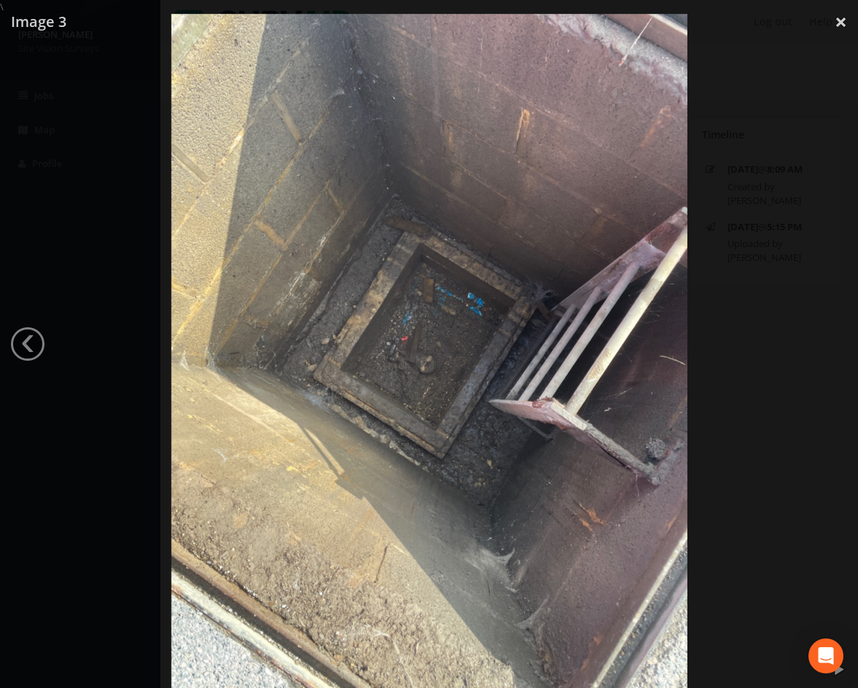
click at [781, 453] on div at bounding box center [429, 358] width 858 height 688
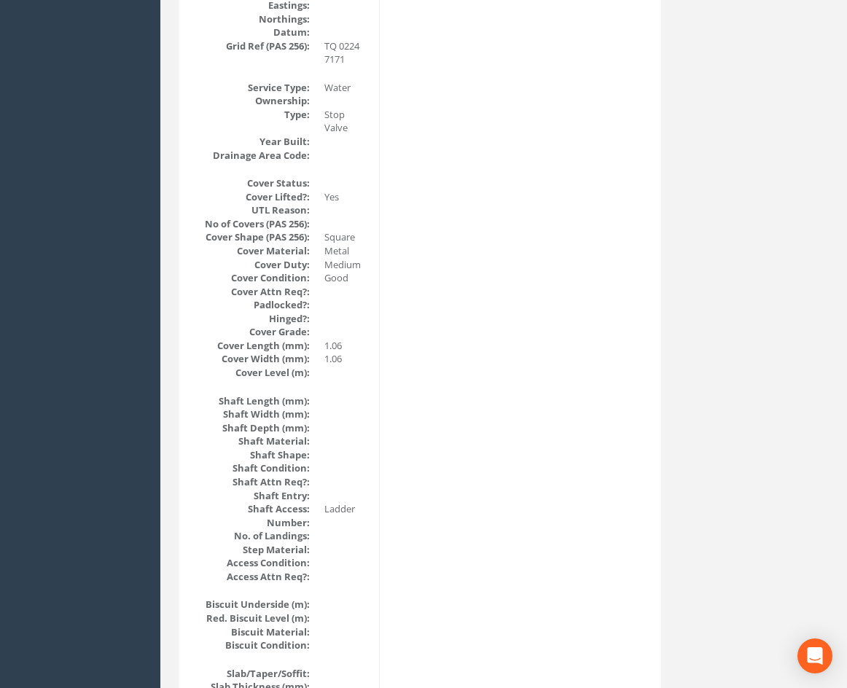
drag, startPoint x: 450, startPoint y: 439, endPoint x: 450, endPoint y: 527, distance: 87.4
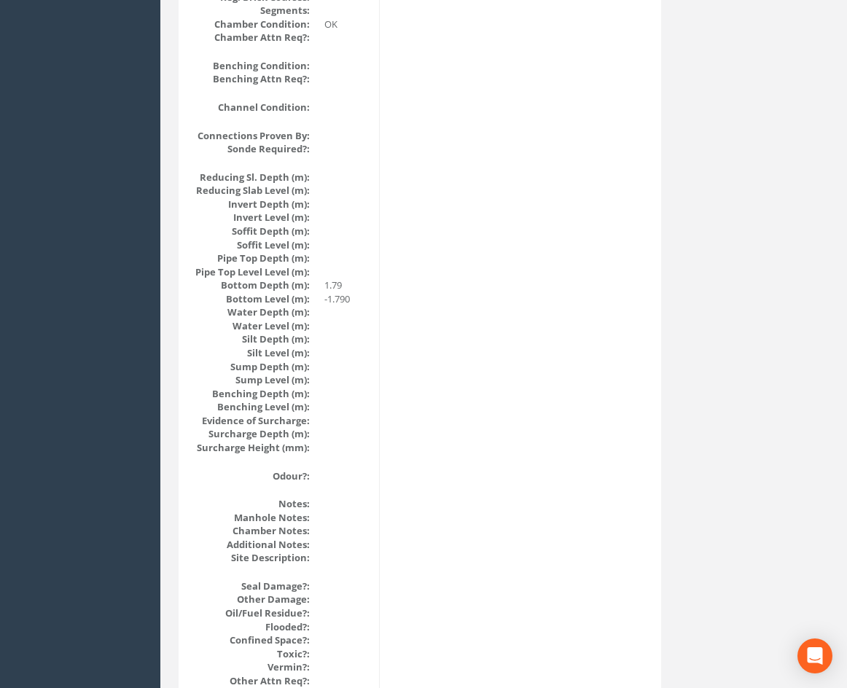
scroll to position [1328, 0]
drag, startPoint x: 494, startPoint y: 278, endPoint x: 476, endPoint y: 286, distance: 19.9
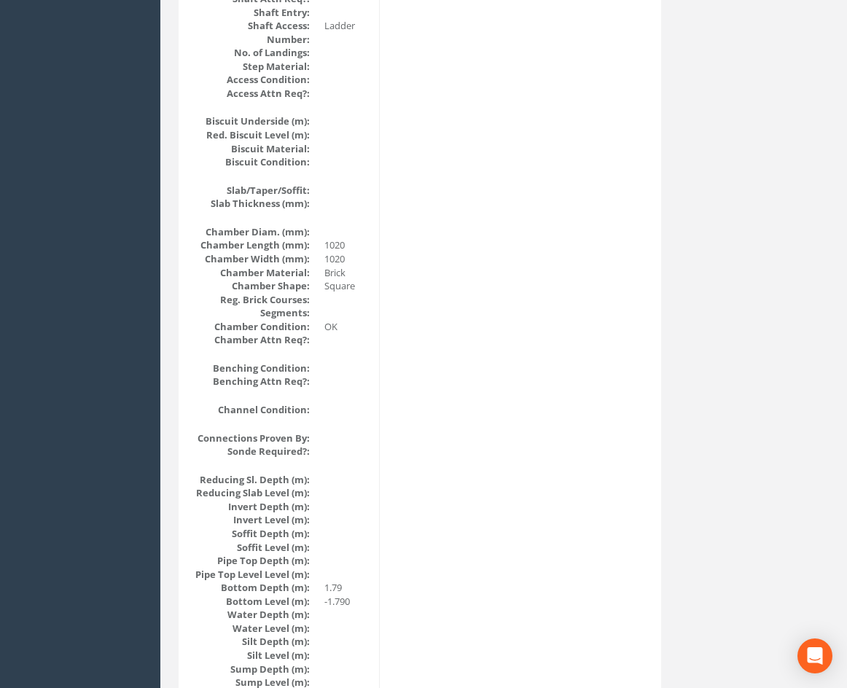
scroll to position [0, 0]
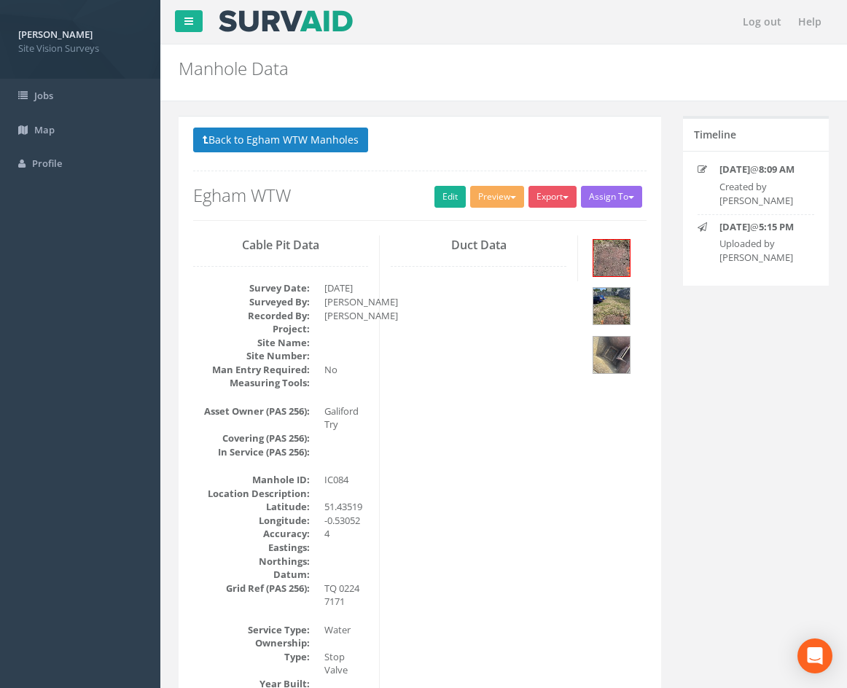
drag, startPoint x: 447, startPoint y: 412, endPoint x: 420, endPoint y: 193, distance: 221.0
click at [613, 307] on img at bounding box center [611, 306] width 36 height 36
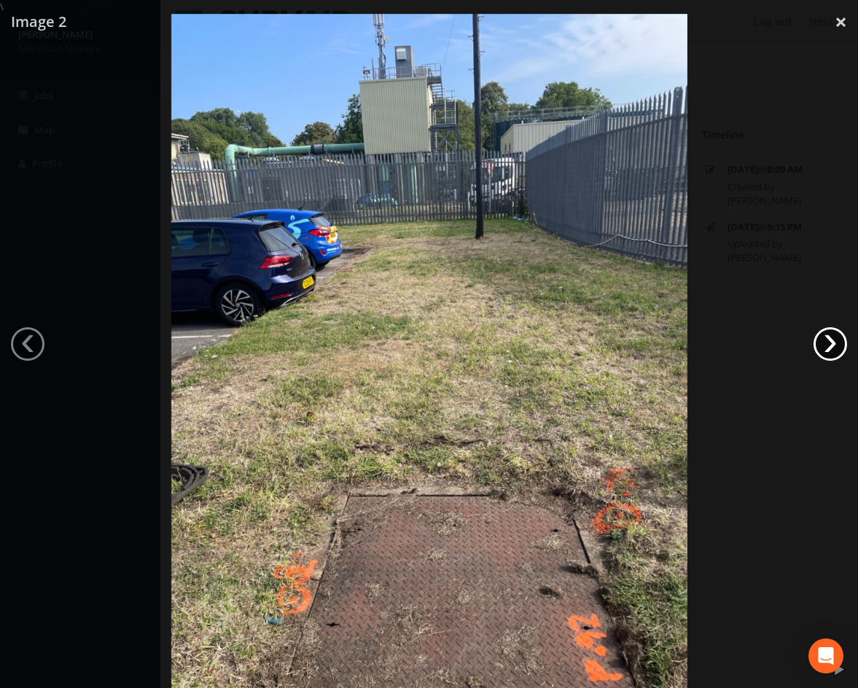
click at [823, 343] on link "›" at bounding box center [830, 344] width 34 height 34
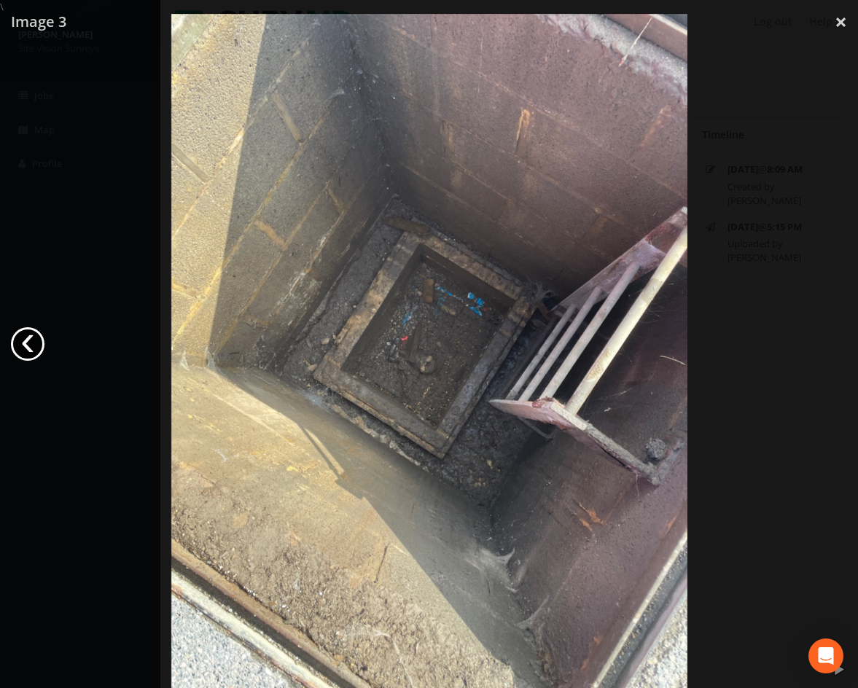
click at [25, 342] on link "‹" at bounding box center [28, 344] width 34 height 34
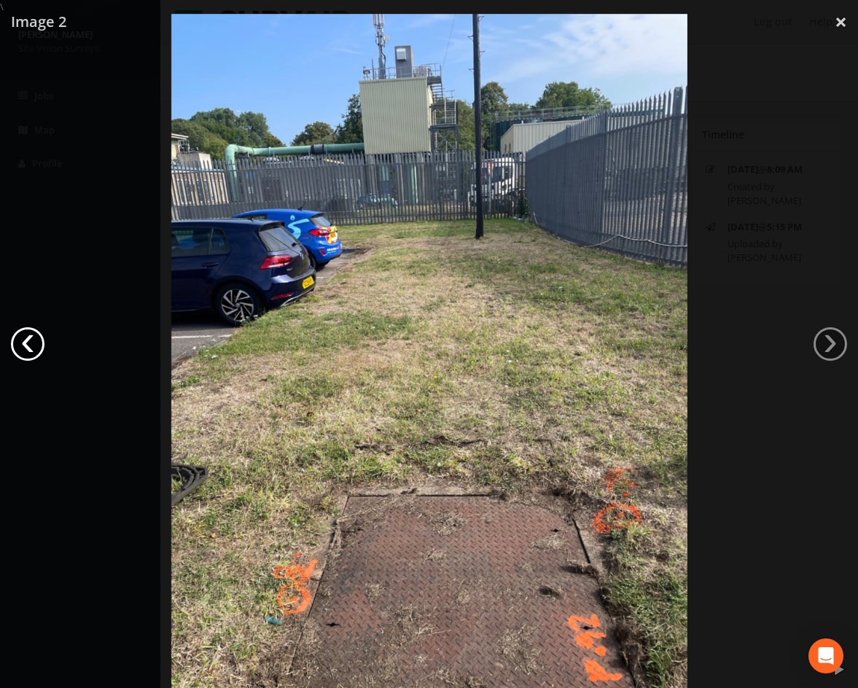
click at [25, 342] on link "‹" at bounding box center [28, 344] width 34 height 34
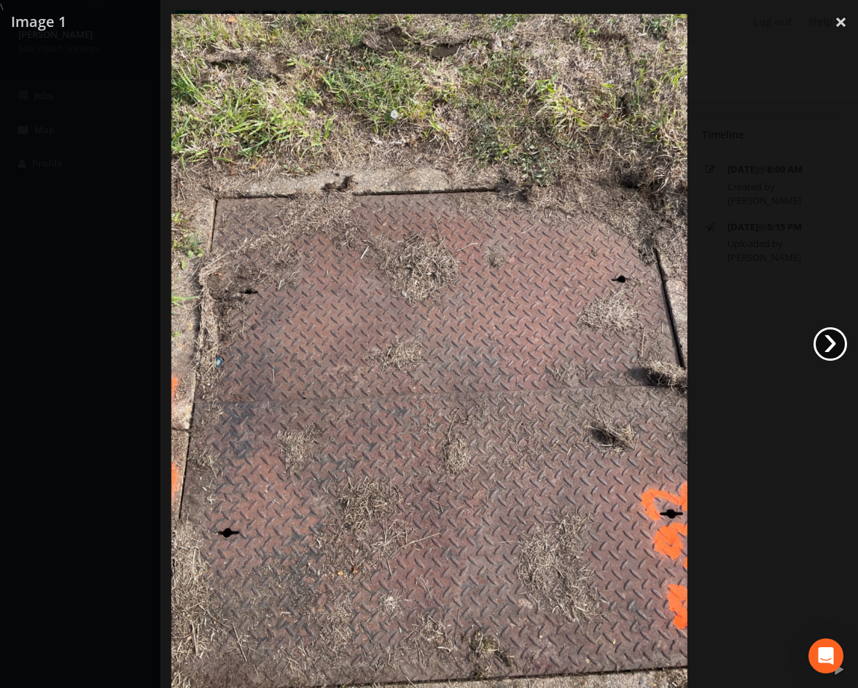
click at [831, 342] on link "›" at bounding box center [830, 344] width 34 height 34
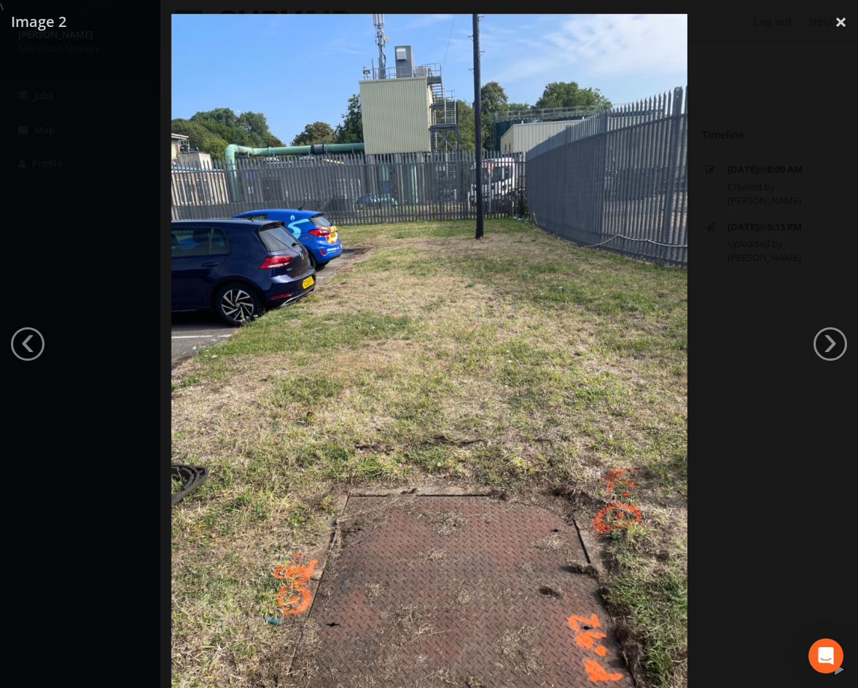
click at [694, 358] on div at bounding box center [429, 358] width 858 height 688
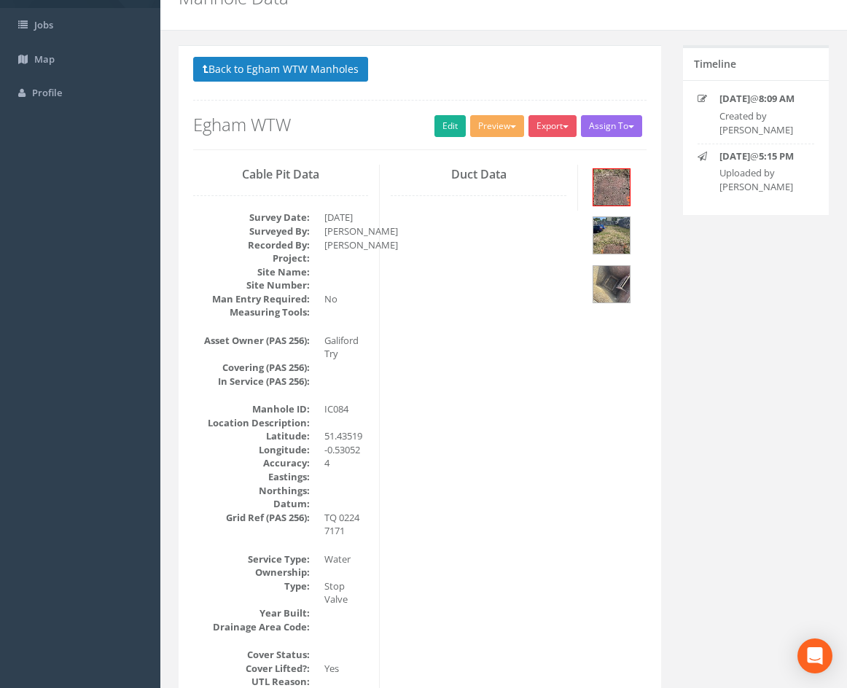
scroll to position [81, 0]
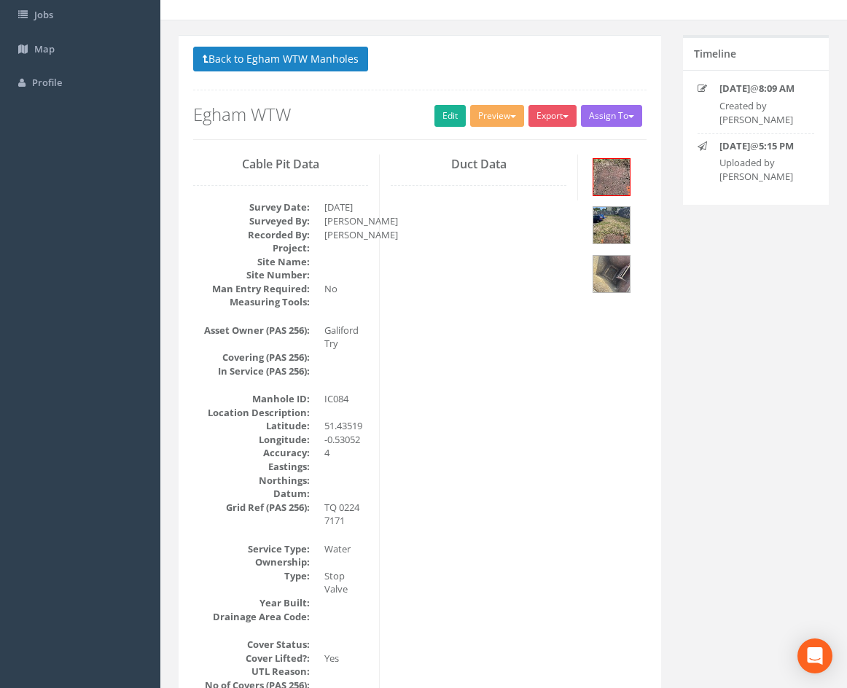
drag, startPoint x: 569, startPoint y: 318, endPoint x: 566, endPoint y: 339, distance: 21.3
click at [603, 174] on img at bounding box center [611, 177] width 36 height 36
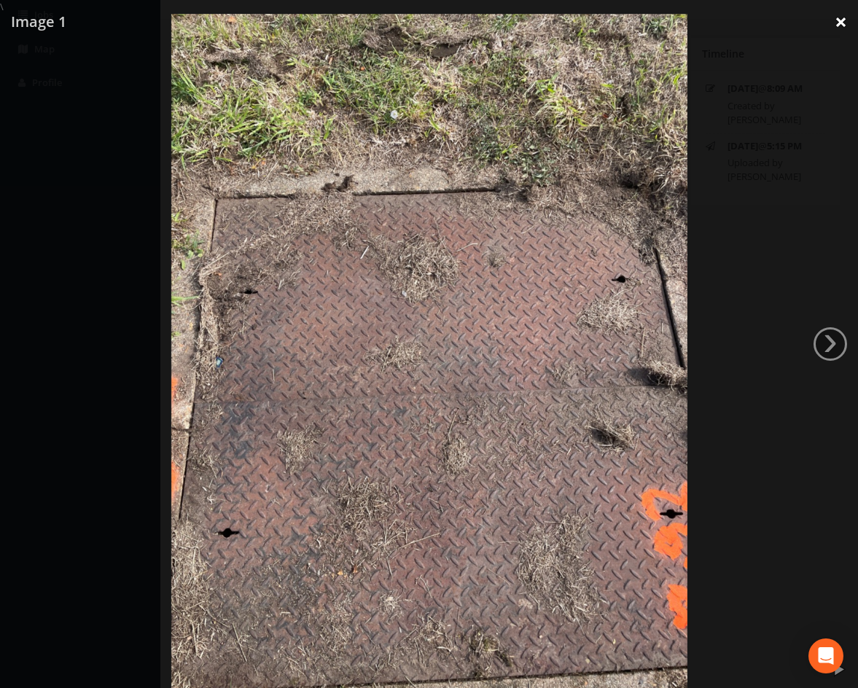
click at [838, 33] on link "×" at bounding box center [840, 22] width 34 height 44
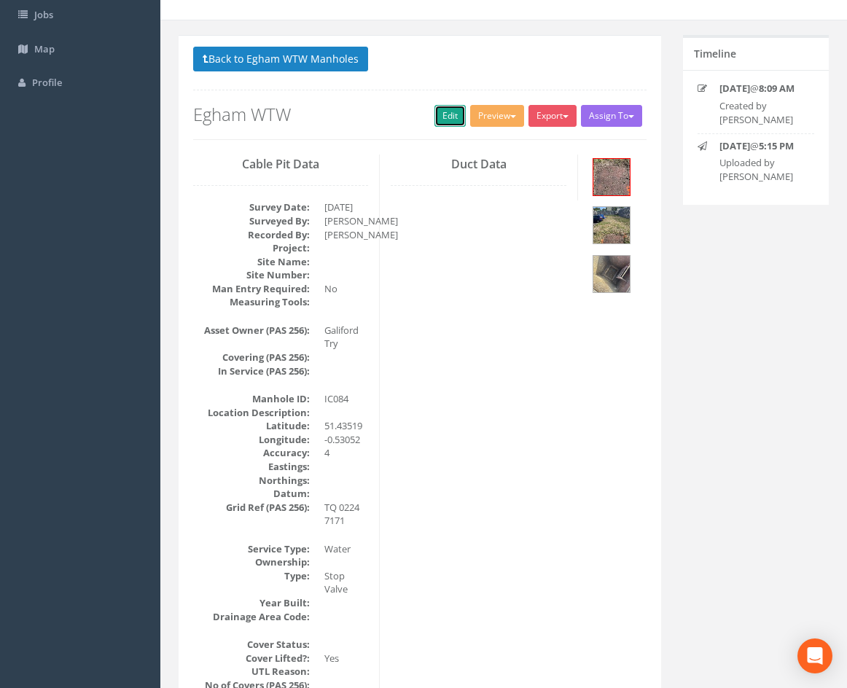
click at [445, 116] on link "Edit" at bounding box center [449, 116] width 31 height 22
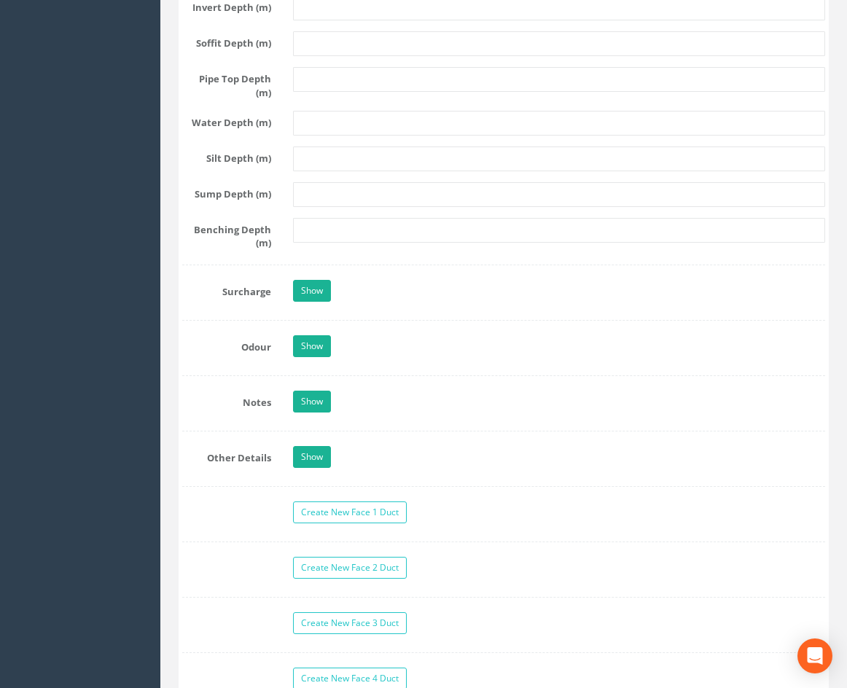
drag, startPoint x: 674, startPoint y: 275, endPoint x: 648, endPoint y: 453, distance: 179.6
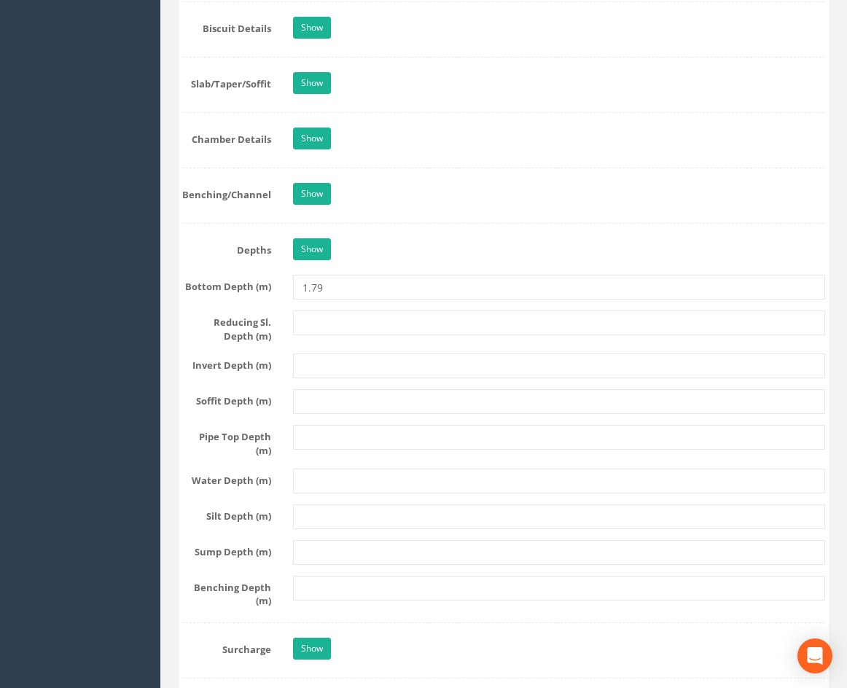
scroll to position [1627, 0]
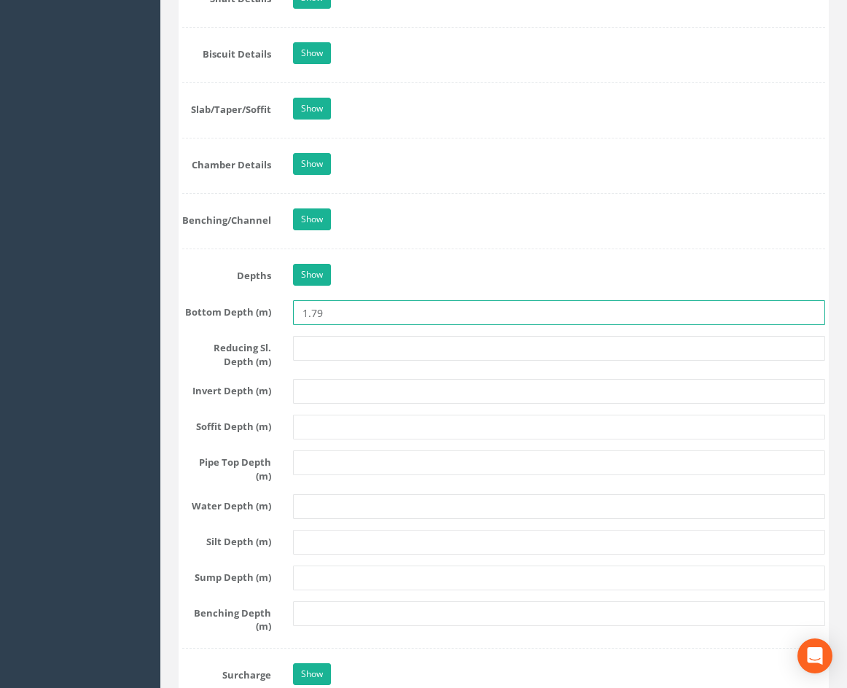
click at [430, 325] on input "1.79" at bounding box center [559, 312] width 532 height 25
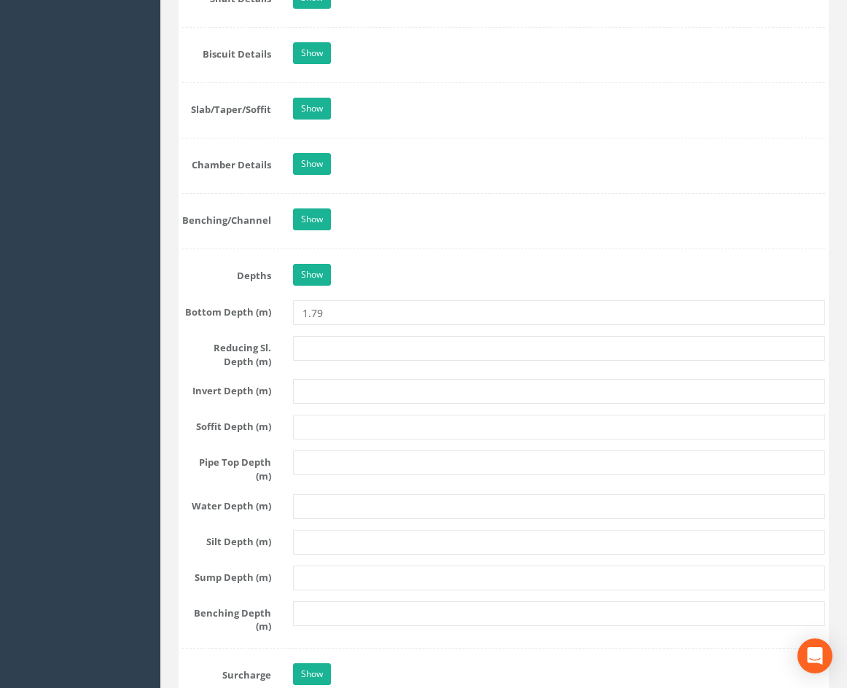
click at [444, 289] on div "Show" at bounding box center [559, 277] width 554 height 26
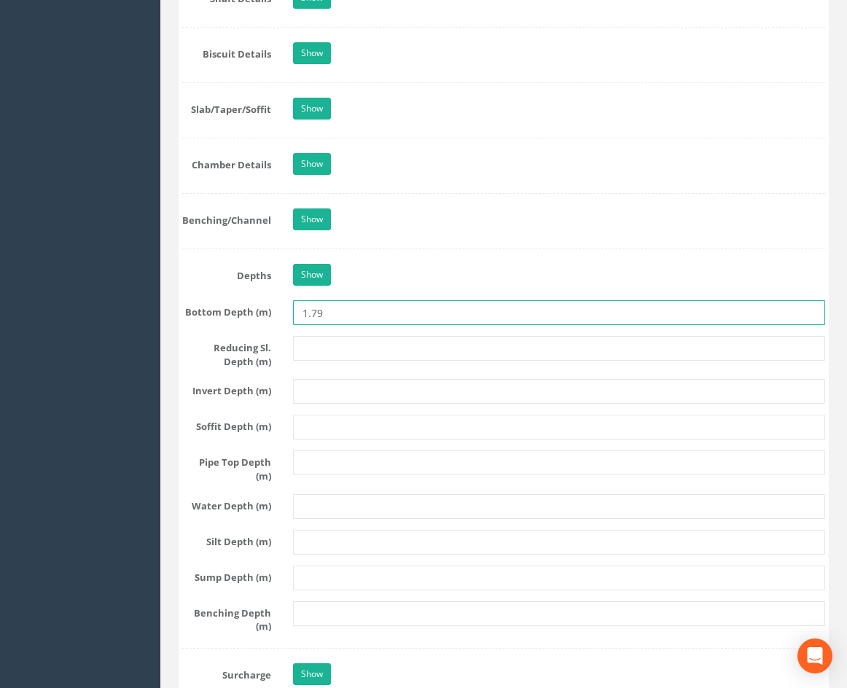
click at [444, 325] on input "1.79" at bounding box center [559, 312] width 532 height 25
drag, startPoint x: 444, startPoint y: 340, endPoint x: 281, endPoint y: 339, distance: 163.9
click at [281, 325] on div "Bottom Depth (m) 1.79" at bounding box center [503, 312] width 664 height 25
type input "0.79"
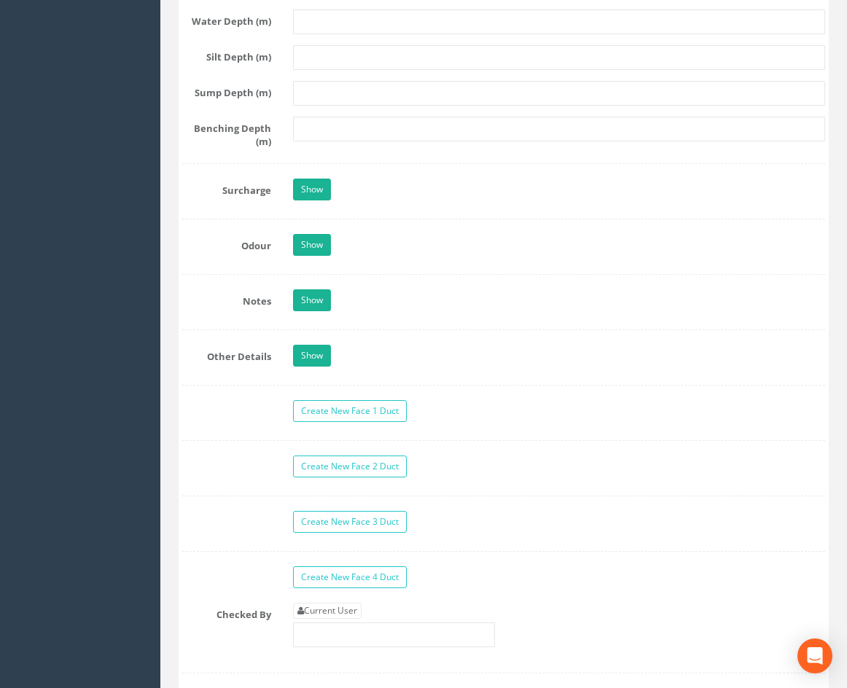
drag, startPoint x: 210, startPoint y: 296, endPoint x: 216, endPoint y: 549, distance: 253.6
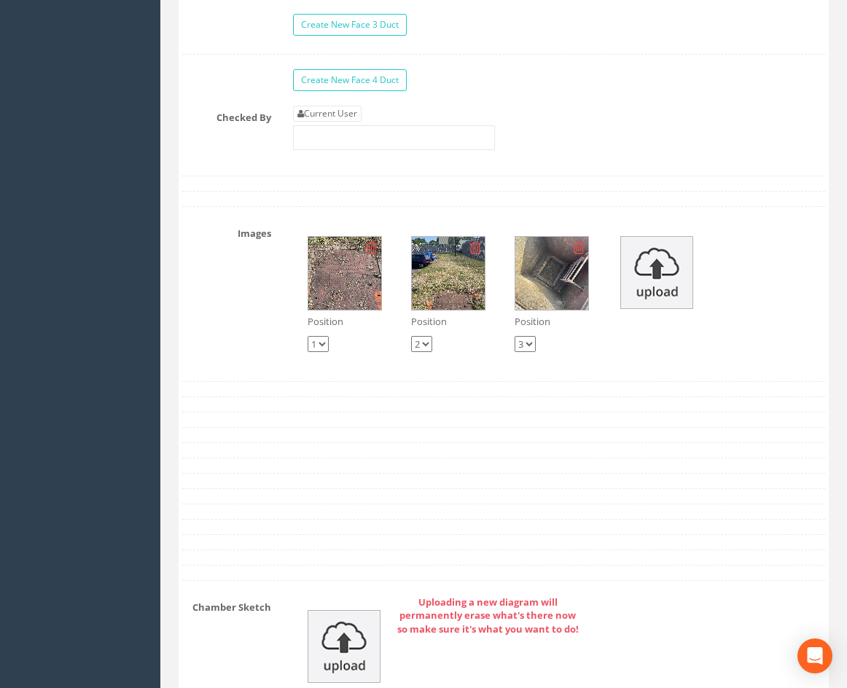
scroll to position [2487, 0]
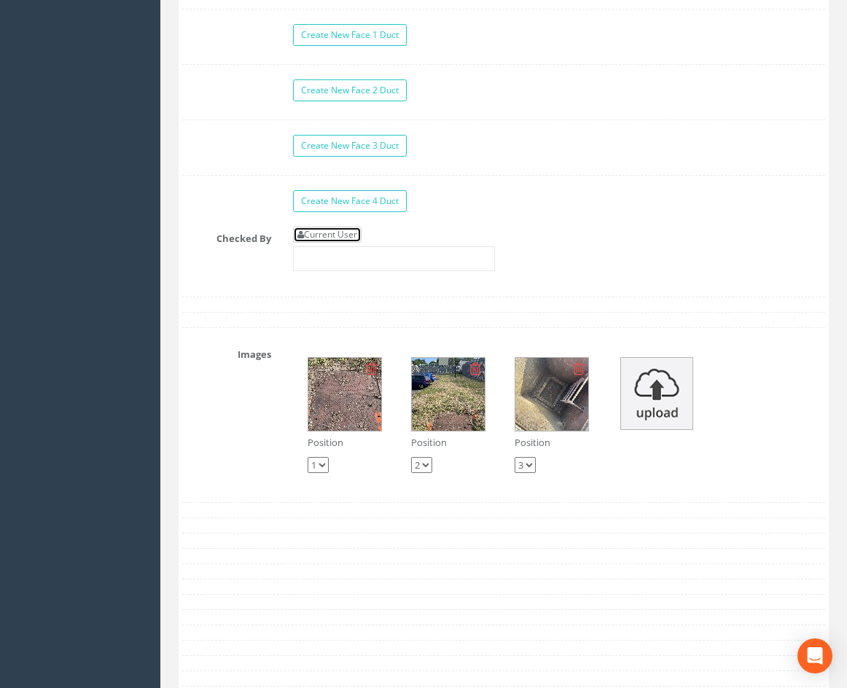
drag, startPoint x: 335, startPoint y: 257, endPoint x: 312, endPoint y: 256, distance: 23.3
click at [335, 243] on link "Current User" at bounding box center [327, 235] width 68 height 16
type input "[PERSON_NAME]"
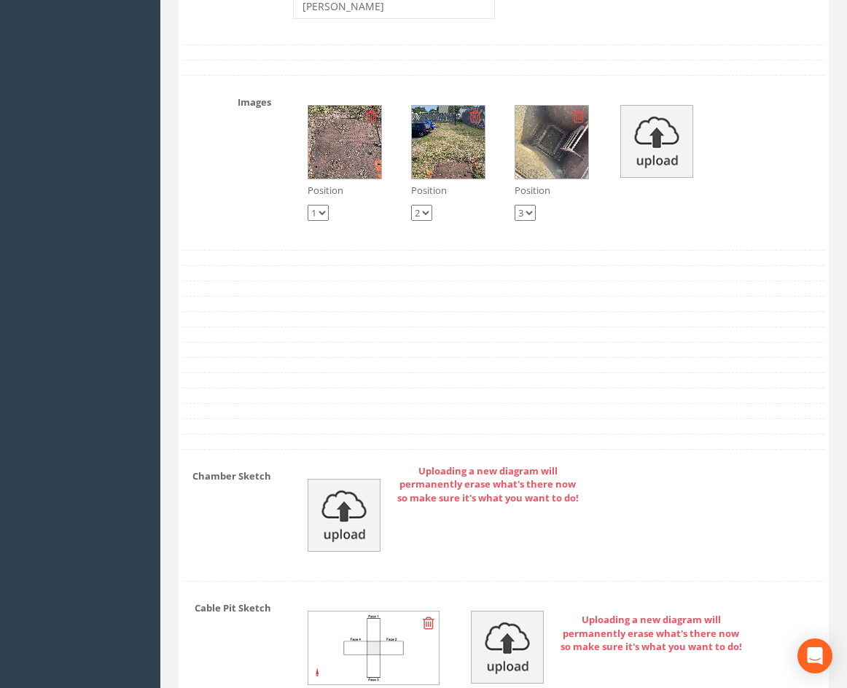
scroll to position [3303, 0]
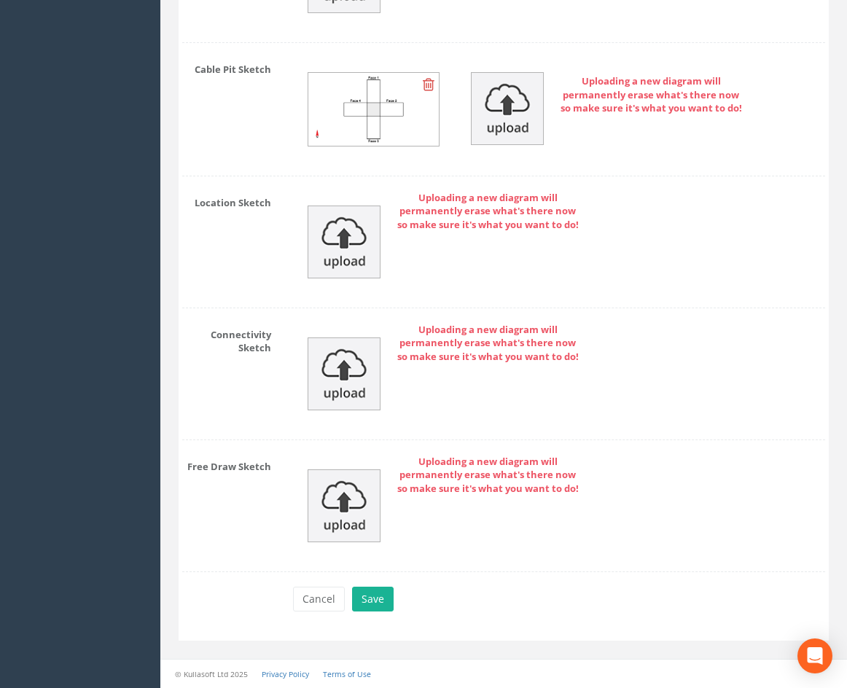
drag, startPoint x: 242, startPoint y: 233, endPoint x: 245, endPoint y: 596, distance: 362.9
click at [371, 600] on button "Save" at bounding box center [373, 599] width 42 height 25
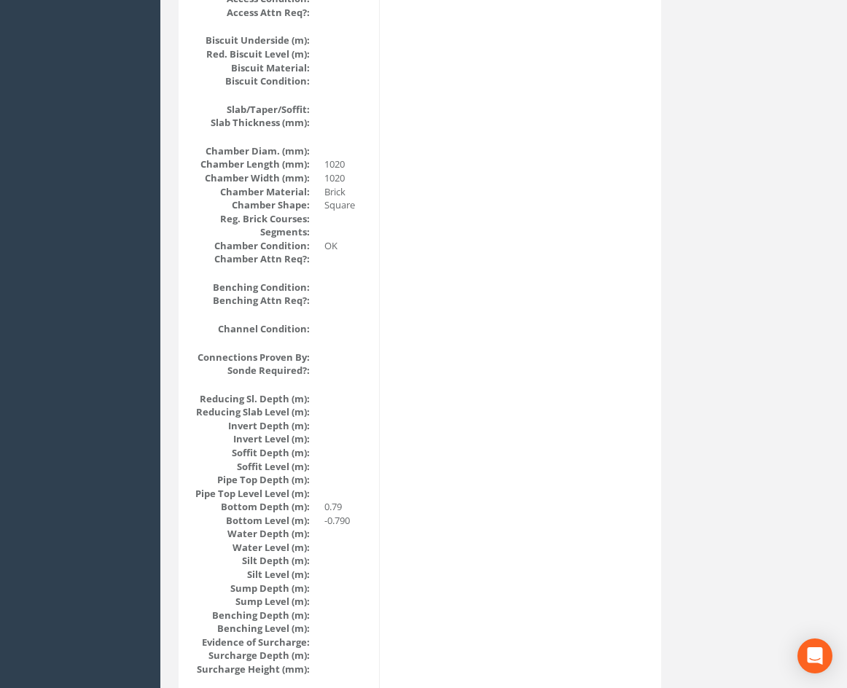
drag, startPoint x: 569, startPoint y: 560, endPoint x: 550, endPoint y: 548, distance: 22.6
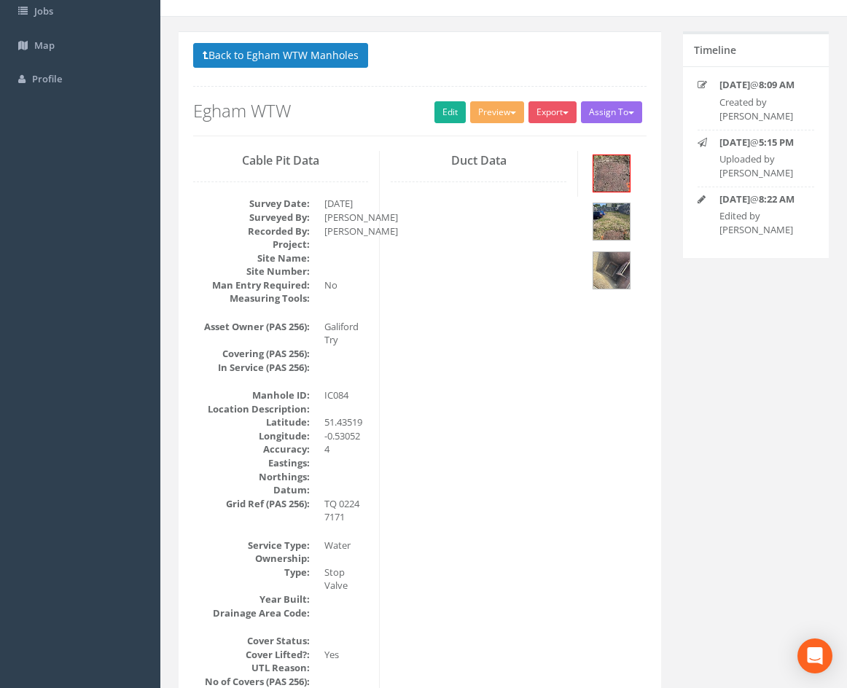
scroll to position [0, 0]
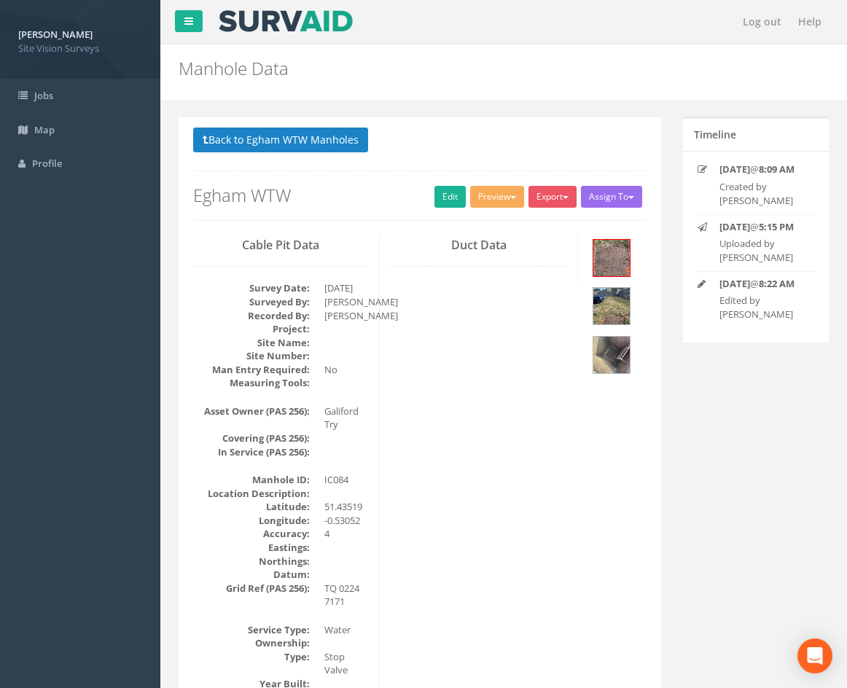
drag, startPoint x: 524, startPoint y: 579, endPoint x: 522, endPoint y: 415, distance: 164.0
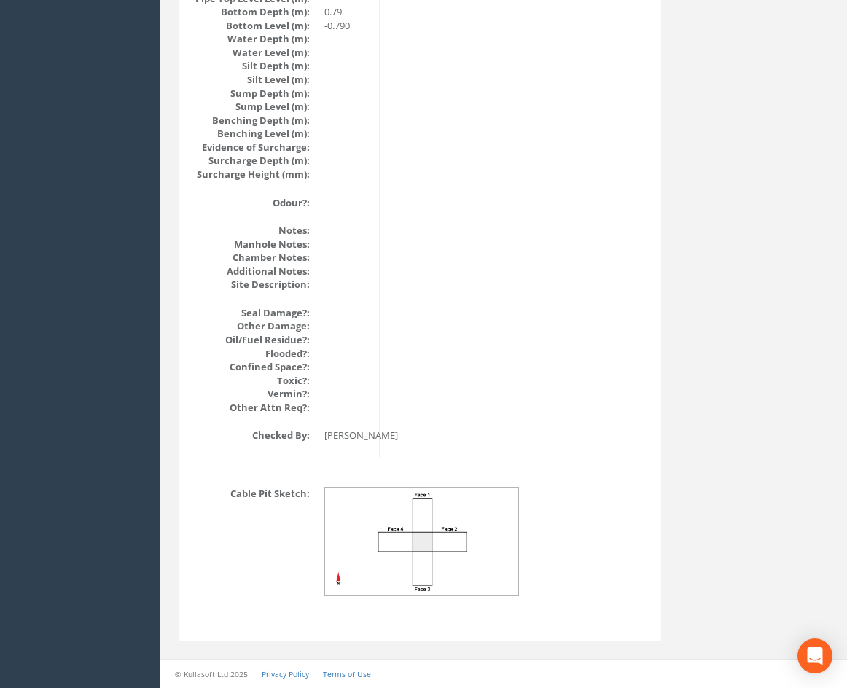
drag, startPoint x: 417, startPoint y: 231, endPoint x: 456, endPoint y: 552, distance: 323.6
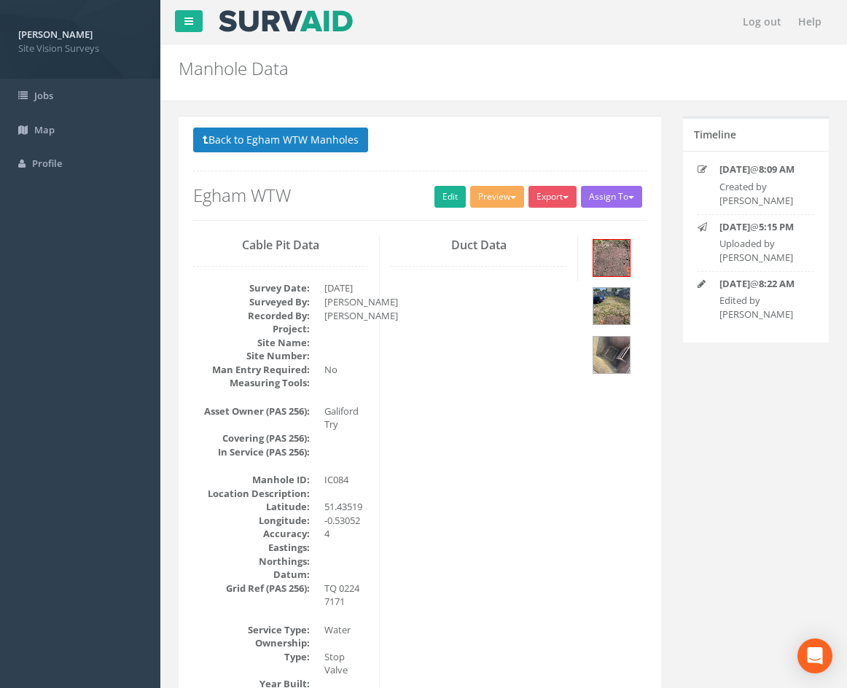
drag, startPoint x: 543, startPoint y: 496, endPoint x: 439, endPoint y: 174, distance: 338.3
click at [232, 139] on button "Back to Egham WTW Manholes" at bounding box center [280, 140] width 175 height 25
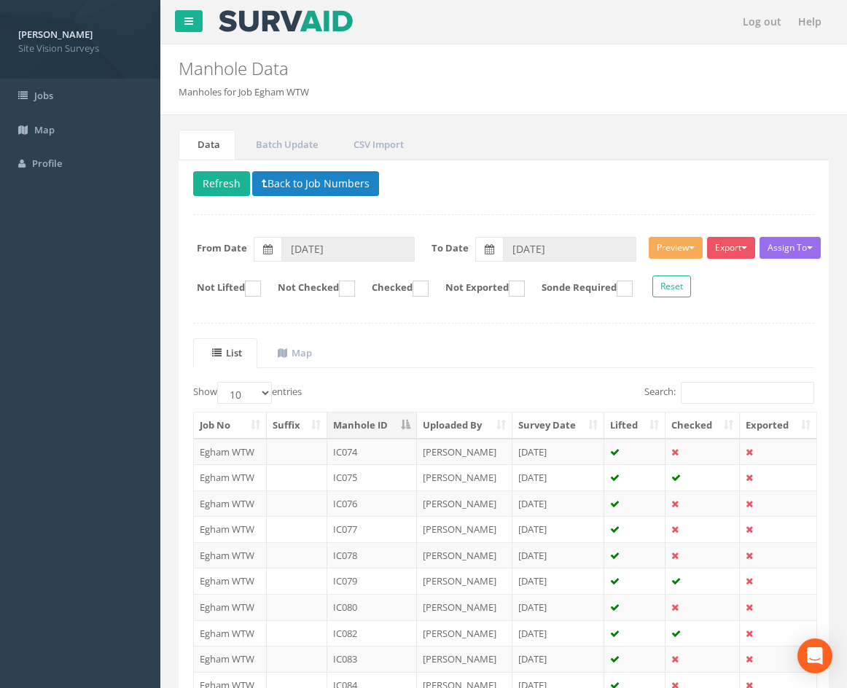
click at [650, 342] on ul "List Map" at bounding box center [503, 353] width 621 height 30
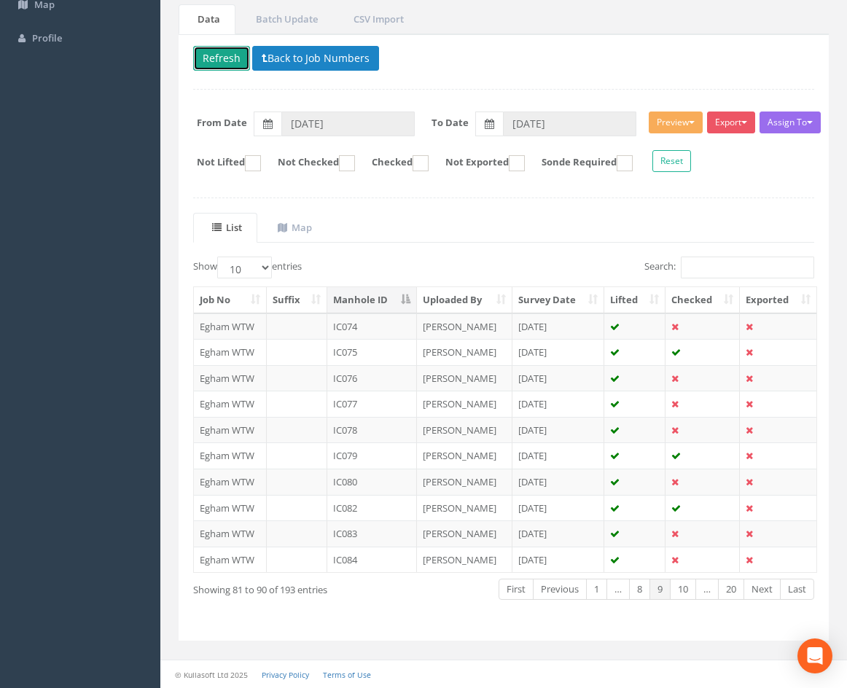
click at [221, 56] on button "Refresh" at bounding box center [221, 58] width 57 height 25
click at [761, 591] on link "Next" at bounding box center [761, 589] width 37 height 21
click at [379, 324] on td "IC085" at bounding box center [372, 326] width 90 height 26
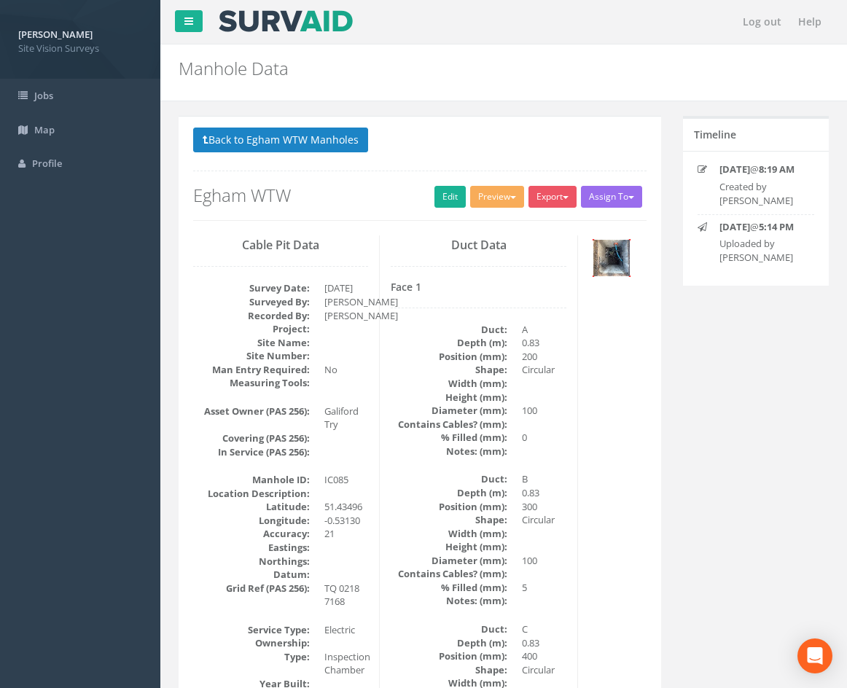
click at [622, 270] on img at bounding box center [611, 258] width 36 height 36
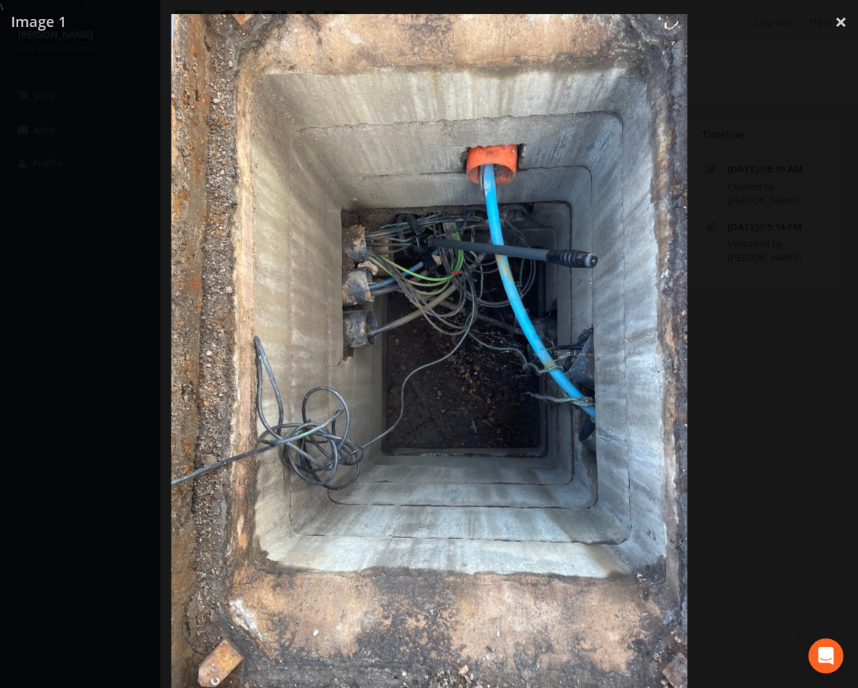
click at [749, 300] on div at bounding box center [429, 358] width 858 height 688
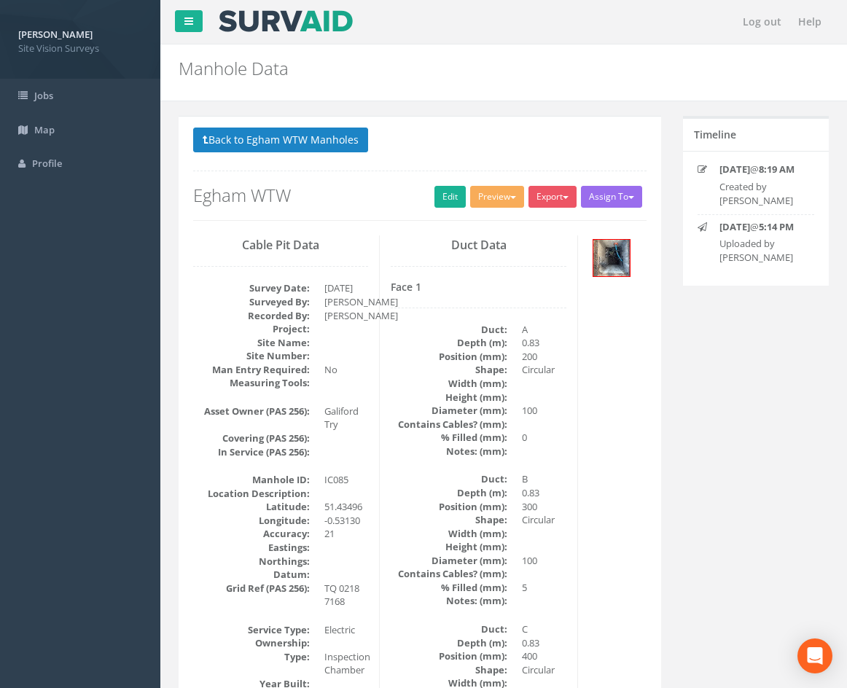
drag, startPoint x: 624, startPoint y: 599, endPoint x: 616, endPoint y: 278, distance: 321.4
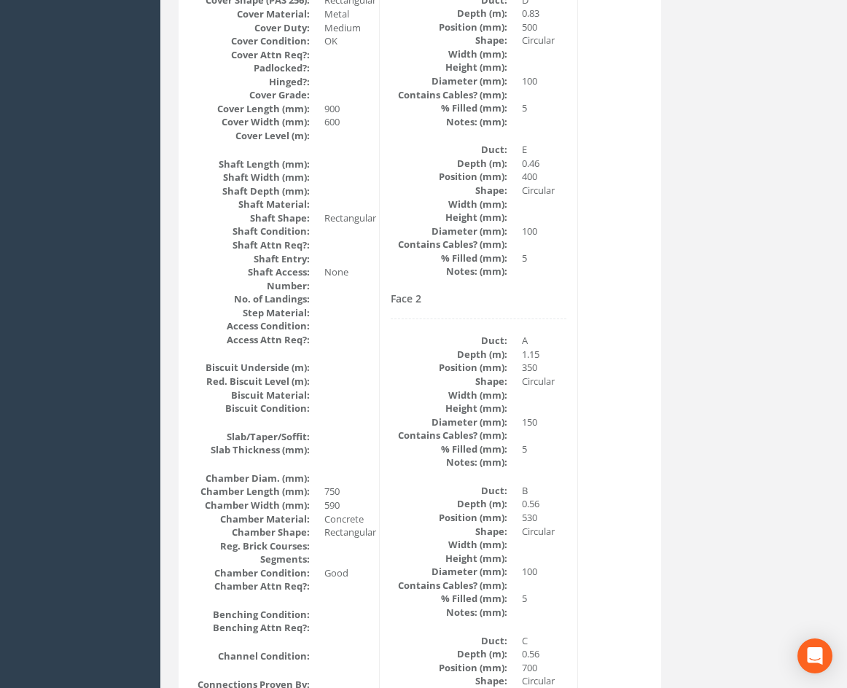
drag, startPoint x: 616, startPoint y: 322, endPoint x: 612, endPoint y: 414, distance: 91.9
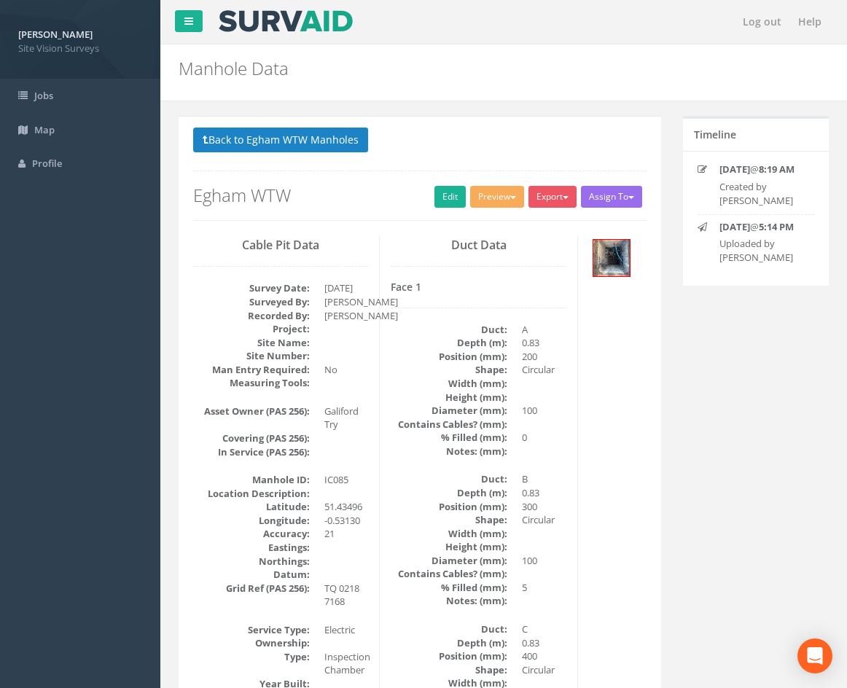
drag, startPoint x: 635, startPoint y: 462, endPoint x: 619, endPoint y: 316, distance: 146.5
click at [449, 201] on link "Edit" at bounding box center [449, 197] width 31 height 22
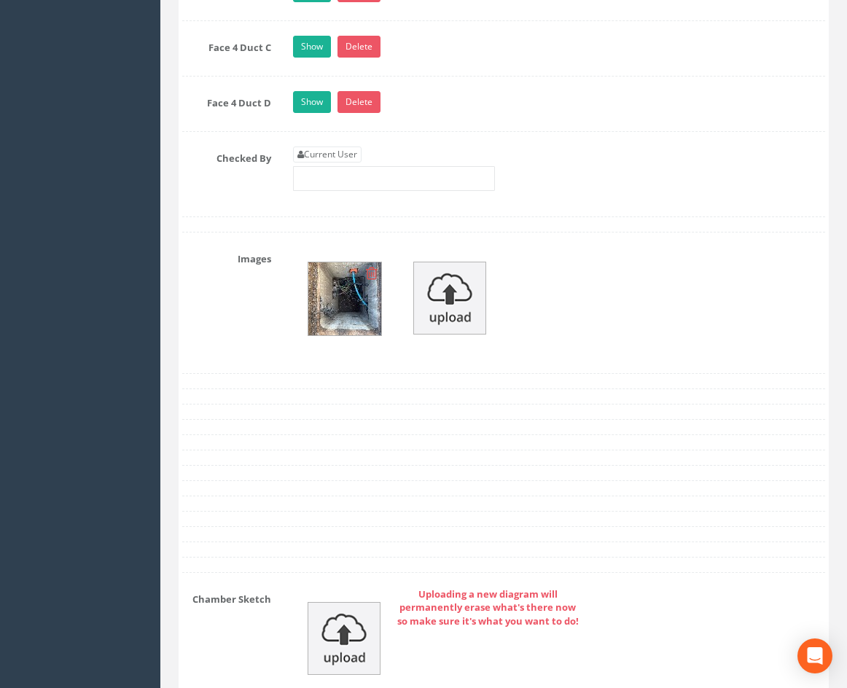
scroll to position [2933, 0]
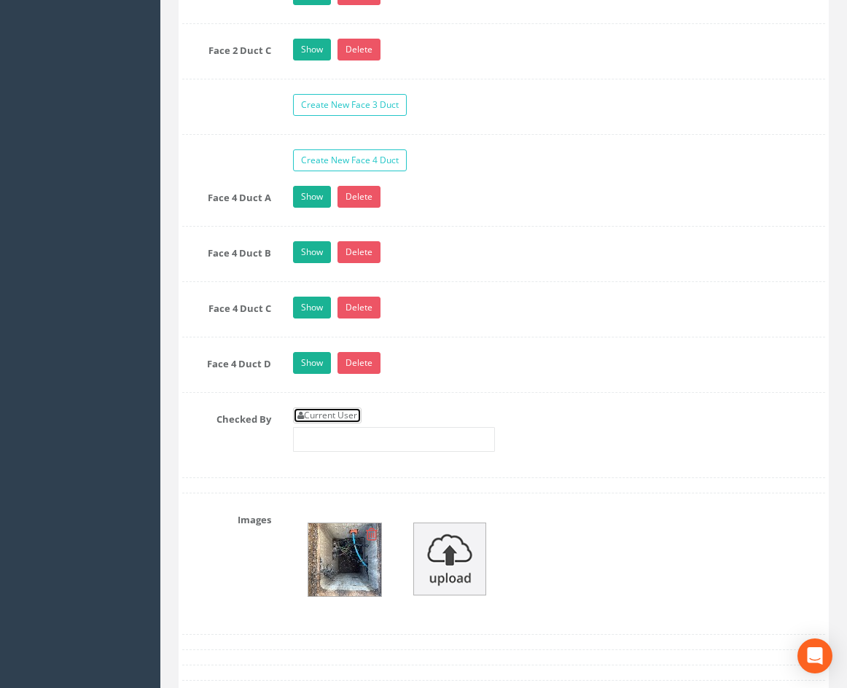
click at [321, 423] on link "Current User" at bounding box center [327, 415] width 68 height 16
type input "[PERSON_NAME]"
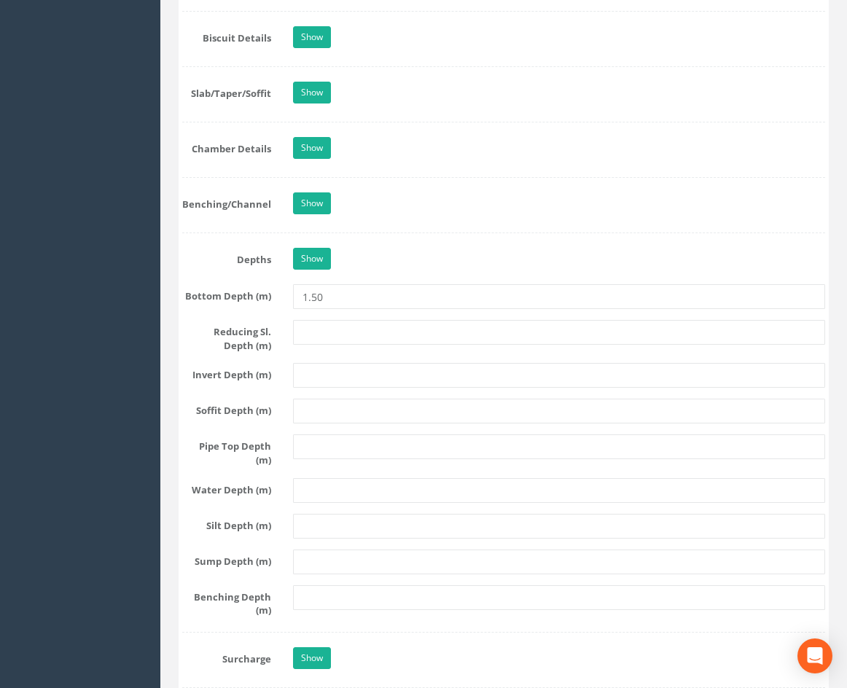
scroll to position [1622, 0]
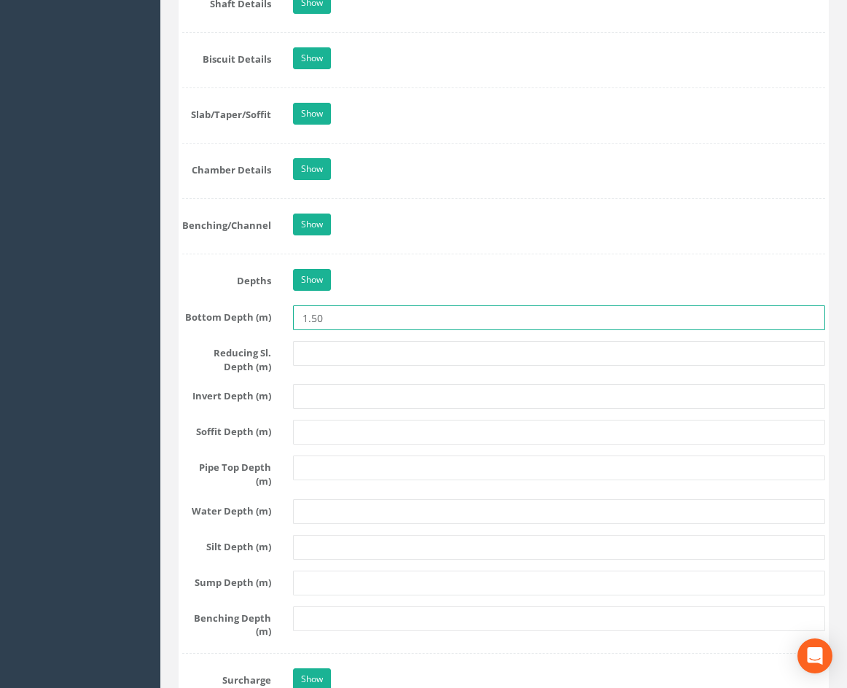
click at [341, 330] on input "1.50" at bounding box center [559, 317] width 532 height 25
type input "1.52"
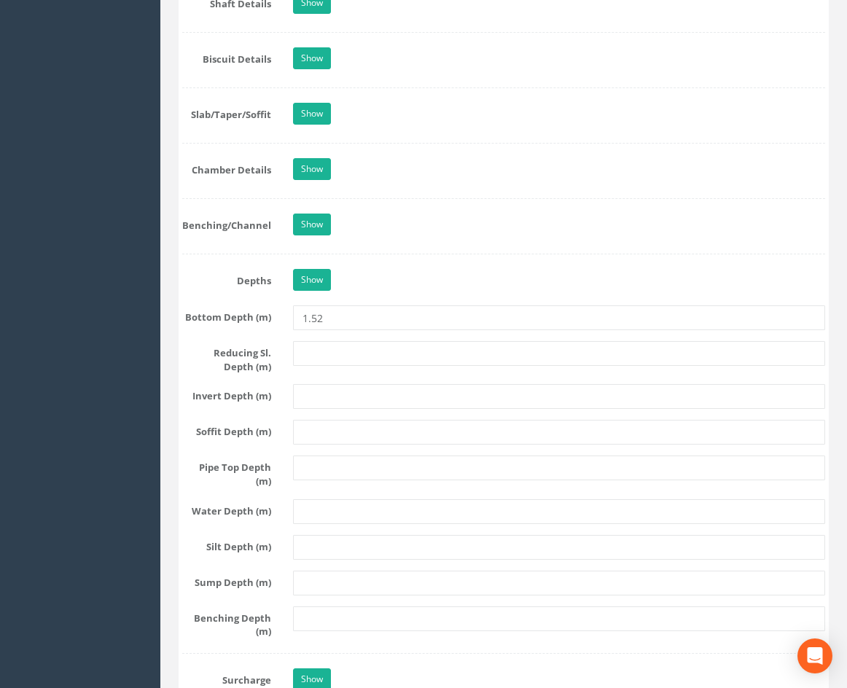
scroll to position [1746, 0]
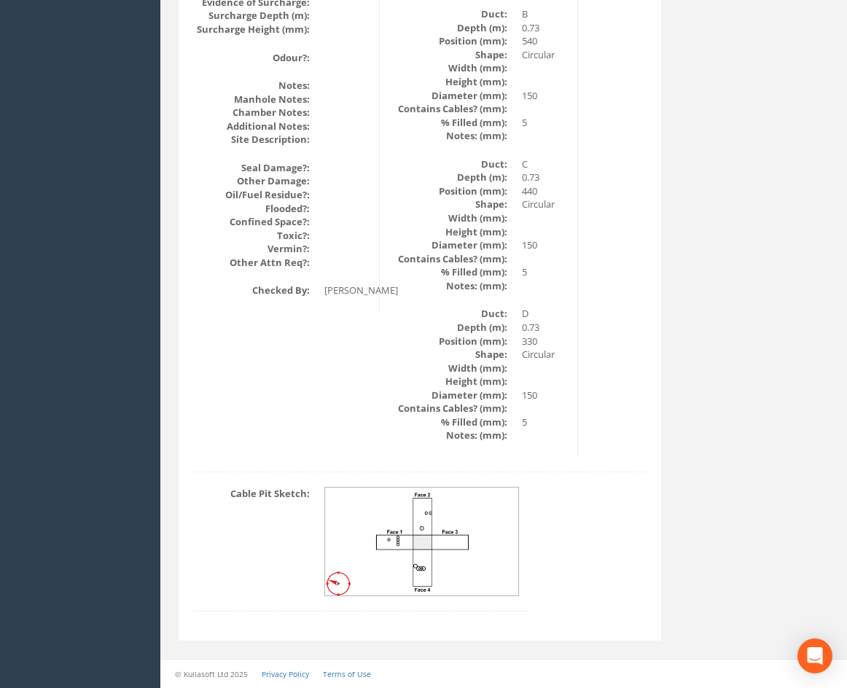
drag, startPoint x: 603, startPoint y: 495, endPoint x: 602, endPoint y: 583, distance: 87.4
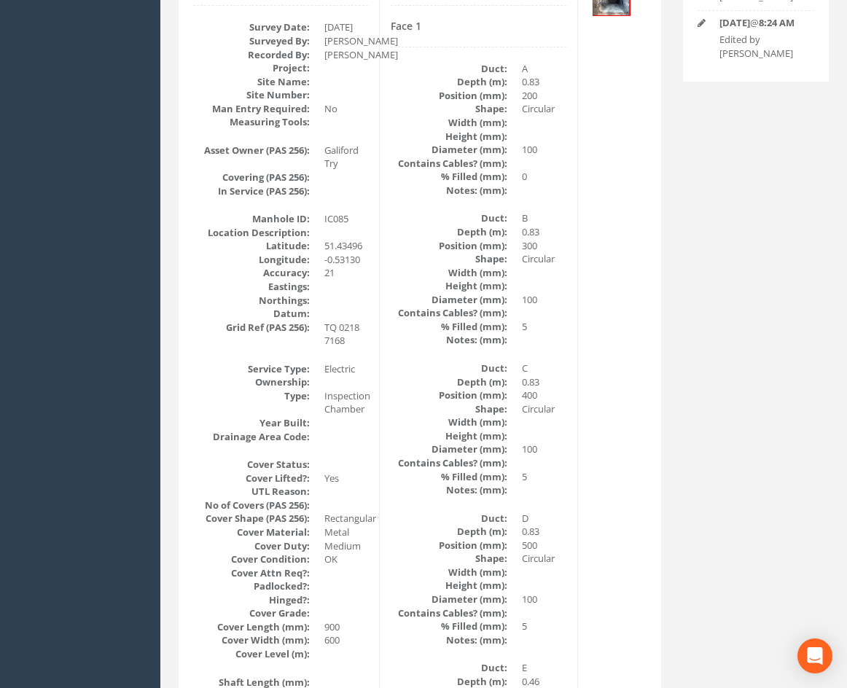
scroll to position [0, 0]
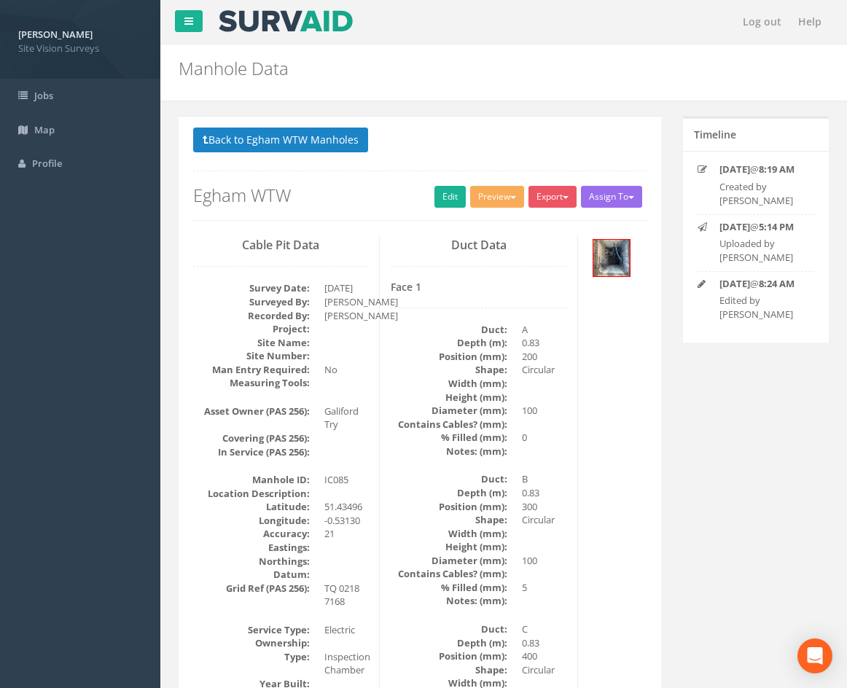
drag, startPoint x: 606, startPoint y: 598, endPoint x: 612, endPoint y: 397, distance: 201.2
click at [326, 137] on button "Back to Egham WTW Manholes" at bounding box center [280, 140] width 175 height 25
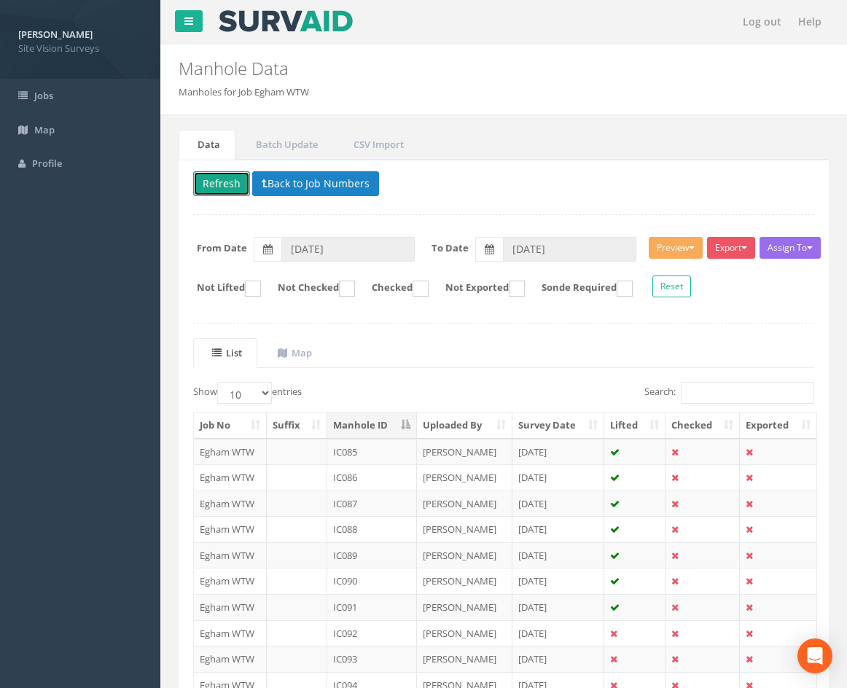
click at [221, 182] on button "Refresh" at bounding box center [221, 183] width 57 height 25
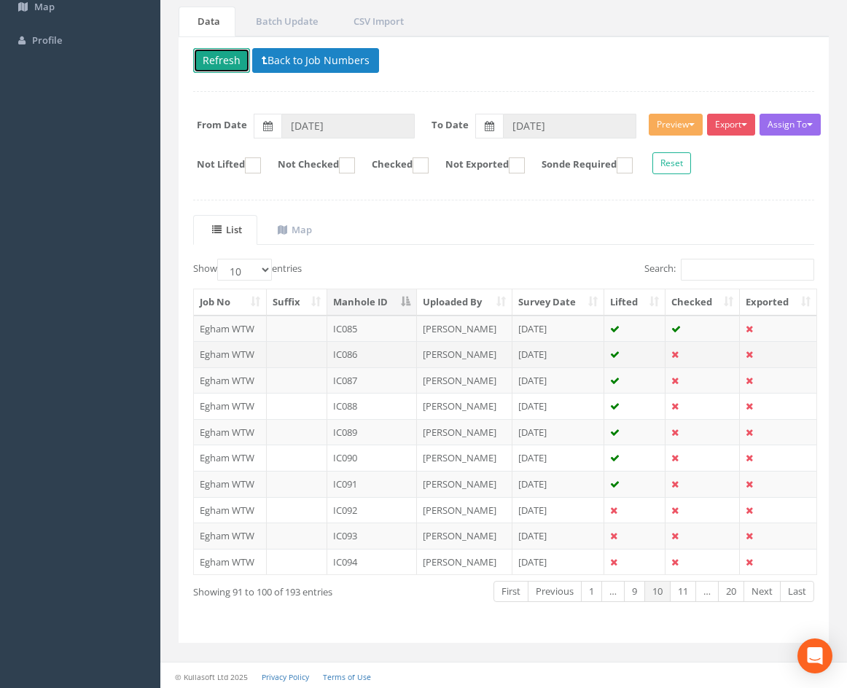
scroll to position [125, 0]
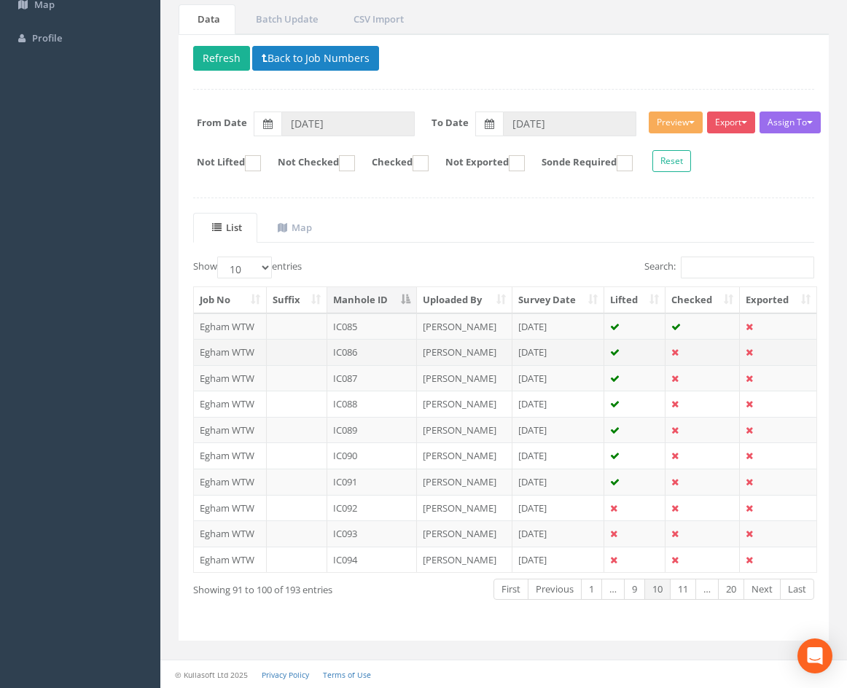
click at [577, 351] on td "[DATE]" at bounding box center [558, 352] width 92 height 26
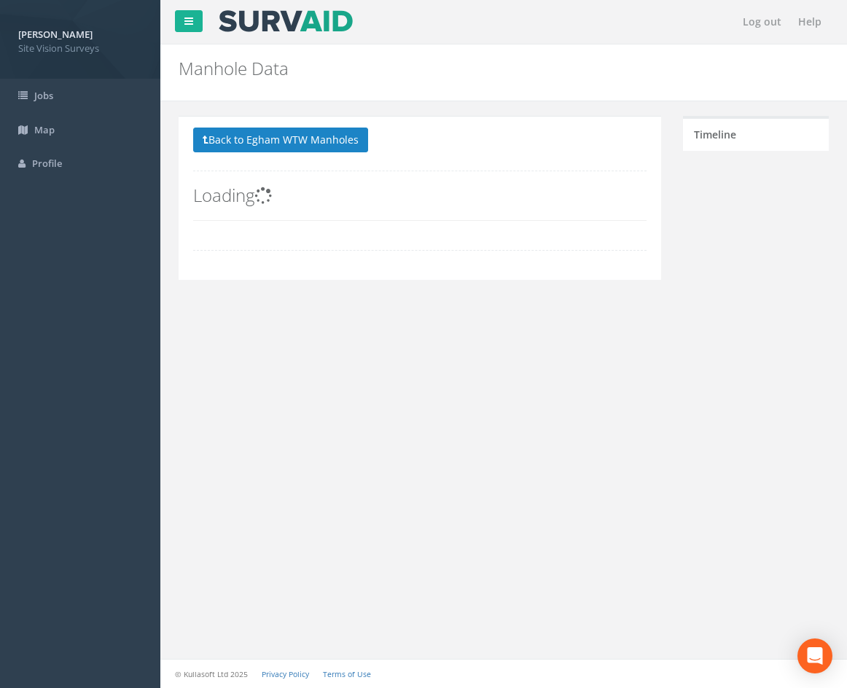
scroll to position [0, 0]
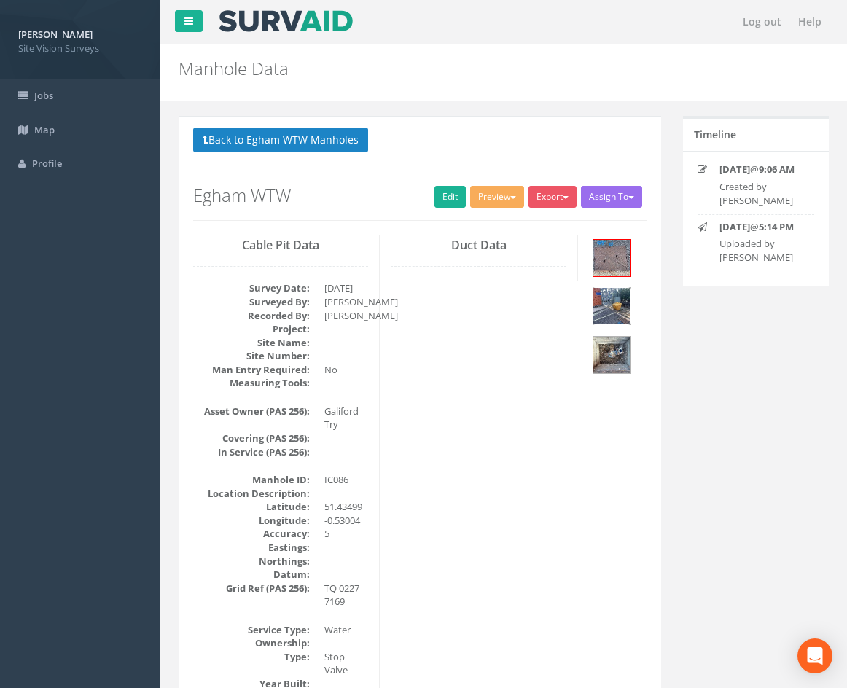
click at [614, 302] on img at bounding box center [611, 306] width 36 height 36
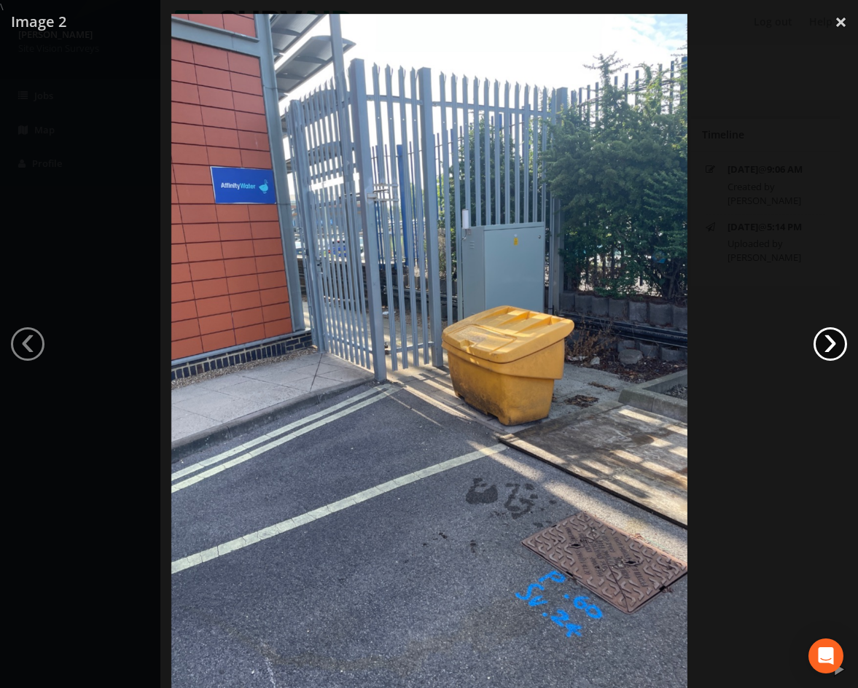
click at [833, 341] on link "›" at bounding box center [830, 344] width 34 height 34
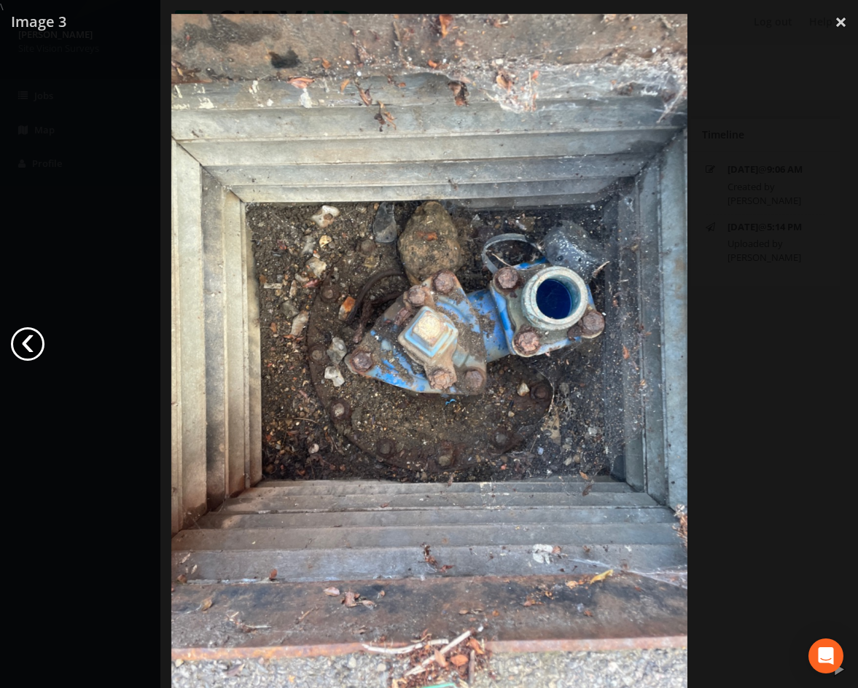
click at [35, 340] on link "‹" at bounding box center [28, 344] width 34 height 34
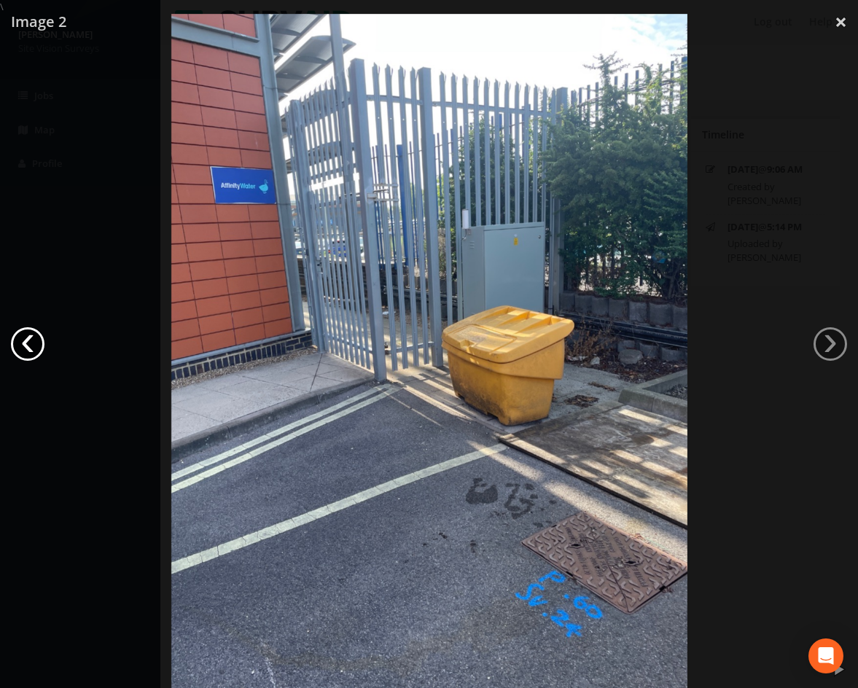
click at [35, 340] on link "‹" at bounding box center [28, 344] width 34 height 34
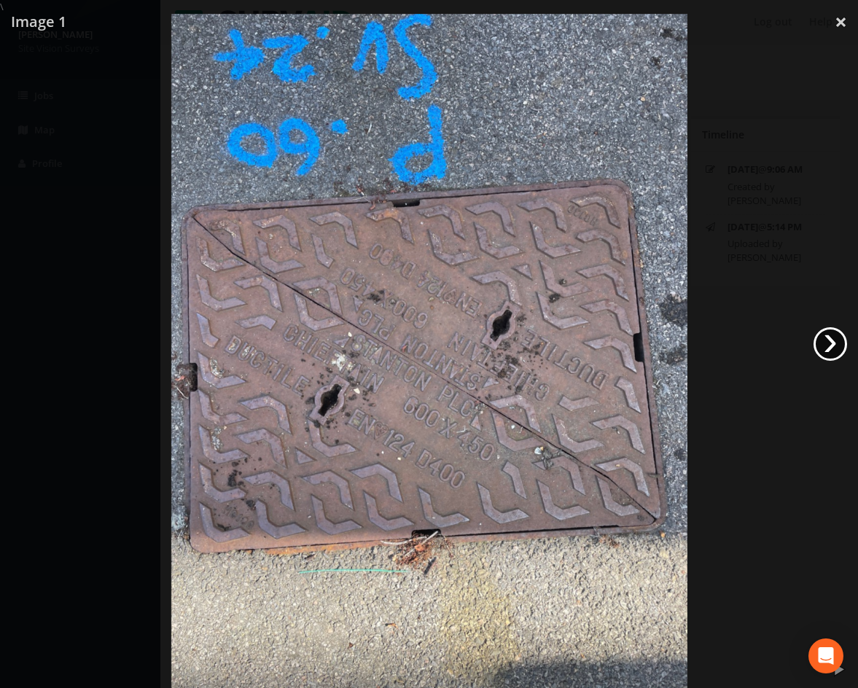
click at [831, 345] on link "›" at bounding box center [830, 344] width 34 height 34
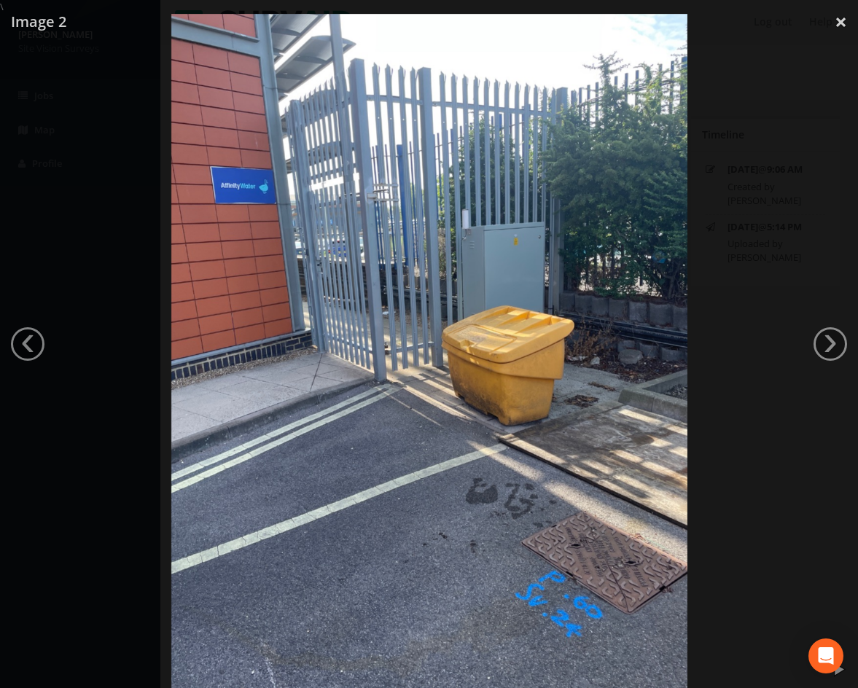
click at [780, 200] on div at bounding box center [429, 358] width 858 height 688
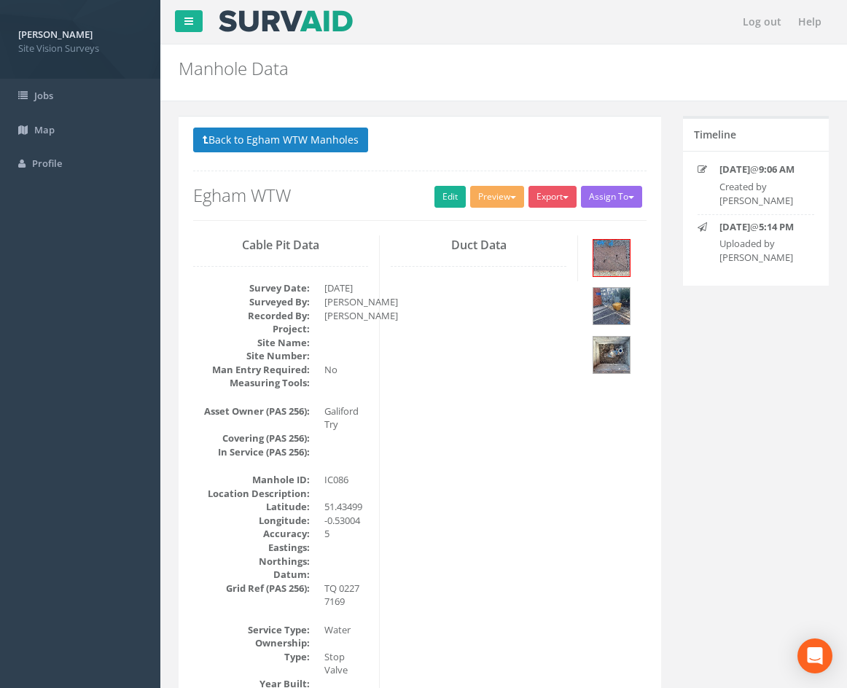
drag, startPoint x: 630, startPoint y: 501, endPoint x: 611, endPoint y: 254, distance: 247.8
click at [614, 300] on img at bounding box center [611, 306] width 36 height 36
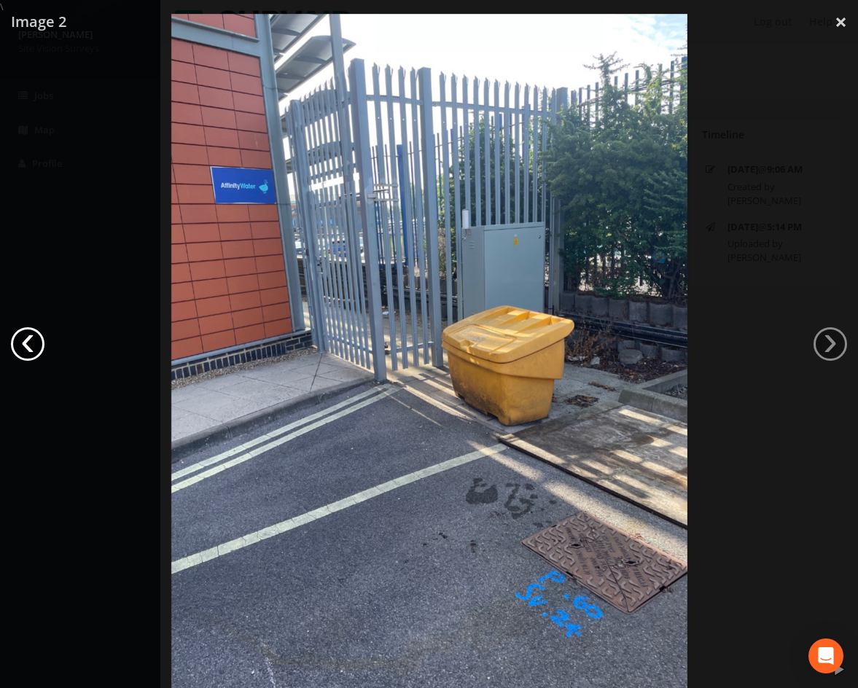
click at [35, 341] on link "‹" at bounding box center [28, 344] width 34 height 34
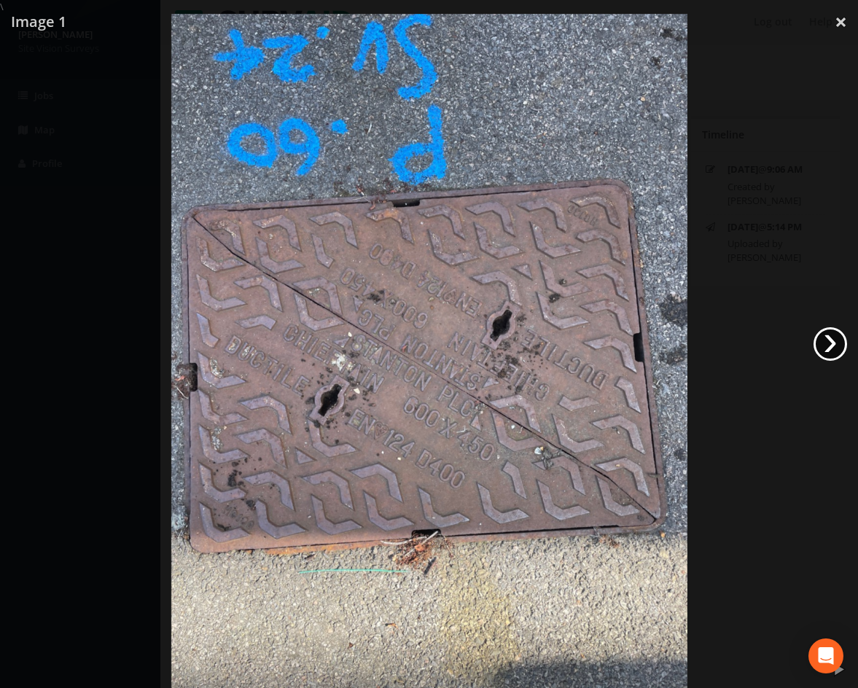
click at [823, 347] on link "›" at bounding box center [830, 344] width 34 height 34
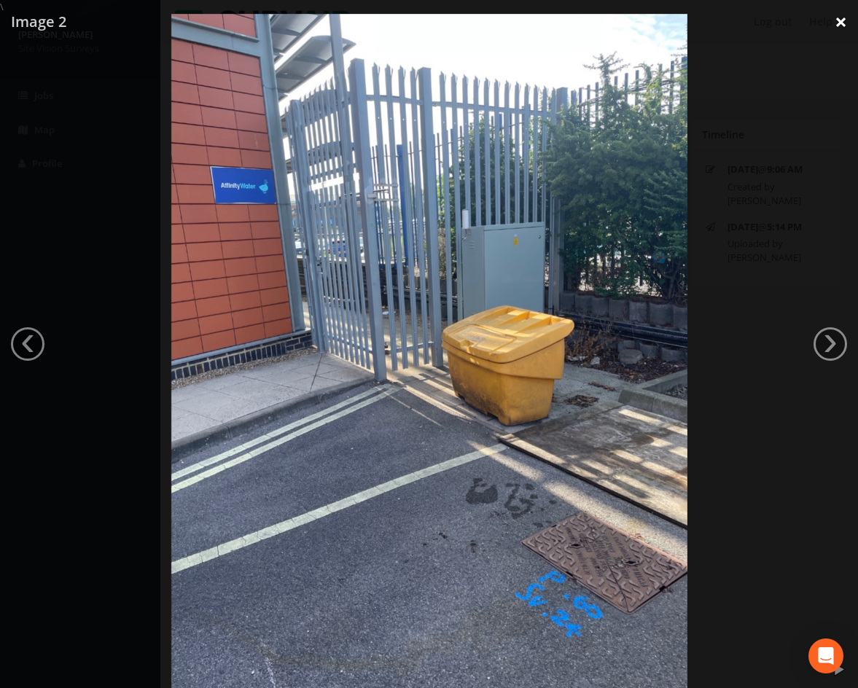
click at [842, 27] on link "×" at bounding box center [840, 22] width 34 height 44
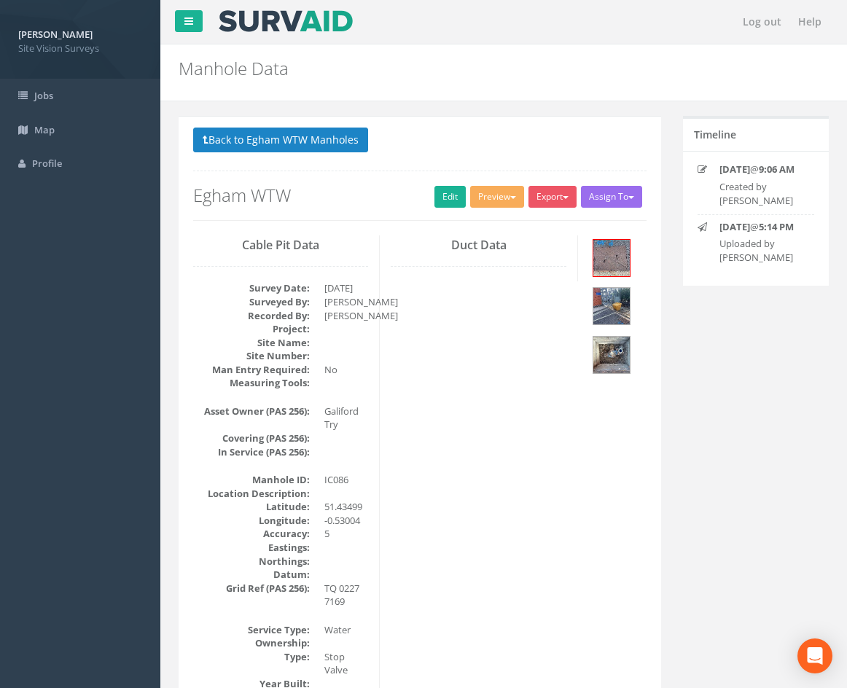
drag, startPoint x: 645, startPoint y: 509, endPoint x: 583, endPoint y: 176, distance: 338.7
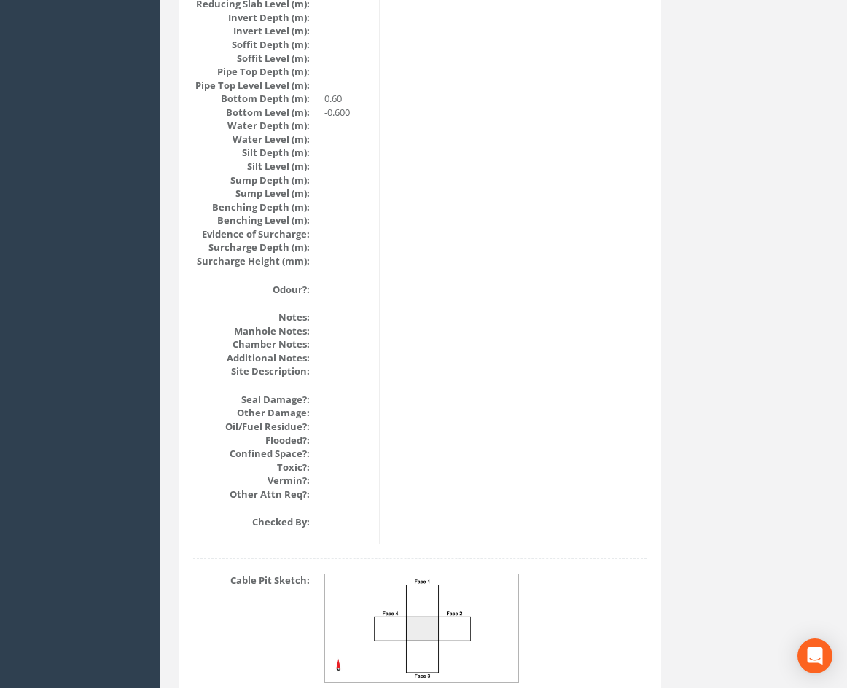
drag, startPoint x: 450, startPoint y: 315, endPoint x: 477, endPoint y: 579, distance: 265.9
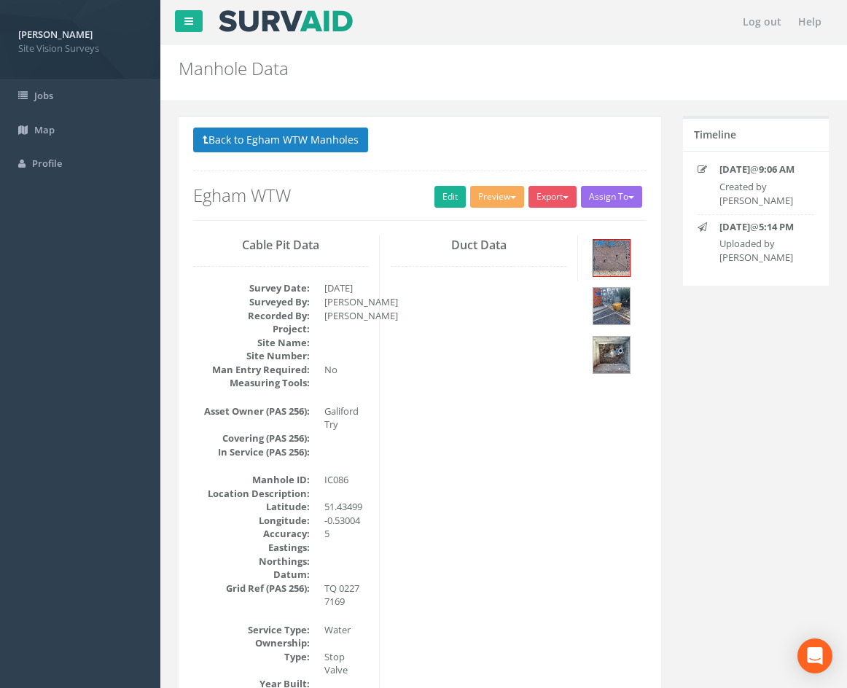
drag, startPoint x: 549, startPoint y: 555, endPoint x: 494, endPoint y: 267, distance: 293.7
click at [444, 200] on link "Edit" at bounding box center [449, 197] width 31 height 22
drag, startPoint x: 659, startPoint y: 569, endPoint x: 579, endPoint y: 280, distance: 300.2
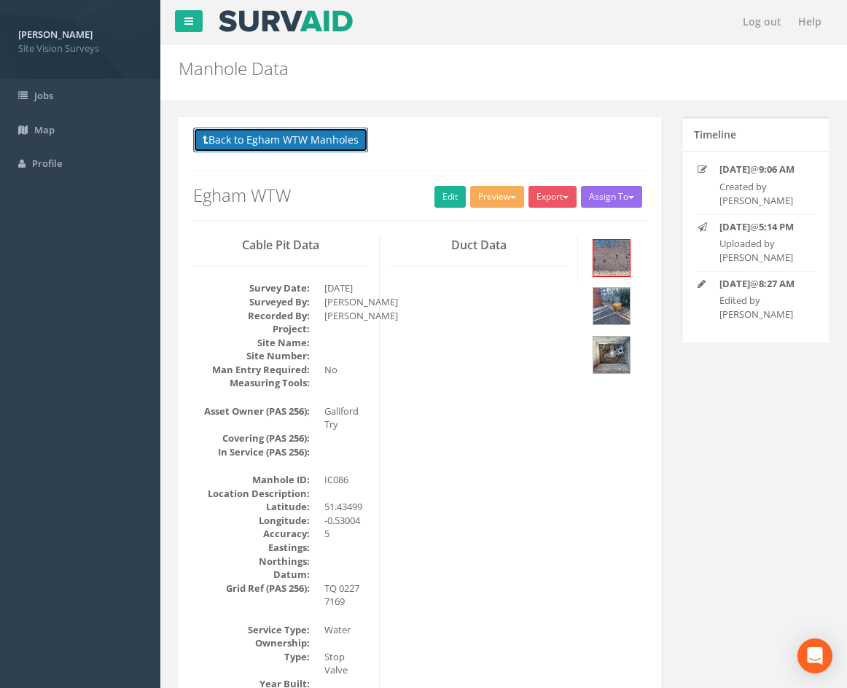
click at [344, 142] on button "Back to Egham WTW Manholes" at bounding box center [280, 140] width 175 height 25
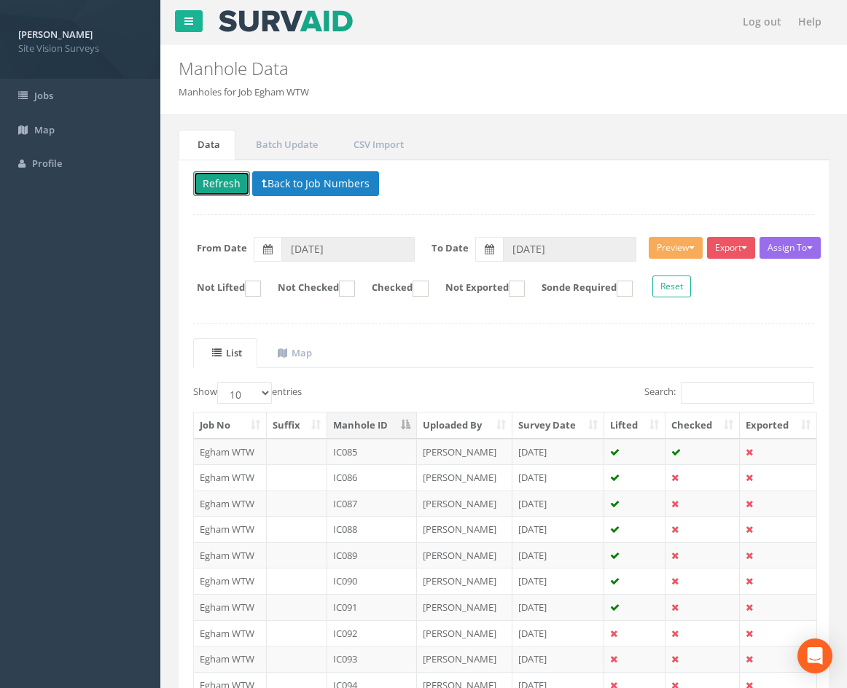
click at [214, 184] on button "Refresh" at bounding box center [221, 183] width 57 height 25
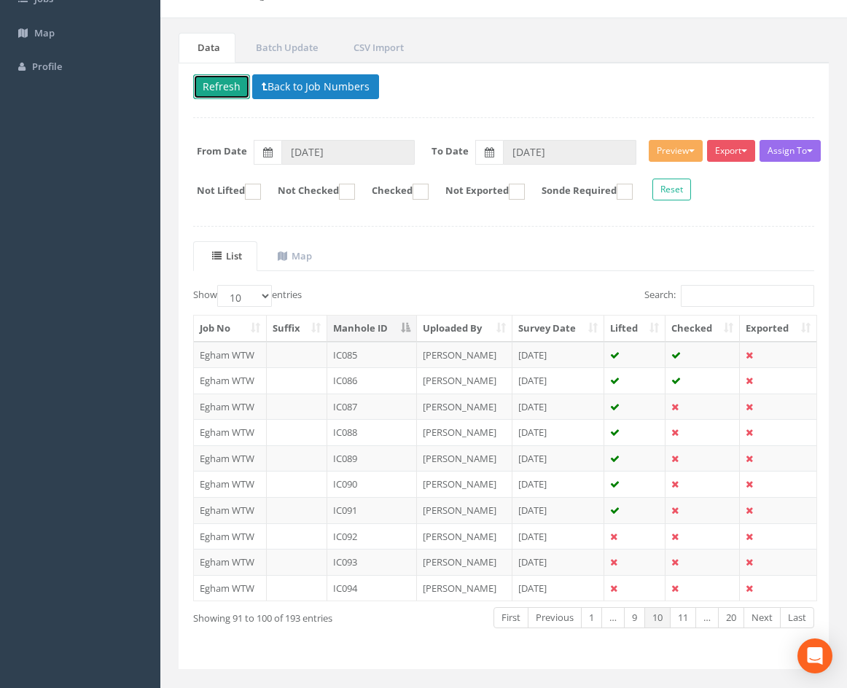
scroll to position [125, 0]
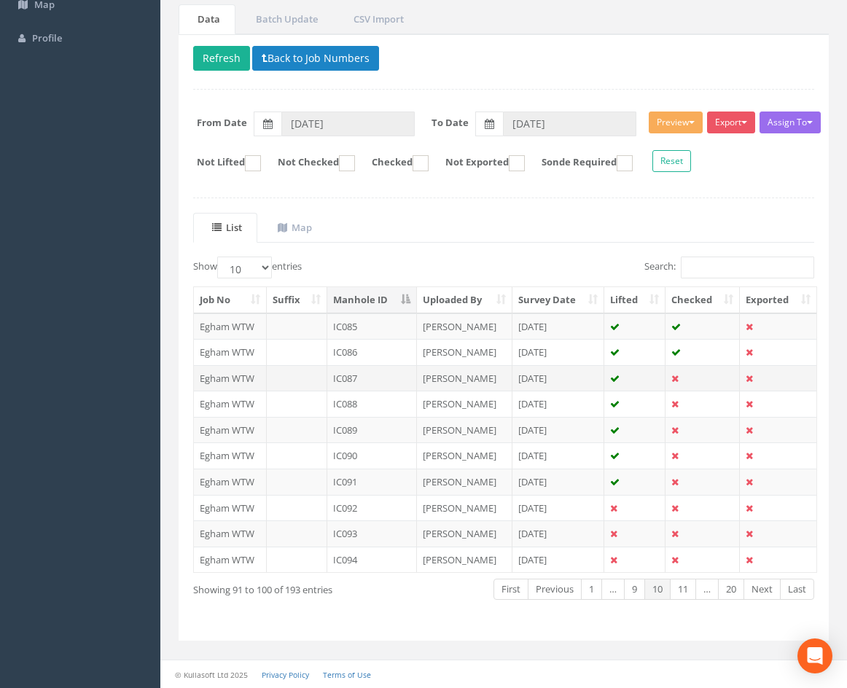
click at [478, 379] on td "[PERSON_NAME]" at bounding box center [464, 378] width 95 height 26
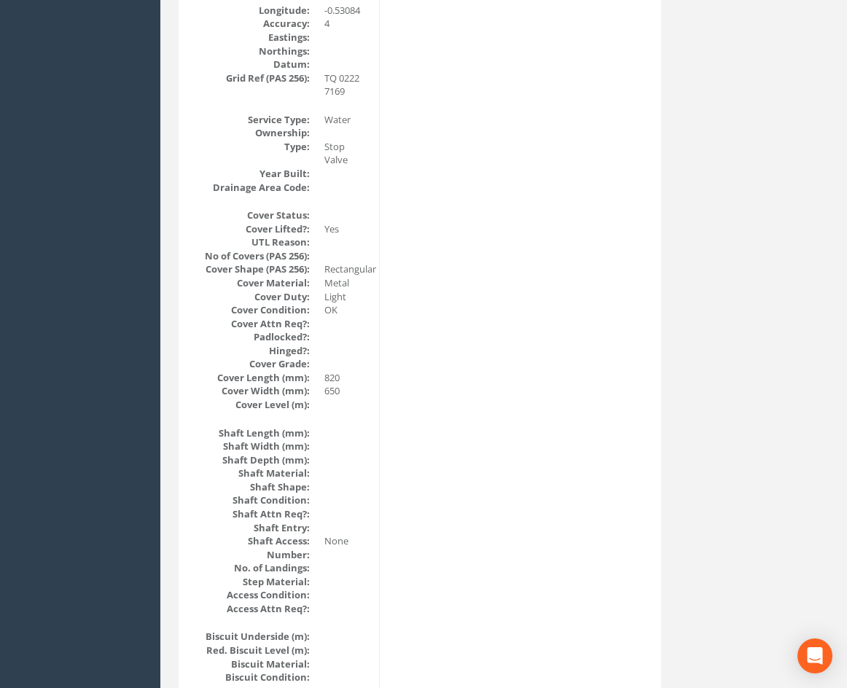
scroll to position [874, 0]
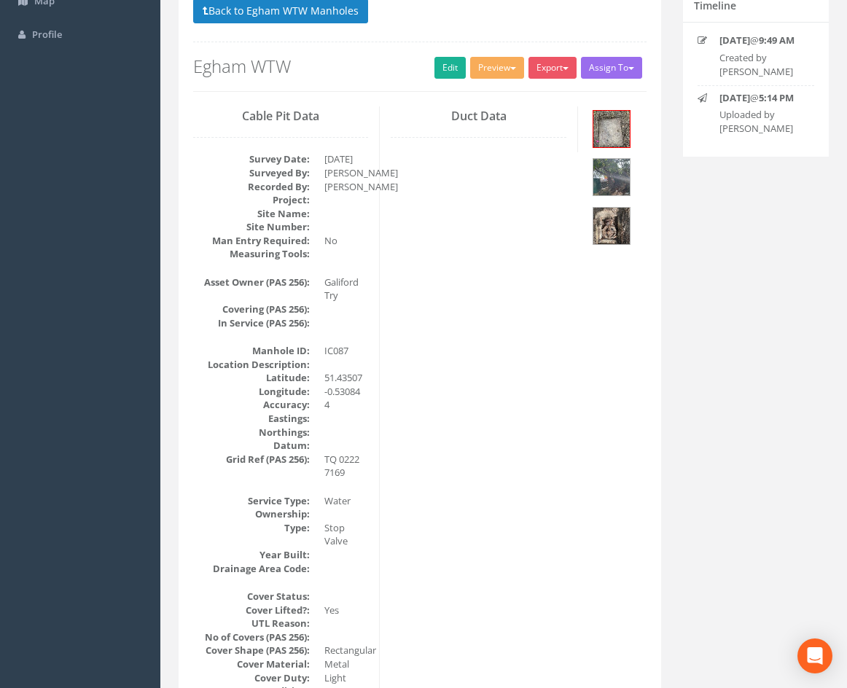
drag, startPoint x: 460, startPoint y: 479, endPoint x: 468, endPoint y: 431, distance: 48.0
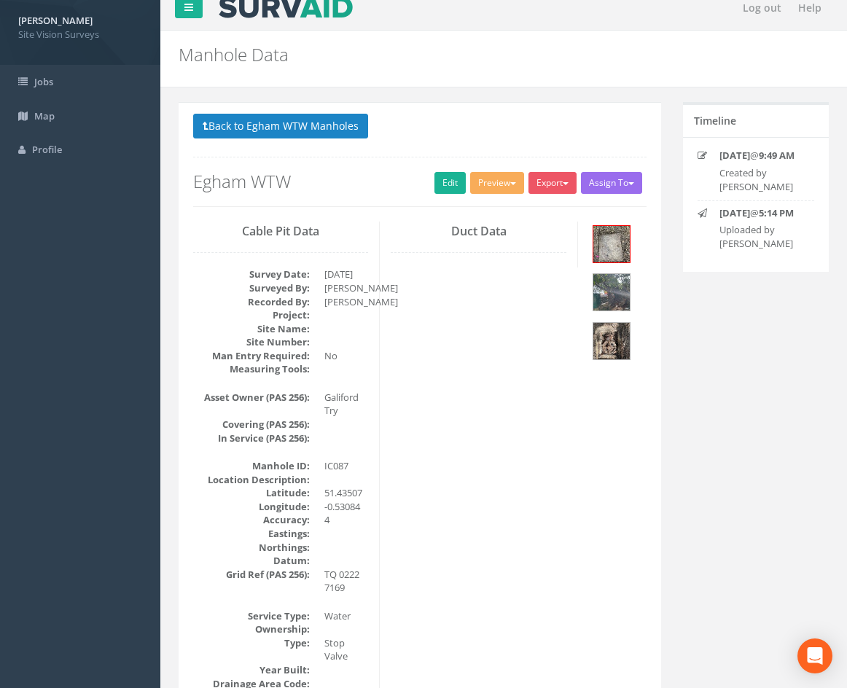
scroll to position [0, 0]
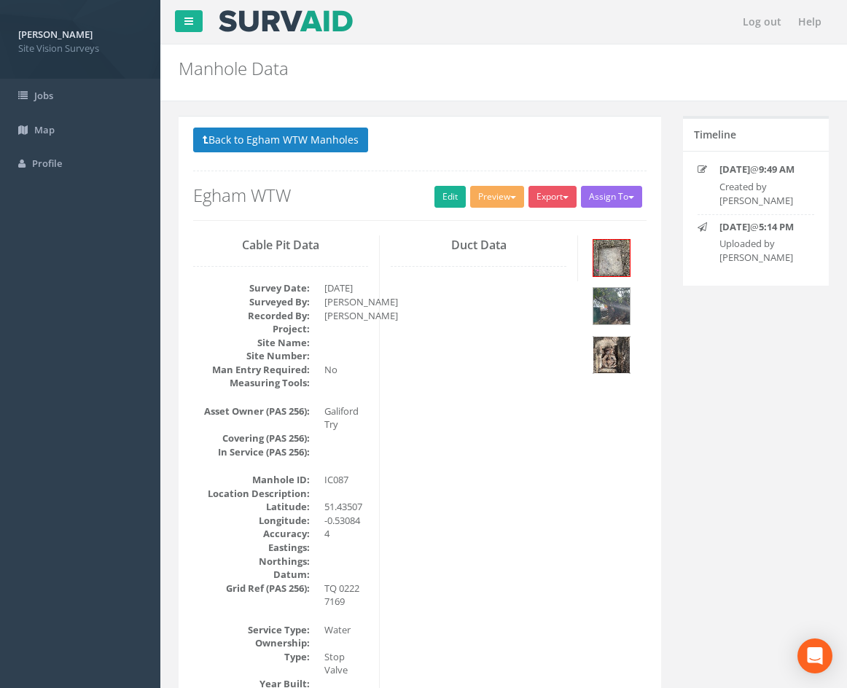
click at [622, 350] on img at bounding box center [611, 355] width 36 height 36
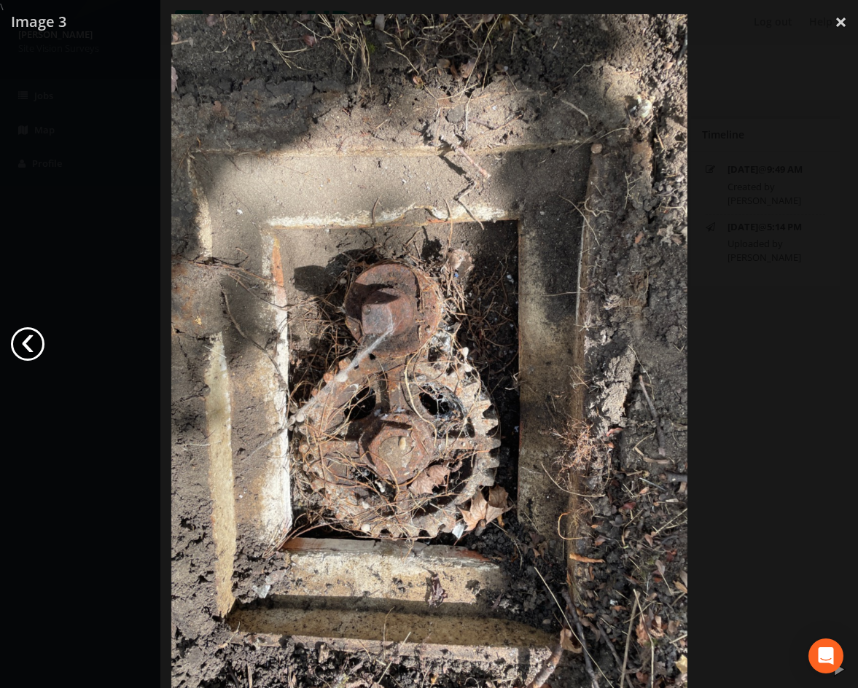
click at [28, 340] on link "‹" at bounding box center [28, 344] width 34 height 34
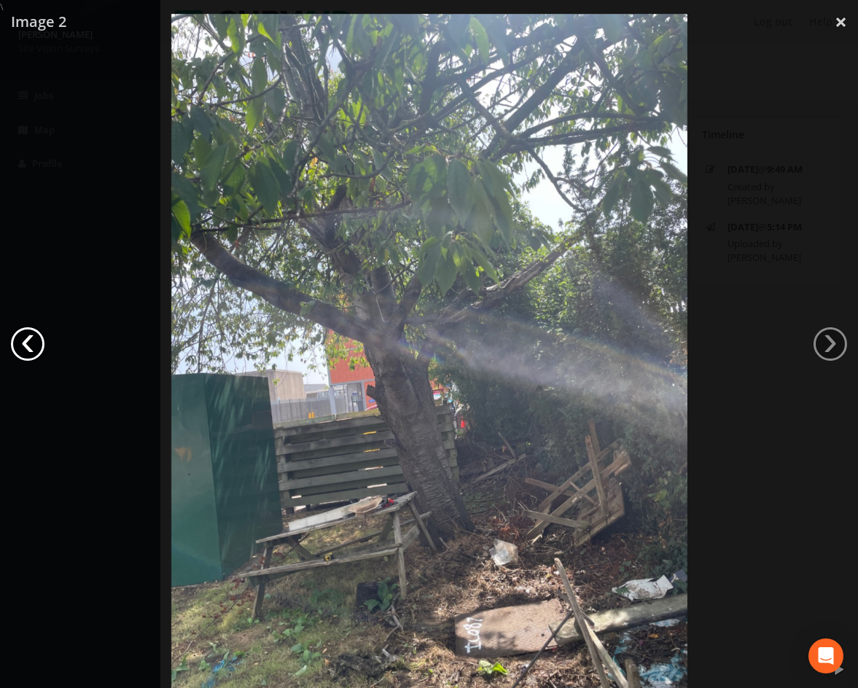
click at [28, 340] on link "‹" at bounding box center [28, 344] width 34 height 34
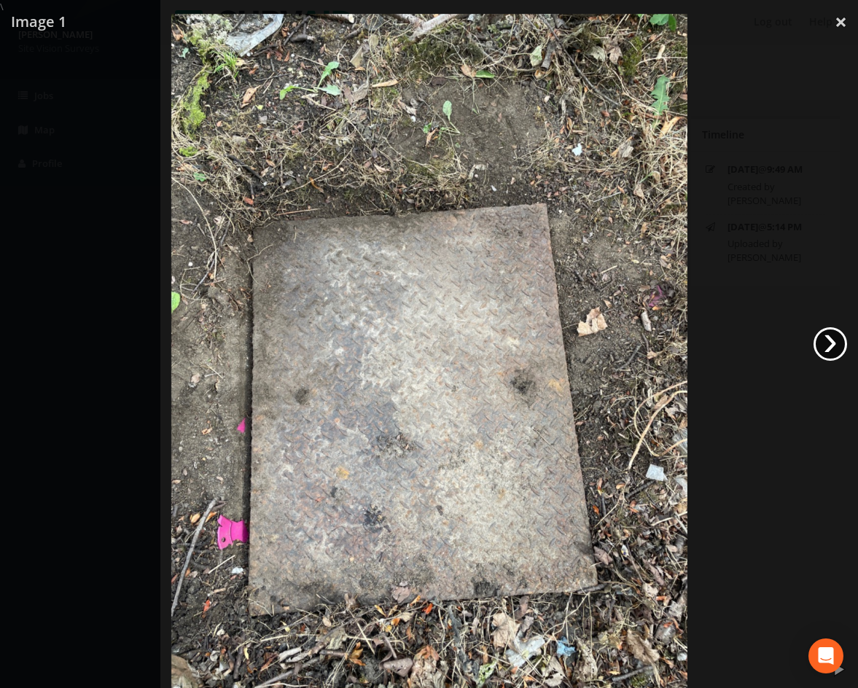
click at [832, 342] on link "›" at bounding box center [830, 344] width 34 height 34
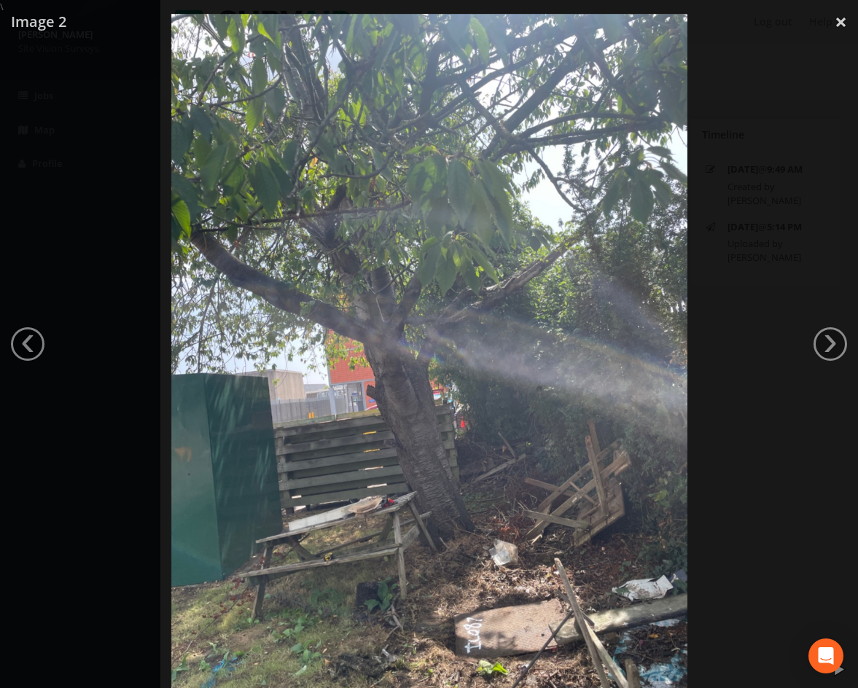
click at [774, 317] on div at bounding box center [429, 358] width 858 height 688
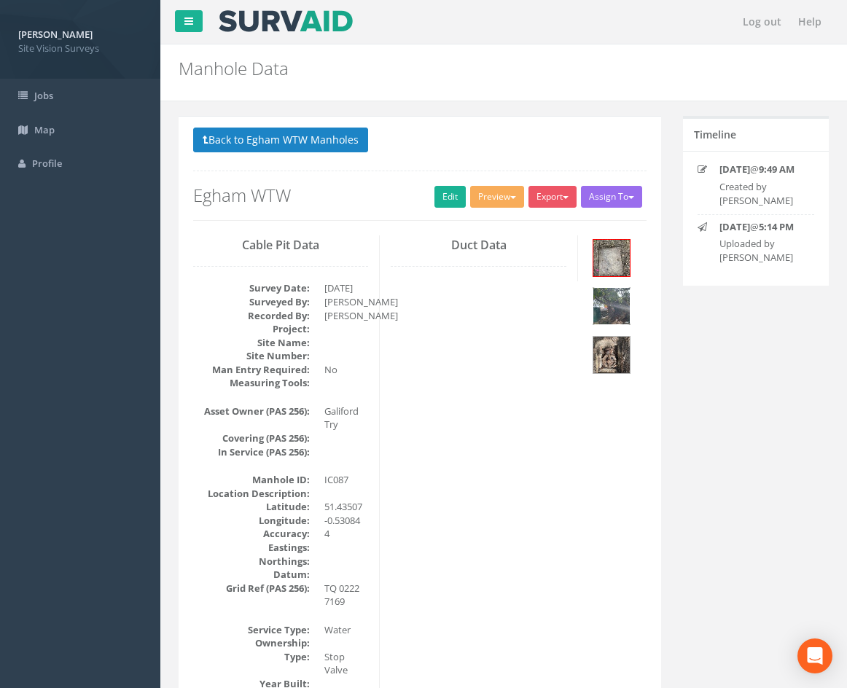
click at [613, 301] on img at bounding box center [611, 306] width 36 height 36
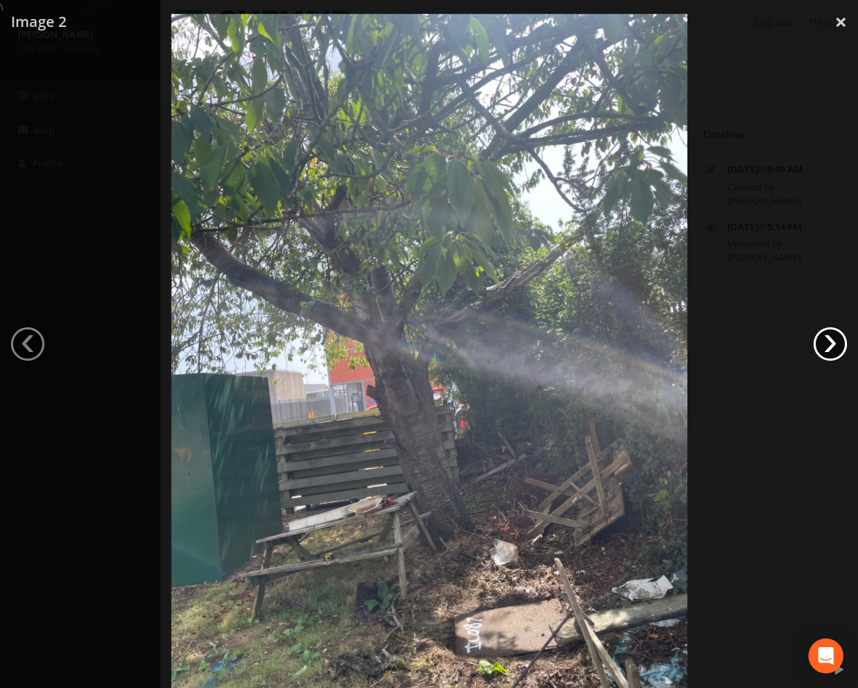
click at [831, 340] on link "›" at bounding box center [830, 344] width 34 height 34
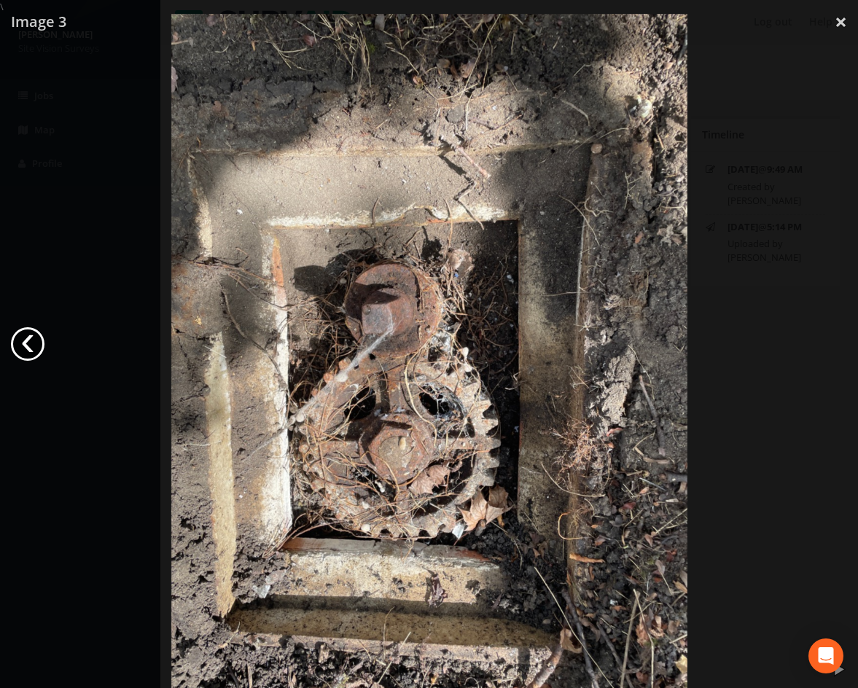
click at [34, 350] on link "‹" at bounding box center [28, 344] width 34 height 34
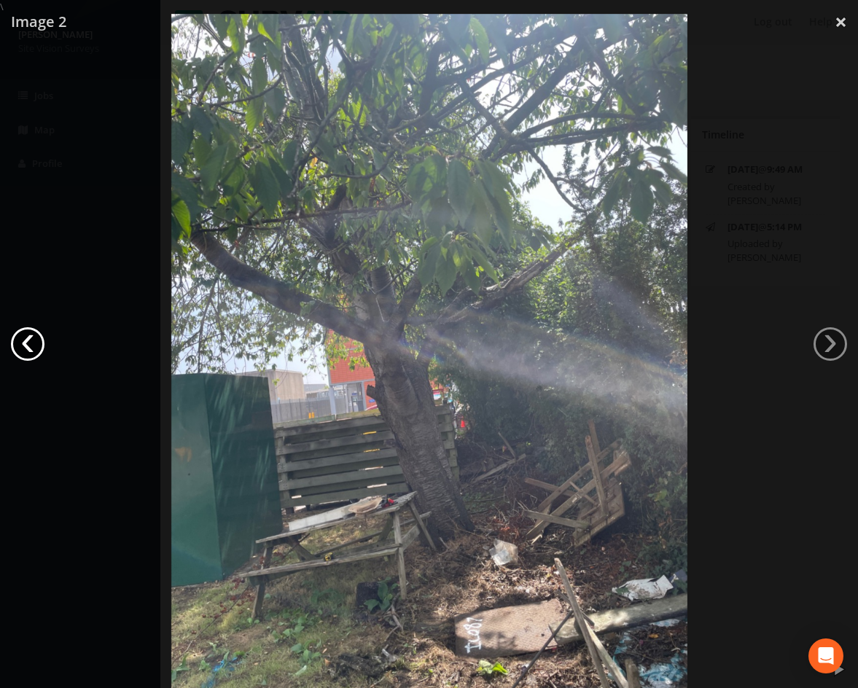
click at [34, 349] on link "‹" at bounding box center [28, 344] width 34 height 34
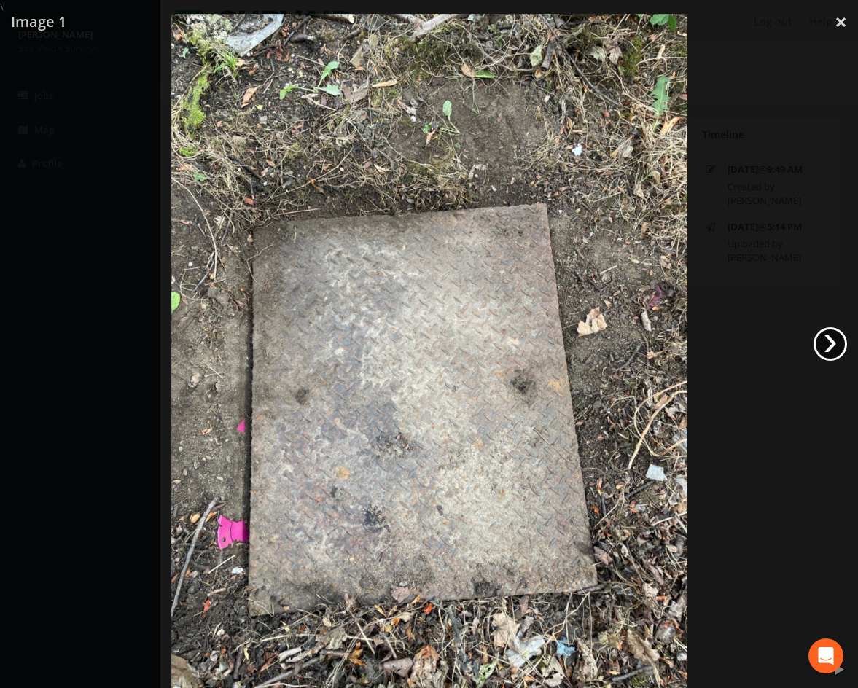
click at [823, 352] on link "›" at bounding box center [830, 344] width 34 height 34
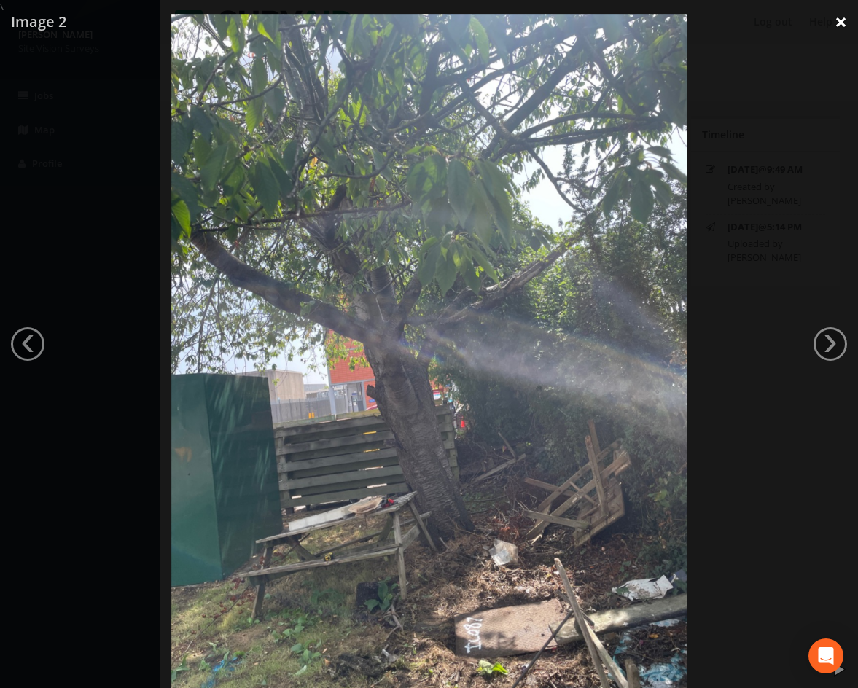
click at [836, 19] on link "×" at bounding box center [840, 22] width 34 height 44
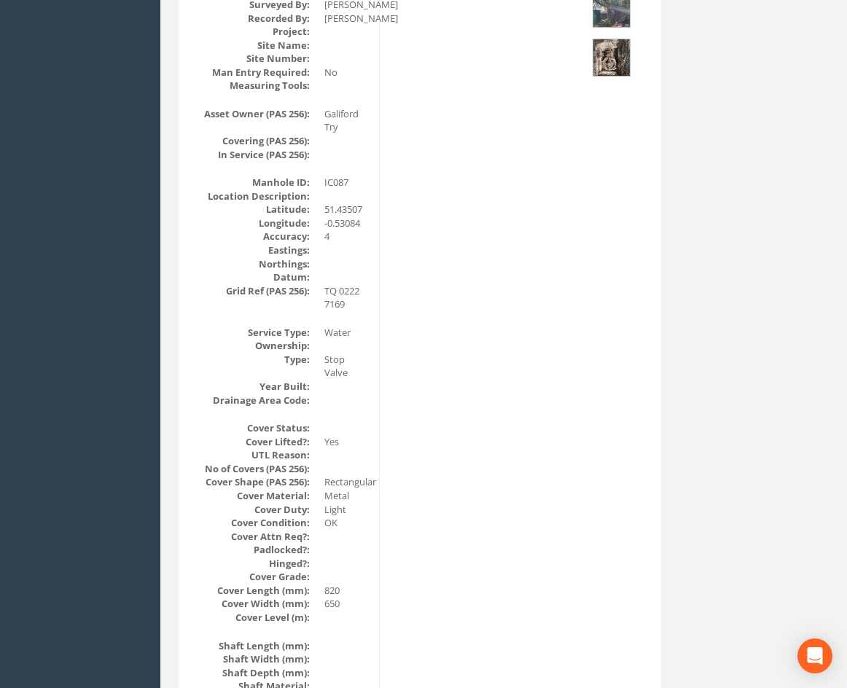
drag, startPoint x: 396, startPoint y: 329, endPoint x: 387, endPoint y: 454, distance: 124.9
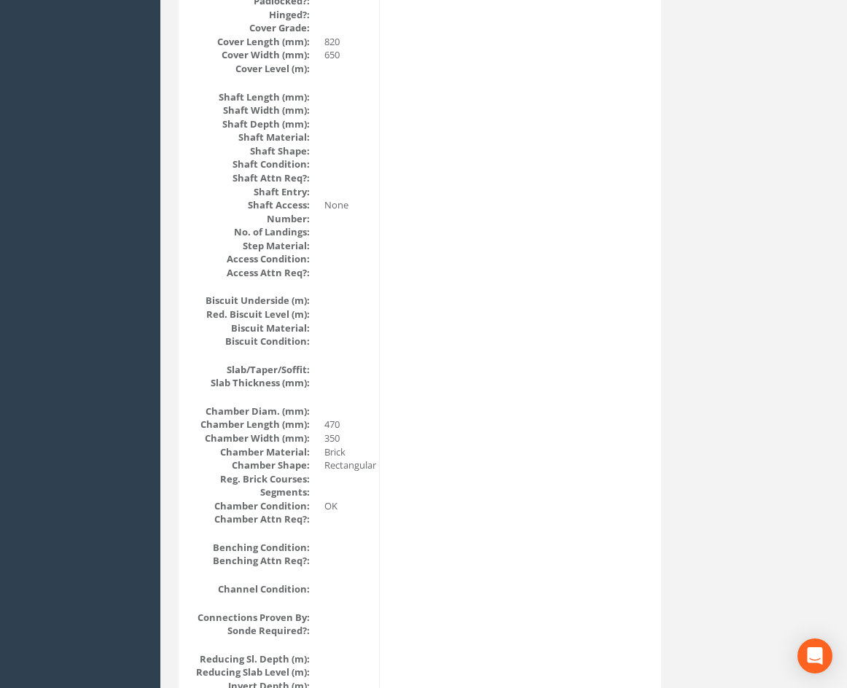
drag, startPoint x: 404, startPoint y: 312, endPoint x: 409, endPoint y: 454, distance: 142.2
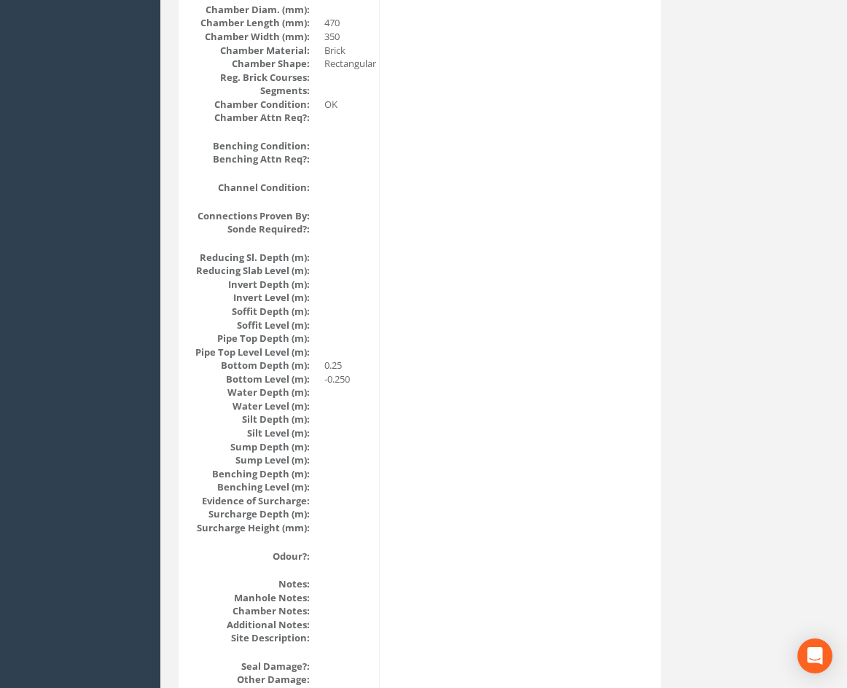
scroll to position [1601, 0]
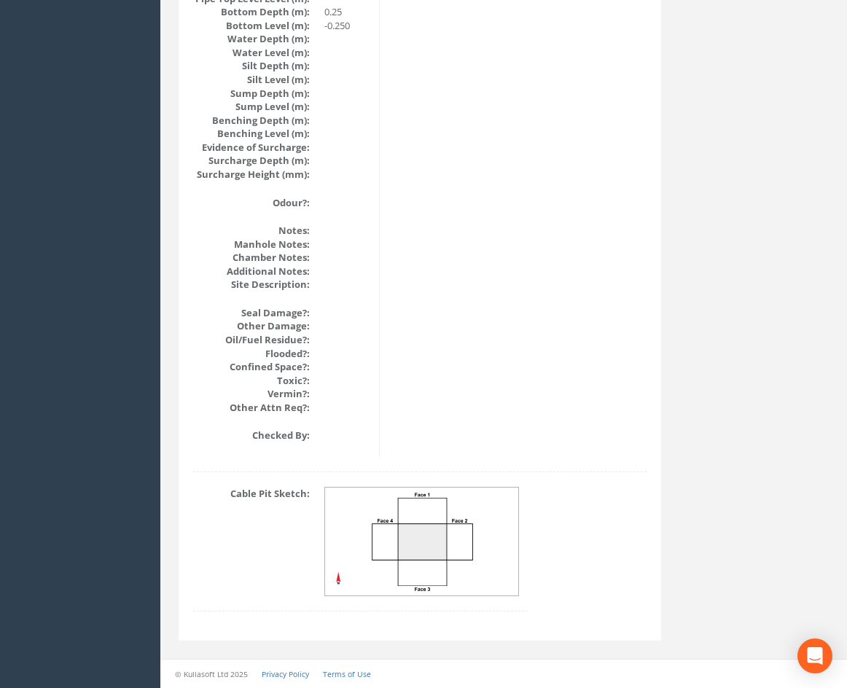
drag, startPoint x: 409, startPoint y: 454, endPoint x: 415, endPoint y: 569, distance: 115.3
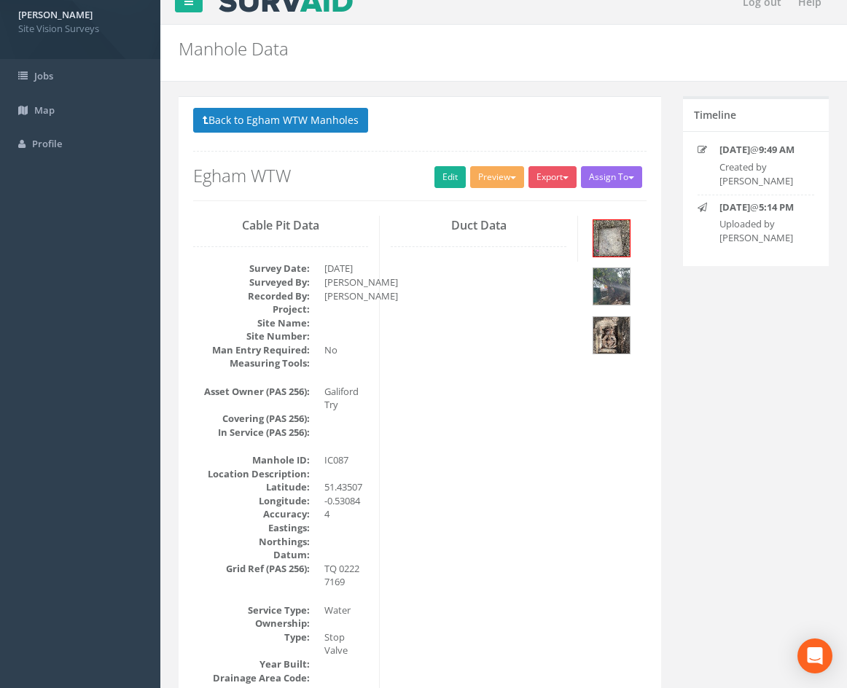
scroll to position [0, 0]
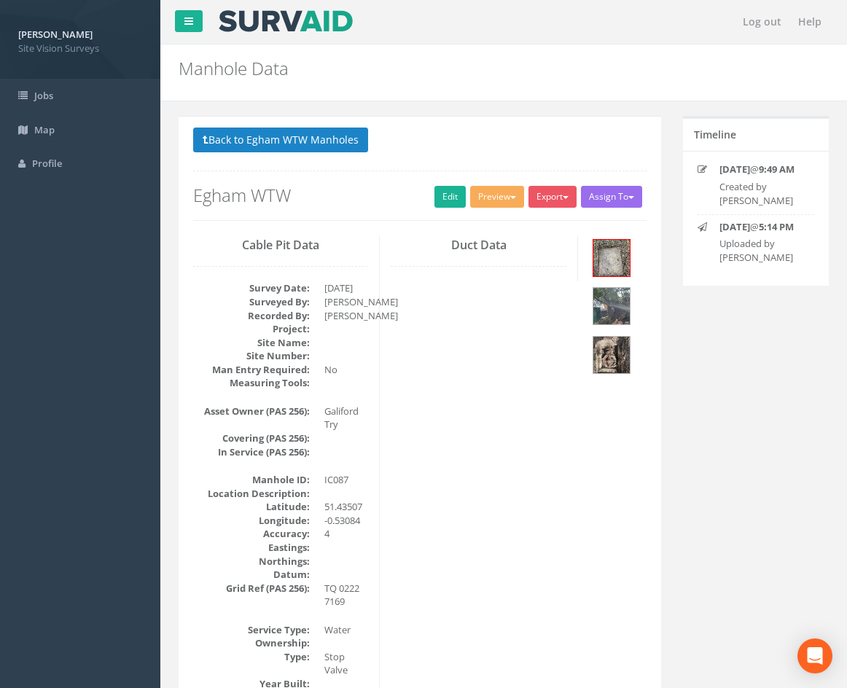
drag, startPoint x: 533, startPoint y: 584, endPoint x: 471, endPoint y: 541, distance: 76.0
click at [330, 146] on button "Back to Egham WTW Manholes" at bounding box center [280, 140] width 175 height 25
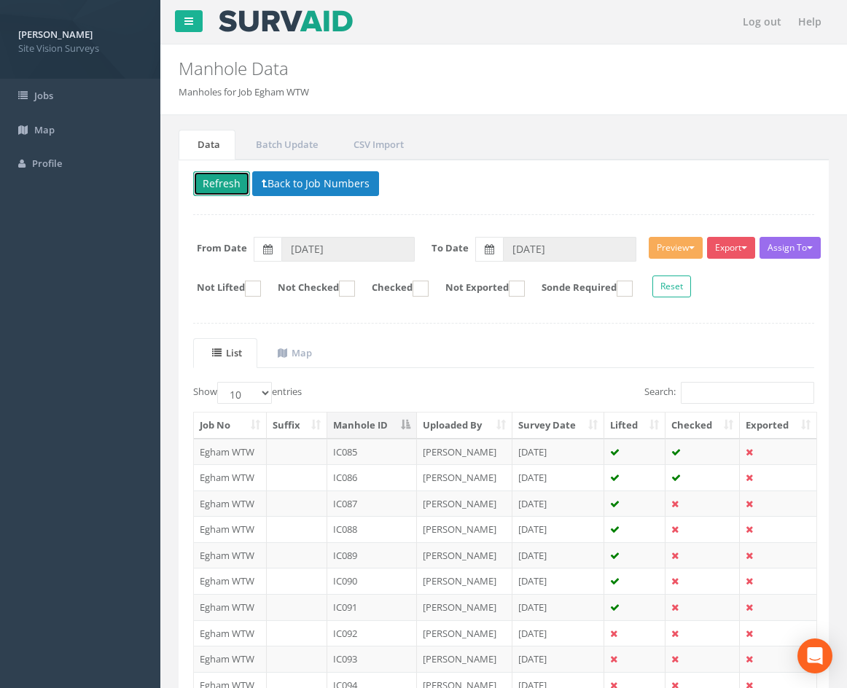
click at [221, 187] on button "Refresh" at bounding box center [221, 183] width 57 height 25
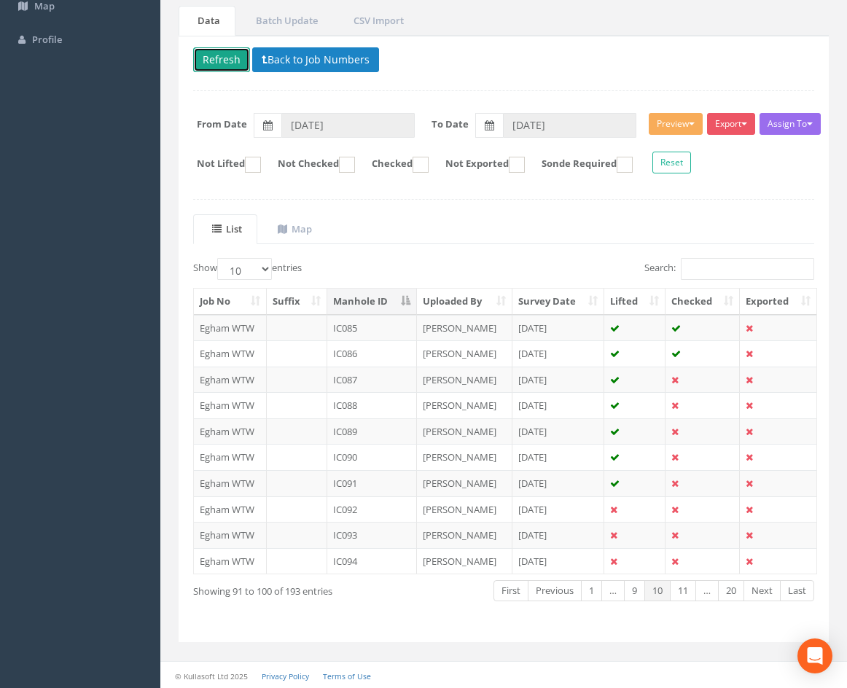
scroll to position [125, 0]
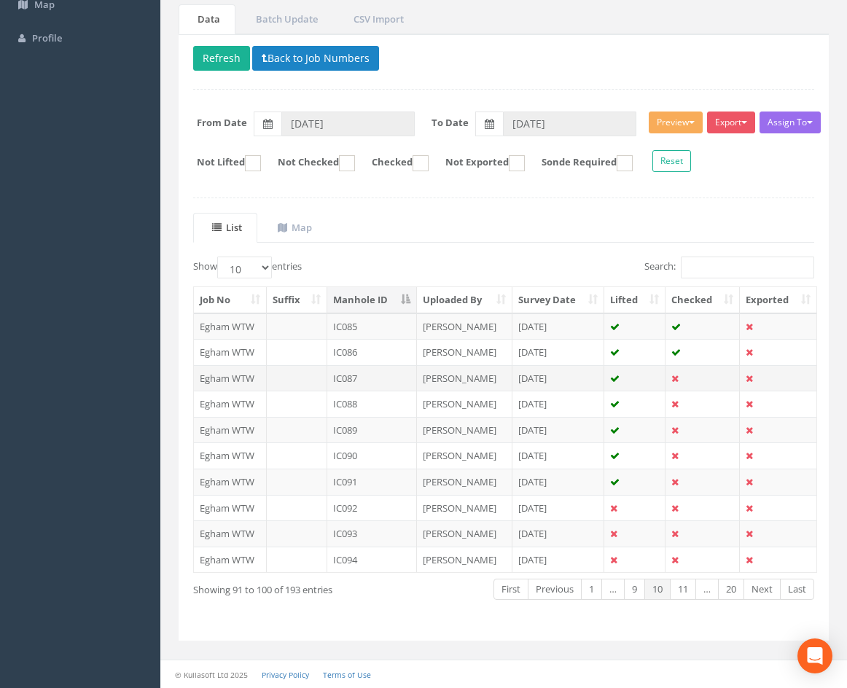
click at [560, 376] on td "[DATE]" at bounding box center [558, 378] width 92 height 26
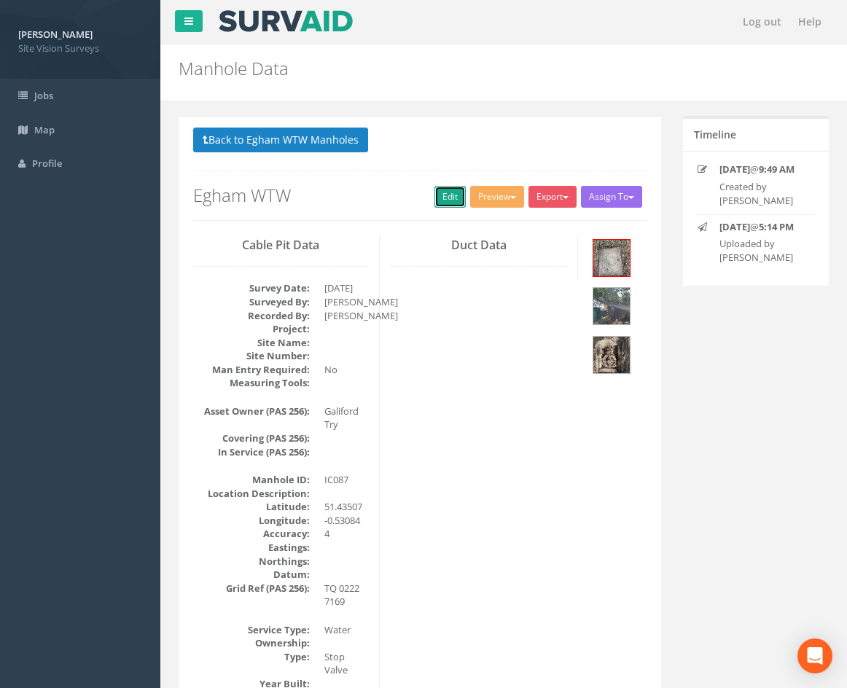
click at [439, 203] on link "Edit" at bounding box center [449, 197] width 31 height 22
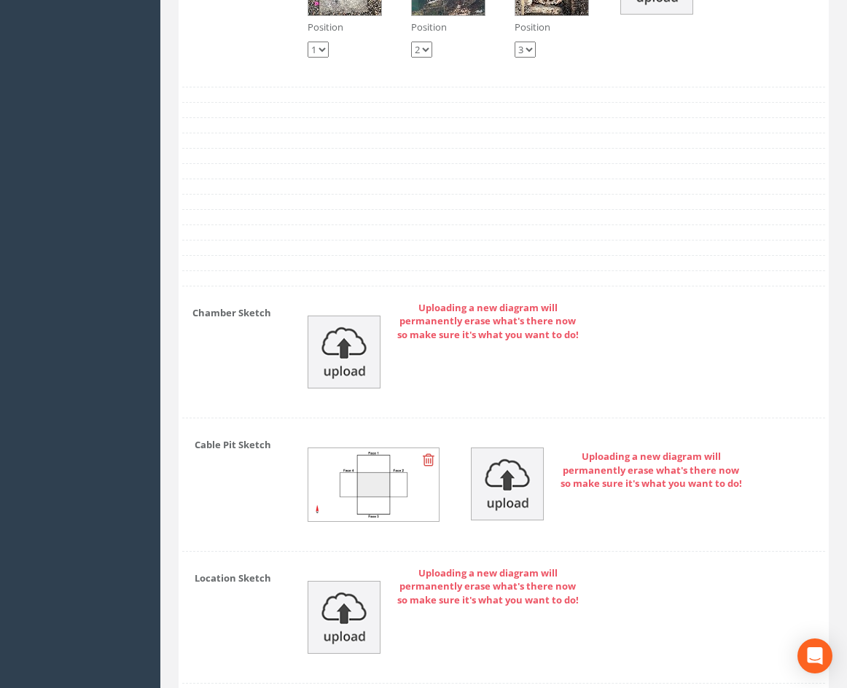
scroll to position [3303, 0]
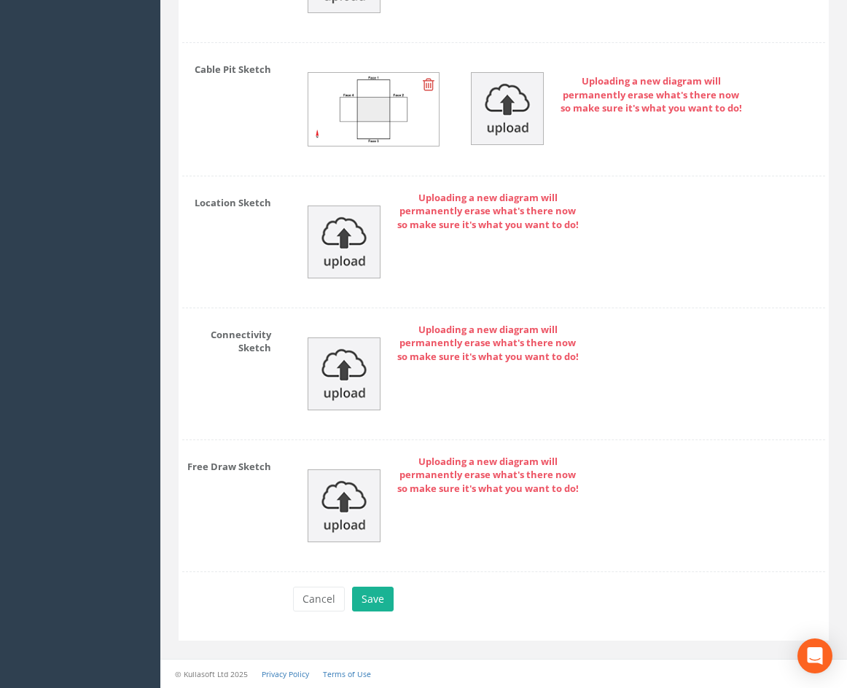
drag, startPoint x: 616, startPoint y: 225, endPoint x: 579, endPoint y: 426, distance: 203.7
click at [375, 605] on button "Save" at bounding box center [373, 599] width 42 height 25
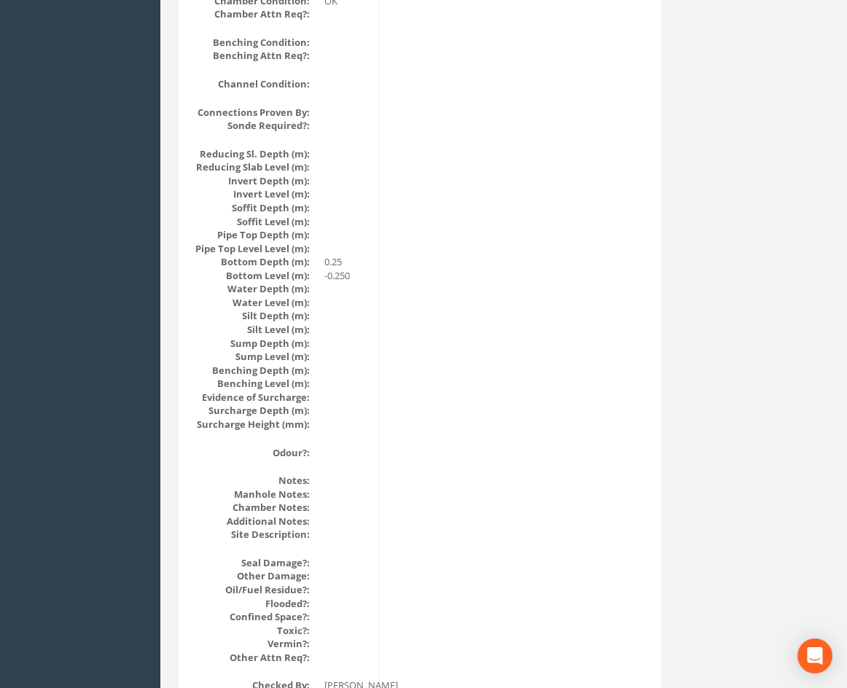
scroll to position [1339, 0]
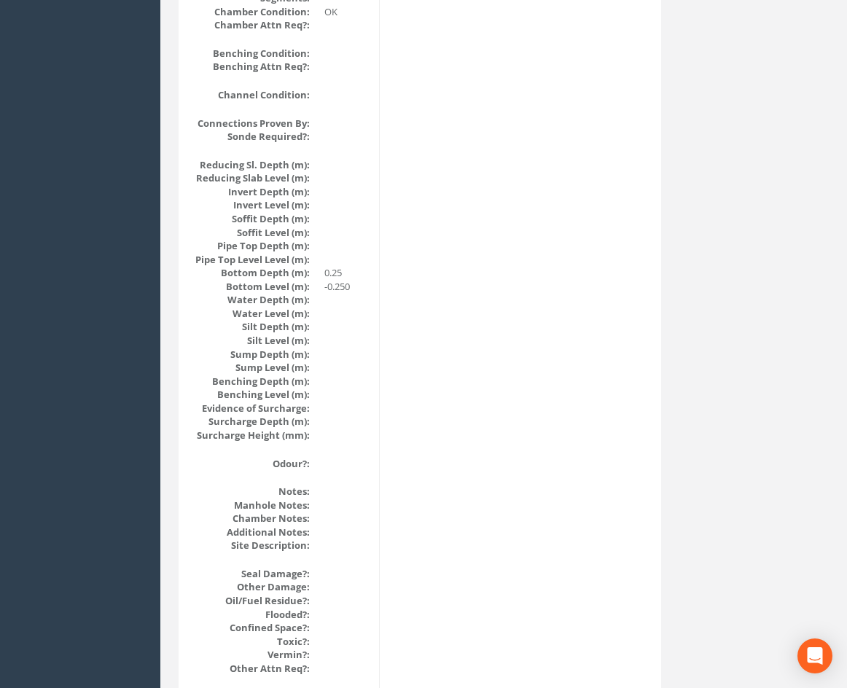
drag, startPoint x: 553, startPoint y: 445, endPoint x: 528, endPoint y: 422, distance: 34.0
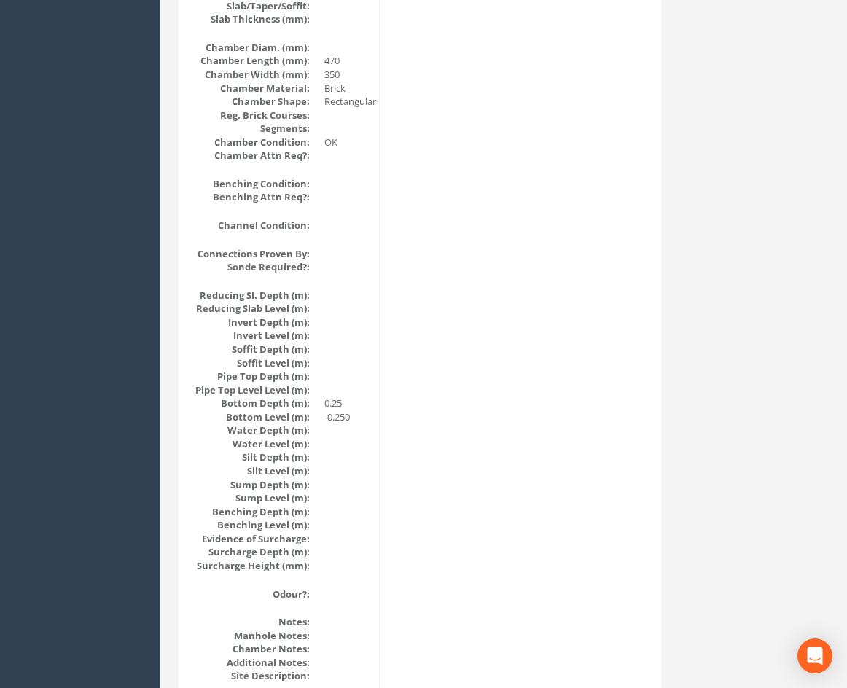
drag, startPoint x: 524, startPoint y: 429, endPoint x: 508, endPoint y: 399, distance: 33.9
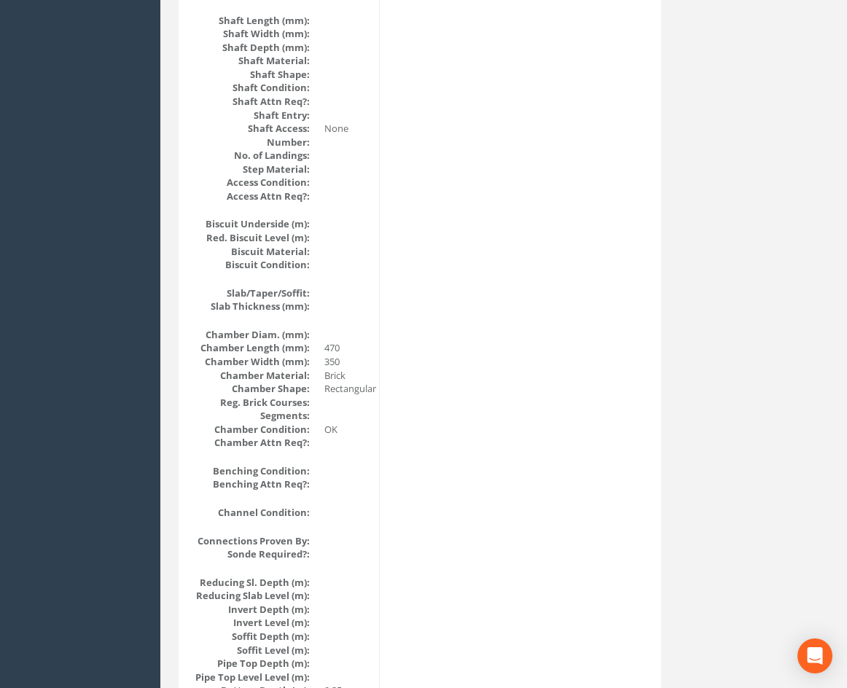
scroll to position [0, 0]
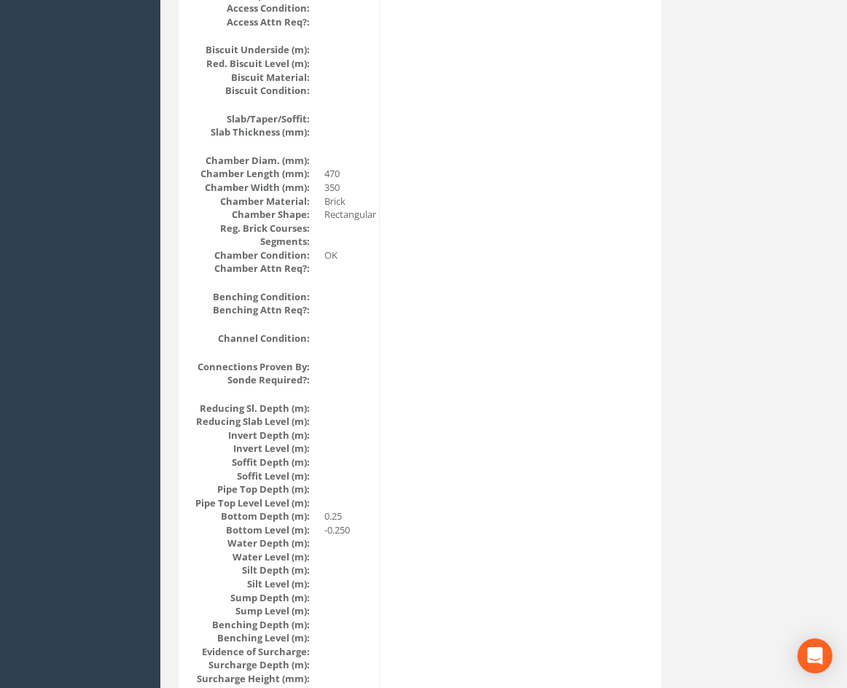
drag, startPoint x: 499, startPoint y: 469, endPoint x: 507, endPoint y: 609, distance: 140.1
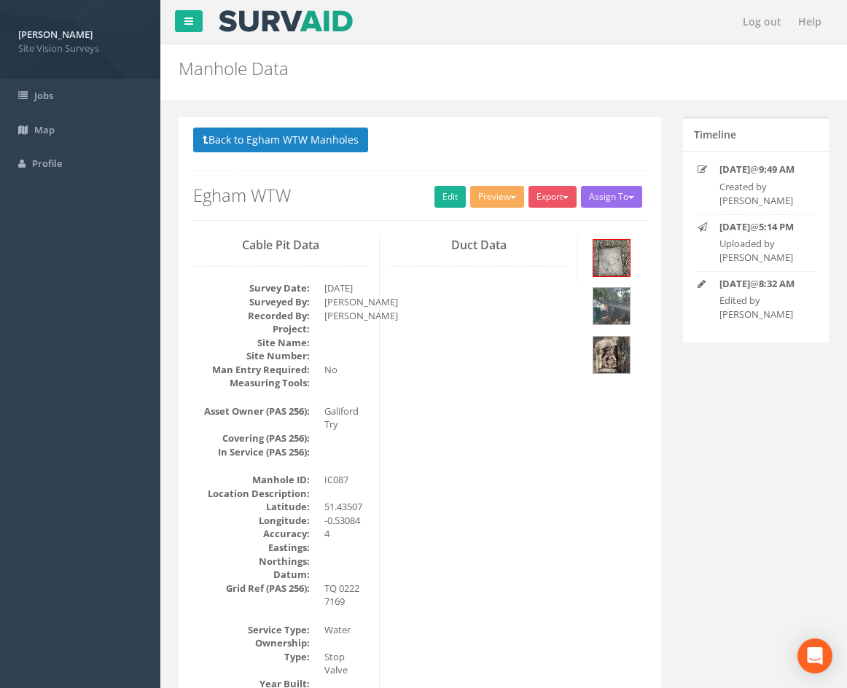
drag, startPoint x: 507, startPoint y: 604, endPoint x: 455, endPoint y: 235, distance: 373.0
click at [229, 143] on button "Back to Egham WTW Manholes" at bounding box center [280, 140] width 175 height 25
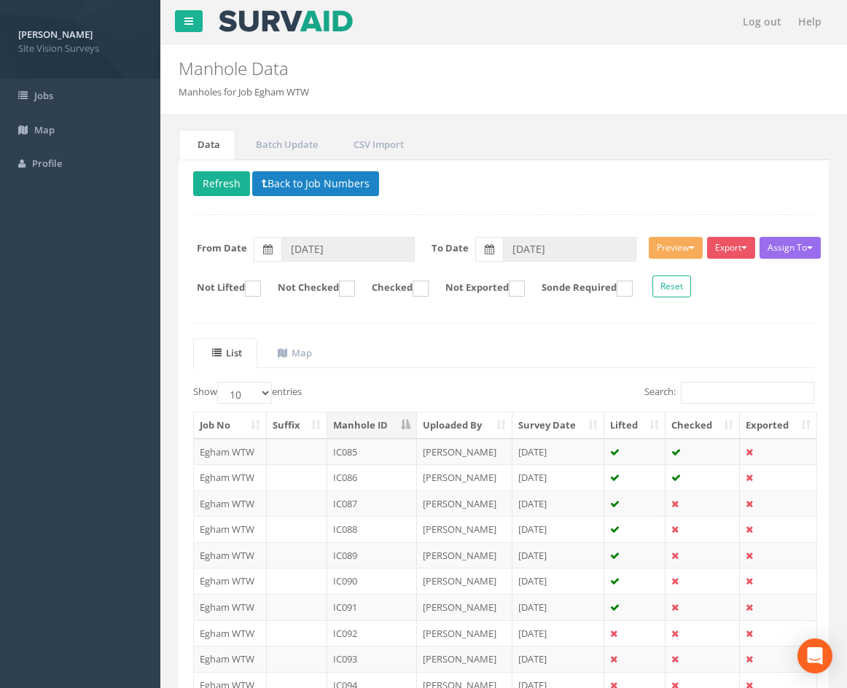
scroll to position [125, 0]
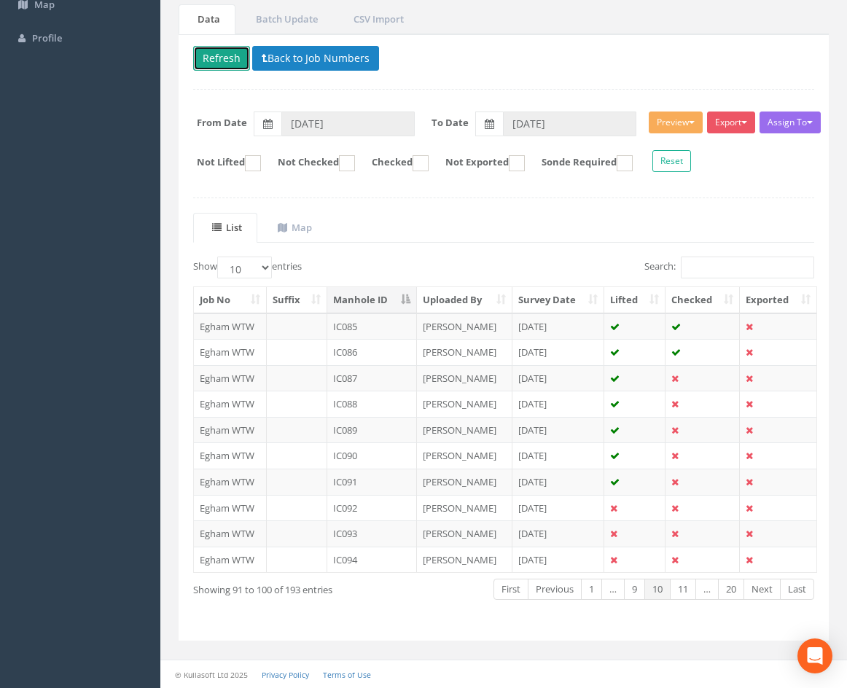
click at [226, 48] on button "Refresh" at bounding box center [221, 58] width 57 height 25
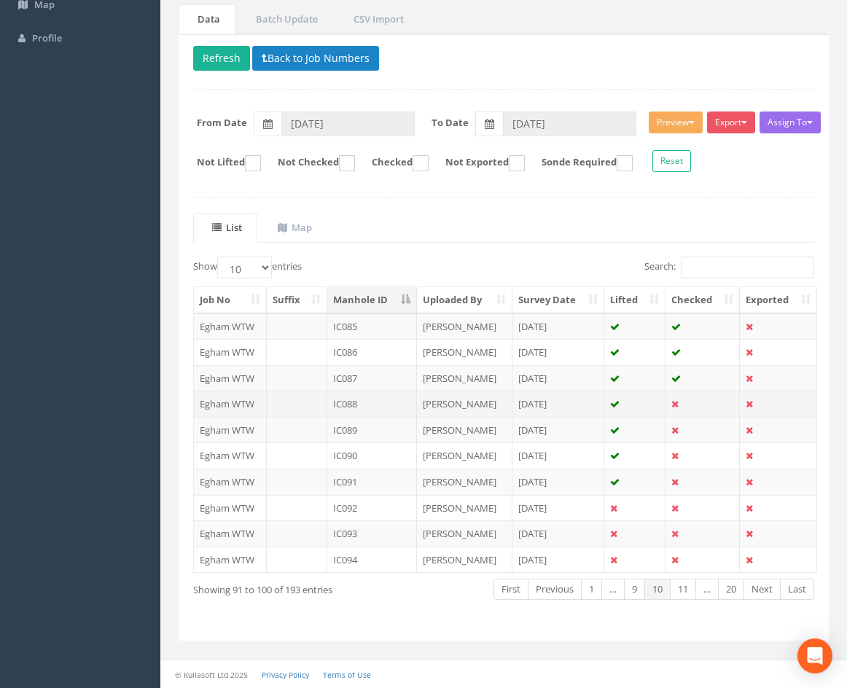
click at [491, 404] on td "[PERSON_NAME]" at bounding box center [464, 404] width 95 height 26
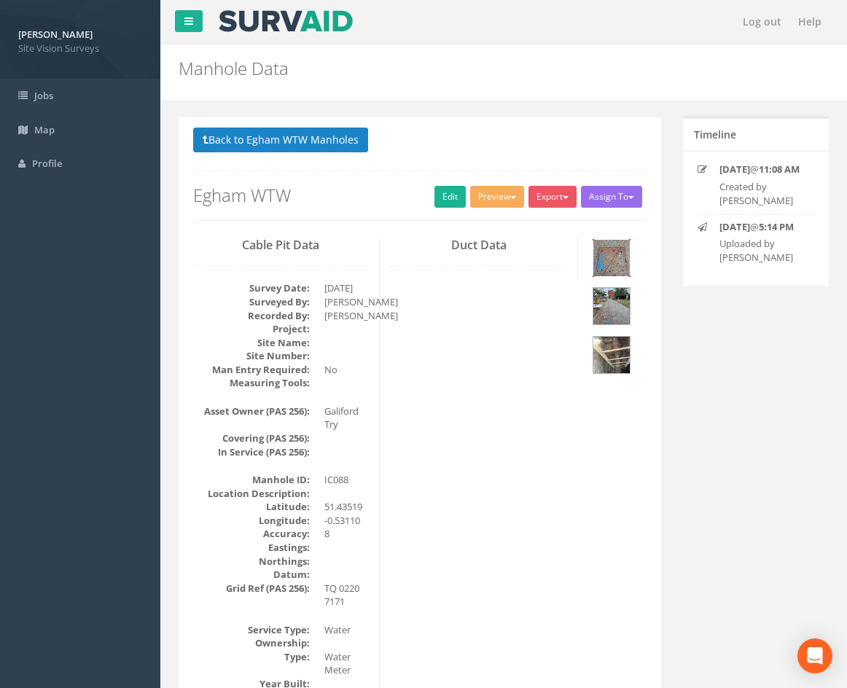
click at [616, 251] on img at bounding box center [611, 258] width 36 height 36
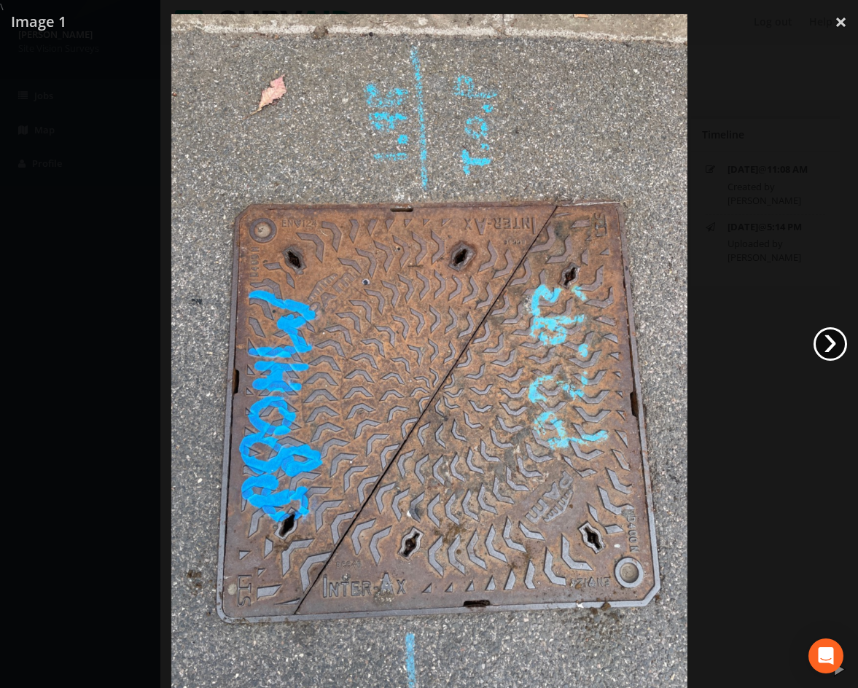
click at [828, 340] on link "›" at bounding box center [830, 344] width 34 height 34
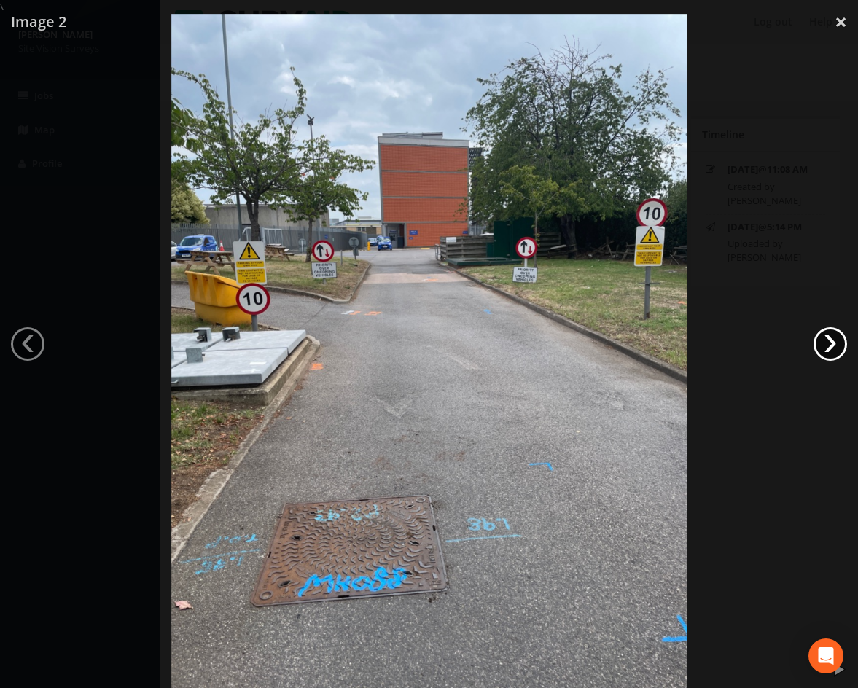
click at [835, 342] on link "›" at bounding box center [830, 344] width 34 height 34
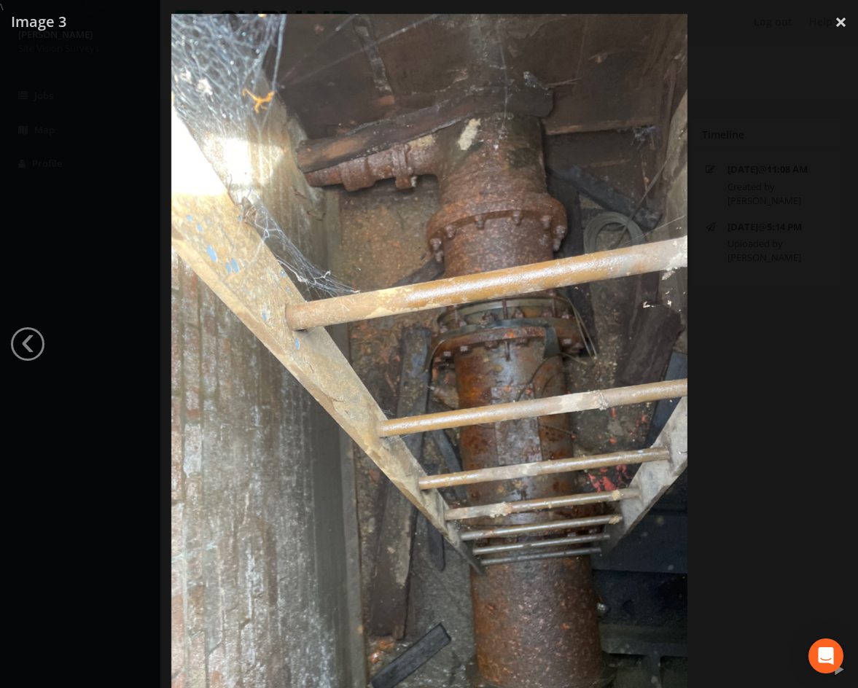
click at [50, 230] on div at bounding box center [429, 358] width 858 height 688
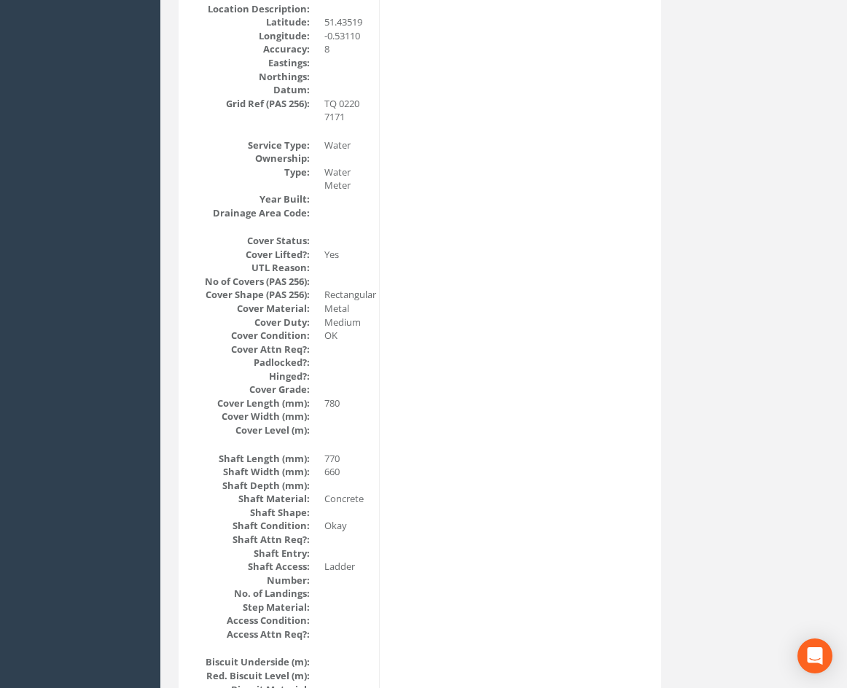
drag, startPoint x: 645, startPoint y: 300, endPoint x: 643, endPoint y: 393, distance: 93.3
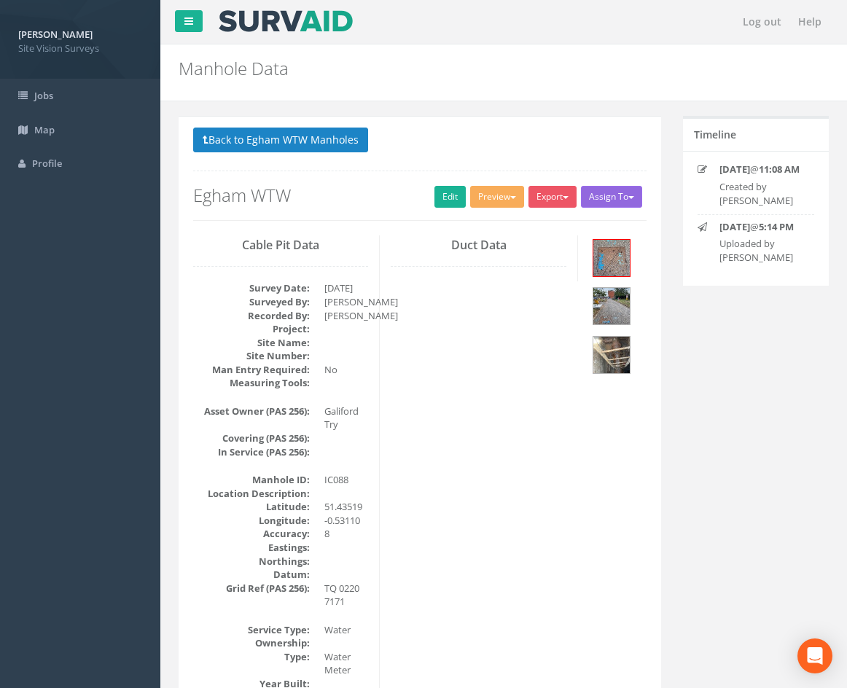
drag, startPoint x: 621, startPoint y: 536, endPoint x: 616, endPoint y: 187, distance: 349.0
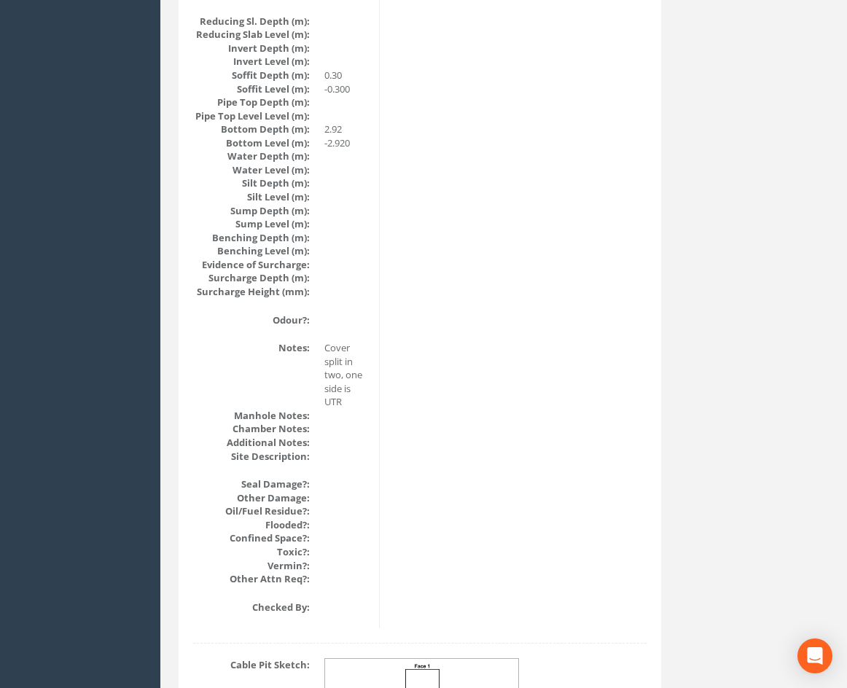
scroll to position [1655, 0]
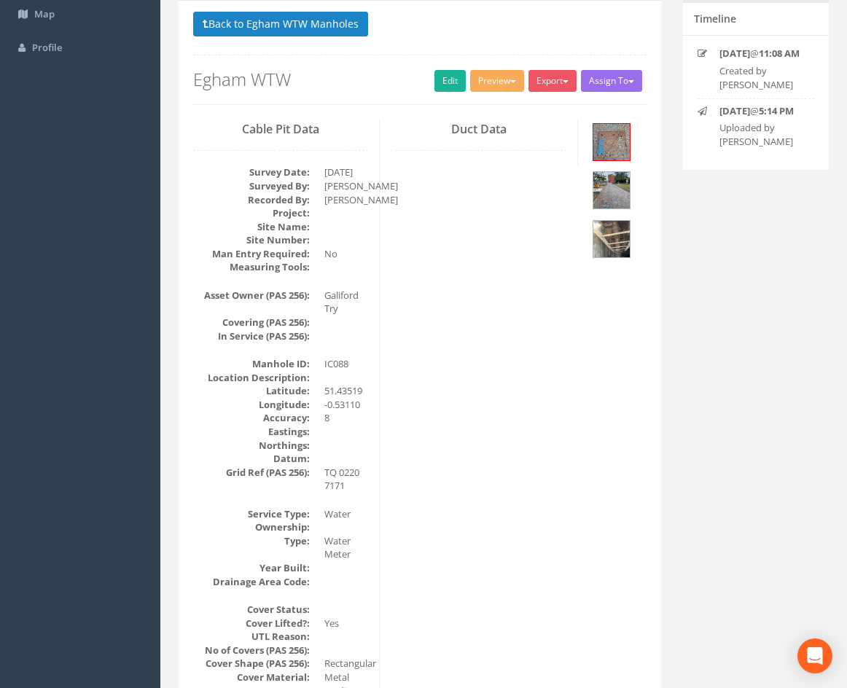
drag, startPoint x: 589, startPoint y: 474, endPoint x: 567, endPoint y: 410, distance: 68.0
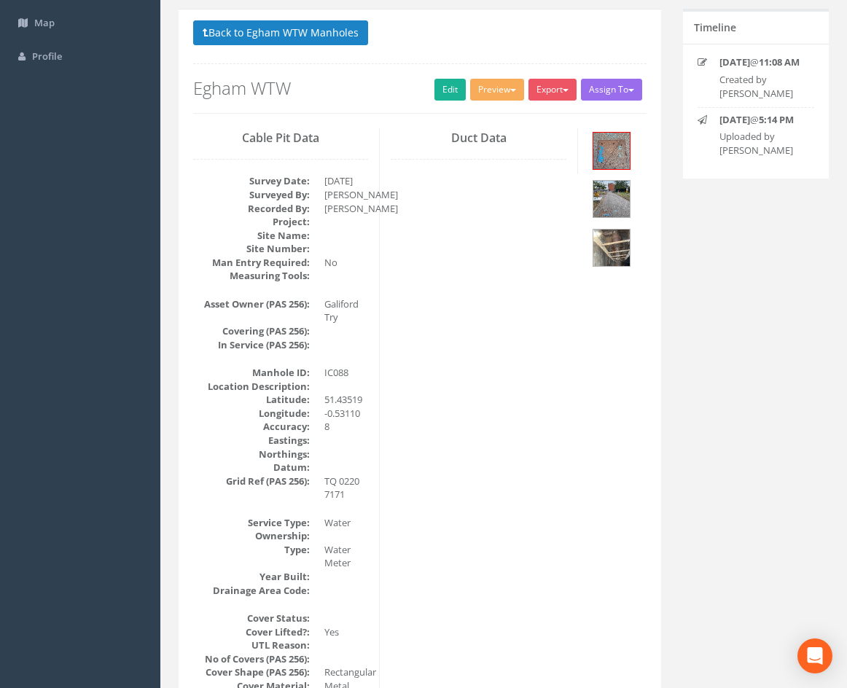
scroll to position [0, 0]
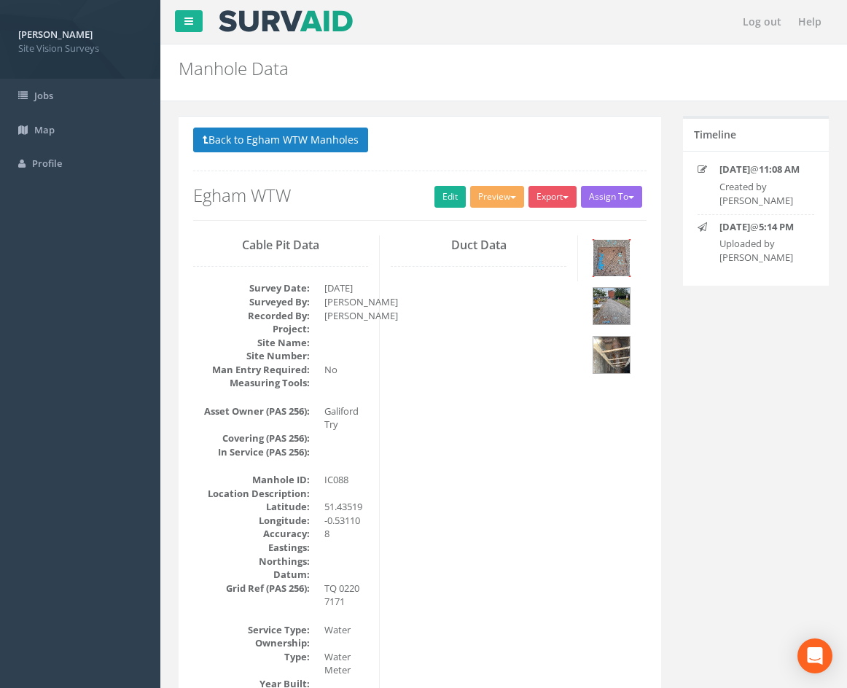
click at [616, 256] on img at bounding box center [611, 258] width 36 height 36
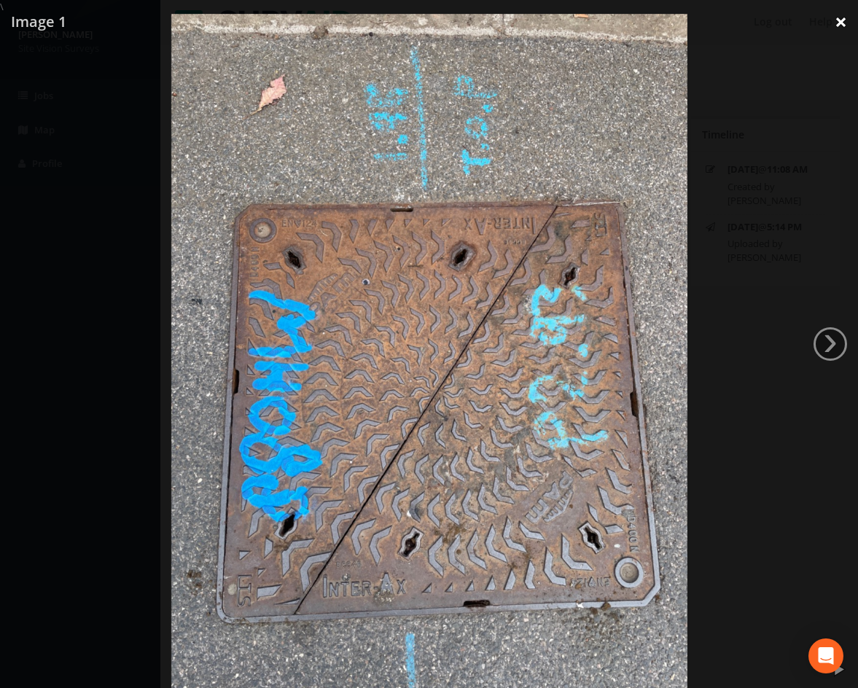
click at [836, 20] on link "×" at bounding box center [840, 22] width 34 height 44
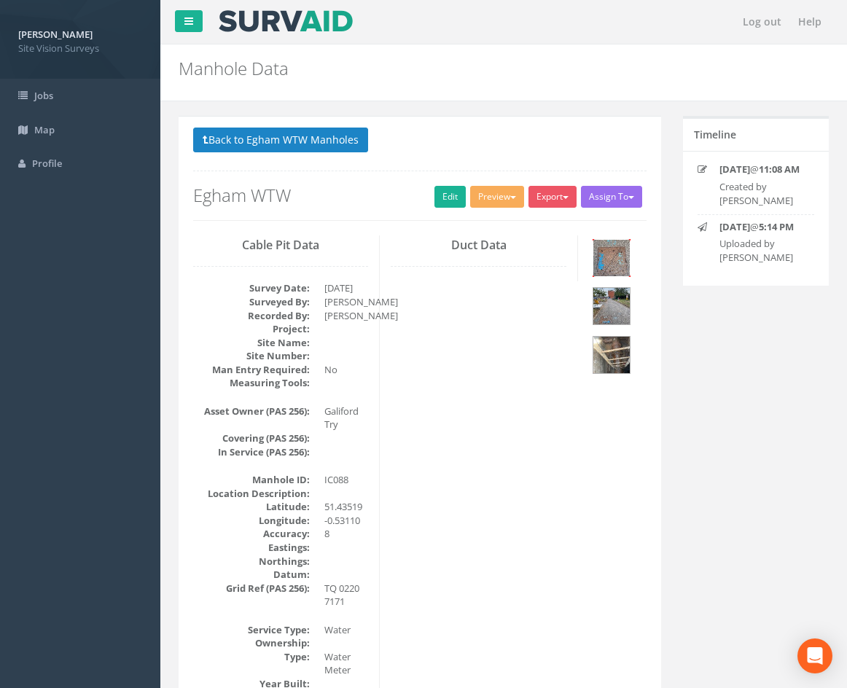
click at [612, 261] on img at bounding box center [611, 258] width 36 height 36
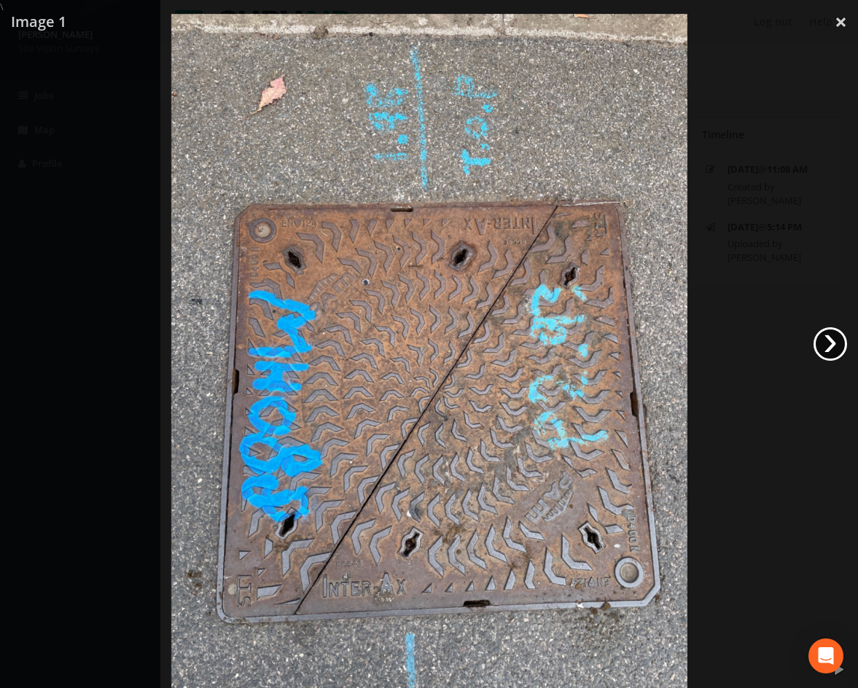
click at [831, 342] on link "›" at bounding box center [830, 344] width 34 height 34
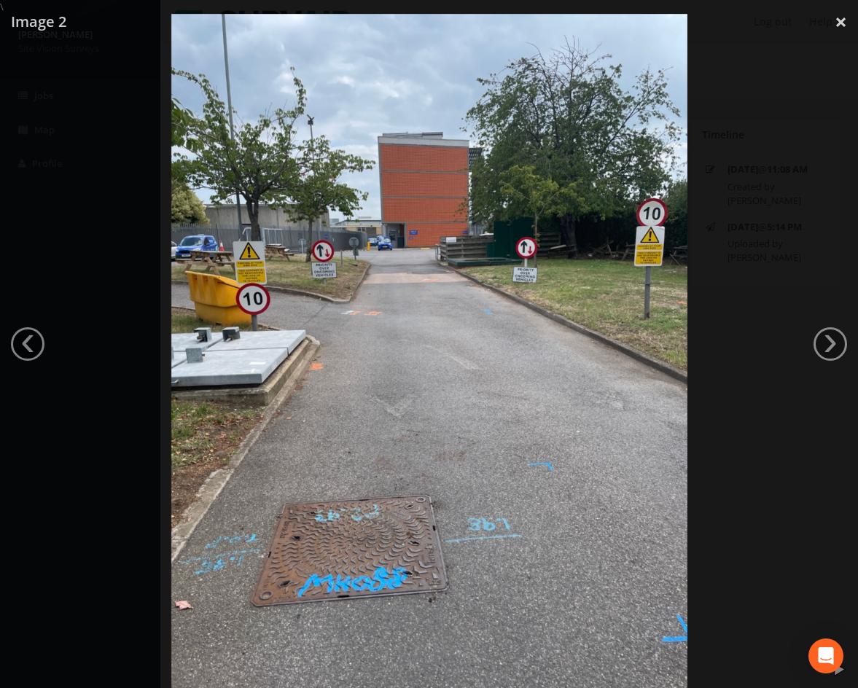
click at [777, 412] on div at bounding box center [429, 358] width 858 height 688
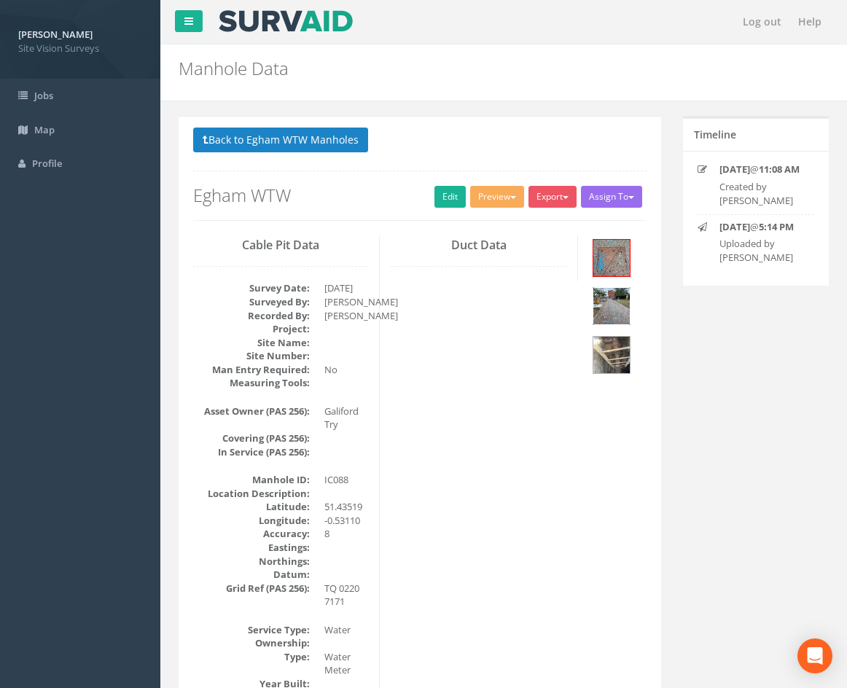
click at [615, 293] on img at bounding box center [611, 306] width 36 height 36
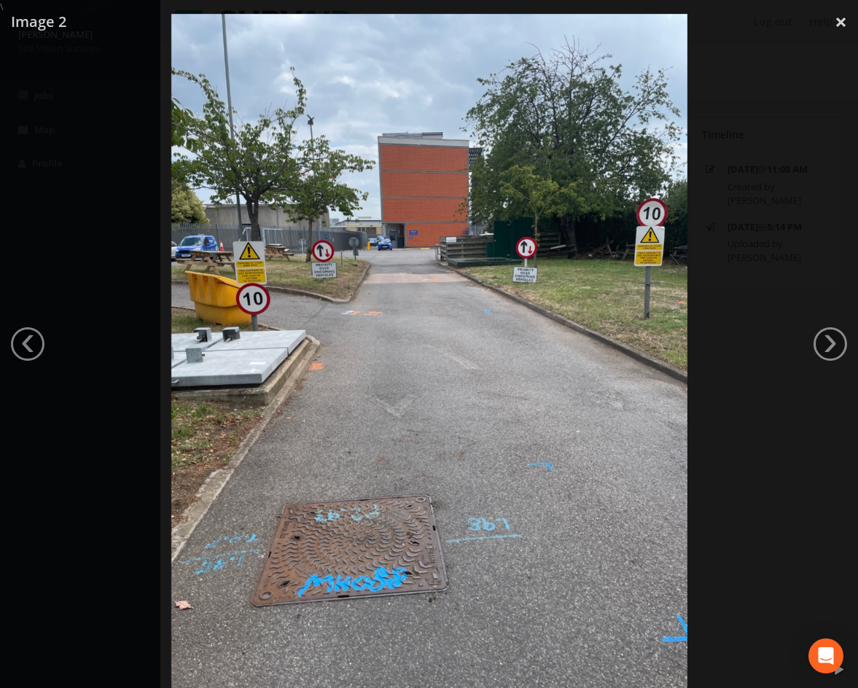
click at [750, 116] on div at bounding box center [429, 358] width 858 height 688
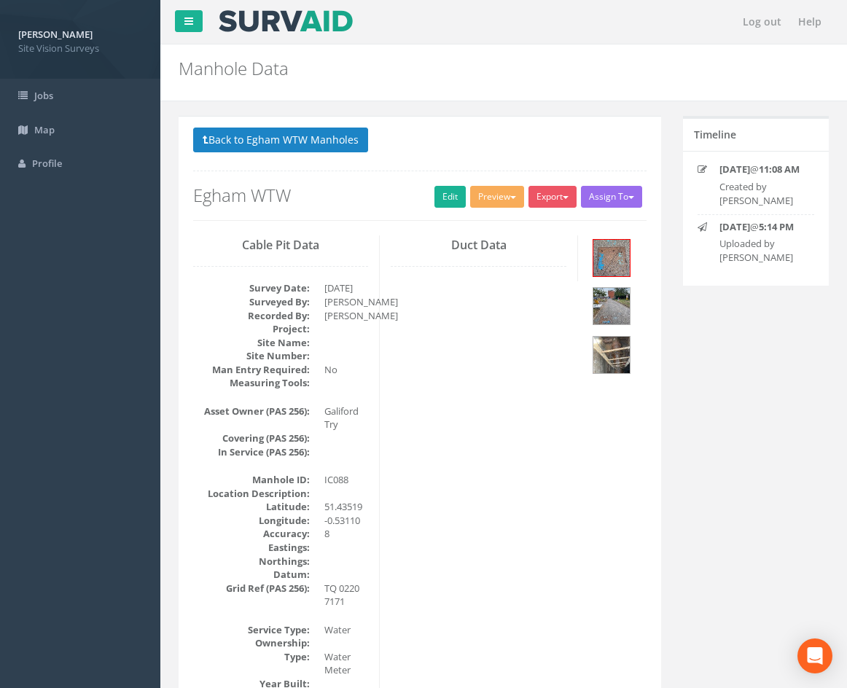
drag, startPoint x: 568, startPoint y: 538, endPoint x: 587, endPoint y: 420, distance: 120.2
click at [437, 194] on link "Edit" at bounding box center [449, 197] width 31 height 22
drag, startPoint x: 584, startPoint y: 564, endPoint x: 561, endPoint y: 259, distance: 305.4
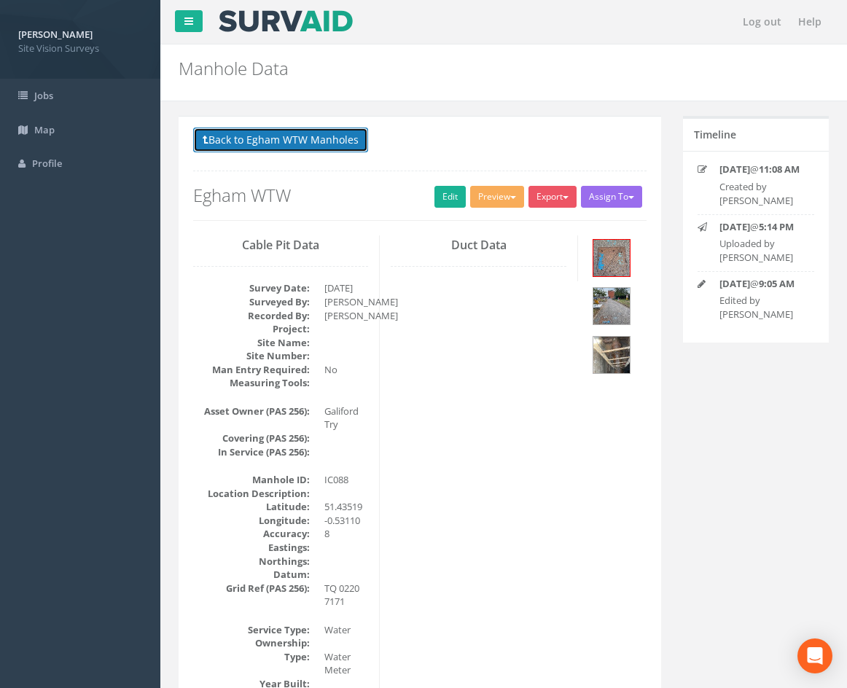
click at [291, 149] on button "Back to Egham WTW Manholes" at bounding box center [280, 140] width 175 height 25
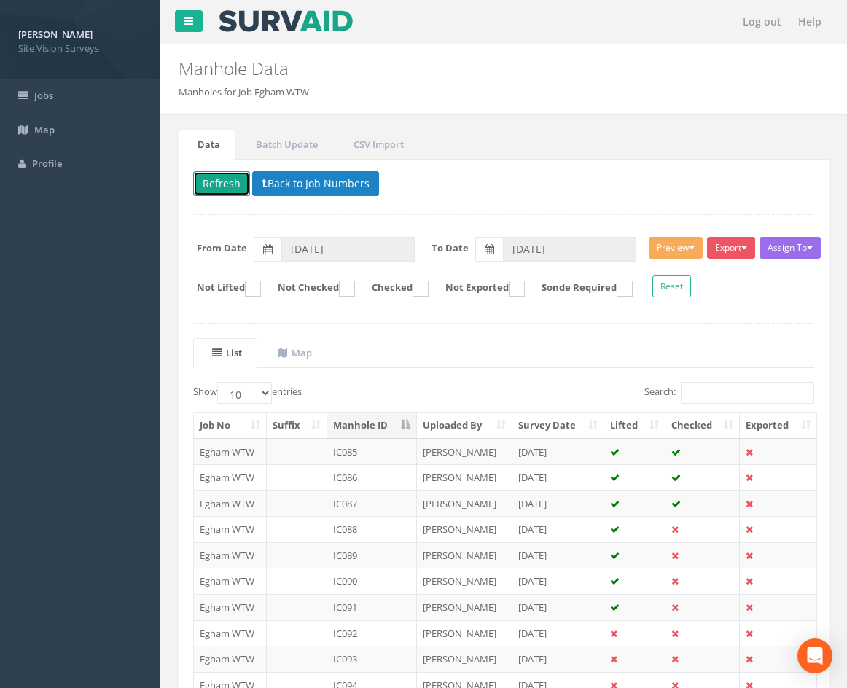
click at [224, 189] on button "Refresh" at bounding box center [221, 183] width 57 height 25
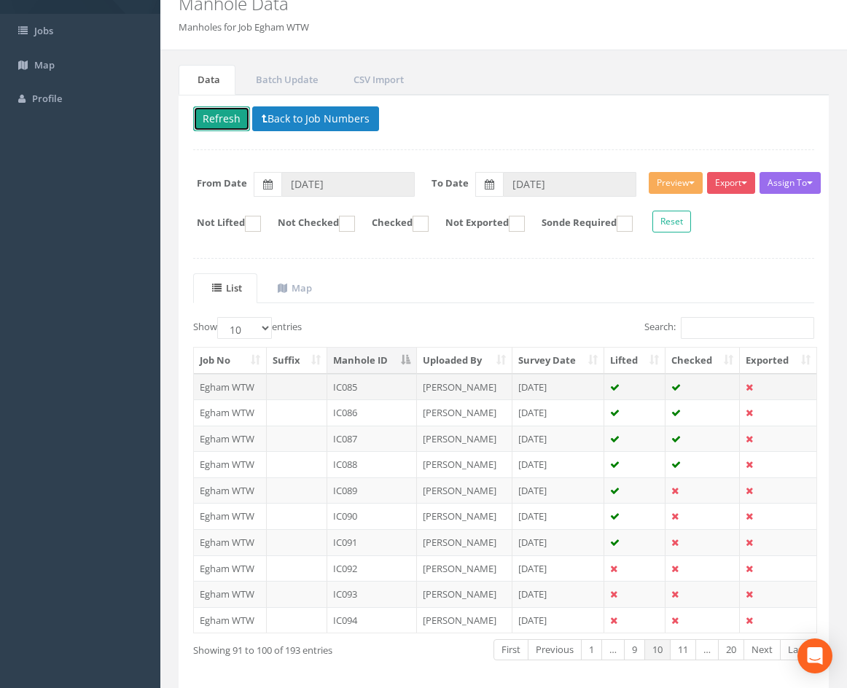
scroll to position [125, 0]
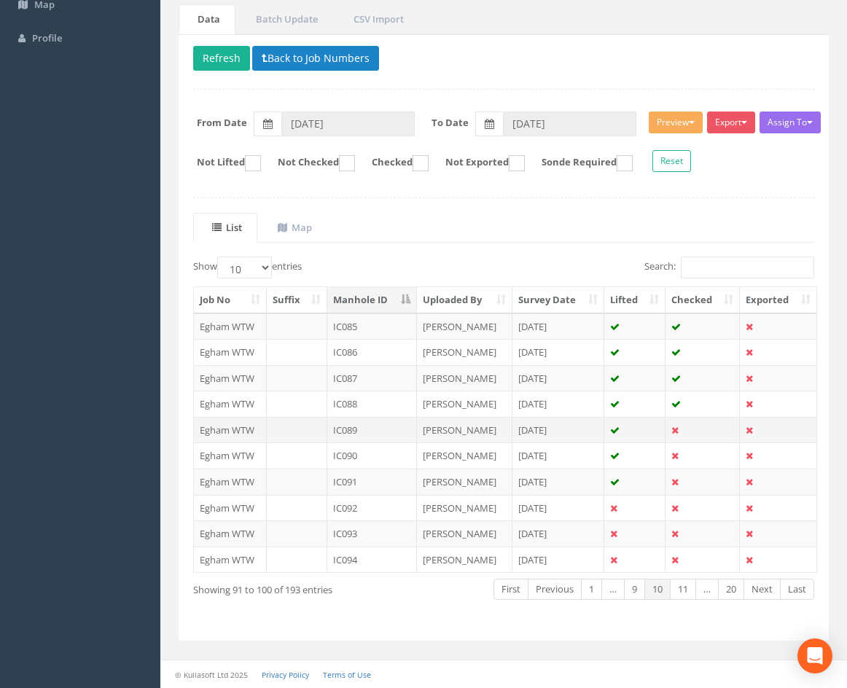
click at [646, 433] on td at bounding box center [634, 430] width 61 height 26
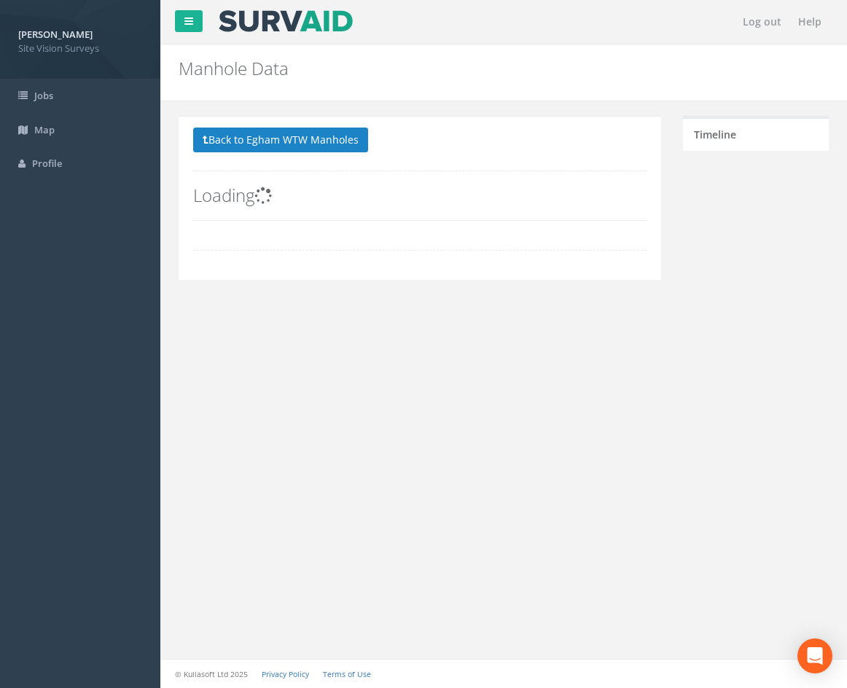
scroll to position [0, 0]
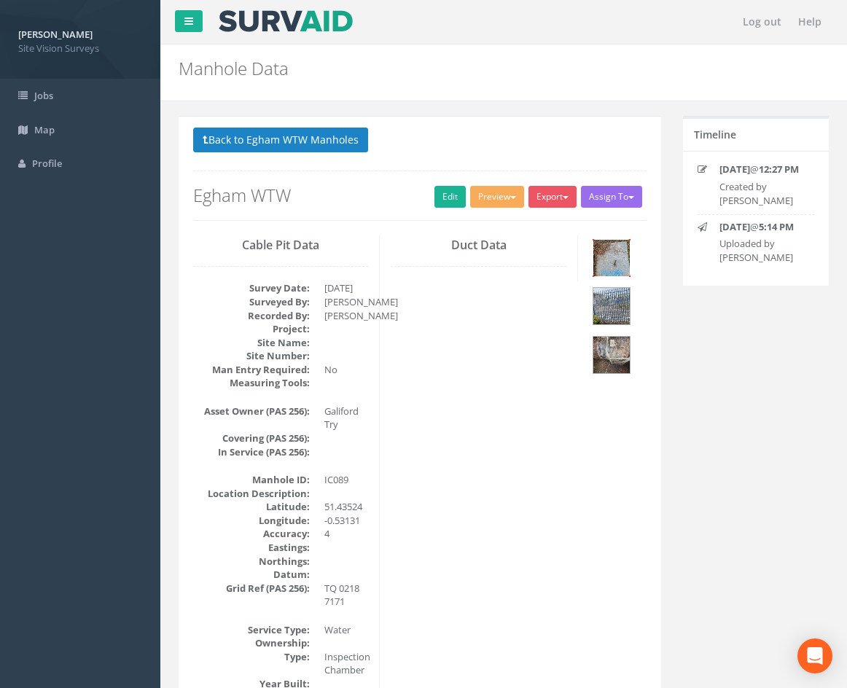
click at [618, 254] on img at bounding box center [611, 258] width 36 height 36
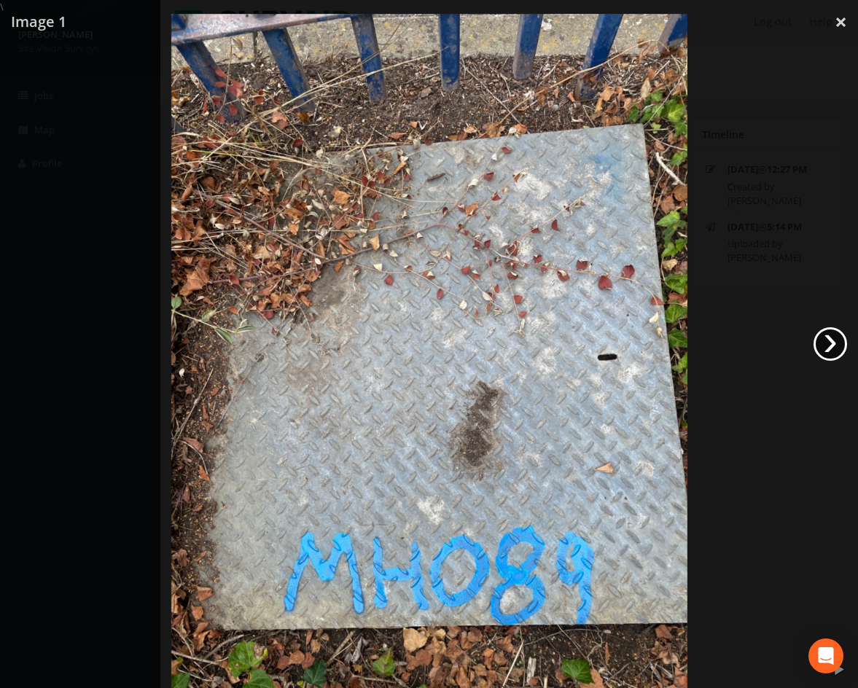
click at [834, 342] on link "›" at bounding box center [830, 344] width 34 height 34
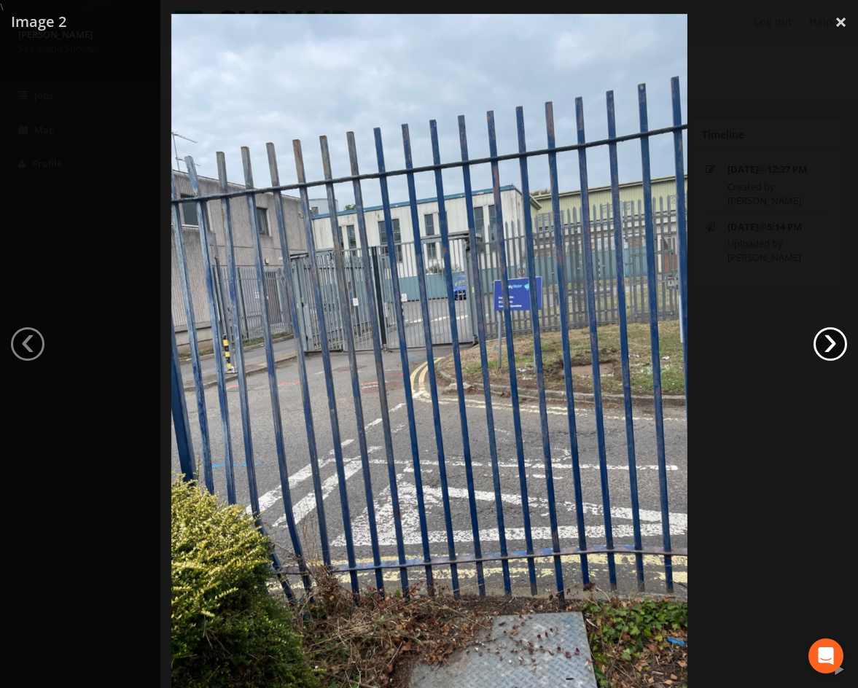
click at [828, 352] on link "›" at bounding box center [830, 344] width 34 height 34
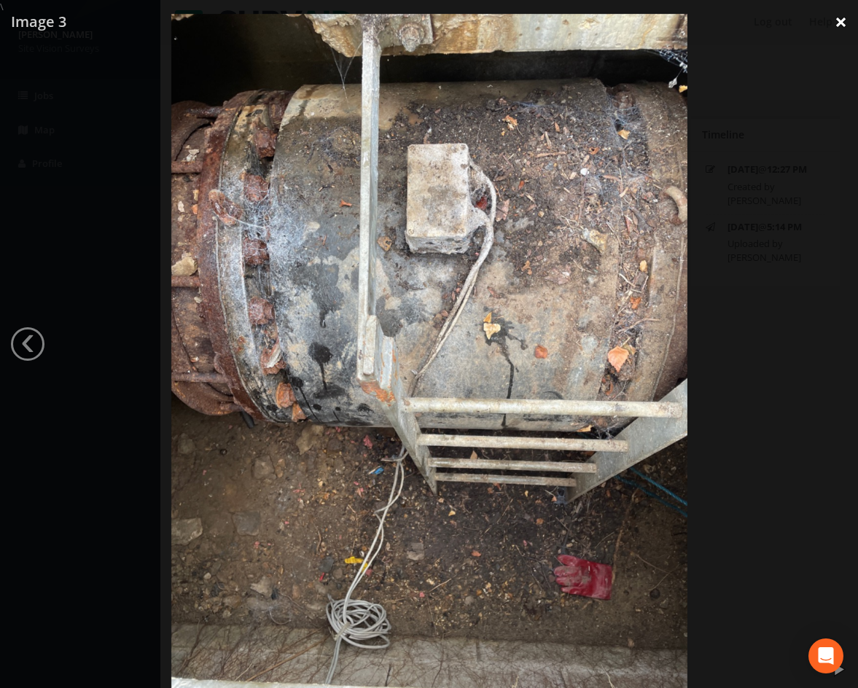
click at [837, 24] on link "×" at bounding box center [840, 22] width 34 height 44
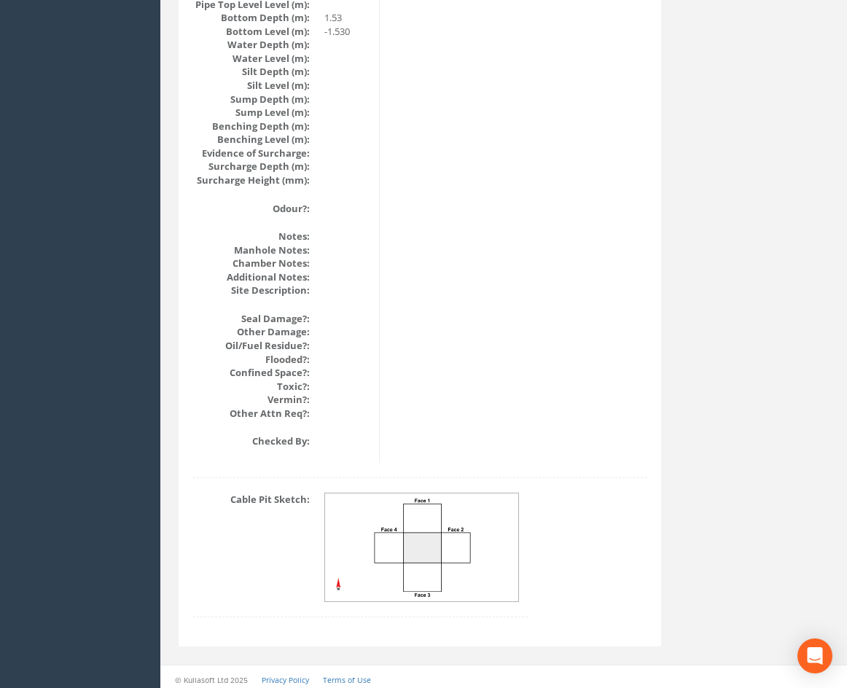
scroll to position [1601, 0]
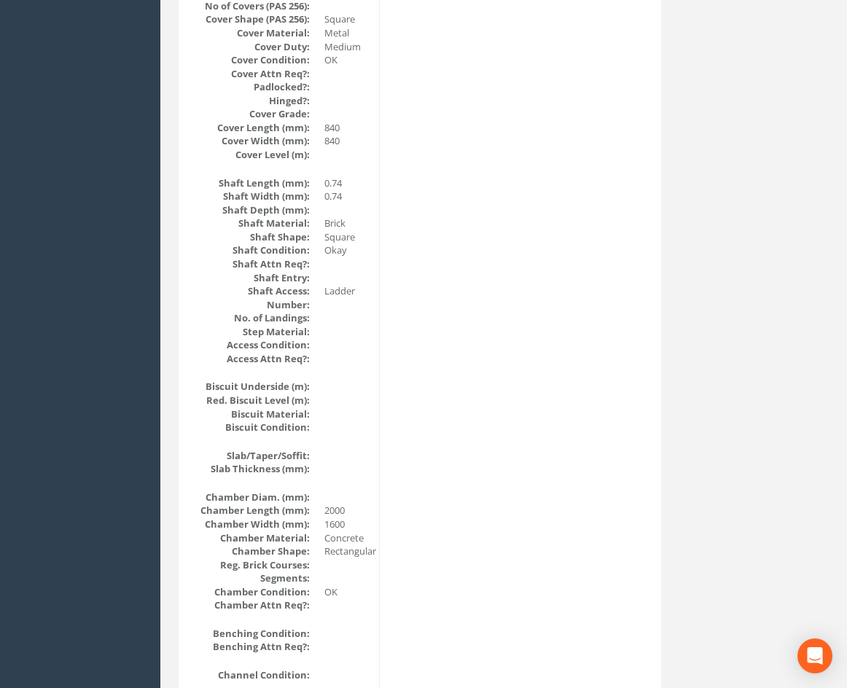
drag, startPoint x: 674, startPoint y: 512, endPoint x: 675, endPoint y: 471, distance: 41.6
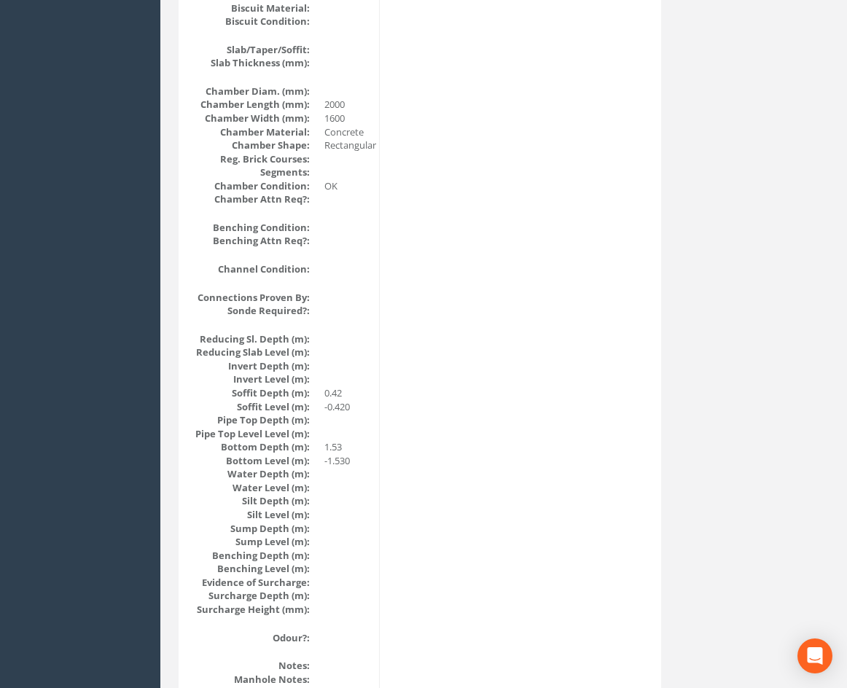
scroll to position [0, 0]
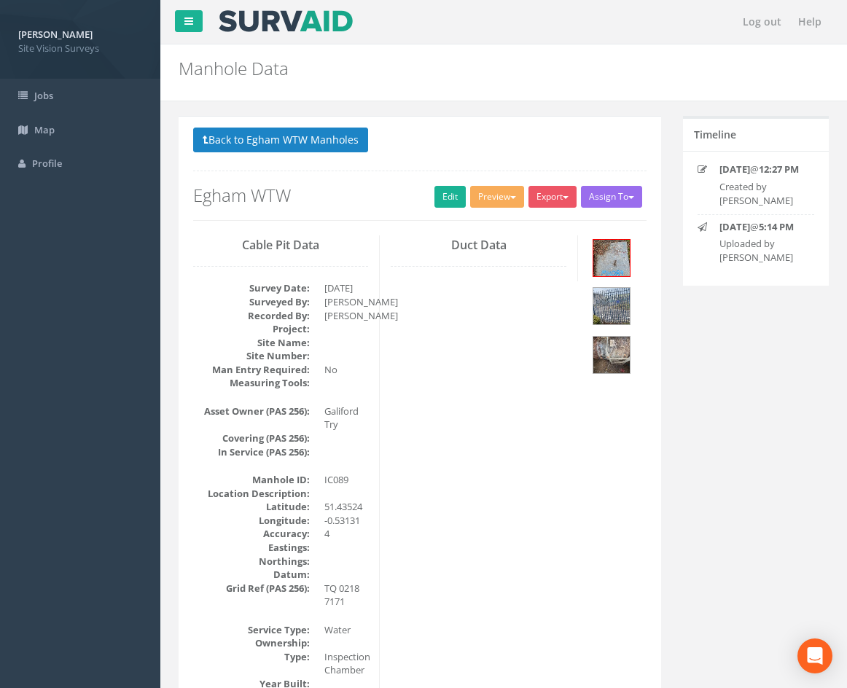
drag, startPoint x: 528, startPoint y: 485, endPoint x: 510, endPoint y: 208, distance: 278.1
click at [622, 348] on img at bounding box center [611, 355] width 36 height 36
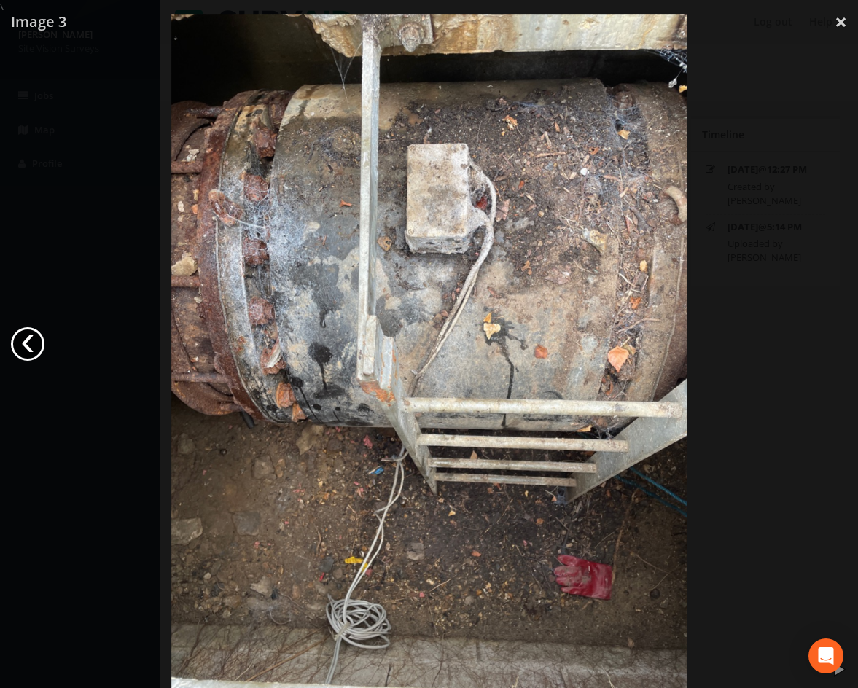
click at [33, 348] on link "‹" at bounding box center [28, 344] width 34 height 34
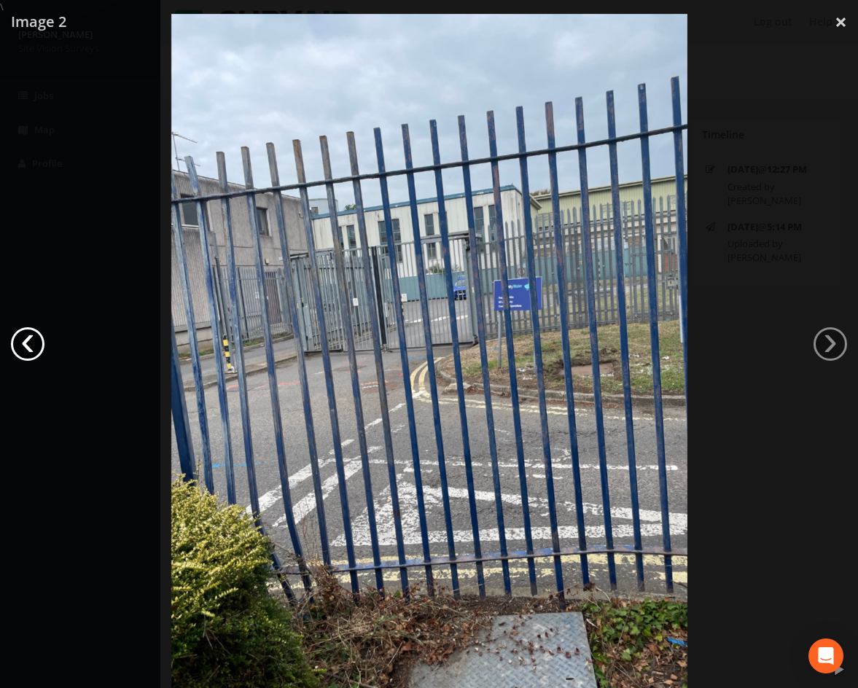
click at [32, 348] on link "‹" at bounding box center [28, 344] width 34 height 34
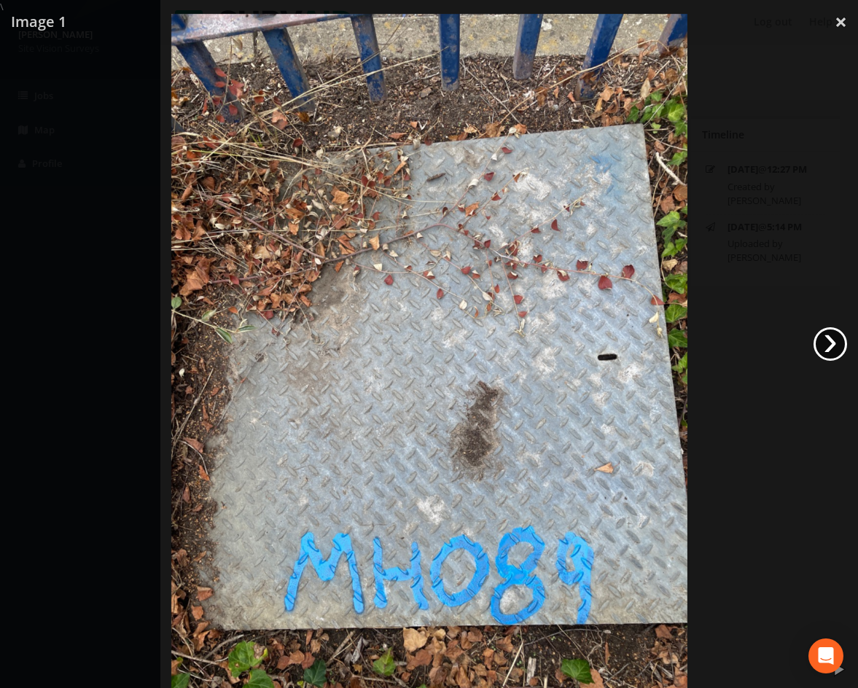
click at [836, 340] on link "›" at bounding box center [830, 344] width 34 height 34
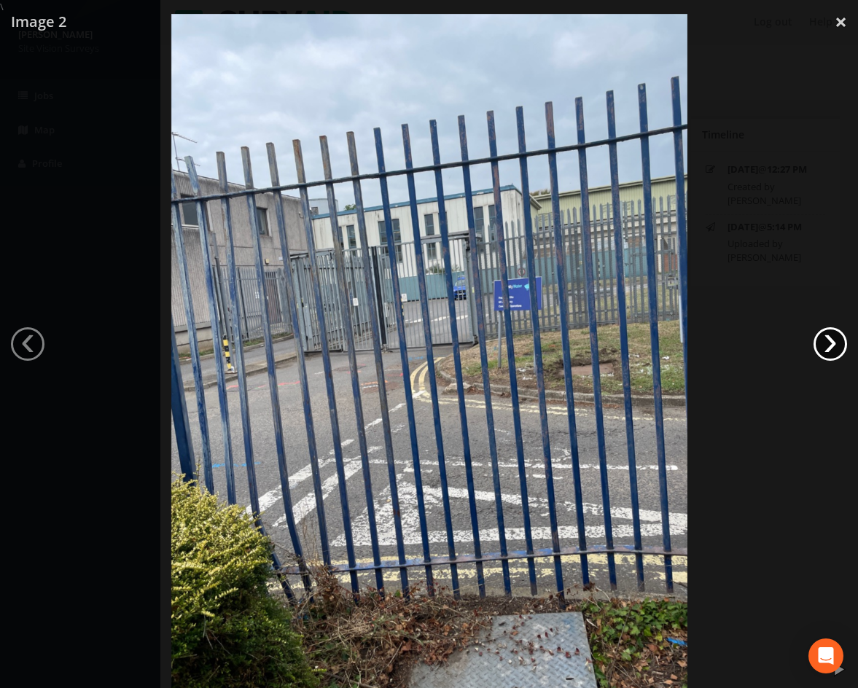
click at [836, 340] on link "›" at bounding box center [830, 344] width 34 height 34
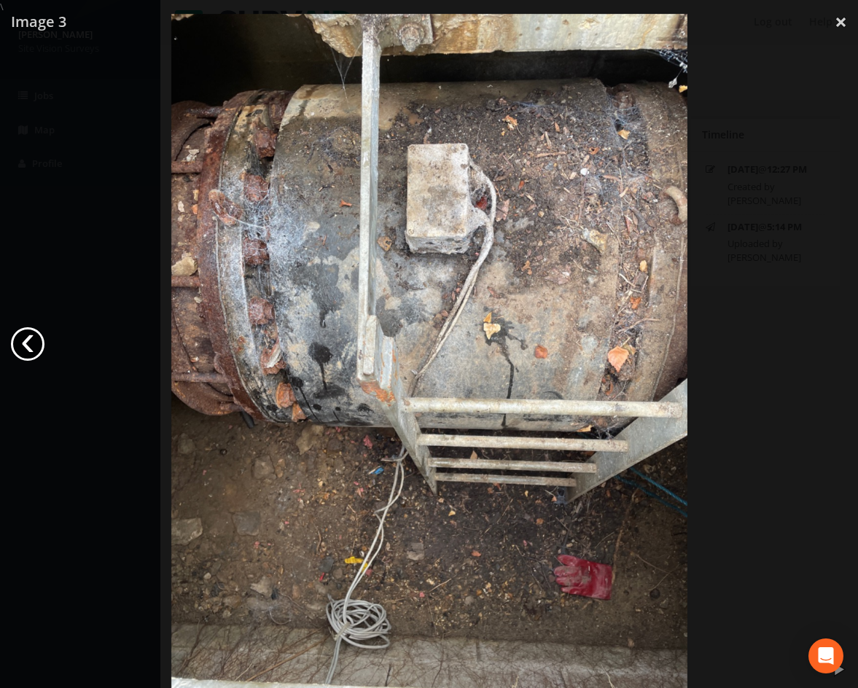
click at [31, 346] on link "‹" at bounding box center [28, 344] width 34 height 34
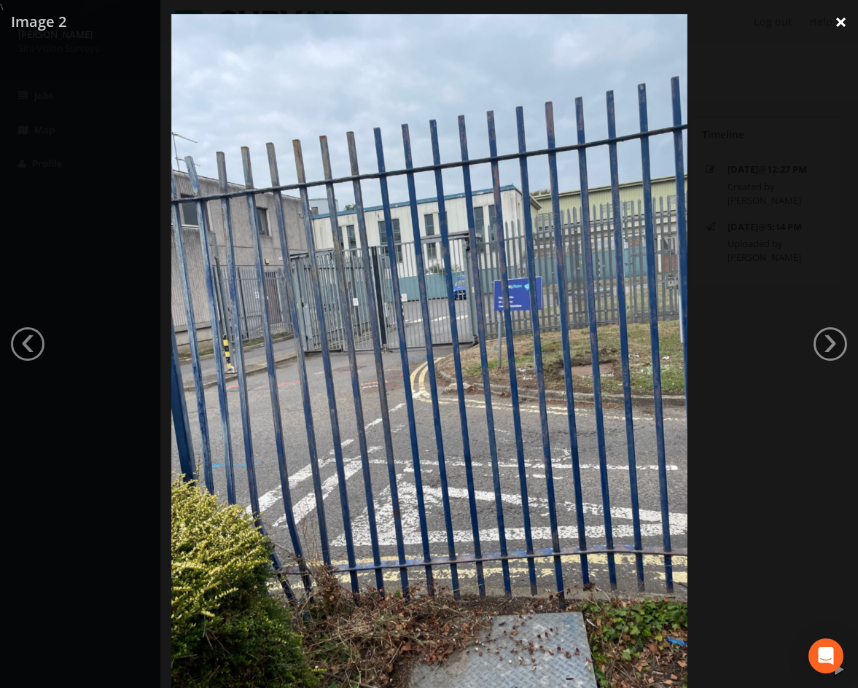
click at [840, 23] on link "×" at bounding box center [840, 22] width 34 height 44
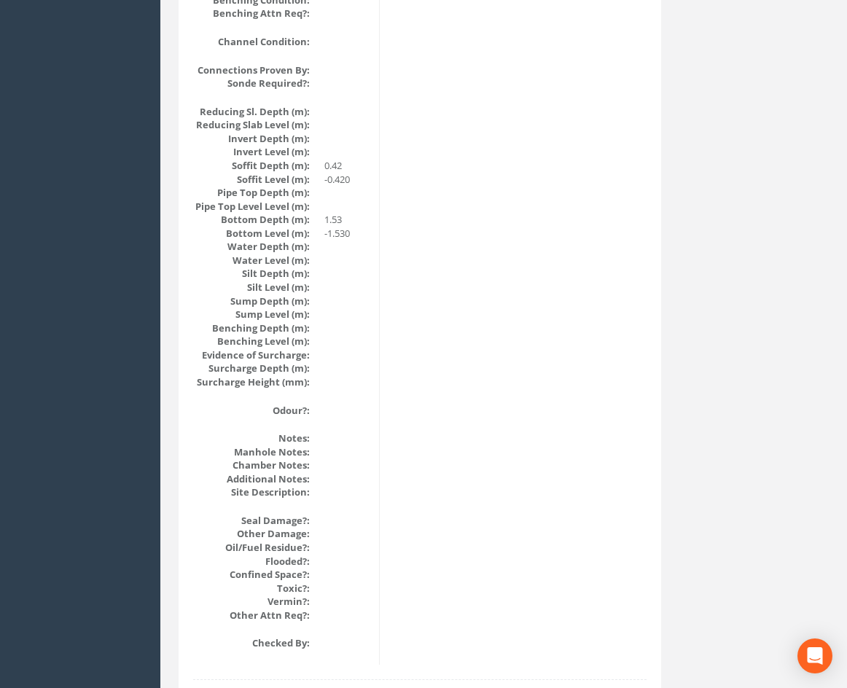
drag, startPoint x: 552, startPoint y: 367, endPoint x: 534, endPoint y: 506, distance: 139.6
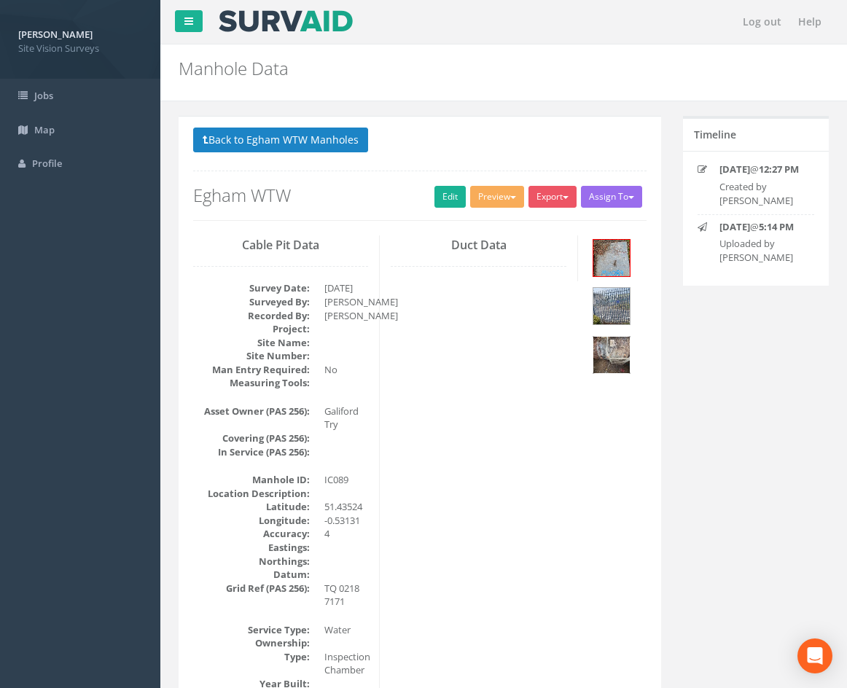
click at [622, 362] on img at bounding box center [611, 355] width 36 height 36
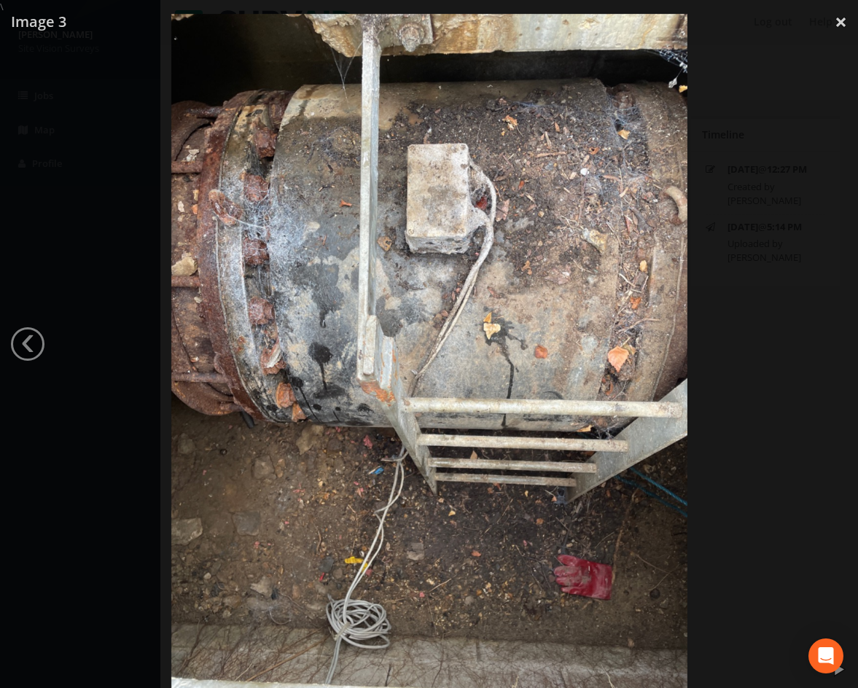
click at [742, 436] on div at bounding box center [429, 358] width 858 height 688
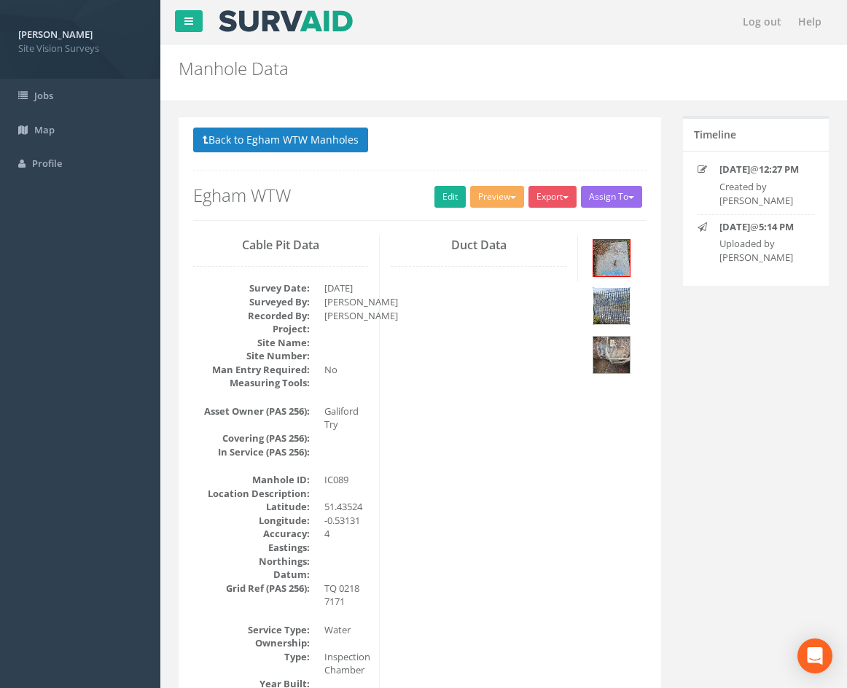
click at [622, 310] on img at bounding box center [611, 306] width 36 height 36
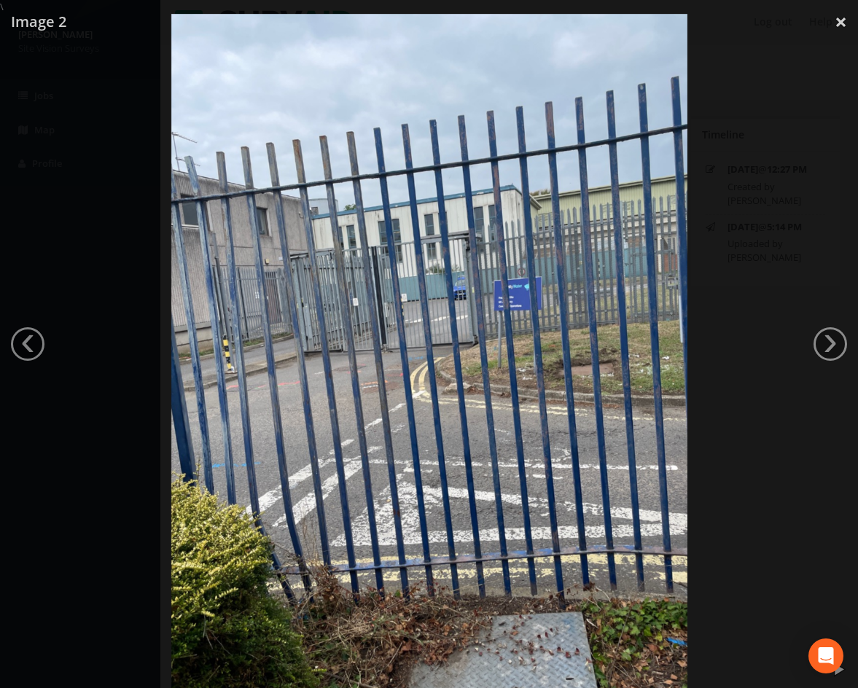
click at [734, 73] on div at bounding box center [429, 358] width 858 height 688
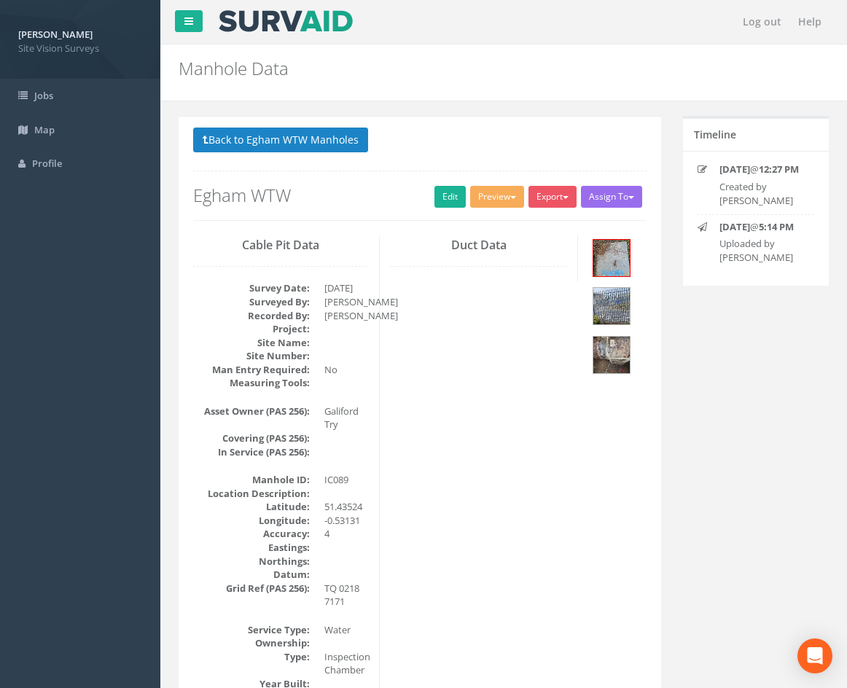
drag, startPoint x: 676, startPoint y: 576, endPoint x: 683, endPoint y: 360, distance: 215.8
click at [279, 140] on button "Back to Egham WTW Manholes" at bounding box center [280, 140] width 175 height 25
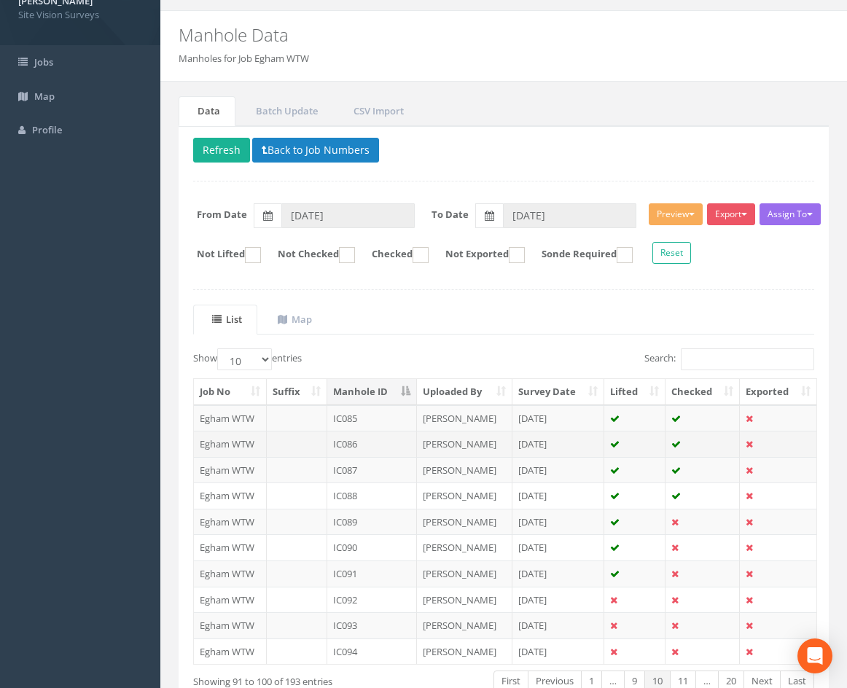
drag, startPoint x: 540, startPoint y: 353, endPoint x: 537, endPoint y: 423, distance: 69.3
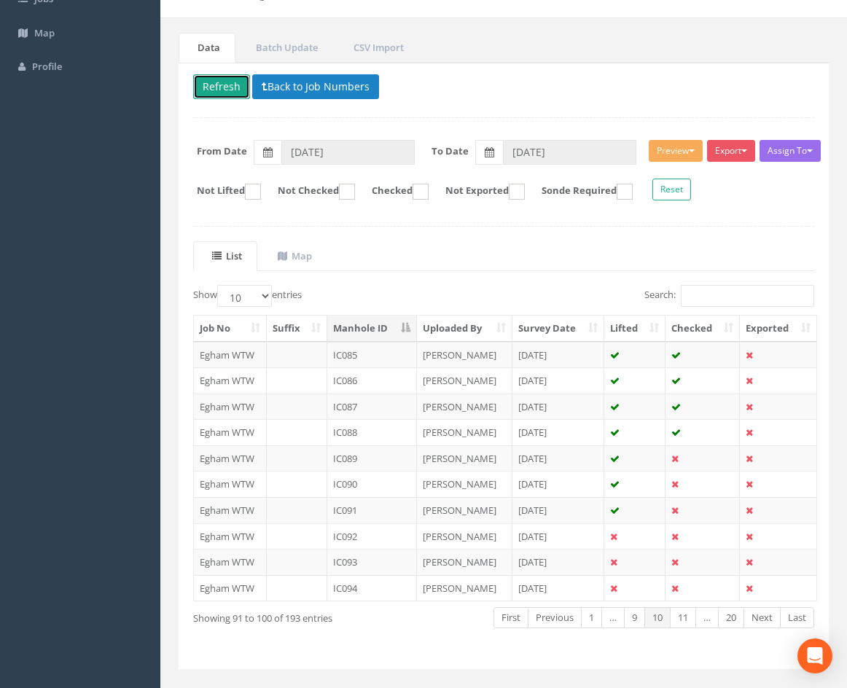
click at [222, 97] on button "Refresh" at bounding box center [221, 86] width 57 height 25
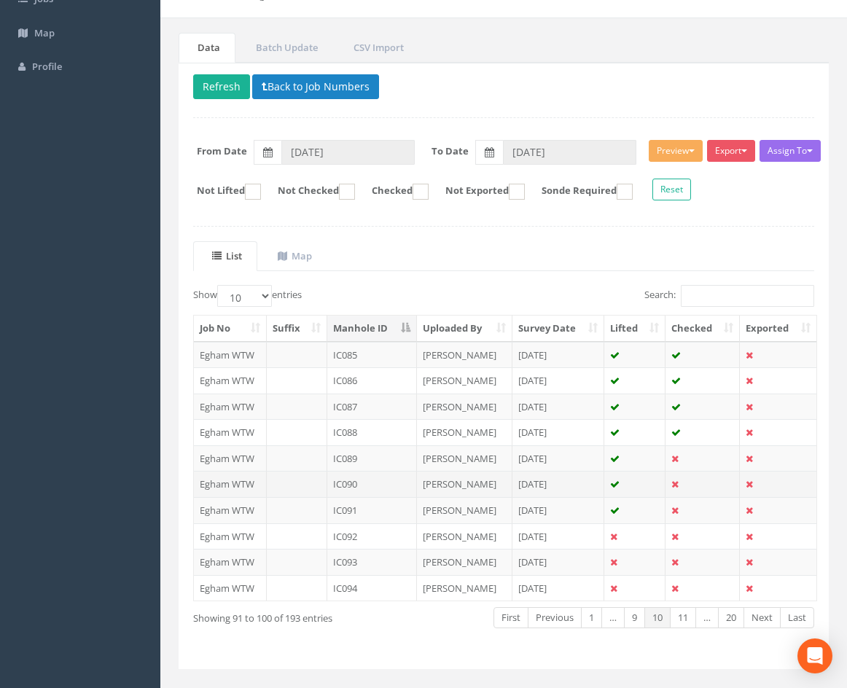
click at [646, 485] on td at bounding box center [634, 484] width 61 height 26
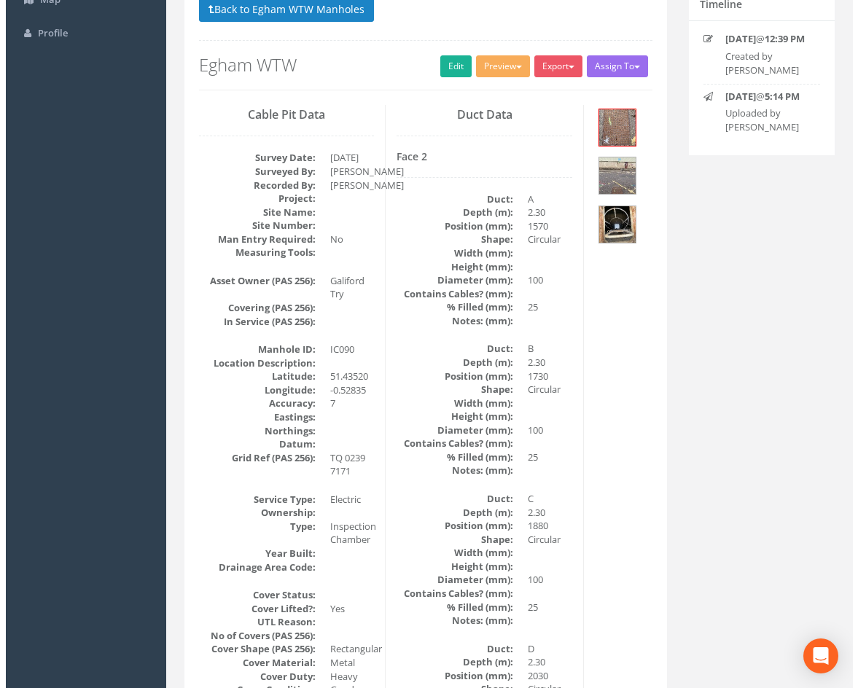
scroll to position [146, 0]
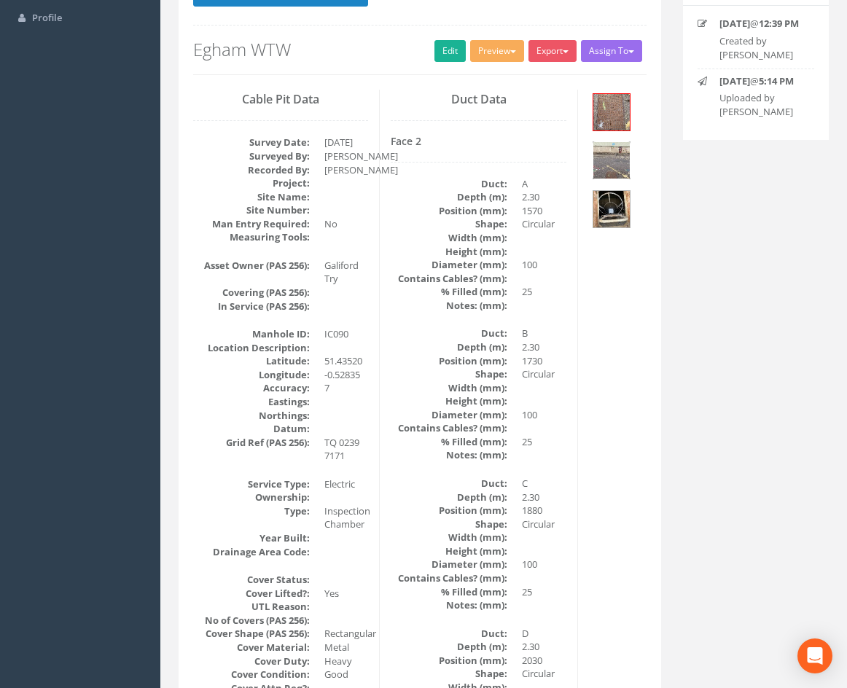
click at [622, 162] on img at bounding box center [611, 160] width 36 height 36
